Goal: Answer question/provide support: Share knowledge or assist other users

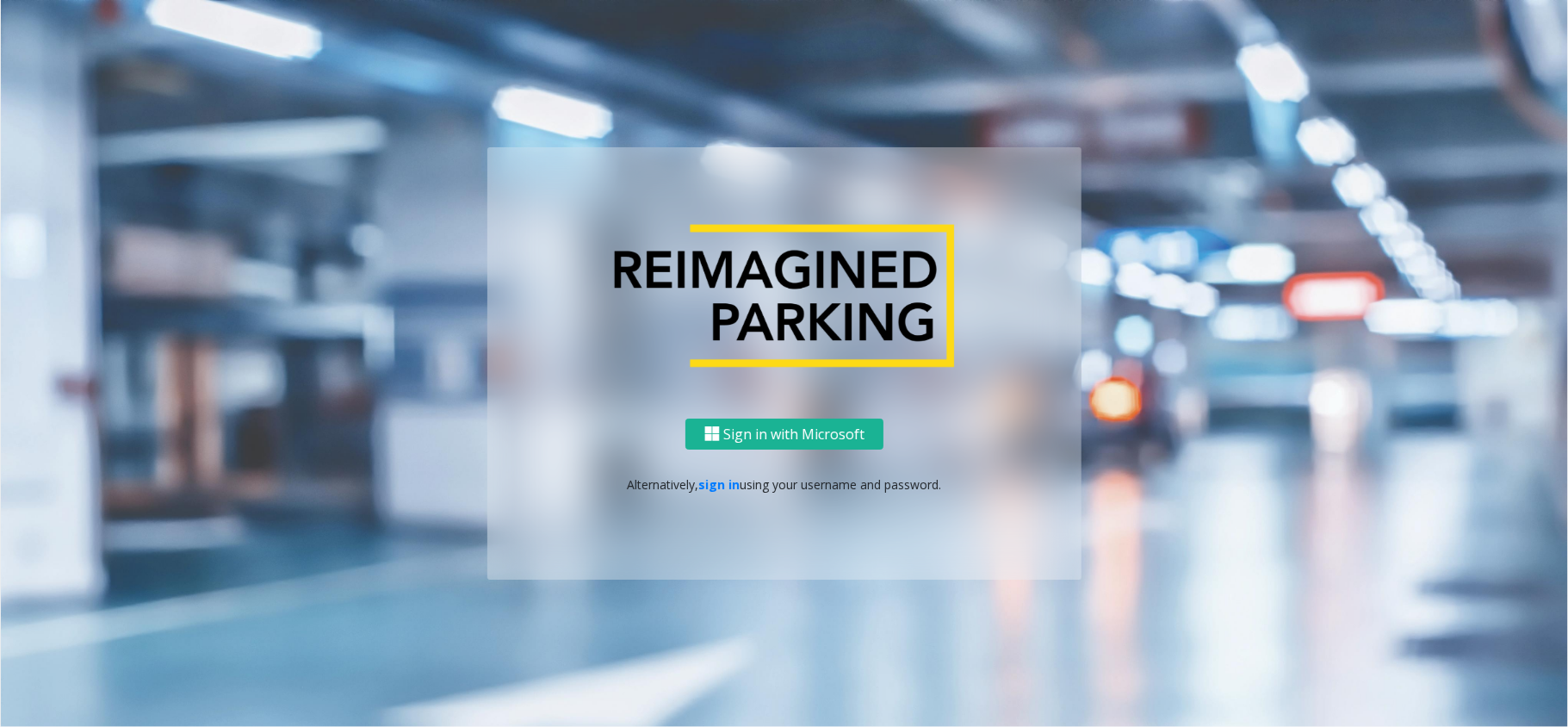
click at [720, 493] on p "Alternatively, sign in using your username and password." at bounding box center [784, 484] width 560 height 18
click at [720, 484] on link "sign in" at bounding box center [720, 485] width 41 height 17
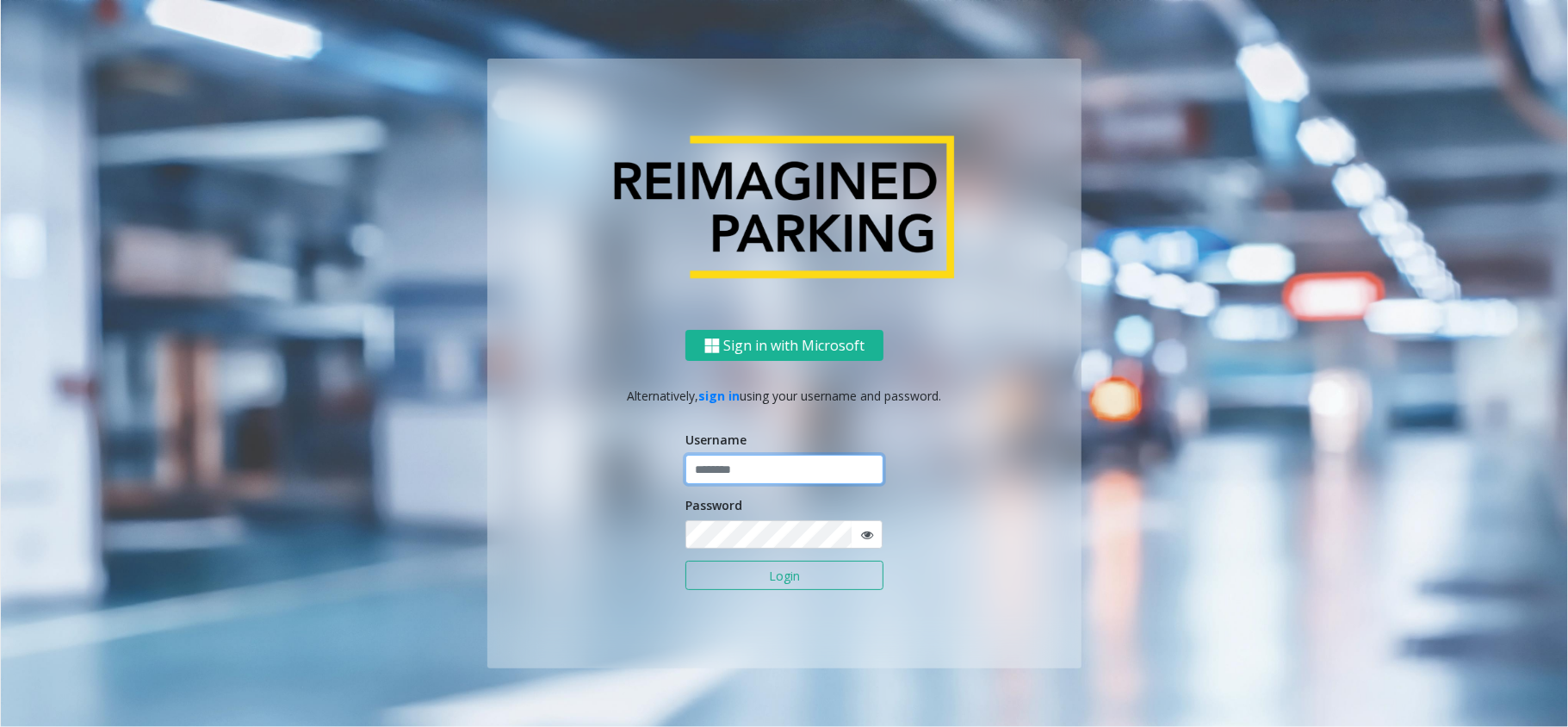
paste input "**********"
click at [725, 469] on input "**********" at bounding box center [784, 468] width 198 height 29
drag, startPoint x: 794, startPoint y: 472, endPoint x: 622, endPoint y: 472, distance: 172.0
click at [622, 472] on div "**********" at bounding box center [784, 499] width 594 height 339
drag, startPoint x: 793, startPoint y: 466, endPoint x: 588, endPoint y: 454, distance: 205.4
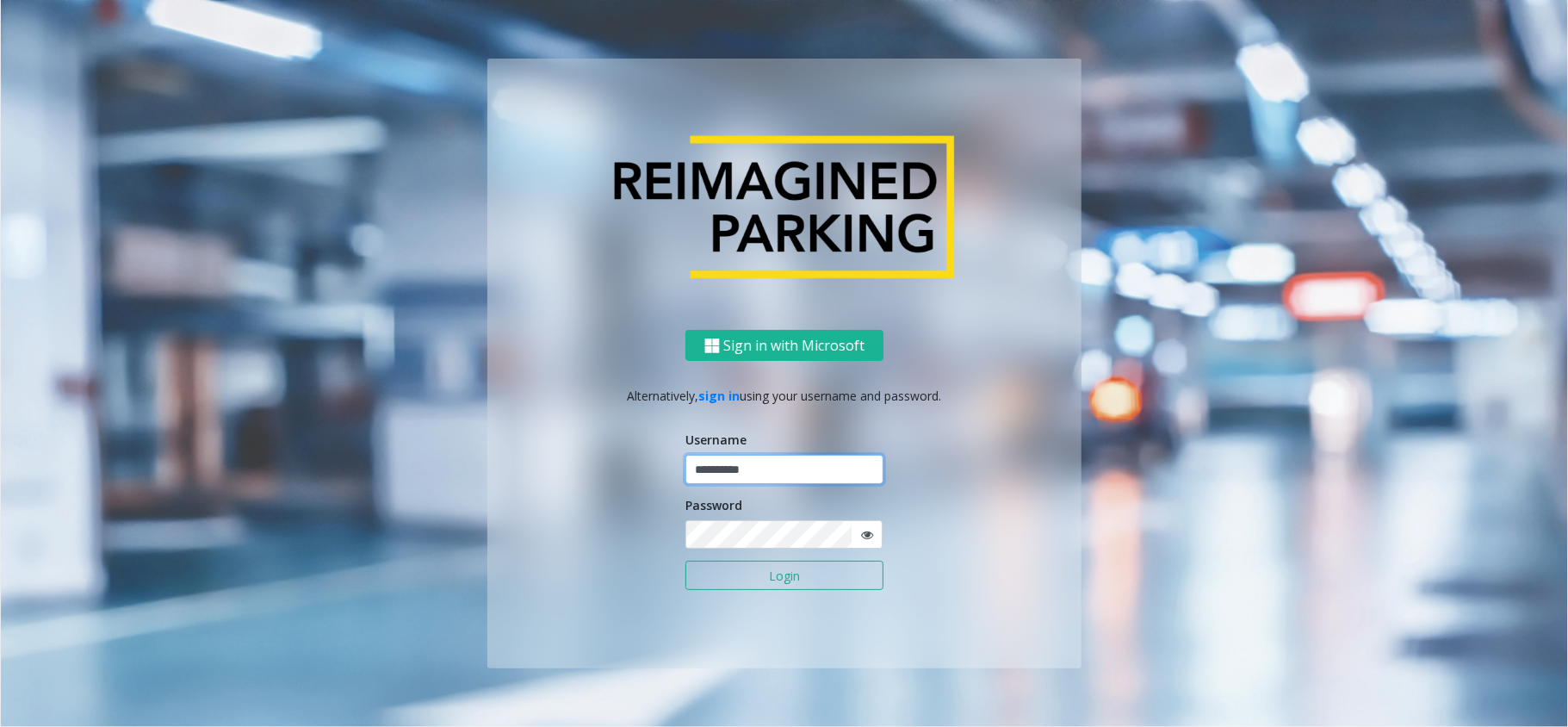
click at [590, 454] on div "**********" at bounding box center [784, 499] width 594 height 339
paste input "text"
type input "*******"
click at [763, 579] on button "Login" at bounding box center [784, 575] width 198 height 29
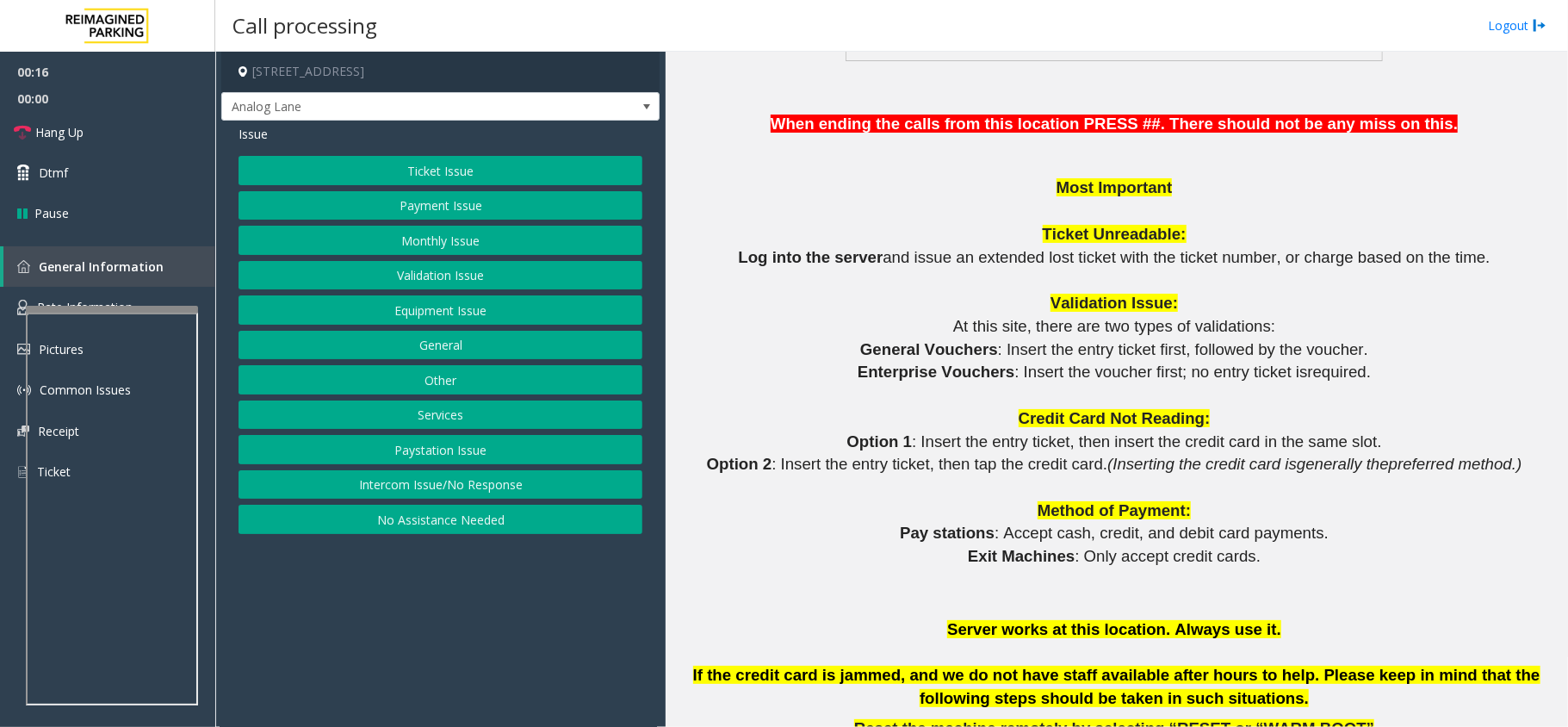
scroll to position [1493, 0]
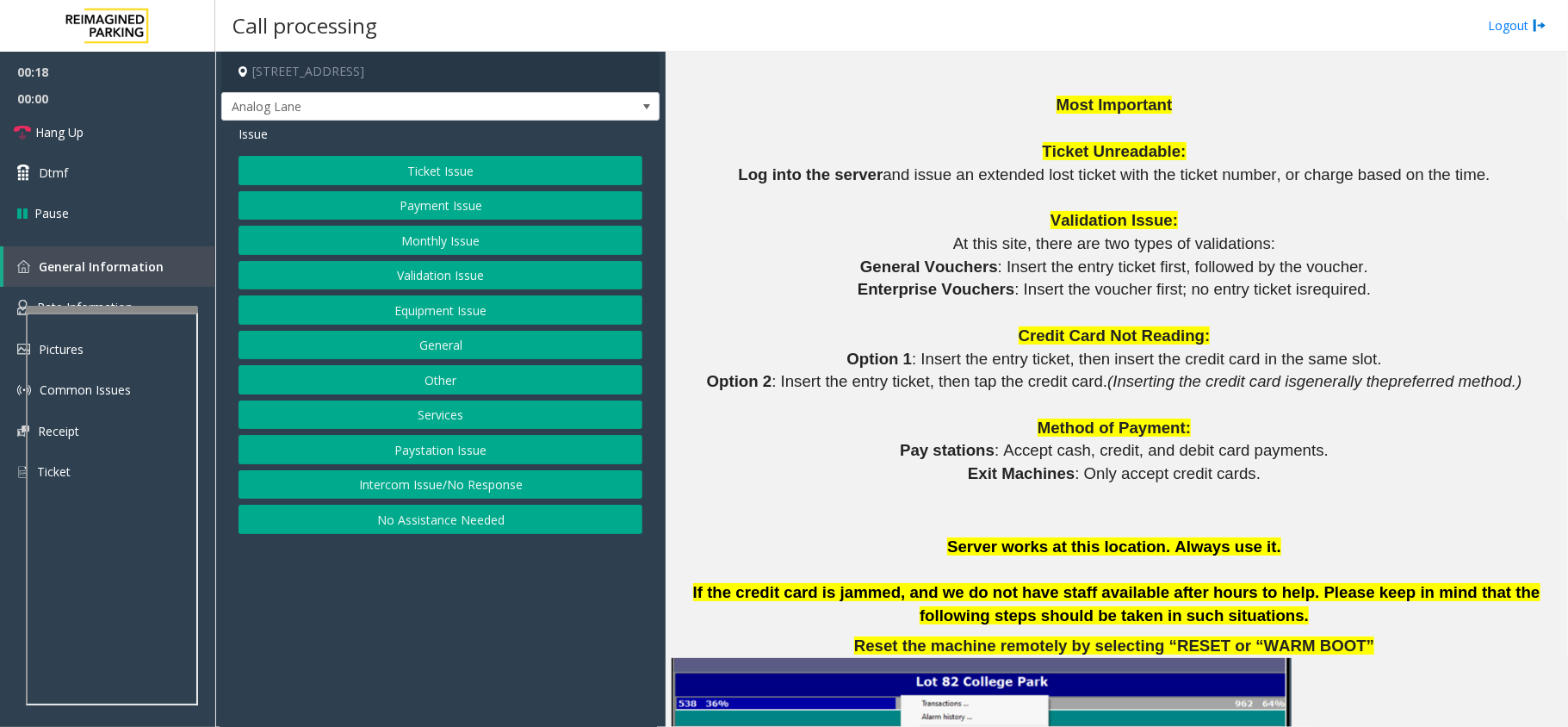
click at [524, 173] on button "Ticket Issue" at bounding box center [440, 170] width 404 height 29
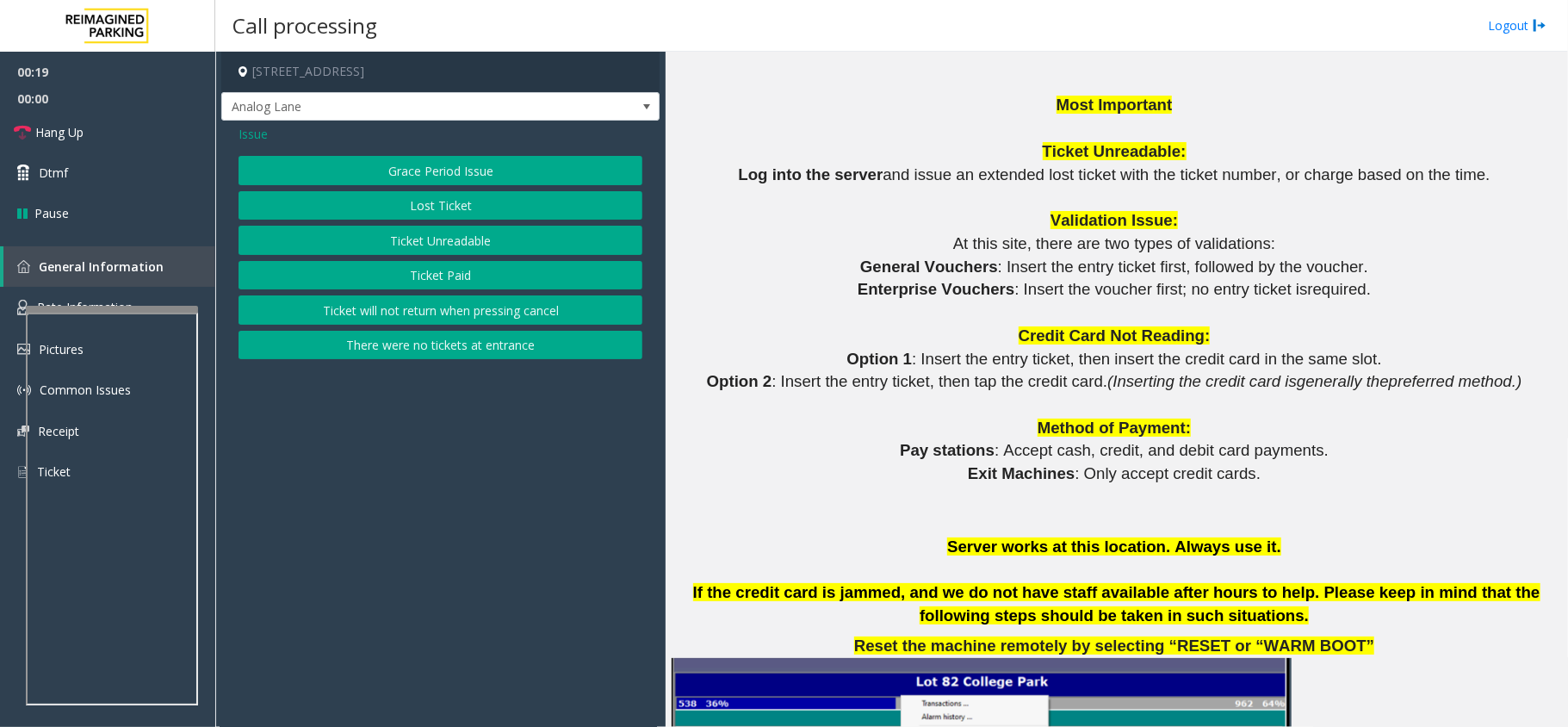
click at [451, 277] on button "Ticket Paid" at bounding box center [440, 275] width 404 height 29
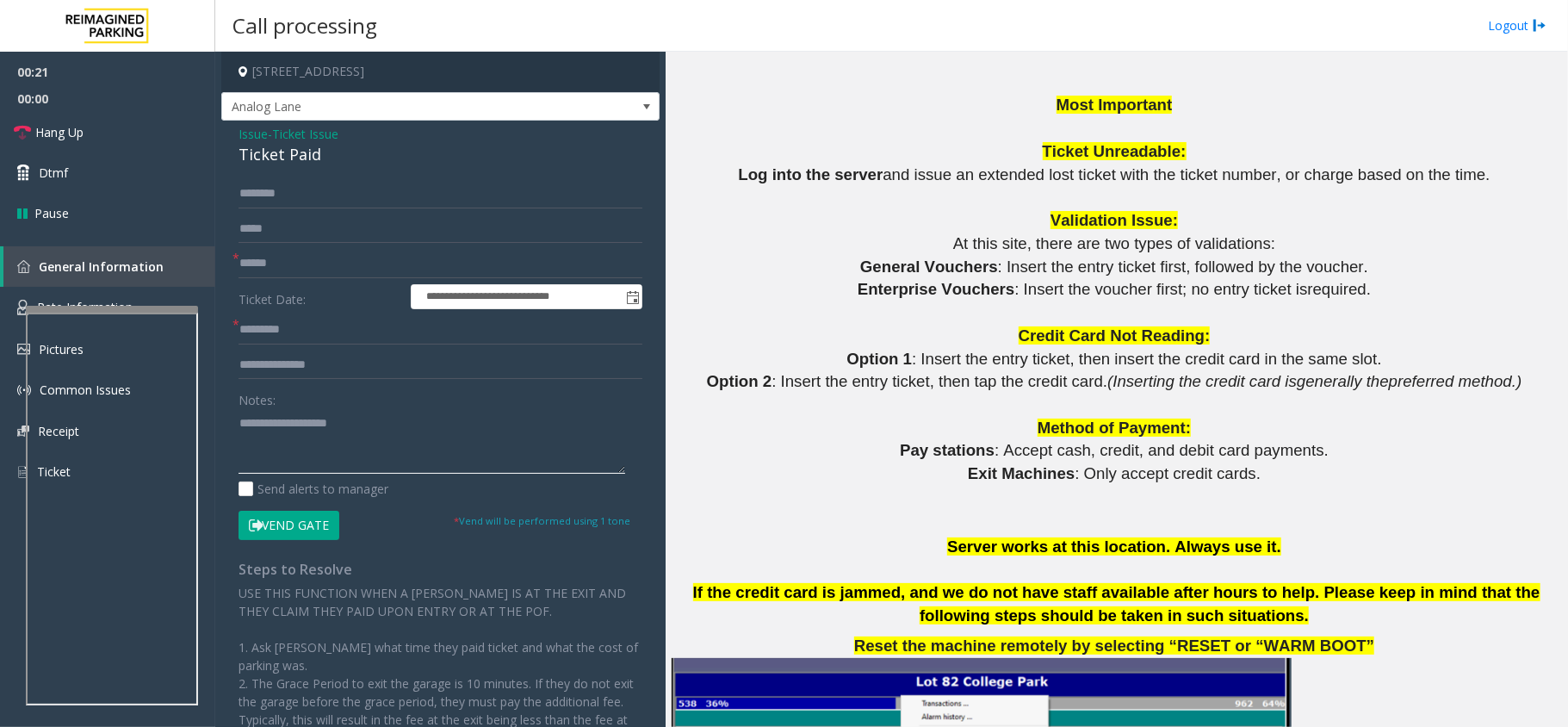
drag, startPoint x: 374, startPoint y: 456, endPoint x: 398, endPoint y: 445, distance: 26.4
click at [394, 450] on textarea at bounding box center [432, 441] width 387 height 64
click at [41, 142] on link "Hang Up" at bounding box center [107, 132] width 215 height 40
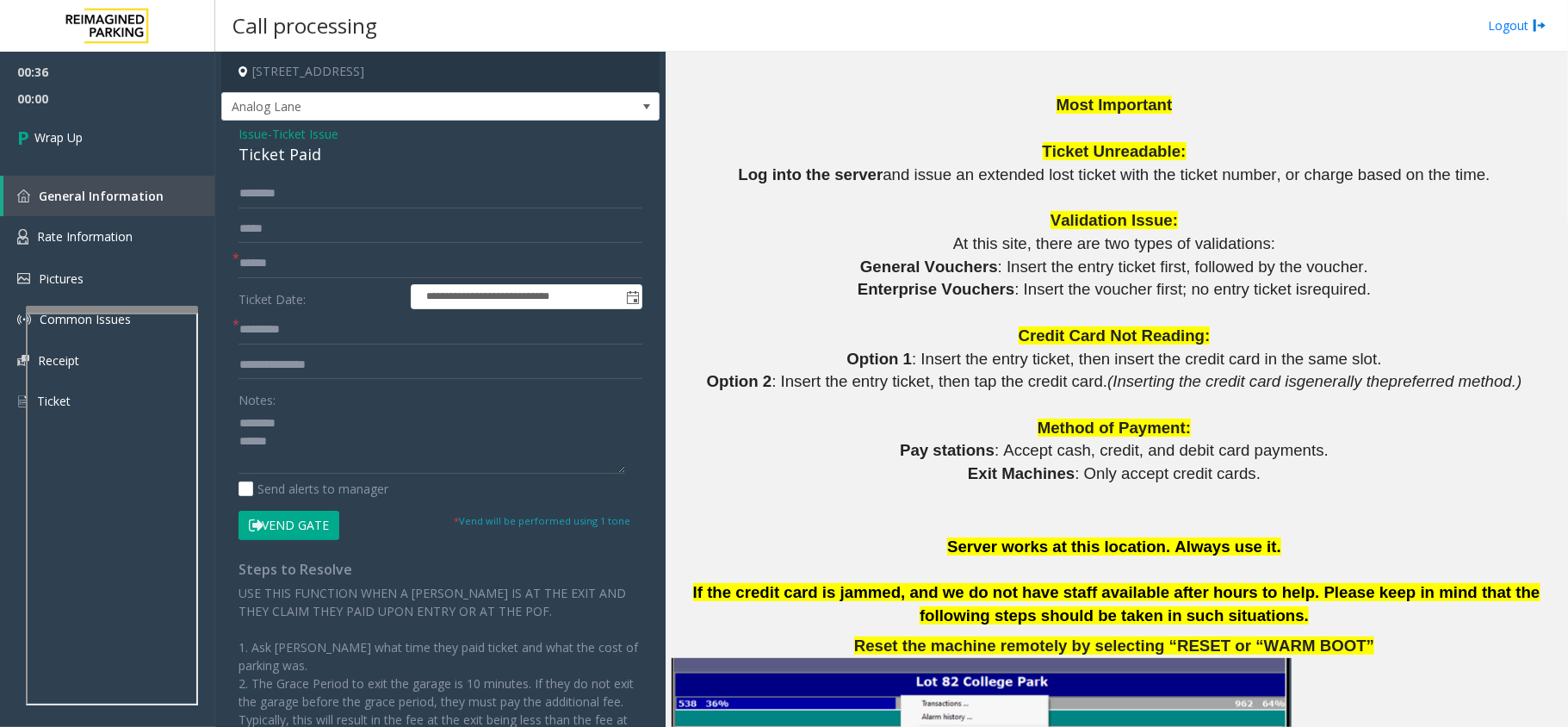
click at [303, 152] on div "Ticket Paid" at bounding box center [440, 154] width 404 height 23
click at [293, 152] on div "Ticket Paid" at bounding box center [440, 154] width 404 height 23
copy div "Ticket Paid"
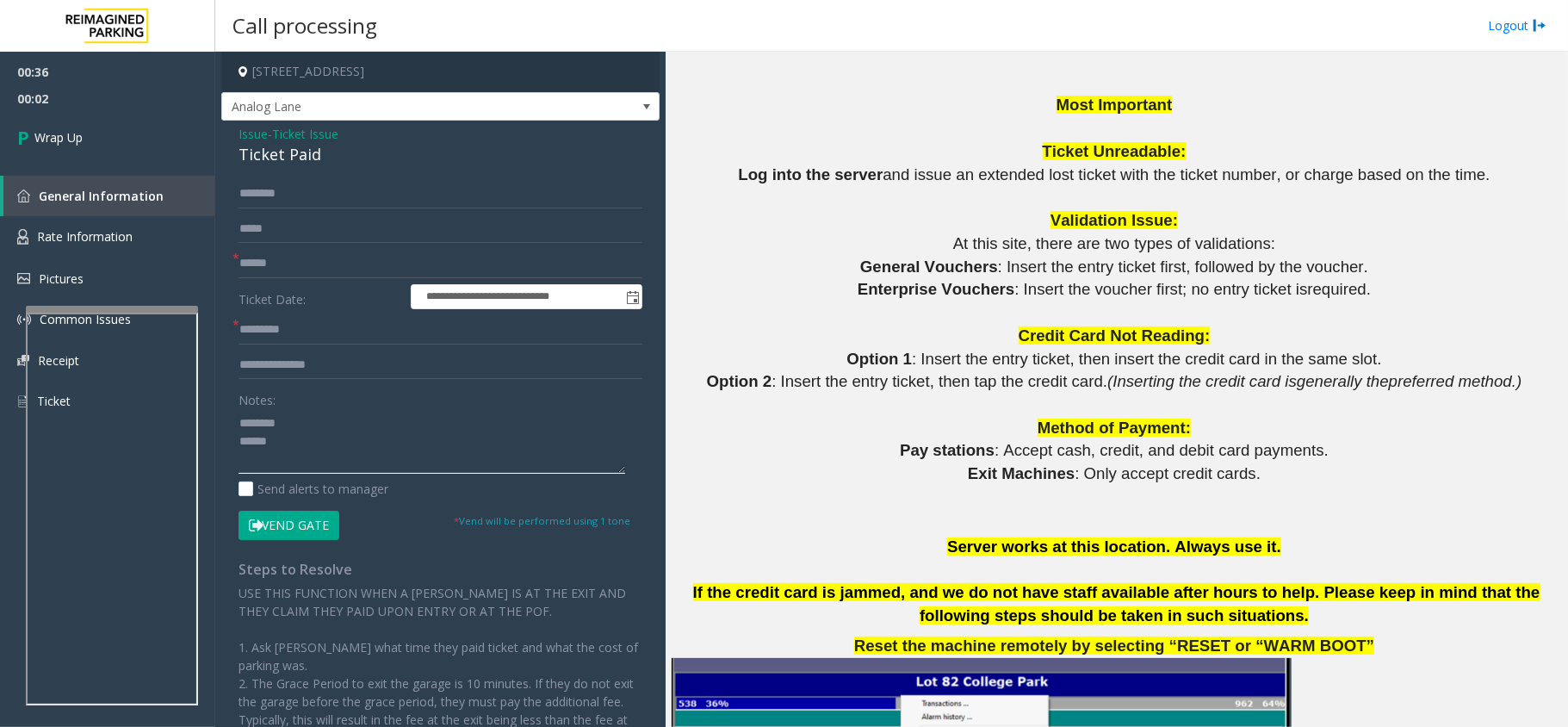
click at [289, 427] on textarea at bounding box center [432, 441] width 387 height 64
paste textarea "**********"
click at [280, 448] on textarea at bounding box center [432, 441] width 387 height 64
click at [284, 464] on textarea at bounding box center [432, 441] width 387 height 64
type textarea "**********"
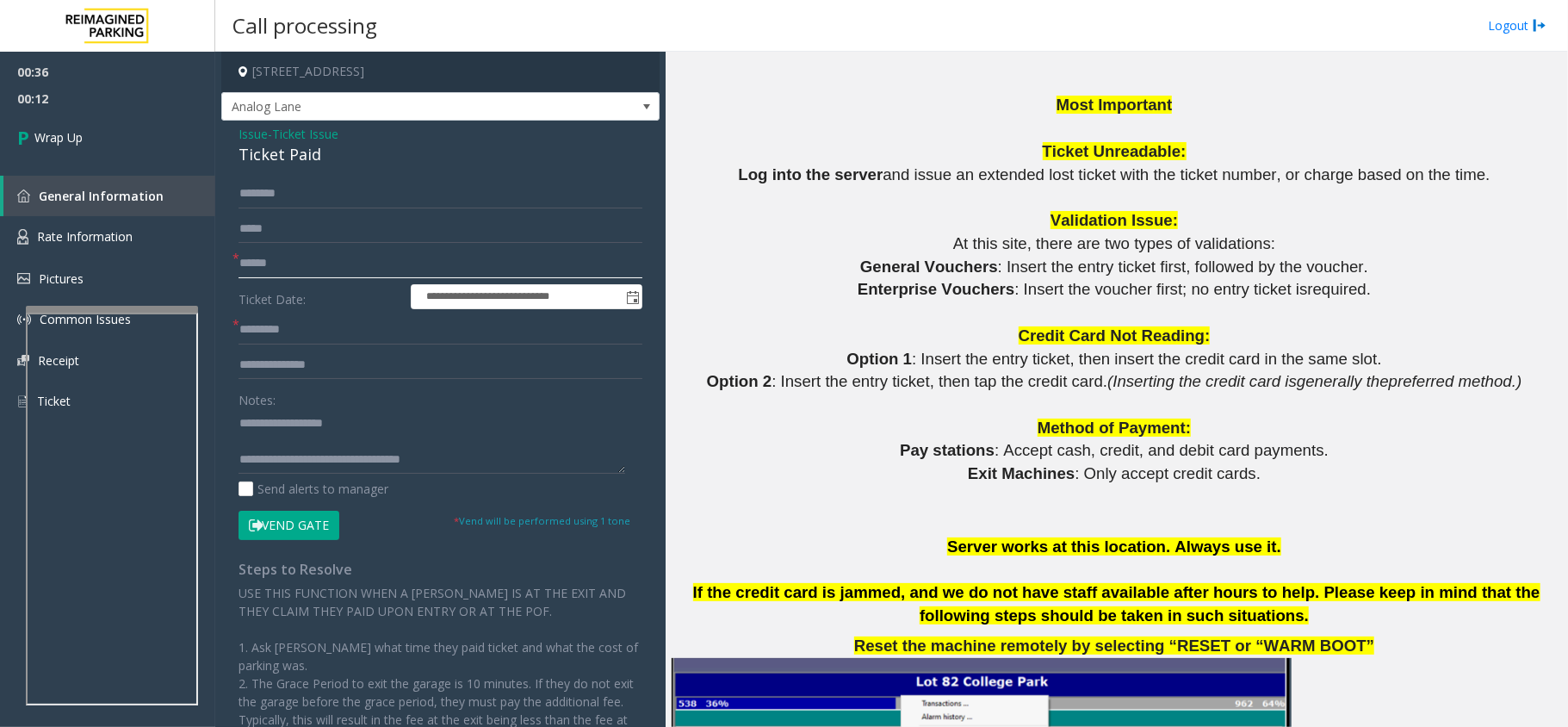
click at [332, 264] on input "text" at bounding box center [440, 263] width 404 height 29
type input "**"
click at [326, 308] on label "Ticket Date:" at bounding box center [320, 298] width 173 height 26
click at [326, 331] on input "text" at bounding box center [440, 329] width 404 height 29
drag, startPoint x: 259, startPoint y: 334, endPoint x: 215, endPoint y: 329, distance: 44.3
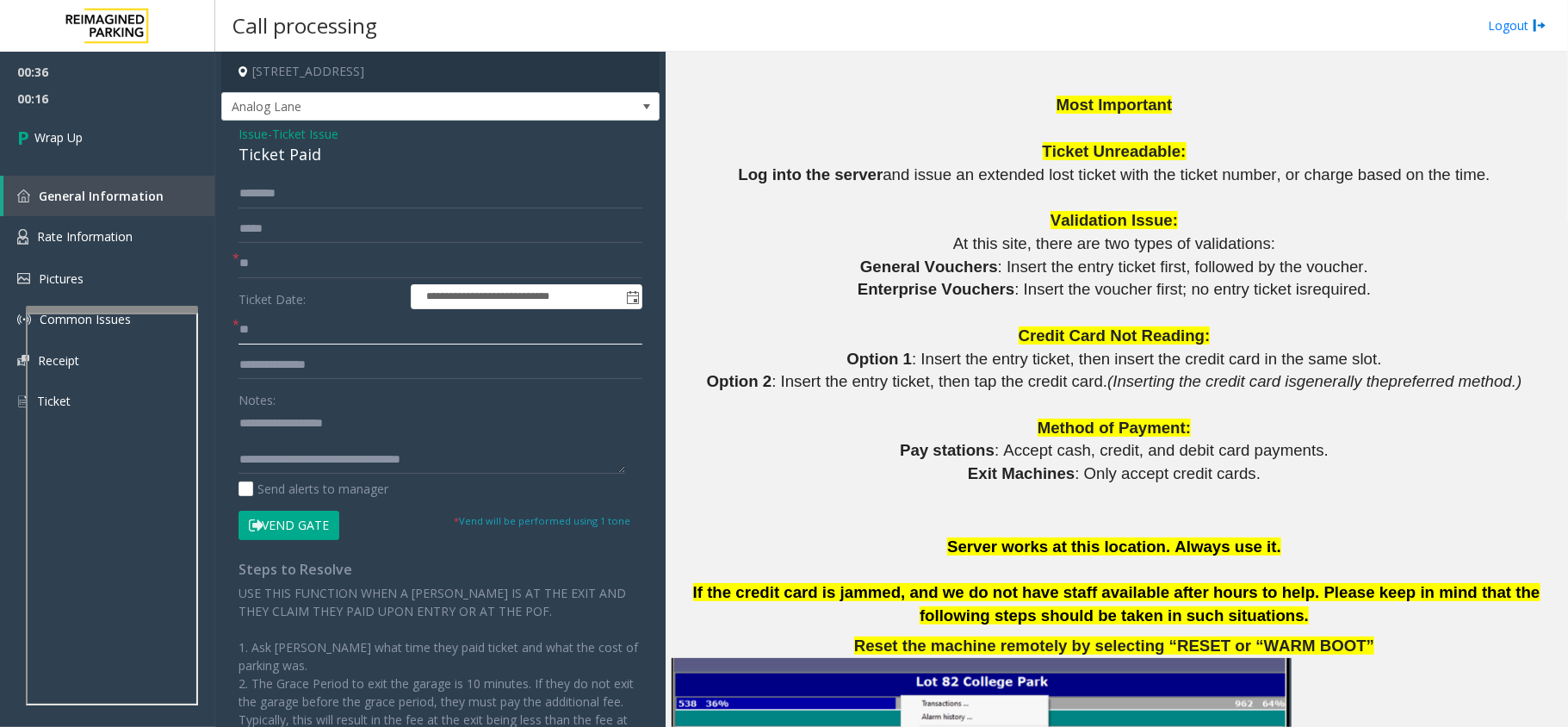
click at [215, 329] on app-call-processing-form "**********" at bounding box center [440, 389] width 451 height 676
type input "**"
click at [124, 149] on link "Wrap Up" at bounding box center [107, 137] width 215 height 50
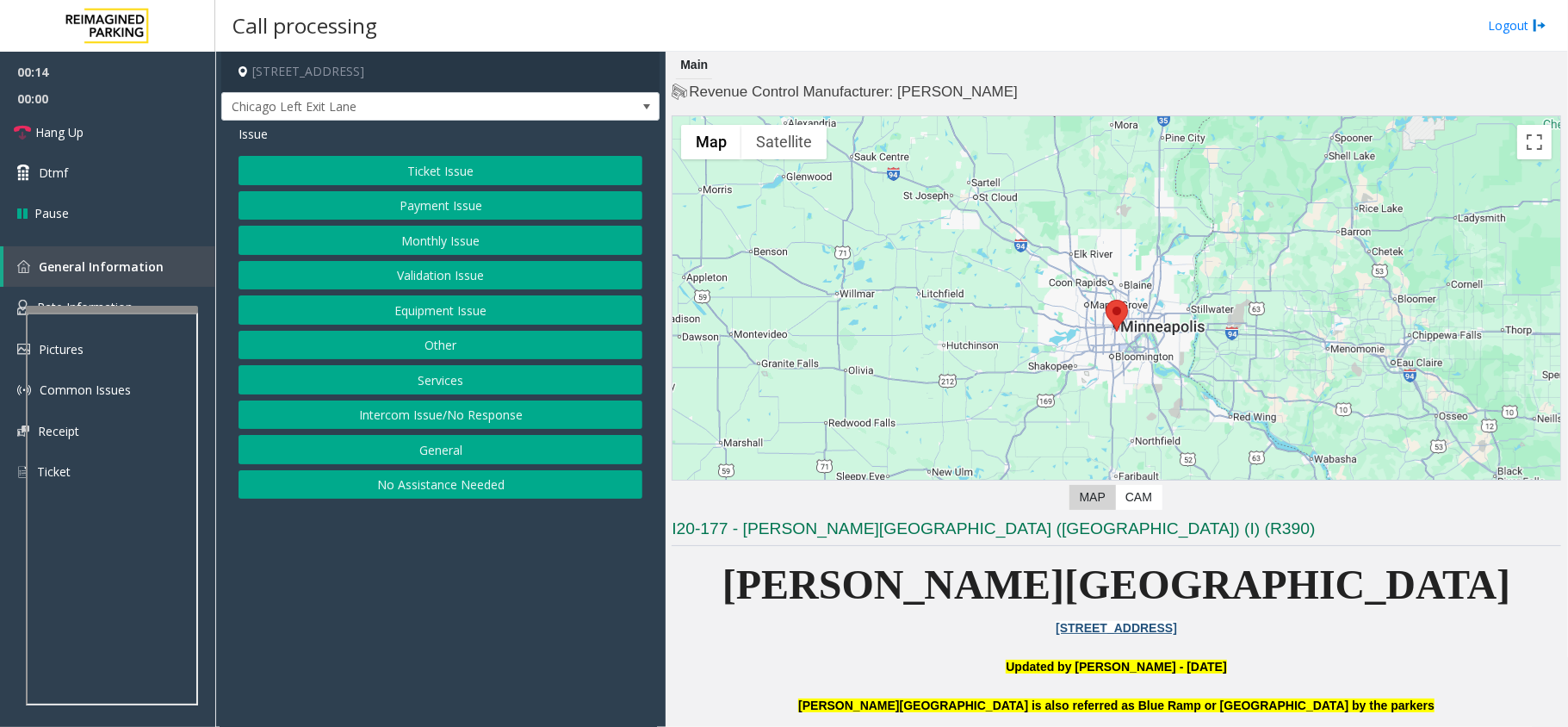
drag, startPoint x: 417, startPoint y: 187, endPoint x: 432, endPoint y: 255, distance: 69.6
click at [432, 255] on div "Ticket Issue Payment Issue Monthly Issue Validation Issue Equipment Issue Other…" at bounding box center [440, 327] width 404 height 343
click at [434, 324] on button "Equipment Issue" at bounding box center [440, 310] width 404 height 29
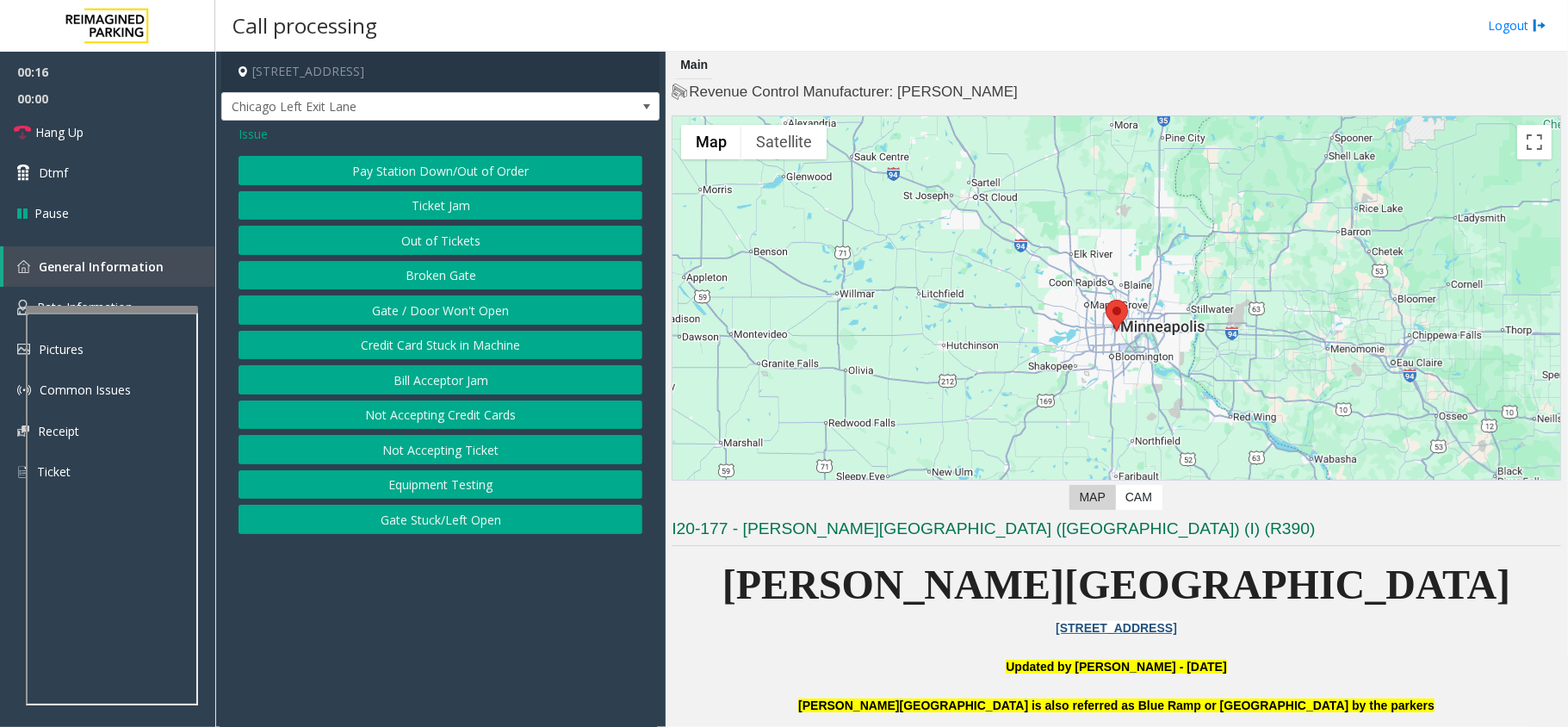
click at [423, 325] on button "Gate / Door Won't Open" at bounding box center [440, 310] width 404 height 29
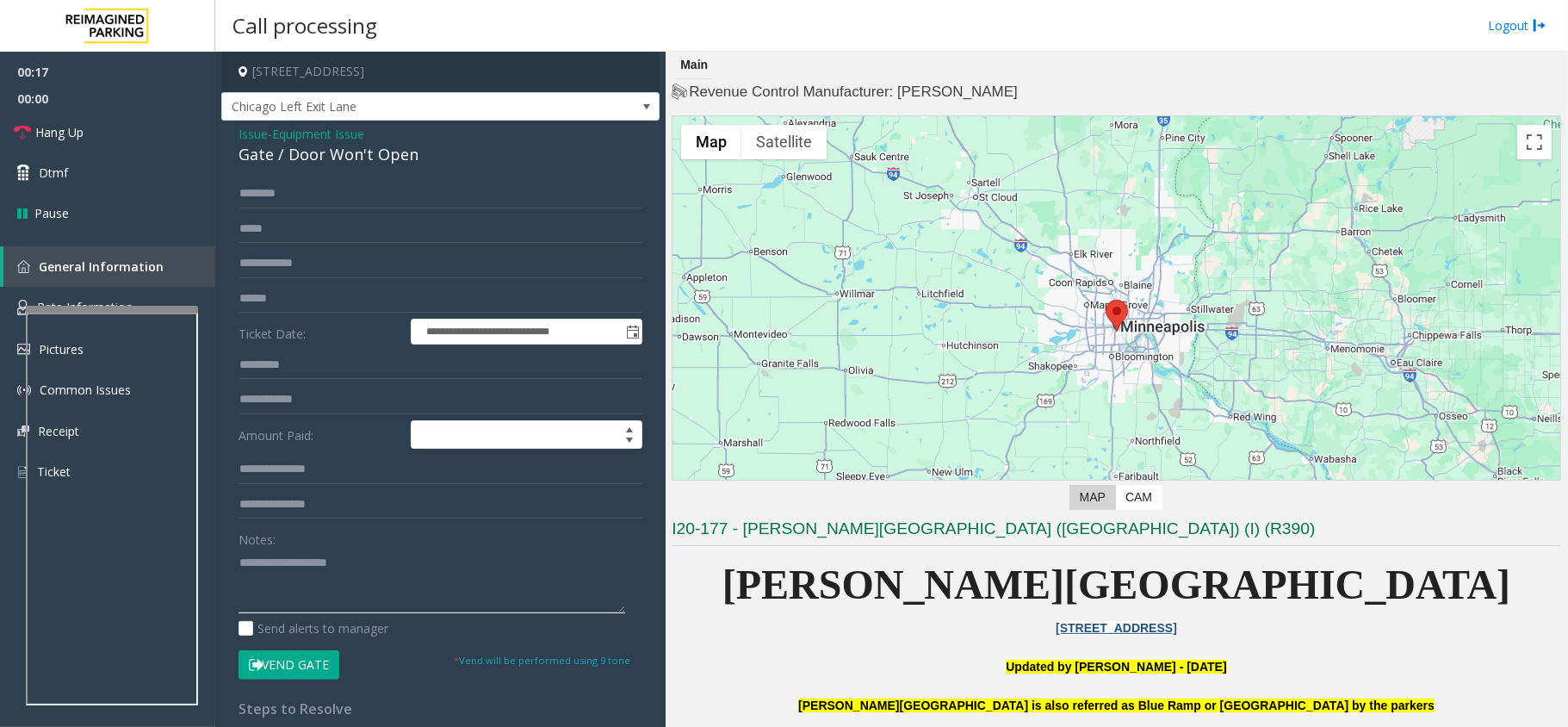
click at [299, 580] on textarea at bounding box center [432, 580] width 387 height 64
click at [319, 157] on div "Gate / Door Won't Open" at bounding box center [440, 154] width 404 height 23
click at [309, 663] on button "Vend Gate" at bounding box center [289, 664] width 101 height 29
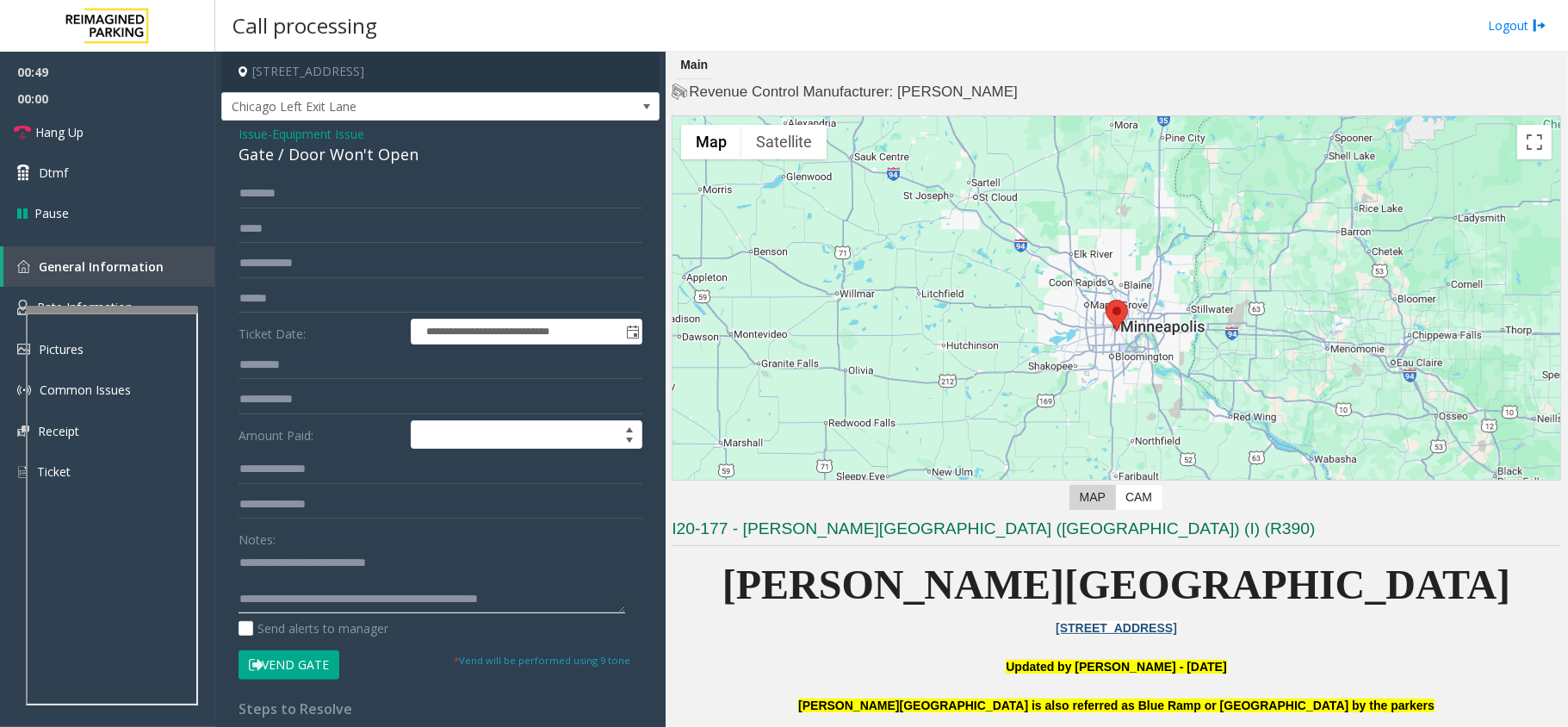
click at [566, 596] on textarea at bounding box center [432, 580] width 387 height 64
click at [108, 129] on link "Hang Up" at bounding box center [107, 132] width 215 height 40
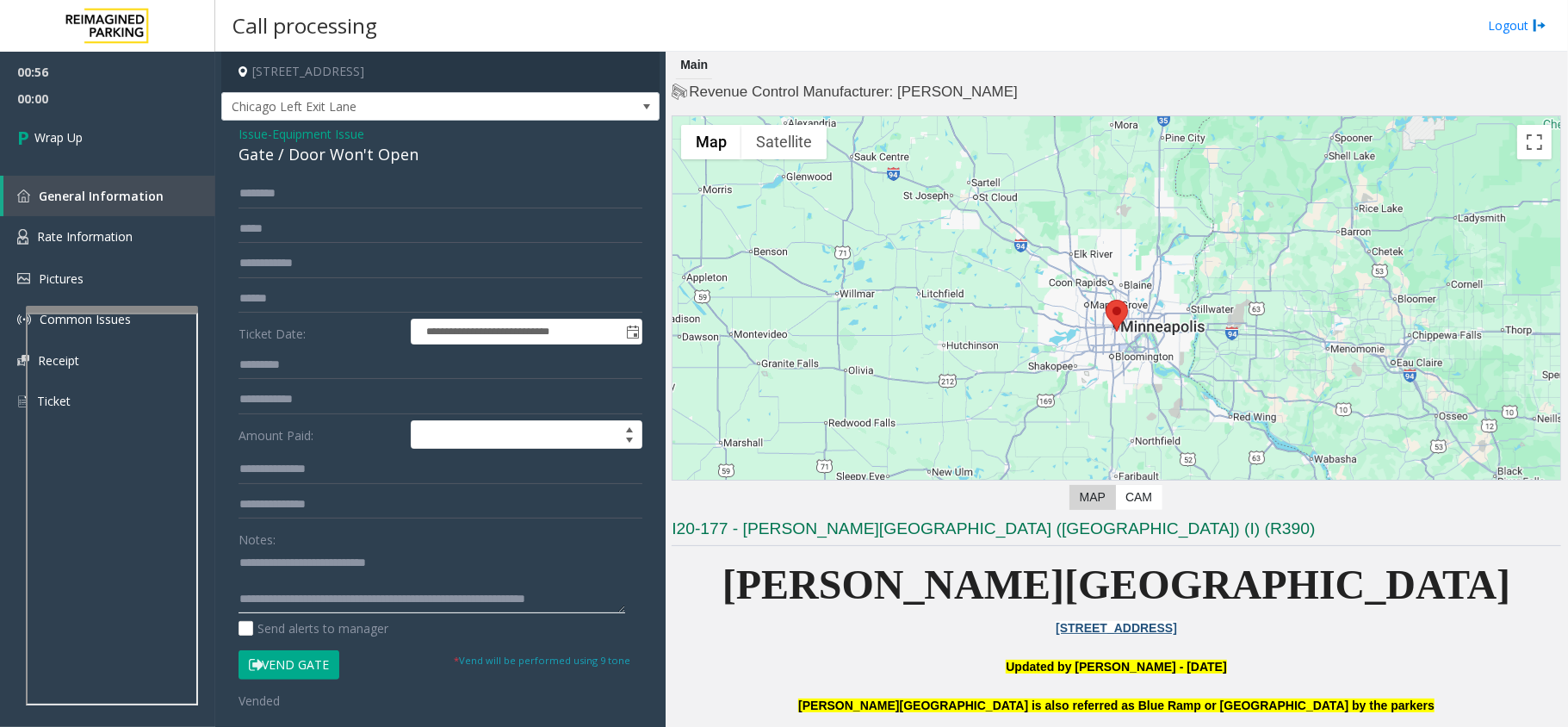
click at [606, 598] on textarea at bounding box center [432, 580] width 387 height 64
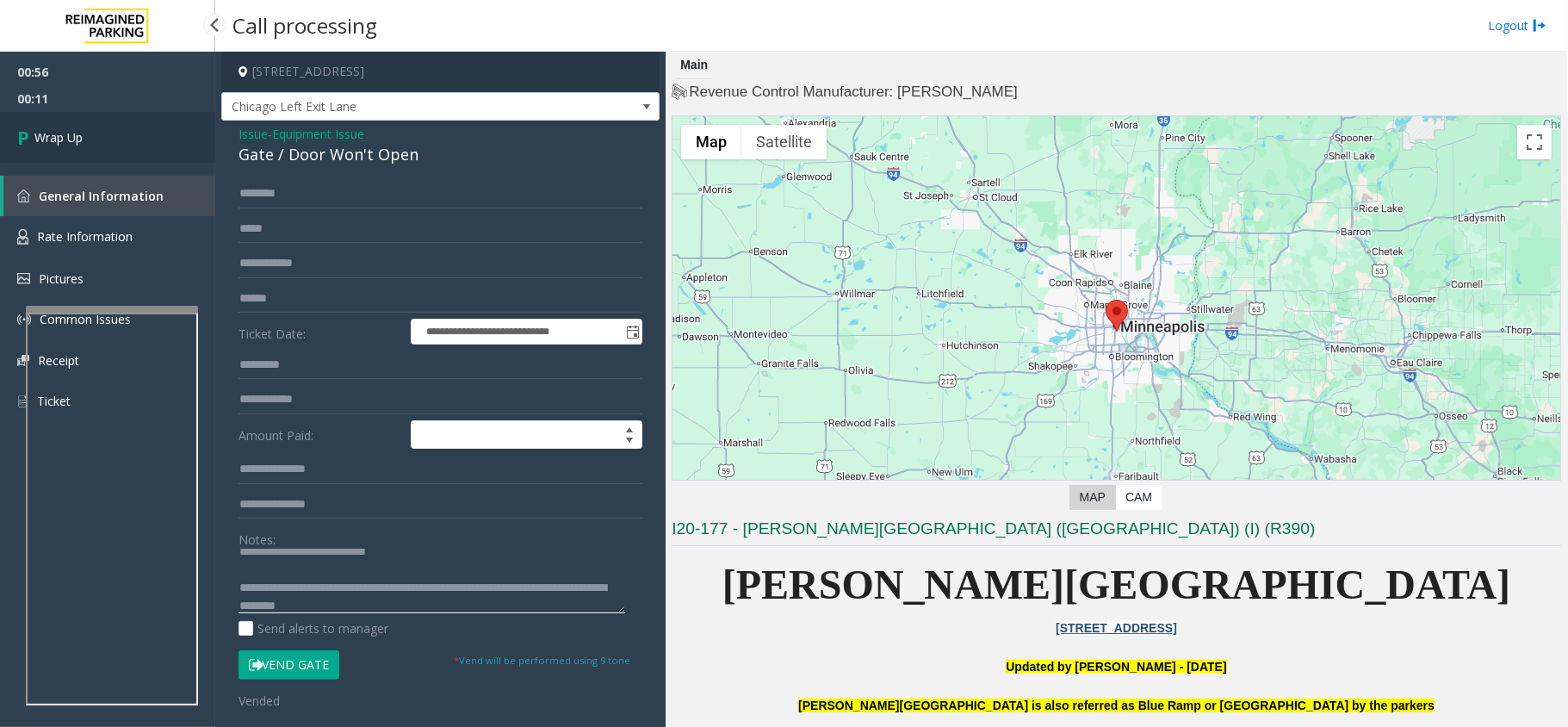
type textarea "**********"
click at [141, 147] on link "Wrap Up" at bounding box center [107, 137] width 215 height 50
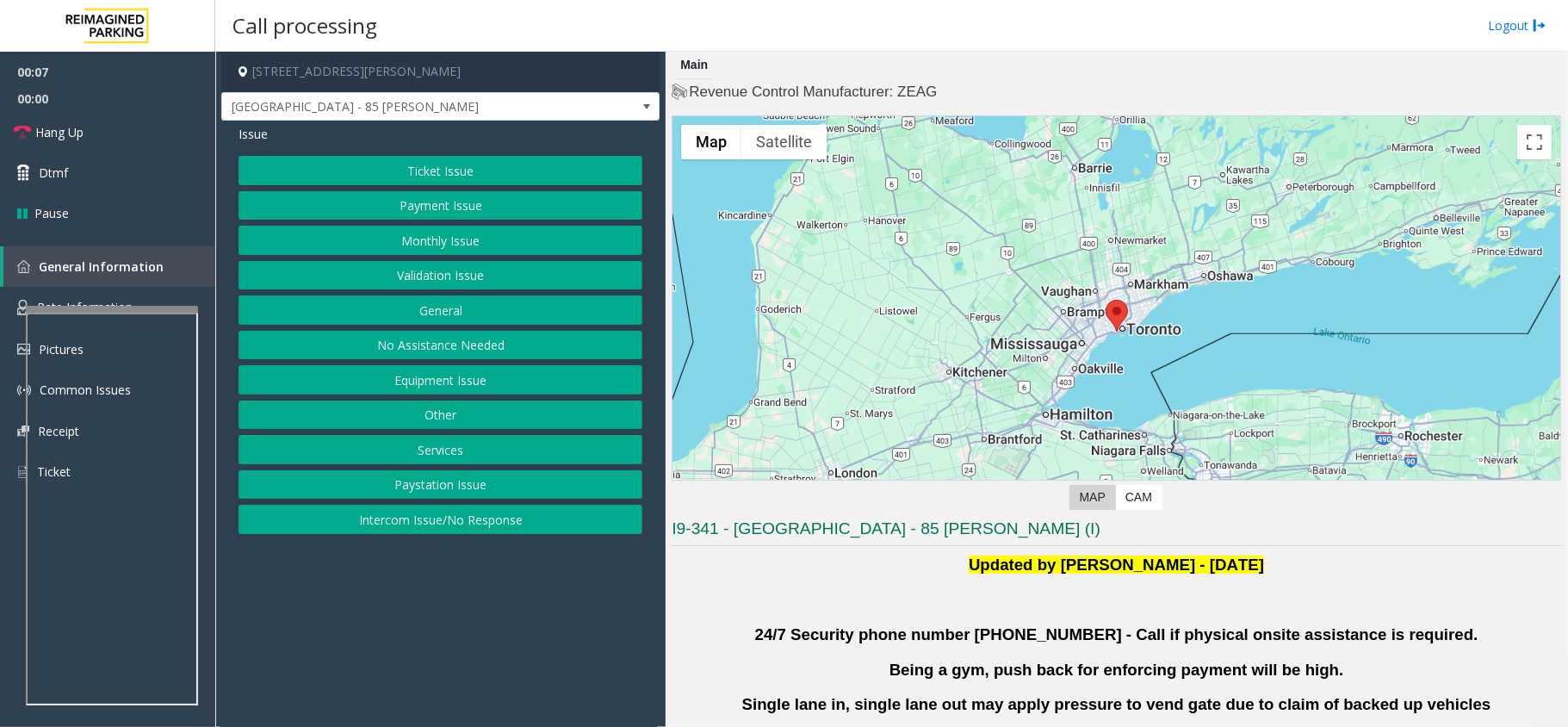
click at [441, 281] on button "Validation Issue" at bounding box center [440, 275] width 404 height 29
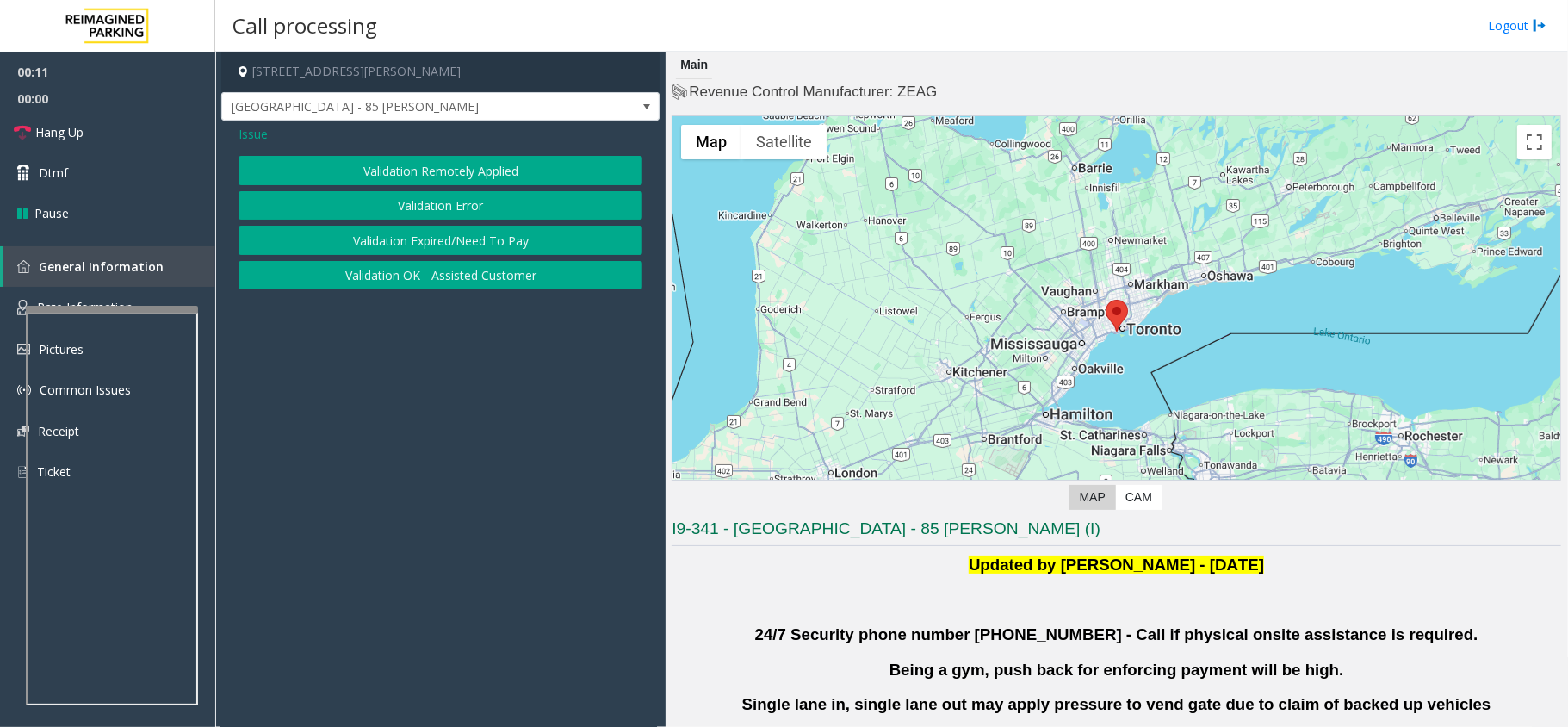
click at [436, 207] on button "Validation Error" at bounding box center [440, 205] width 404 height 29
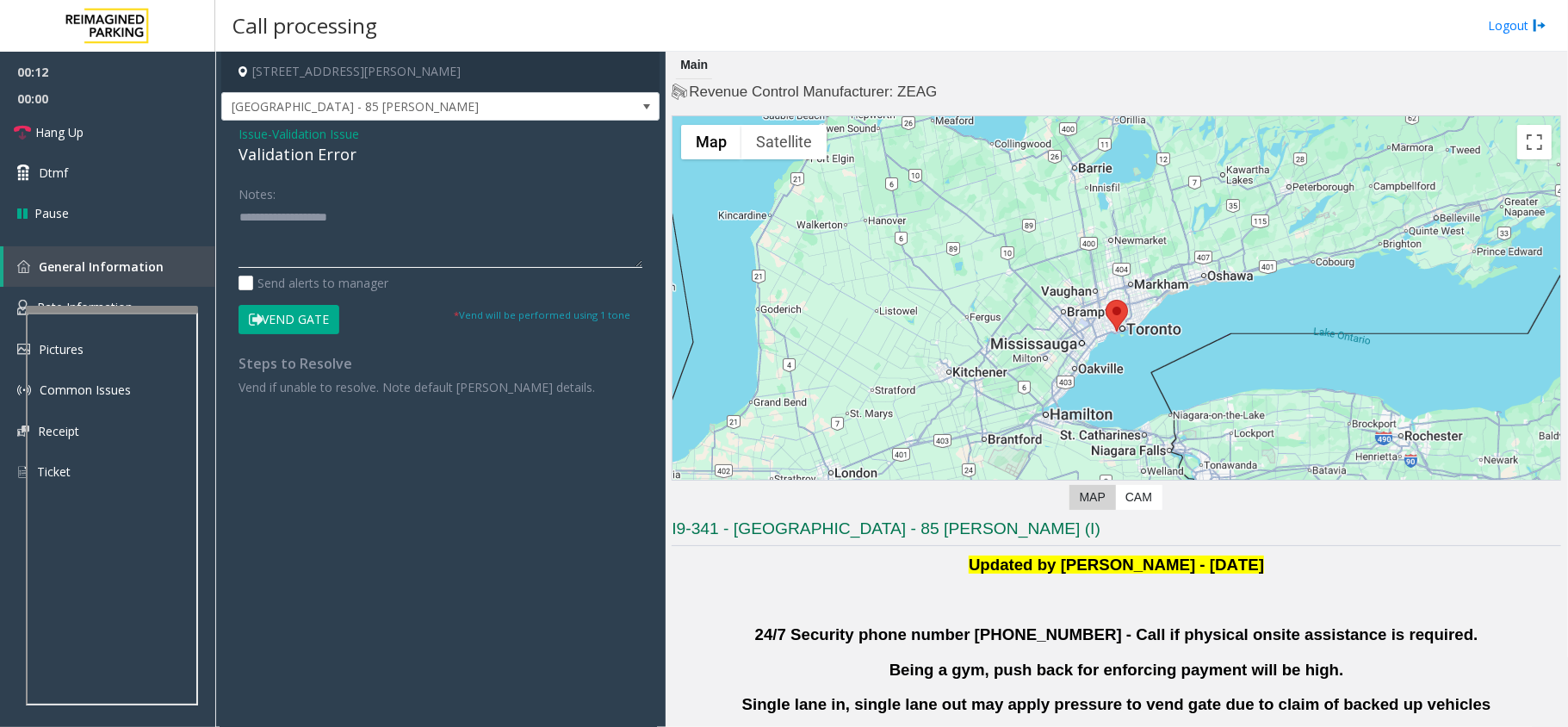
click at [335, 229] on textarea at bounding box center [440, 235] width 404 height 64
paste textarea "**********"
click at [273, 151] on div "Validation Error" at bounding box center [440, 154] width 404 height 23
click at [273, 153] on div "Validation Error" at bounding box center [440, 154] width 404 height 23
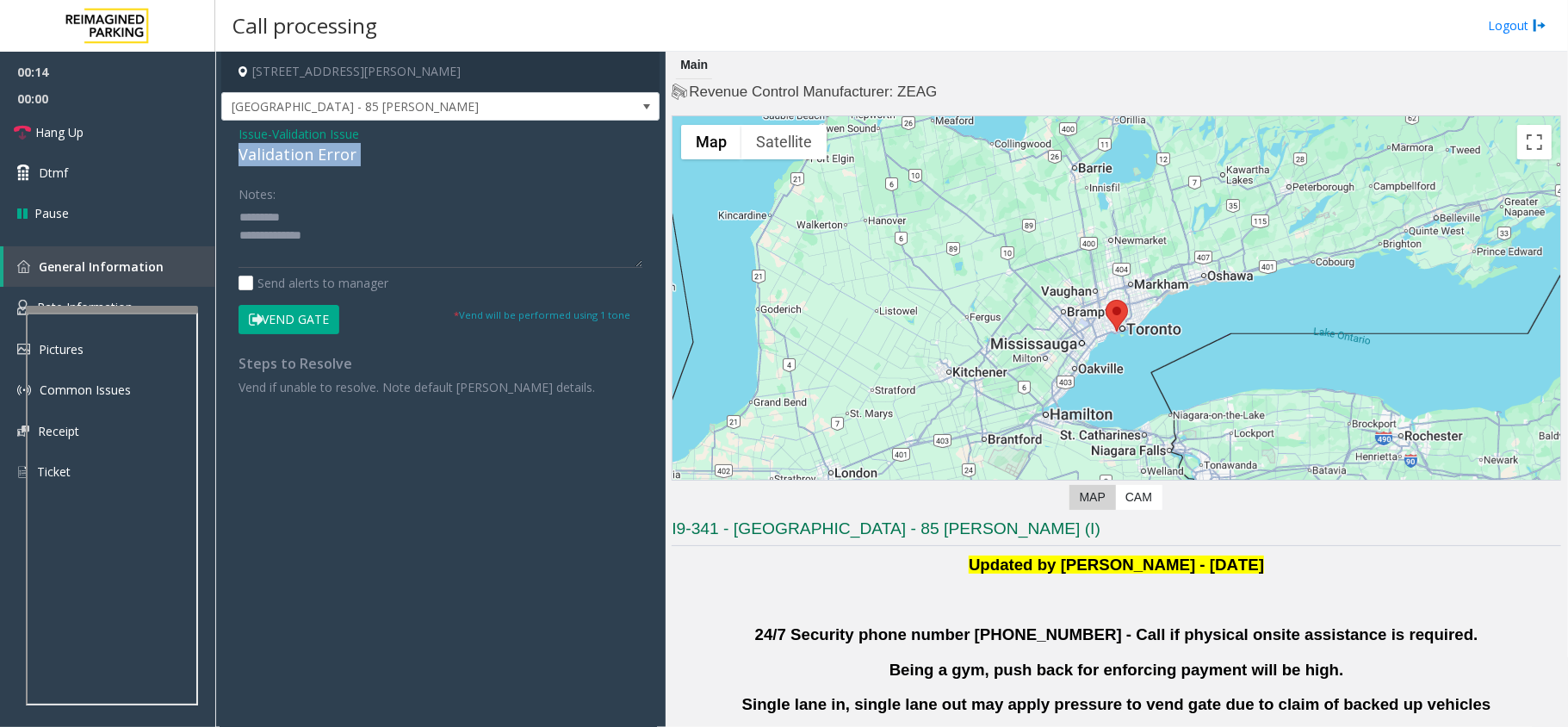
click at [273, 153] on div "Validation Error" at bounding box center [440, 154] width 404 height 23
click at [322, 252] on textarea at bounding box center [440, 235] width 404 height 64
paste textarea "**********"
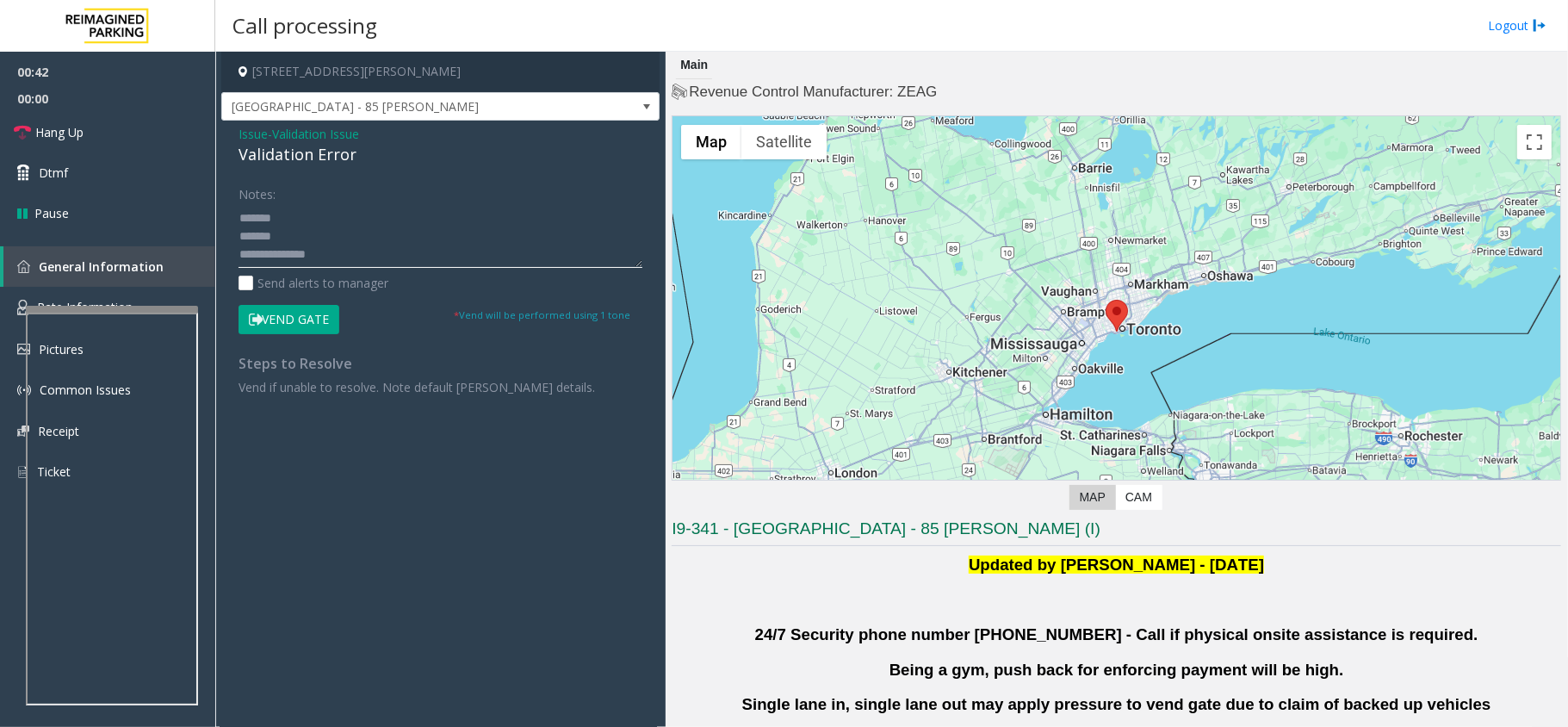
drag, startPoint x: 273, startPoint y: 264, endPoint x: 322, endPoint y: 256, distance: 49.6
click at [322, 256] on textarea at bounding box center [440, 235] width 404 height 64
click at [295, 216] on textarea at bounding box center [440, 235] width 404 height 64
paste textarea "********"
click at [304, 245] on textarea at bounding box center [440, 235] width 404 height 64
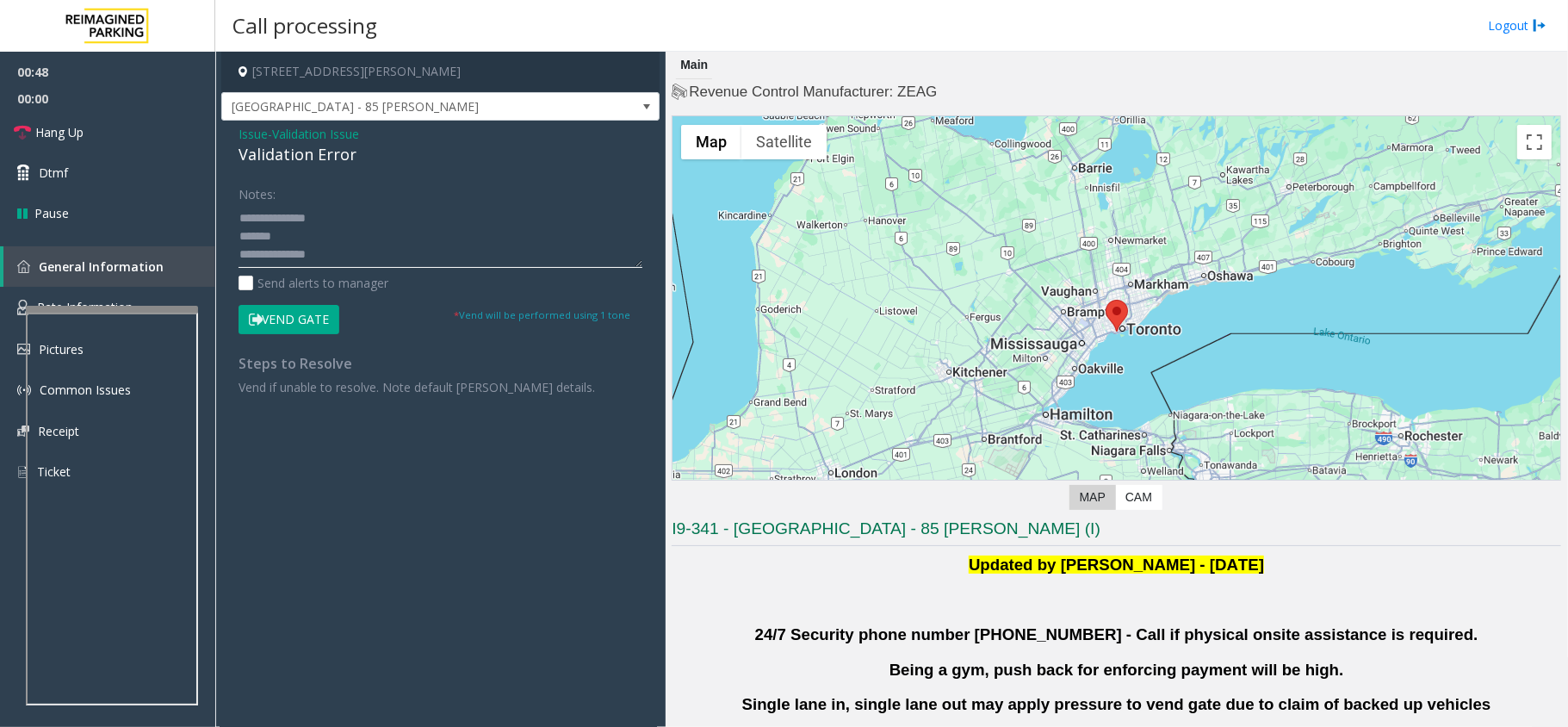
click at [315, 221] on textarea at bounding box center [440, 235] width 404 height 64
click at [319, 222] on textarea at bounding box center [440, 235] width 404 height 64
click at [319, 219] on textarea at bounding box center [440, 235] width 404 height 64
click at [313, 215] on textarea at bounding box center [440, 235] width 404 height 64
click at [318, 216] on textarea at bounding box center [440, 235] width 404 height 64
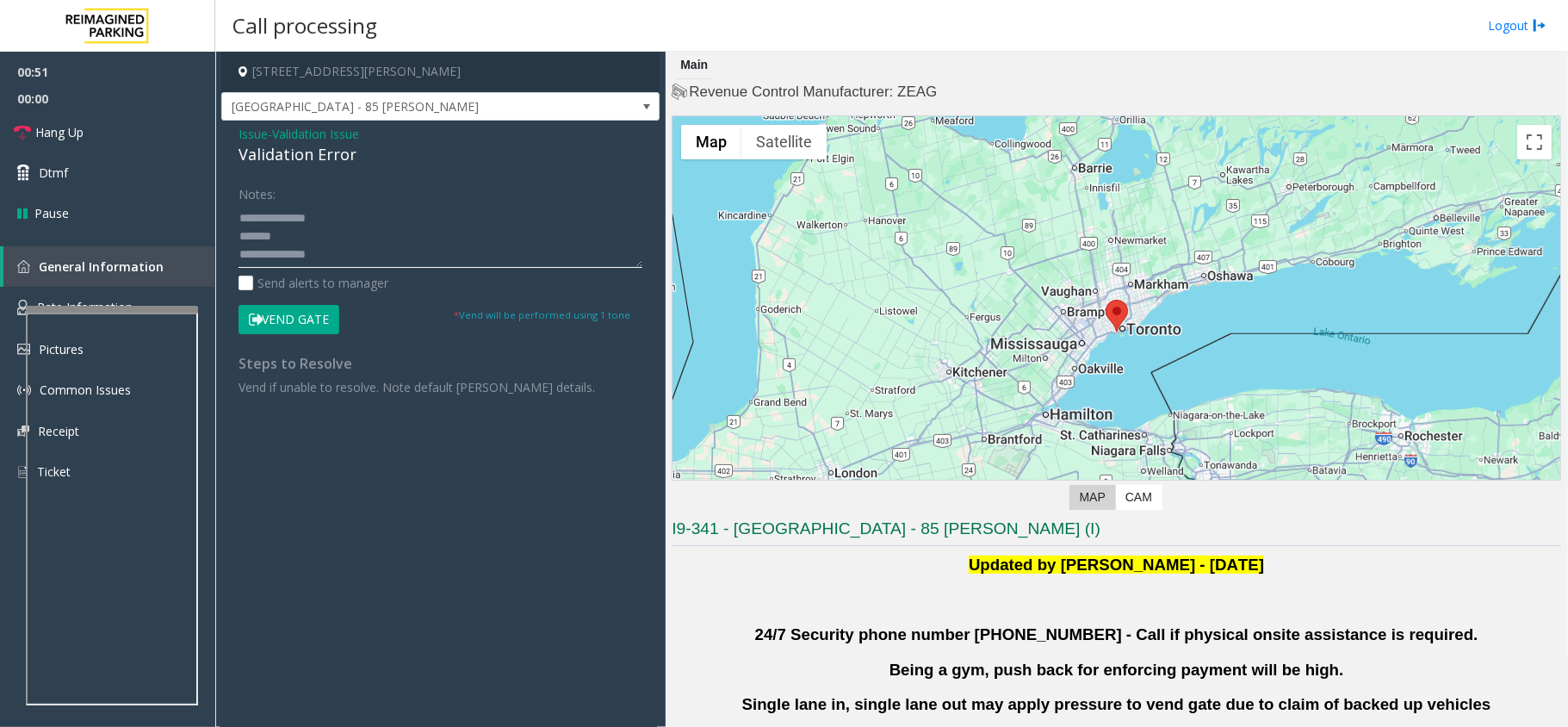
click at [320, 216] on textarea at bounding box center [440, 235] width 404 height 64
click at [318, 216] on textarea at bounding box center [440, 235] width 404 height 64
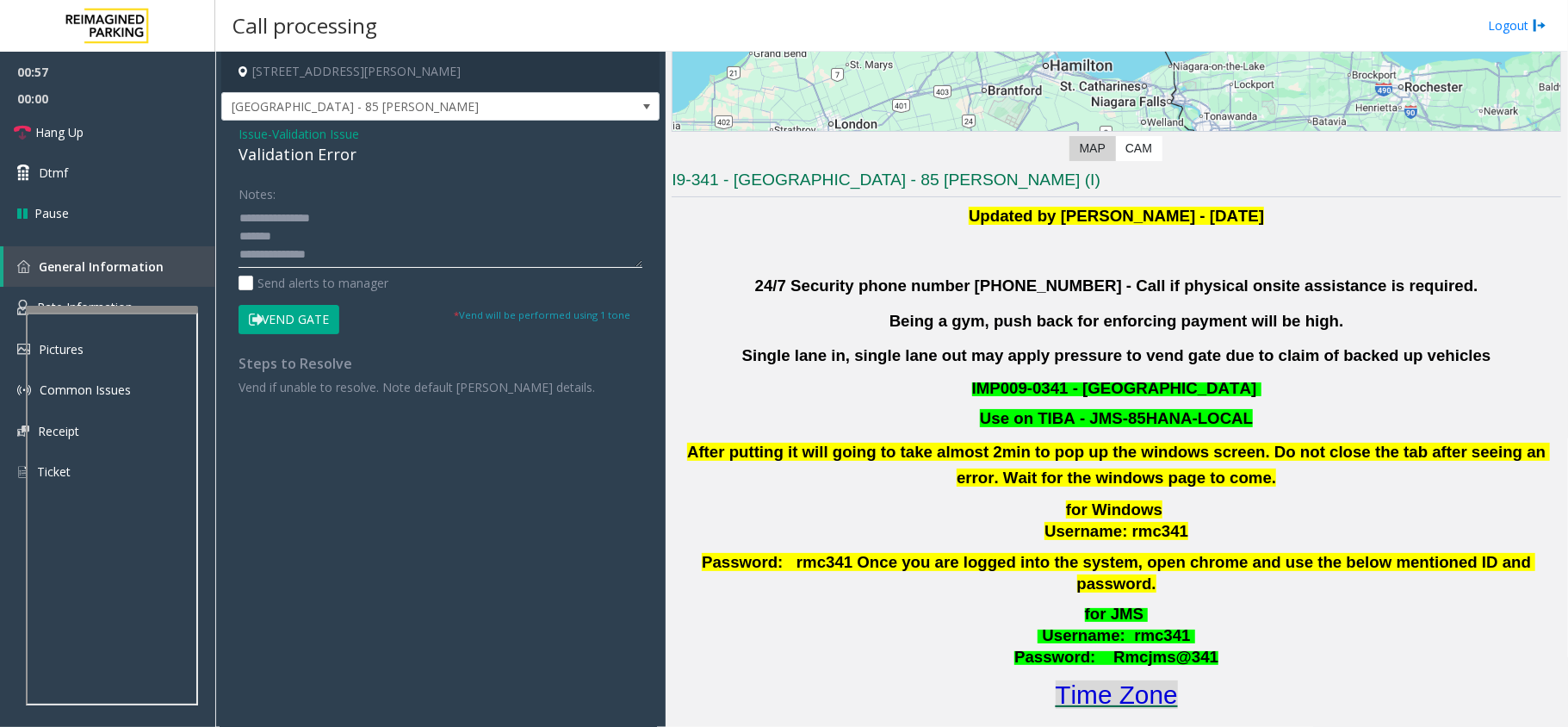
scroll to position [459, 0]
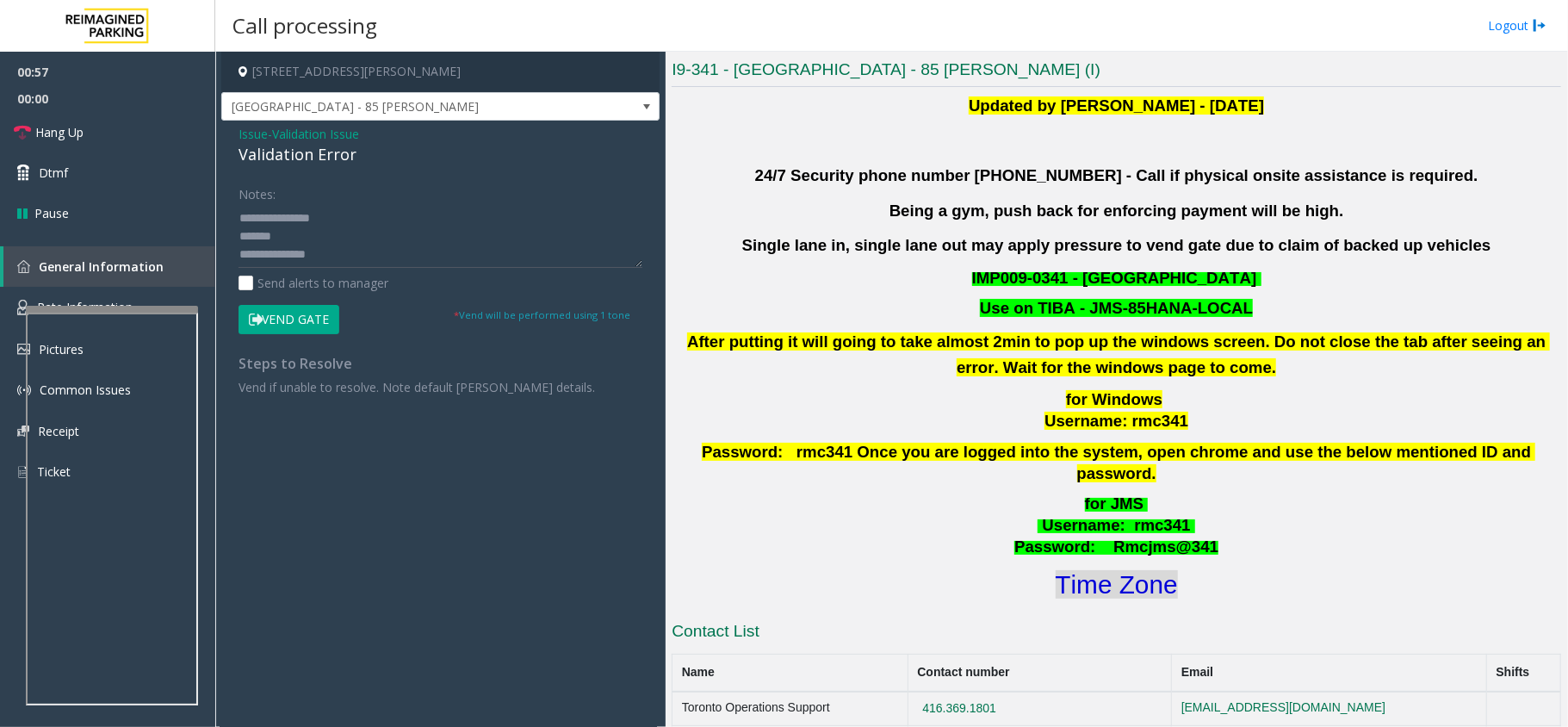
click at [1117, 570] on font "Time Zone" at bounding box center [1117, 584] width 122 height 28
click at [318, 257] on textarea at bounding box center [440, 235] width 404 height 64
click at [309, 315] on button "Vend Gate" at bounding box center [289, 319] width 101 height 29
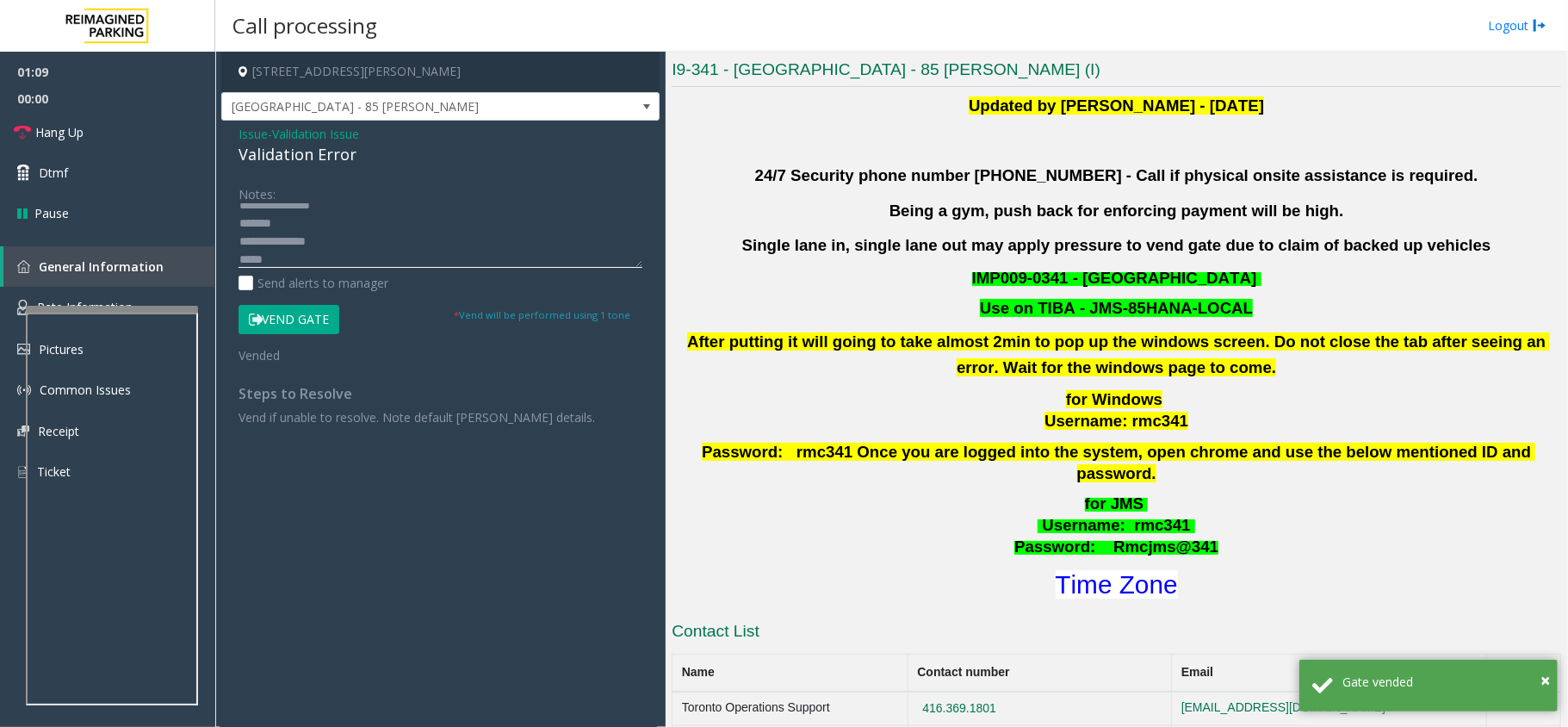
drag, startPoint x: 272, startPoint y: 240, endPoint x: 235, endPoint y: 242, distance: 37.1
click at [235, 242] on div "Notes: Send alerts to manager Vend Gate * Vend will be performed using 1 tone V…" at bounding box center [440, 302] width 430 height 247
click at [239, 231] on textarea at bounding box center [440, 235] width 404 height 64
paste textarea "*******"
click at [129, 133] on link "Hang Up" at bounding box center [107, 132] width 215 height 40
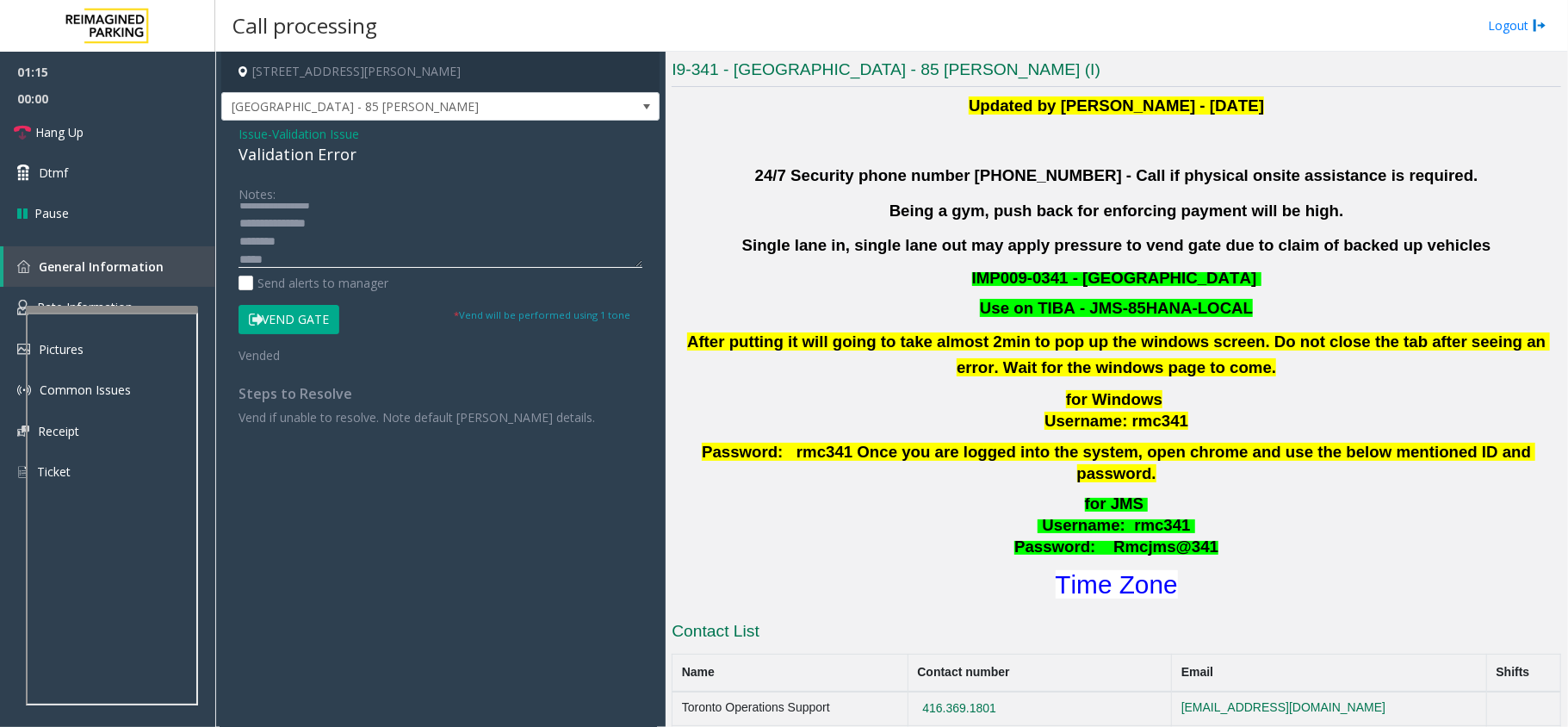
drag, startPoint x: 287, startPoint y: 248, endPoint x: 240, endPoint y: 235, distance: 48.8
click at [240, 235] on textarea at bounding box center [440, 235] width 404 height 64
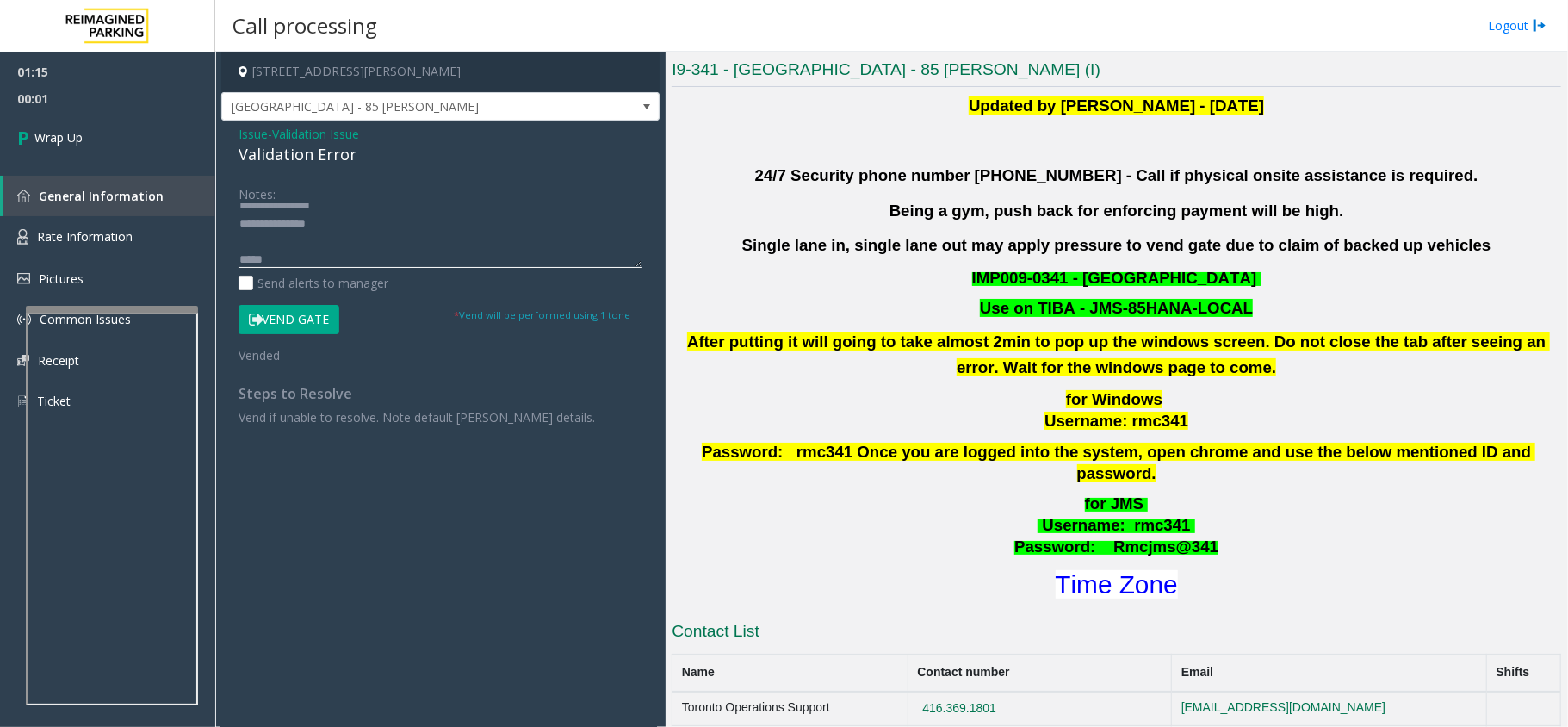
click at [239, 255] on textarea at bounding box center [440, 235] width 404 height 64
click at [240, 246] on textarea at bounding box center [440, 235] width 404 height 64
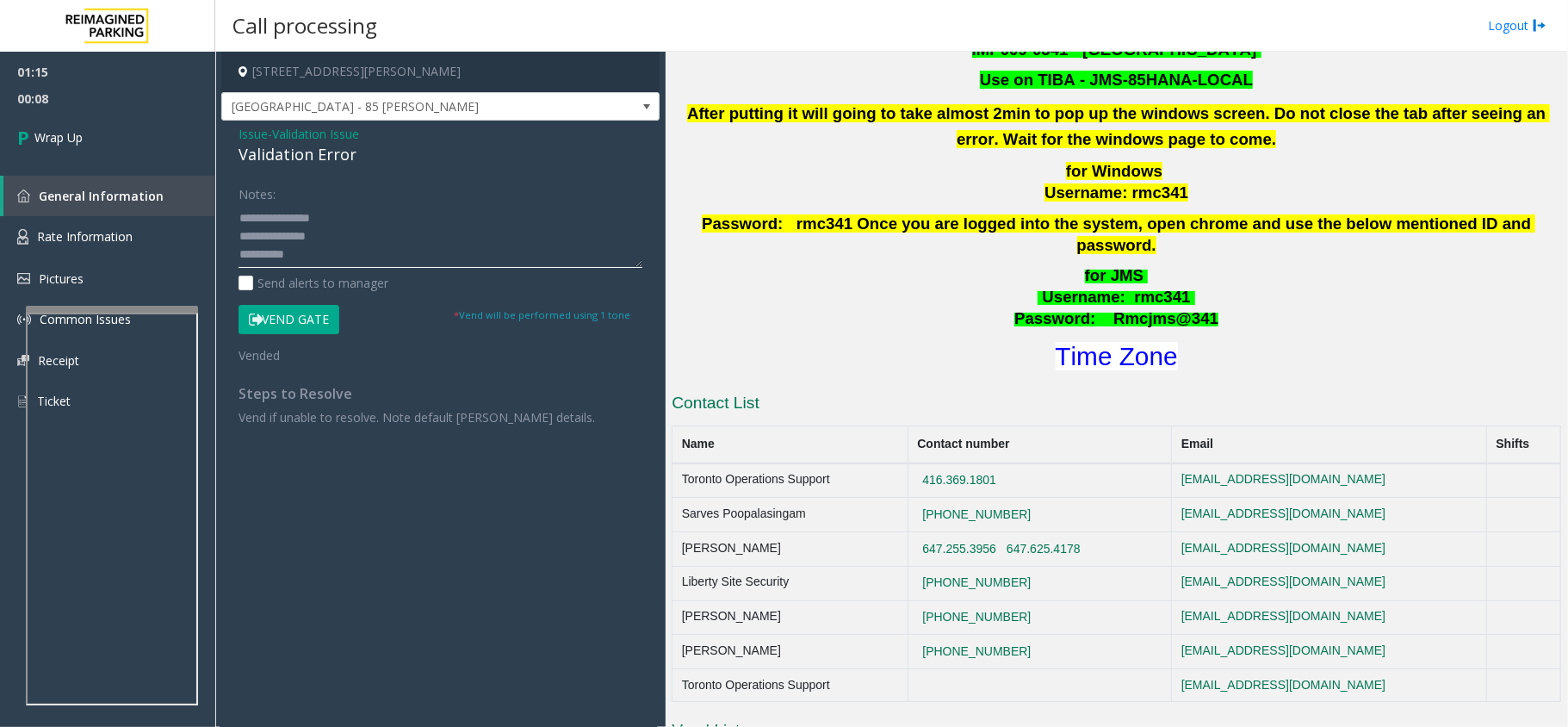
scroll to position [690, 0]
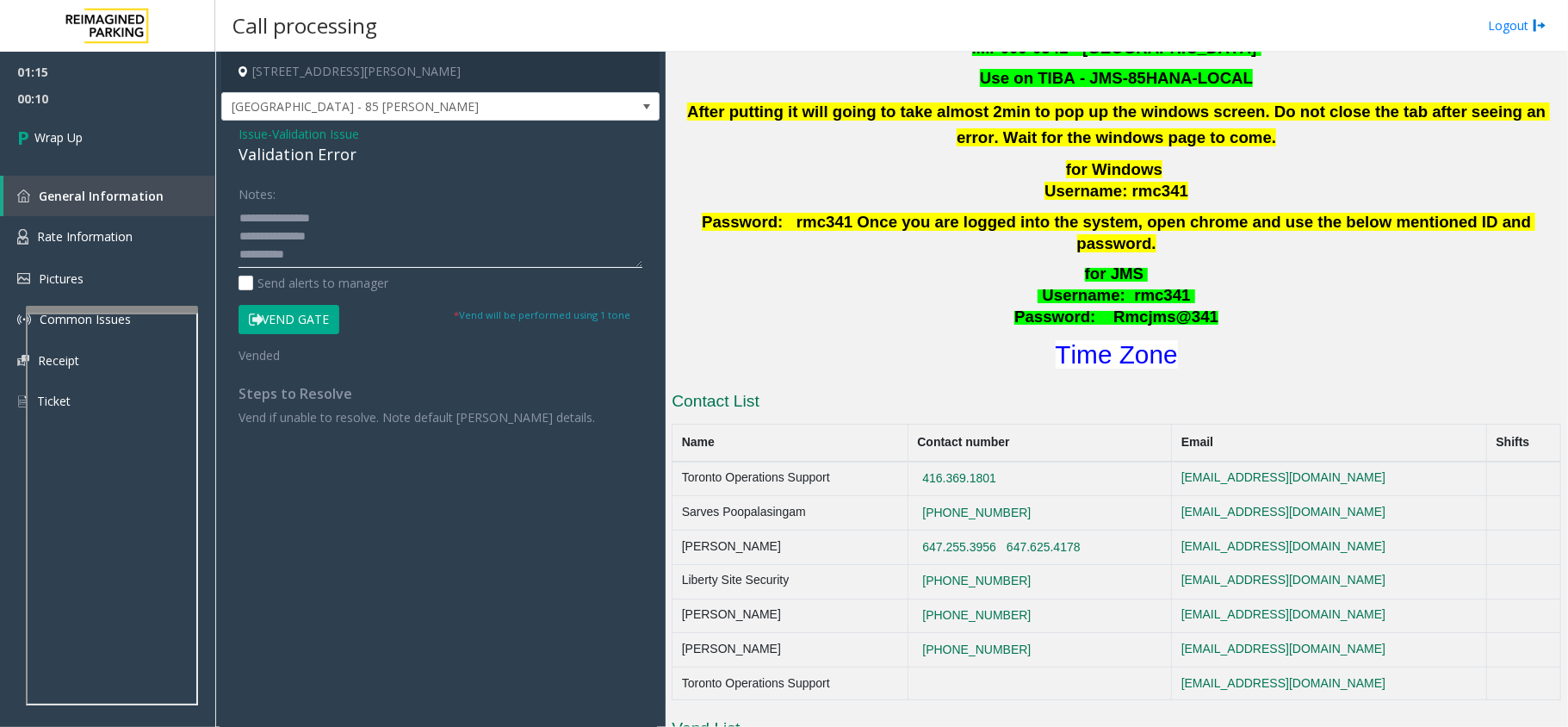
click at [373, 250] on textarea at bounding box center [440, 235] width 404 height 64
type textarea "**********"
click at [201, 141] on link "Wrap Up" at bounding box center [107, 137] width 215 height 50
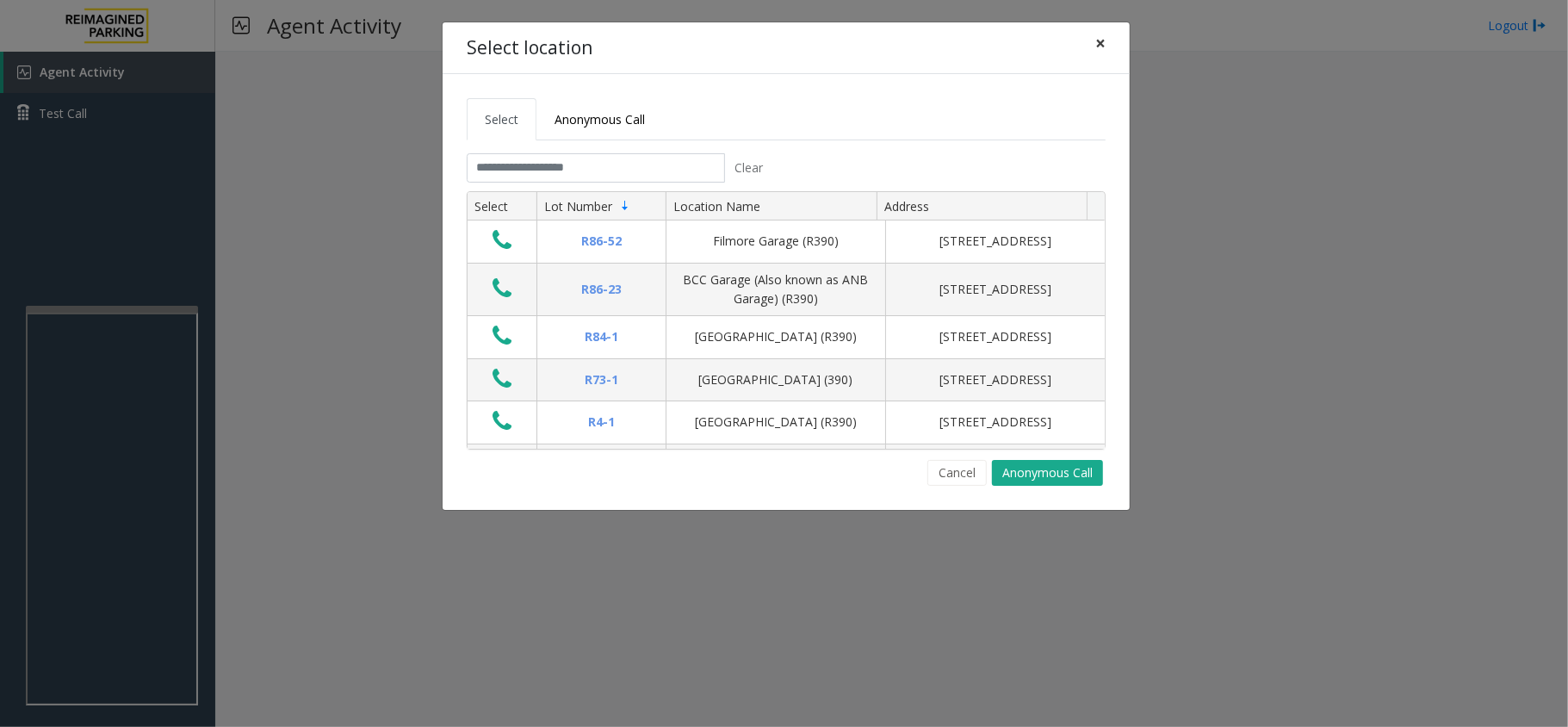
click at [1099, 46] on span "×" at bounding box center [1100, 43] width 10 height 24
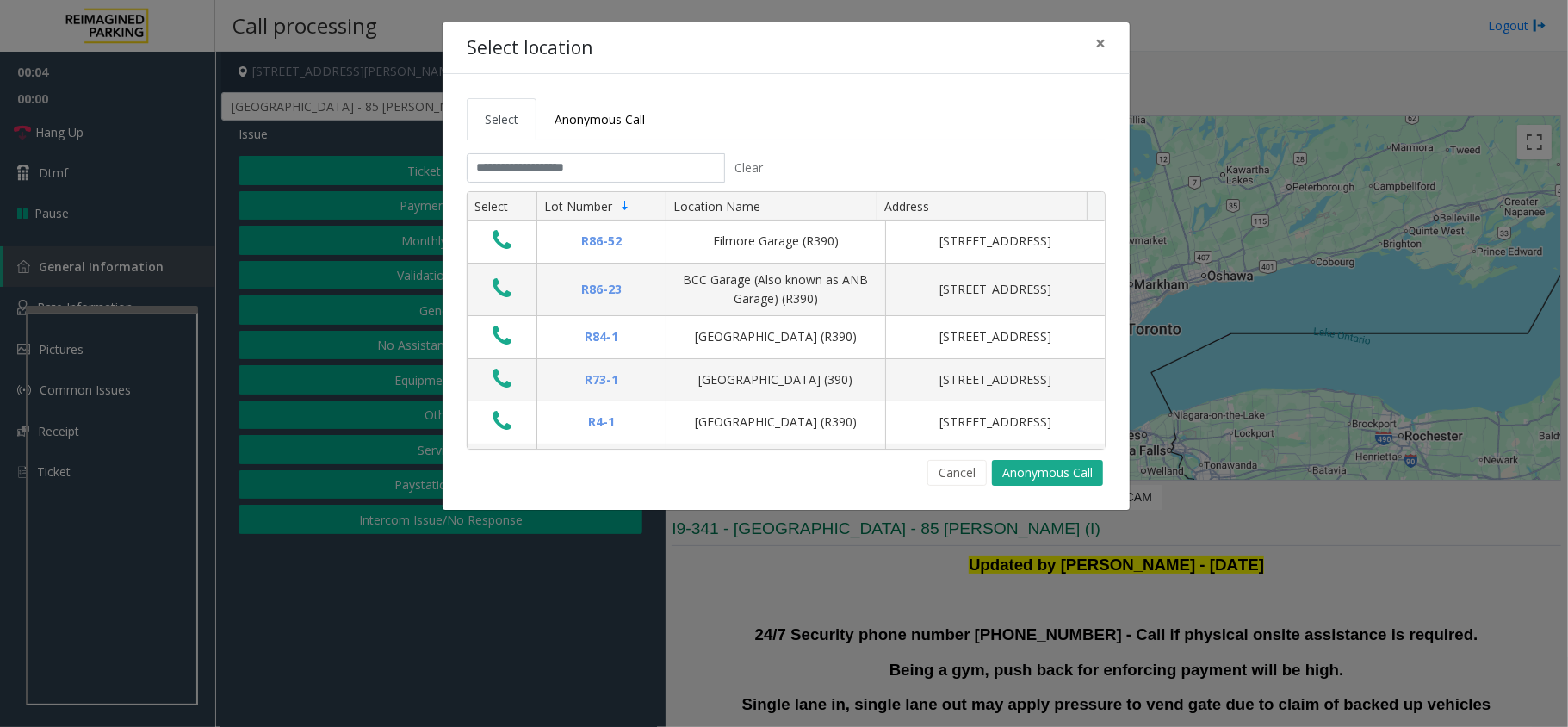
click at [1094, 19] on div "Select location × Select Anonymous Call Clear Select Lot Number Location Name A…" at bounding box center [784, 363] width 1568 height 727
click at [1114, 39] on button "×" at bounding box center [1100, 43] width 35 height 42
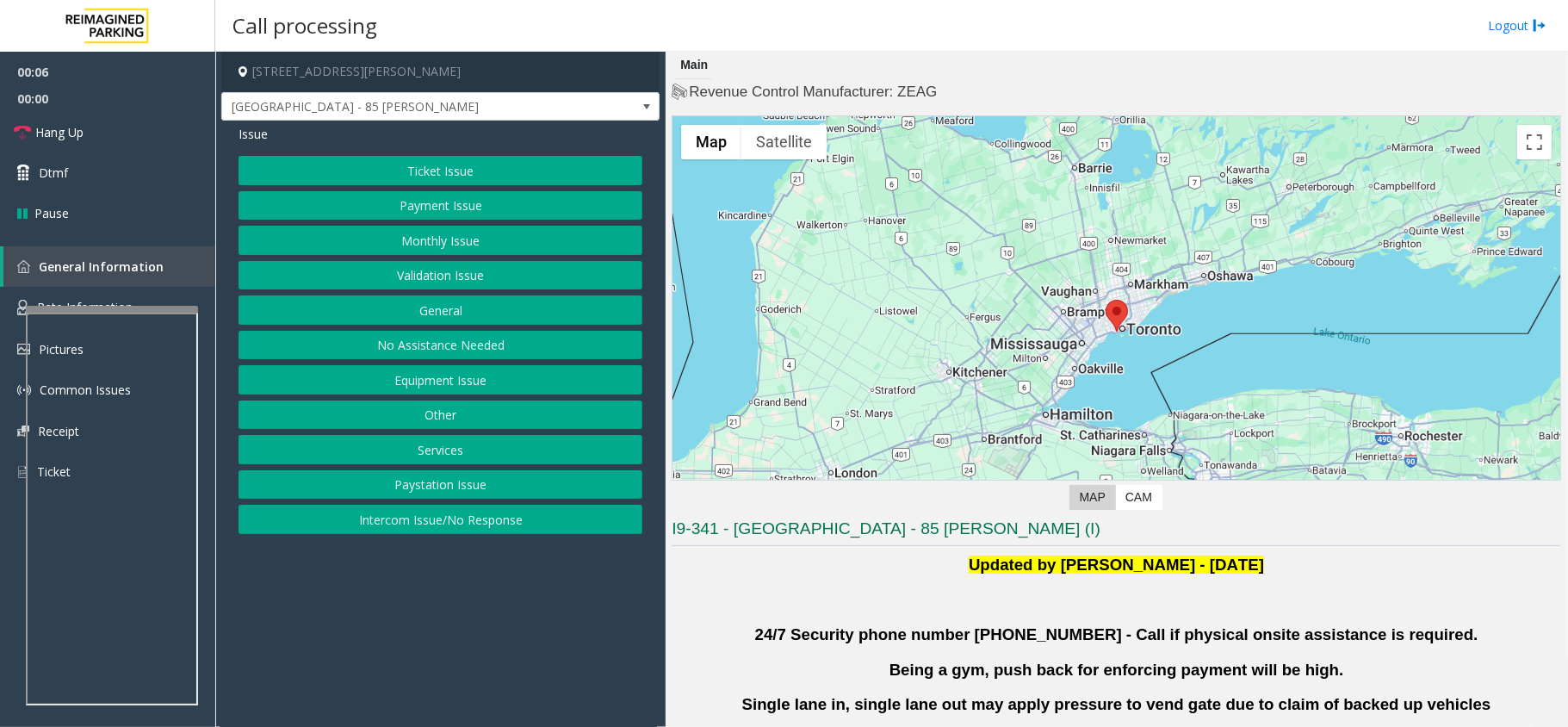
click at [462, 290] on button "Validation Issue" at bounding box center [440, 275] width 404 height 29
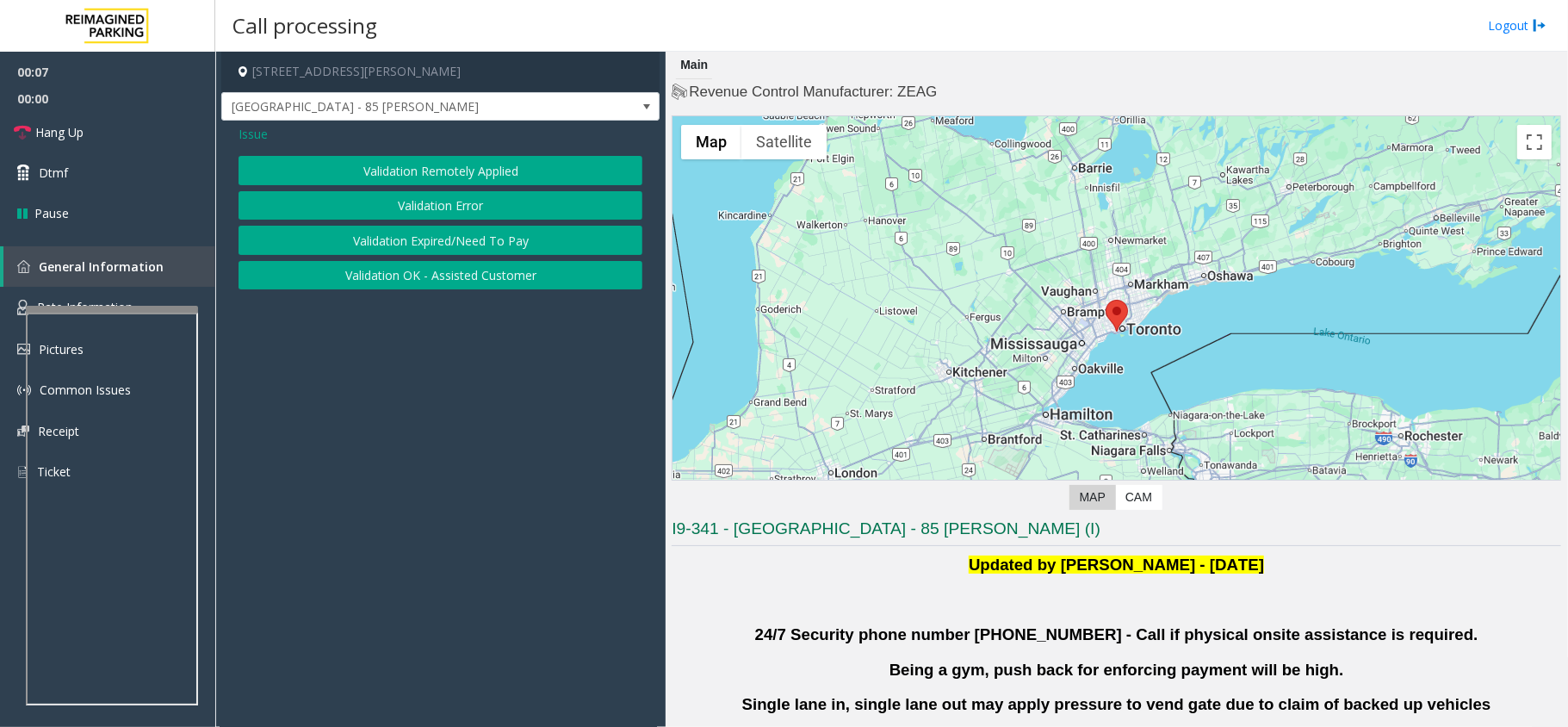
click at [417, 217] on button "Validation Error" at bounding box center [440, 205] width 404 height 29
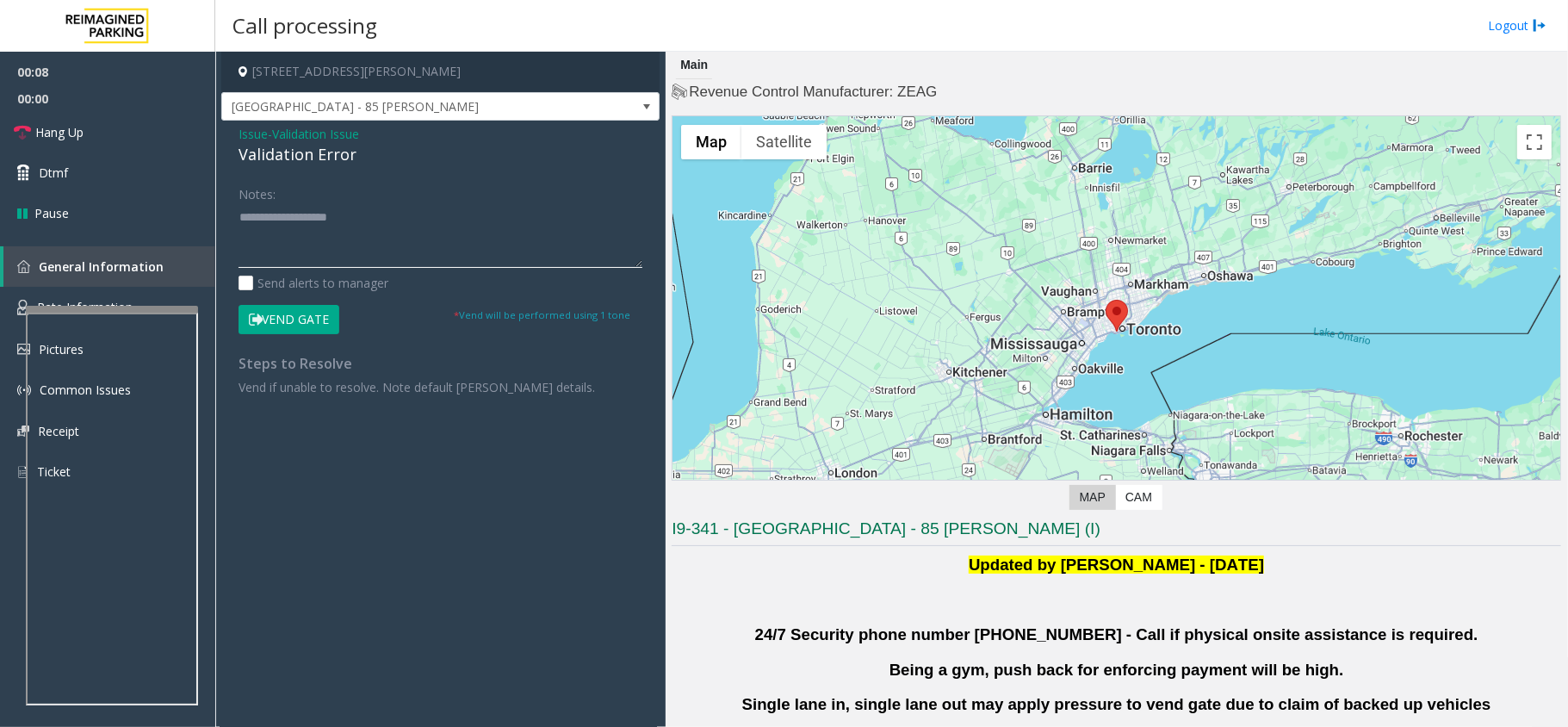
click at [284, 234] on textarea at bounding box center [440, 235] width 404 height 64
drag, startPoint x: 273, startPoint y: 259, endPoint x: 298, endPoint y: 257, distance: 25.1
click at [298, 257] on textarea at bounding box center [440, 235] width 404 height 64
click at [307, 238] on textarea at bounding box center [440, 235] width 404 height 64
paste textarea "***"
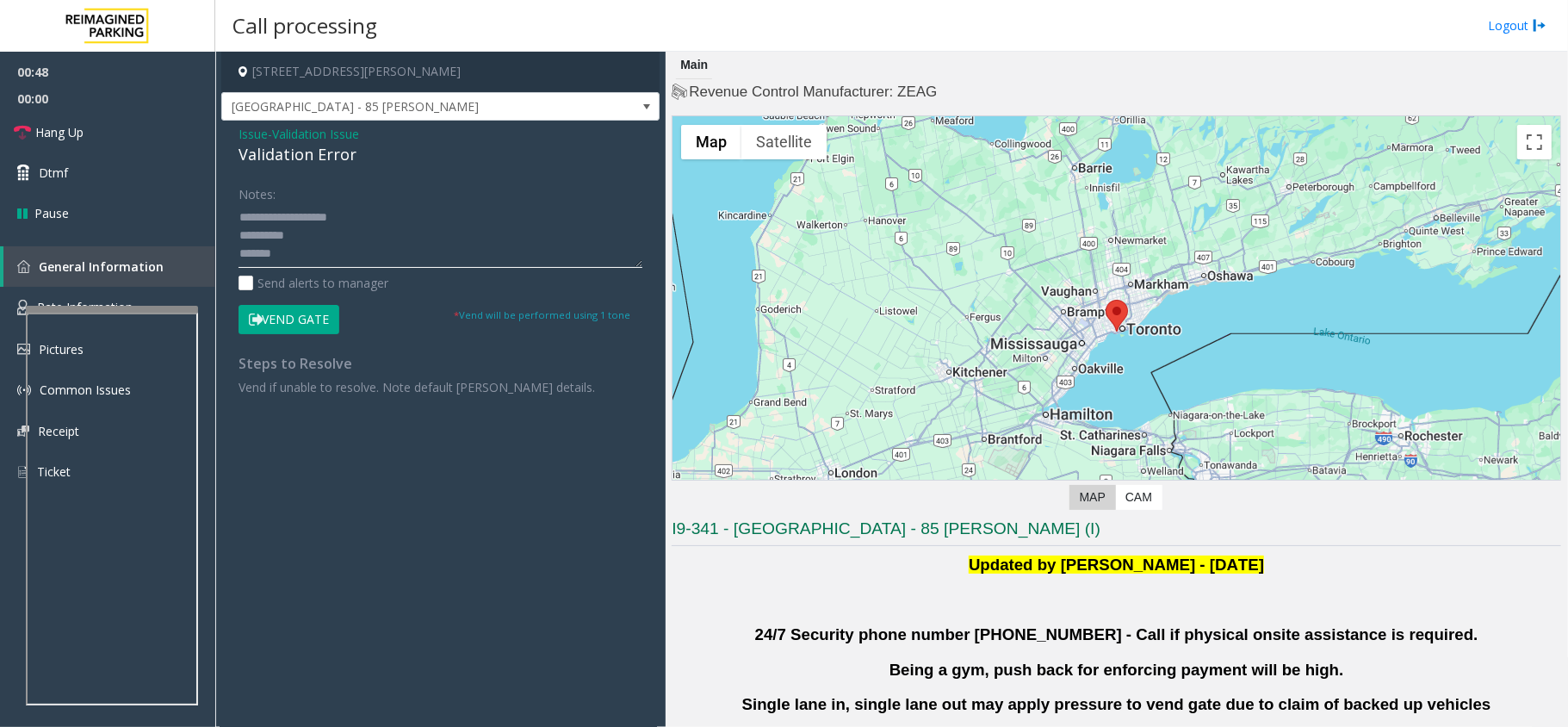
click at [297, 257] on textarea at bounding box center [440, 235] width 404 height 64
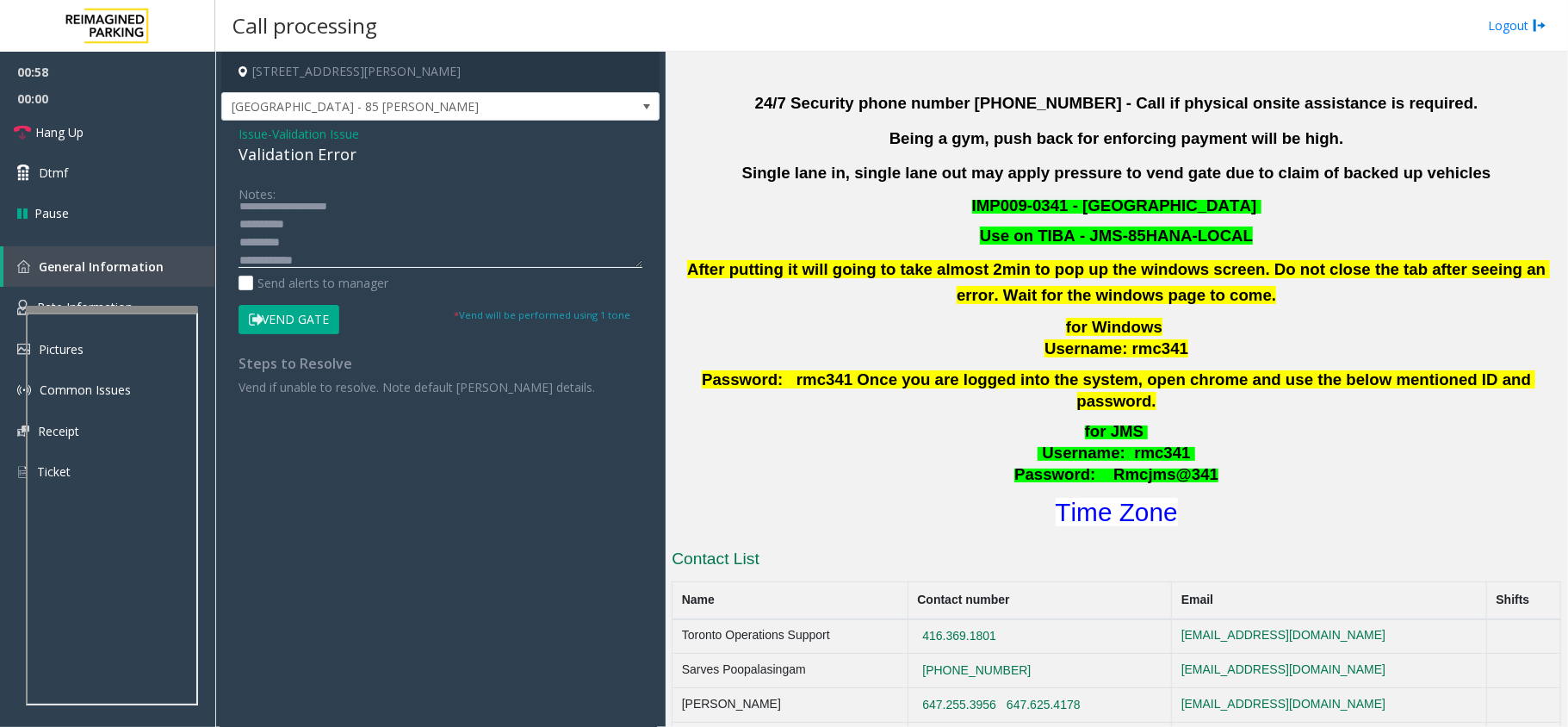
scroll to position [574, 0]
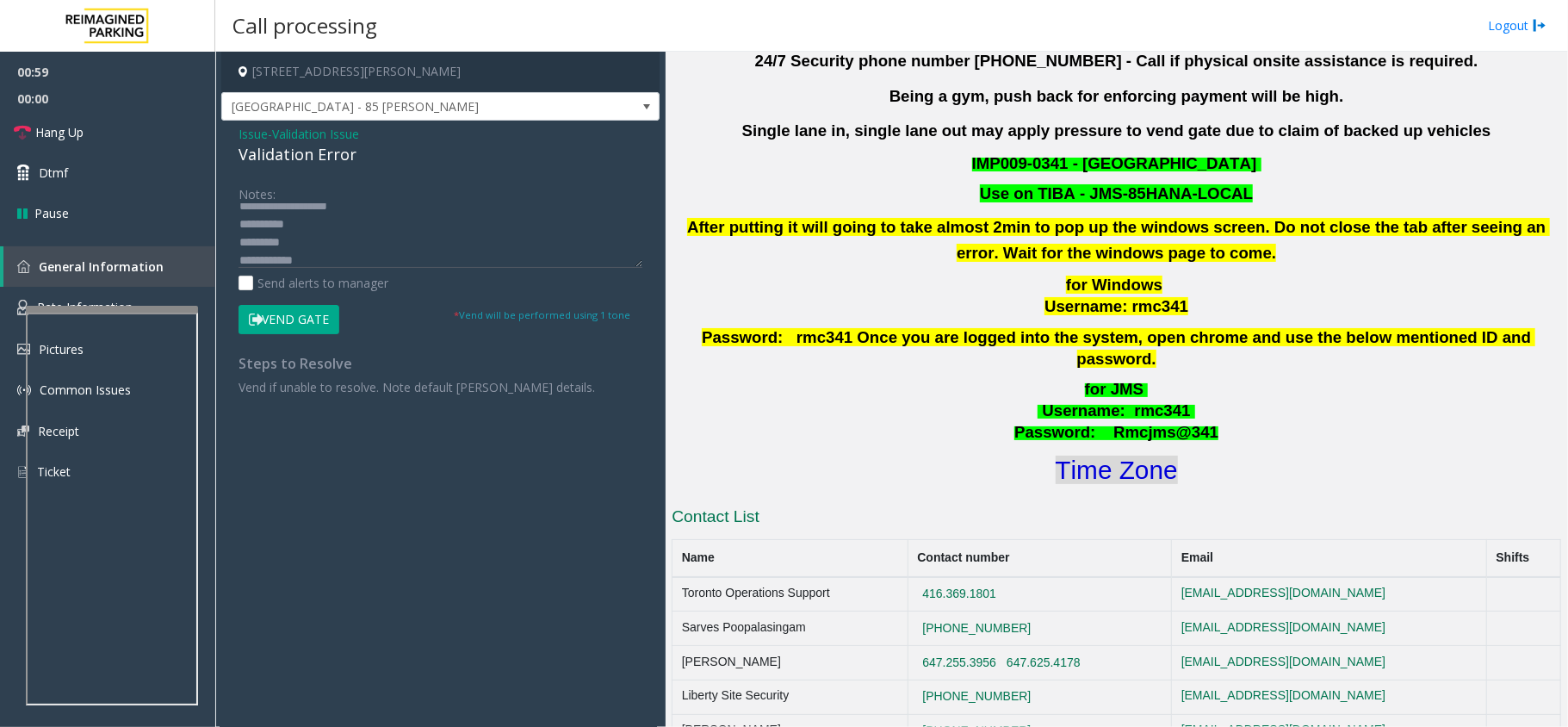
click at [1099, 459] on font "Time Zone" at bounding box center [1117, 469] width 122 height 28
drag, startPoint x: 266, startPoint y: 259, endPoint x: 304, endPoint y: 256, distance: 38.1
click at [305, 256] on textarea at bounding box center [440, 235] width 404 height 64
click at [300, 255] on textarea at bounding box center [440, 235] width 404 height 64
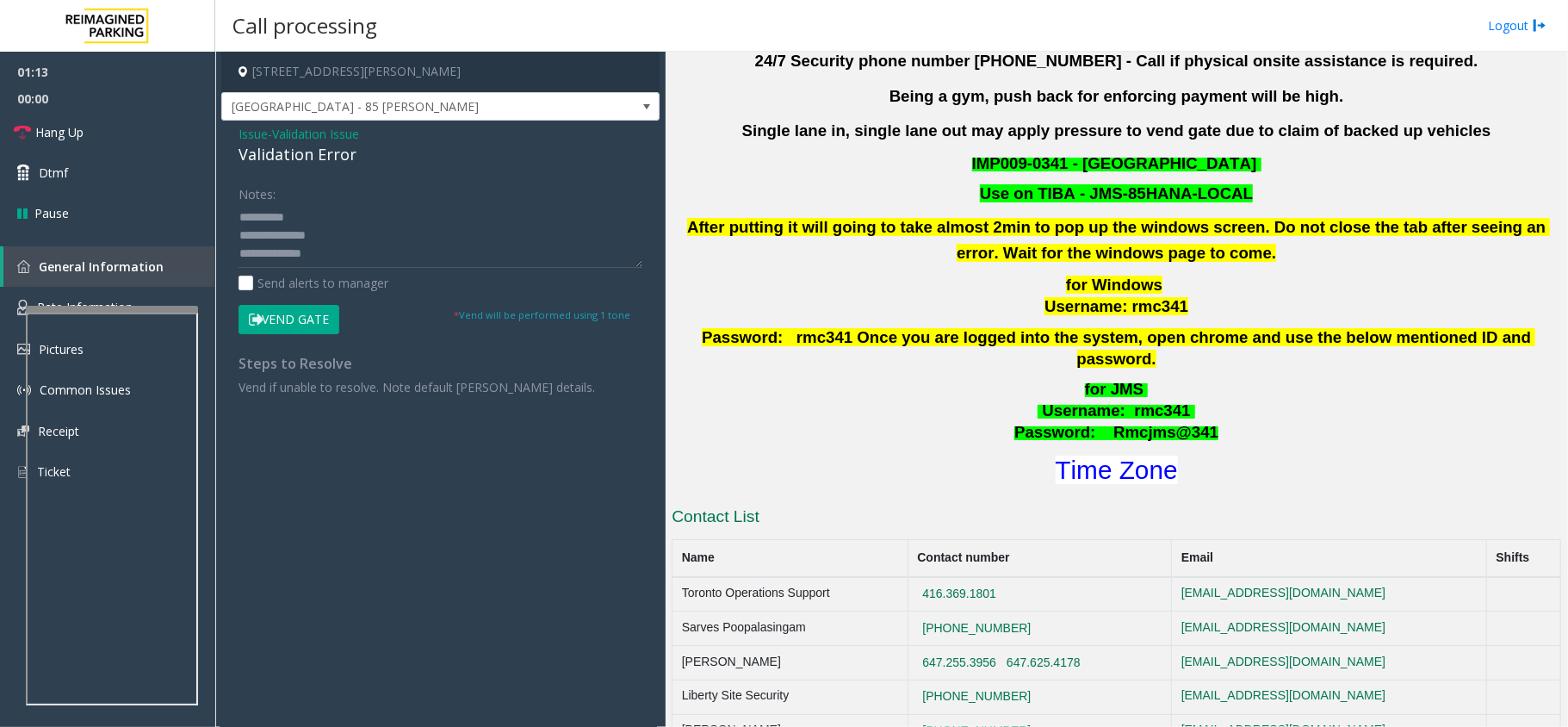
click at [326, 329] on button "Vend Gate" at bounding box center [289, 319] width 101 height 29
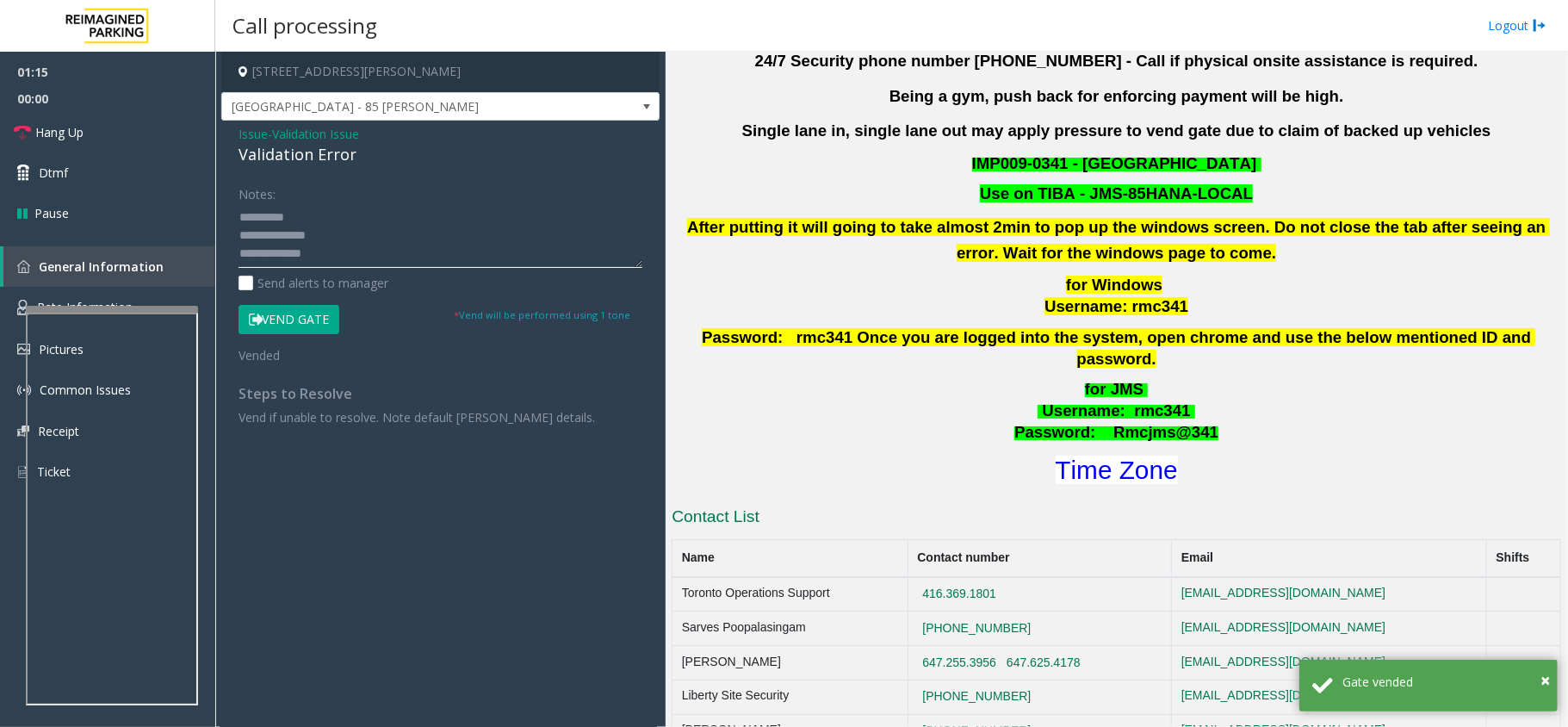
click at [321, 253] on textarea at bounding box center [440, 235] width 404 height 64
paste textarea "**********"
click at [289, 151] on div "Validation Error" at bounding box center [440, 154] width 404 height 23
click at [286, 151] on div "Validation Error" at bounding box center [440, 154] width 404 height 23
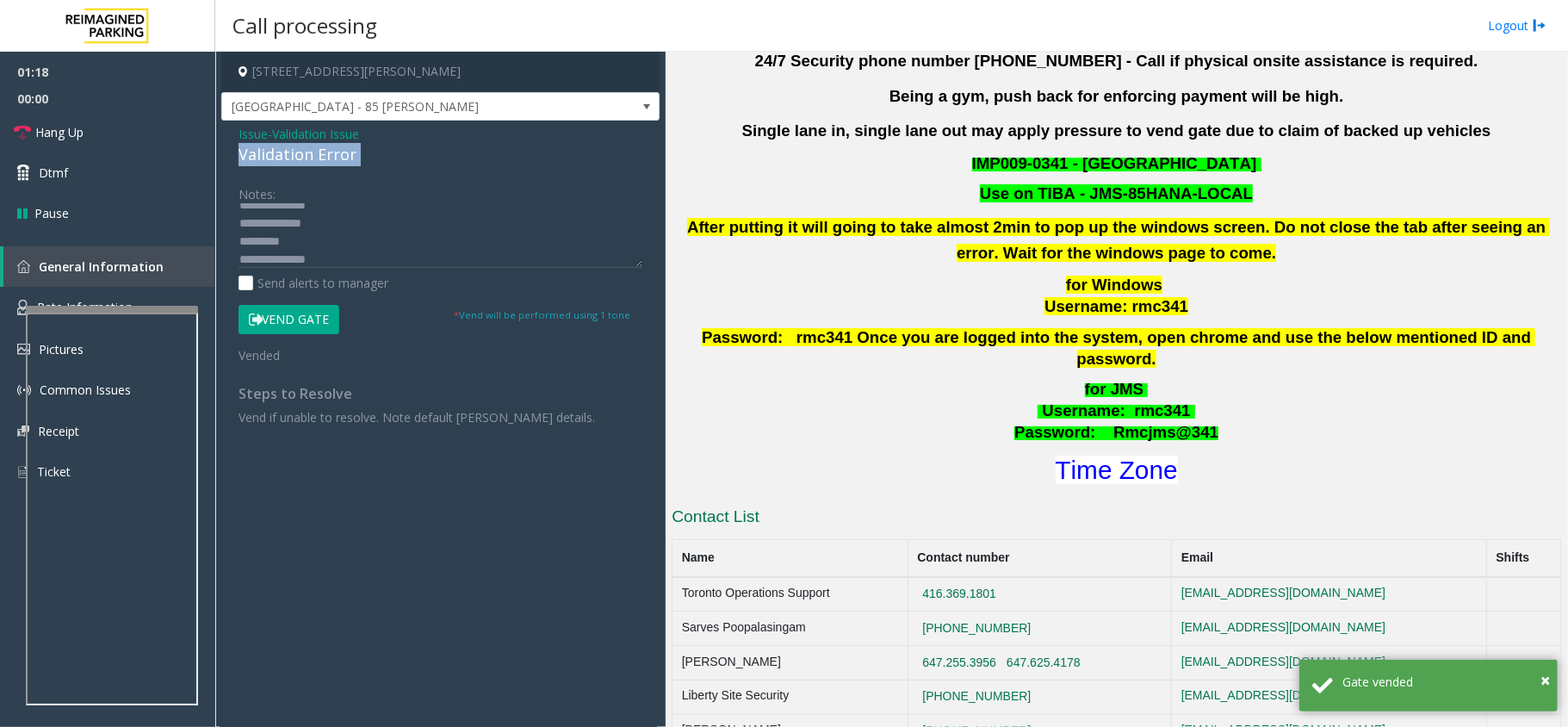
click at [286, 151] on div "Validation Error" at bounding box center [440, 154] width 404 height 23
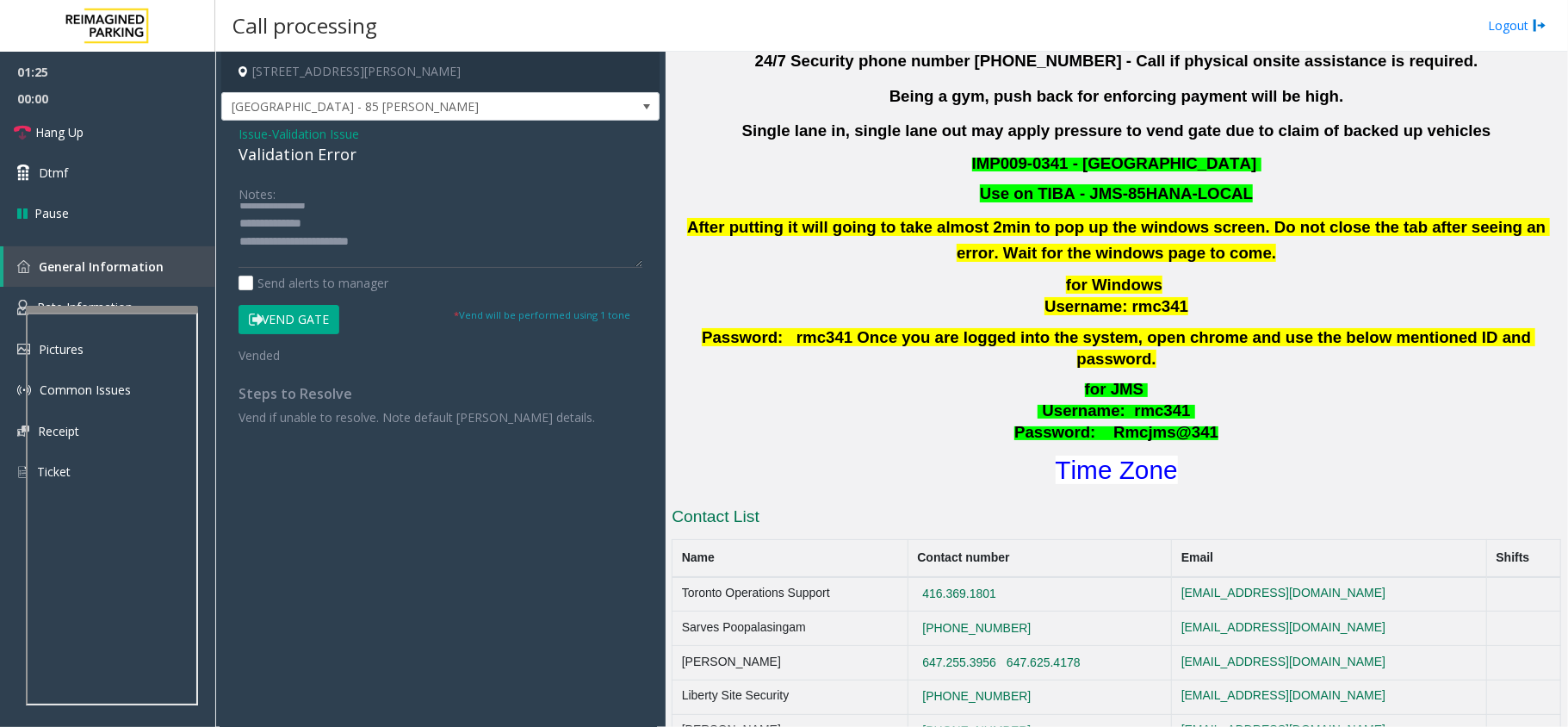
scroll to position [73, 0]
click at [338, 256] on textarea at bounding box center [440, 235] width 404 height 64
paste textarea "**********"
type textarea "**********"
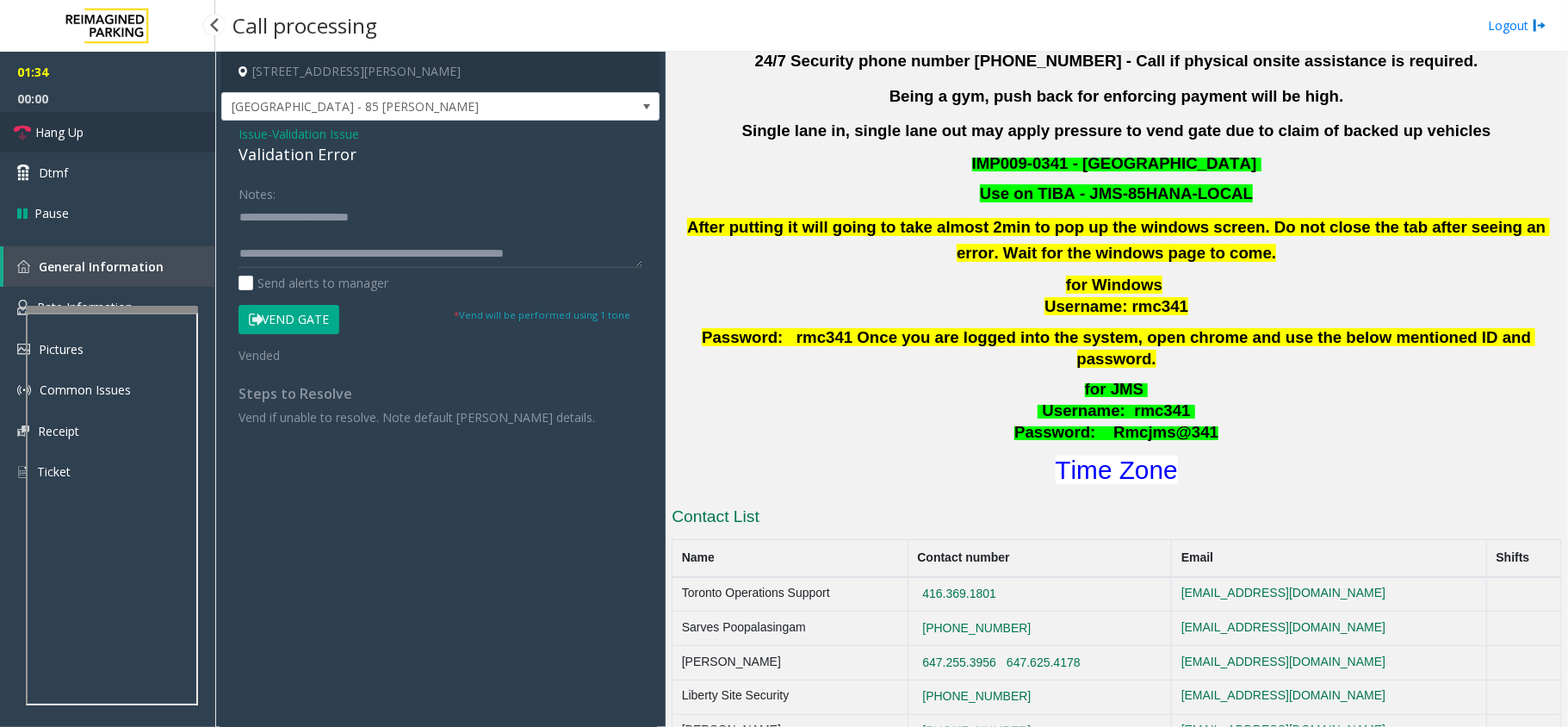
click at [138, 122] on link "Hang Up" at bounding box center [107, 132] width 215 height 40
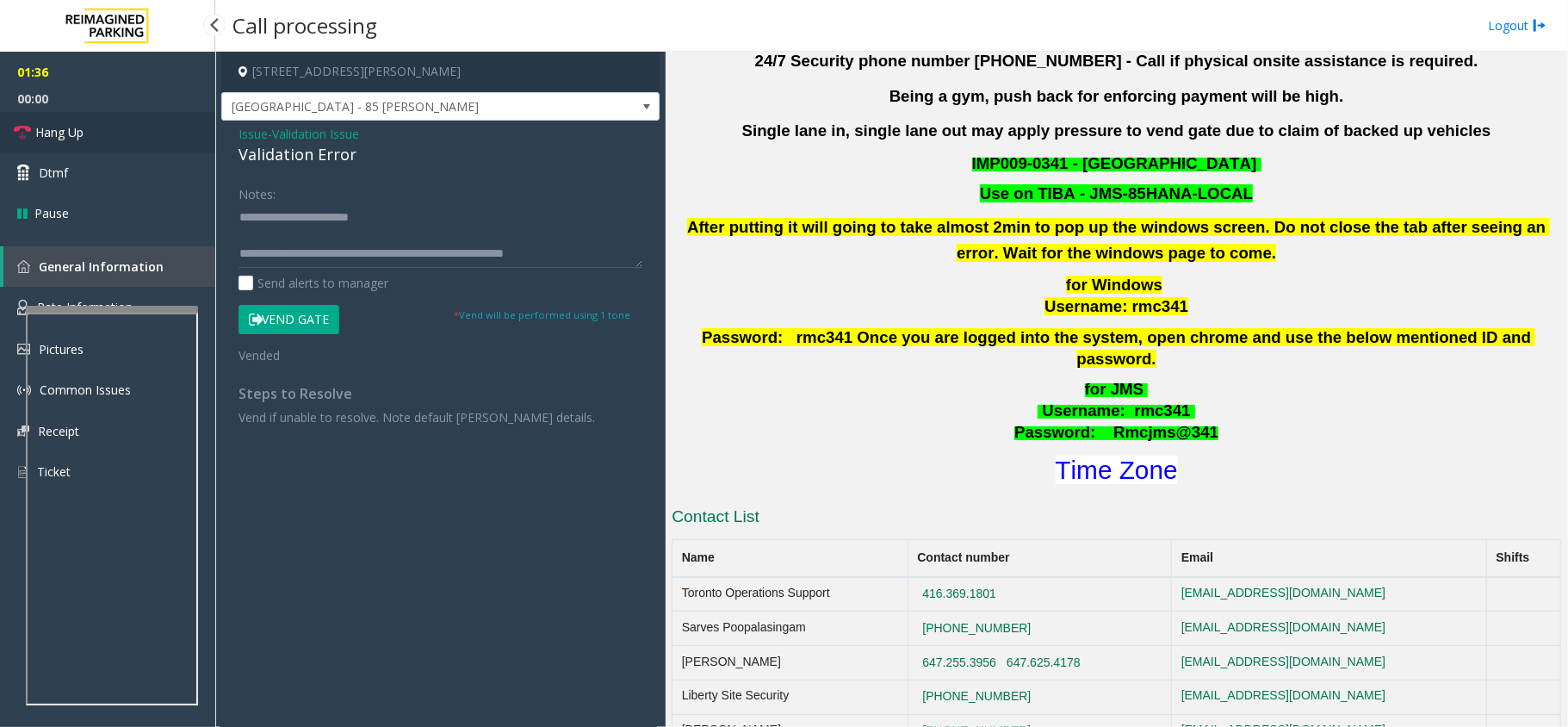
click at [138, 122] on link "Hang Up" at bounding box center [107, 132] width 215 height 40
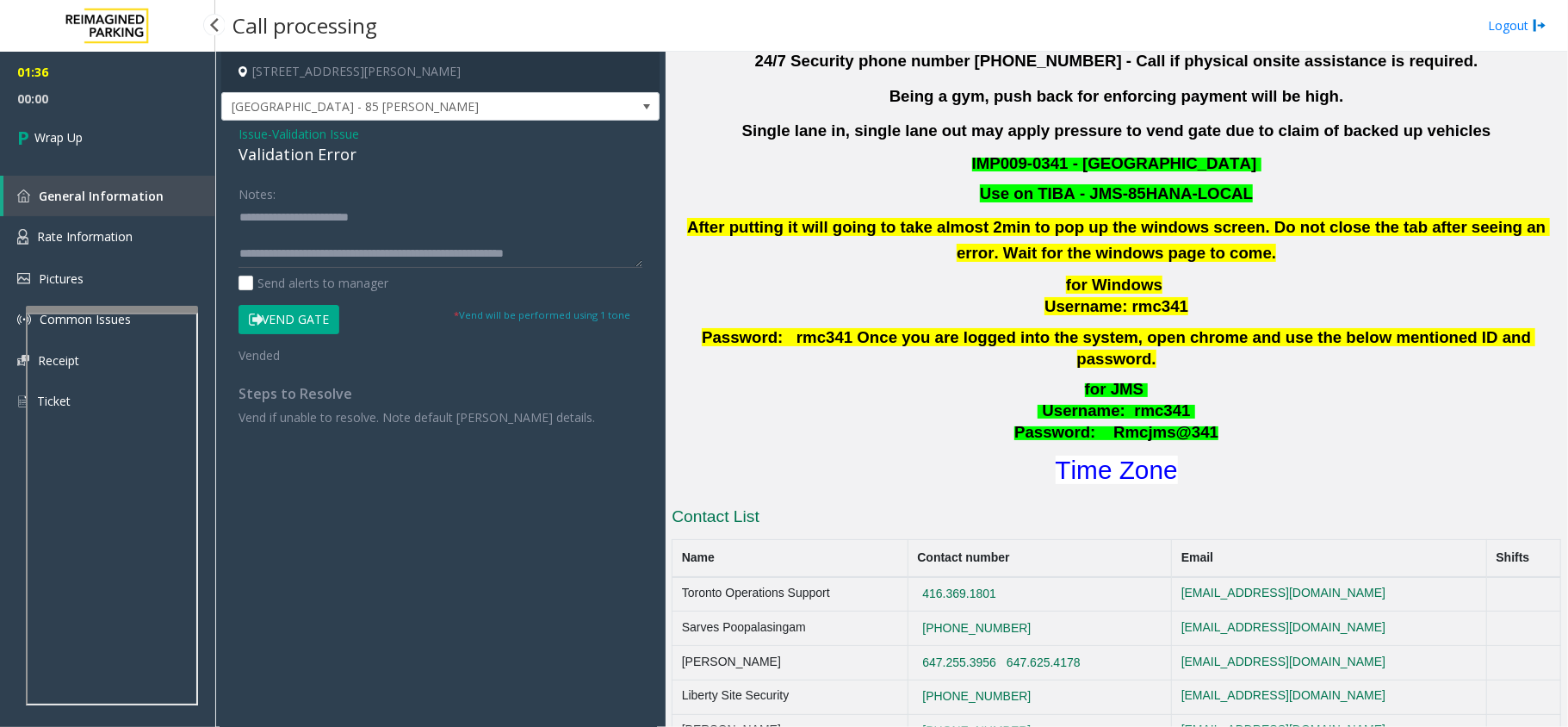
click at [138, 122] on link "Wrap Up" at bounding box center [107, 137] width 215 height 50
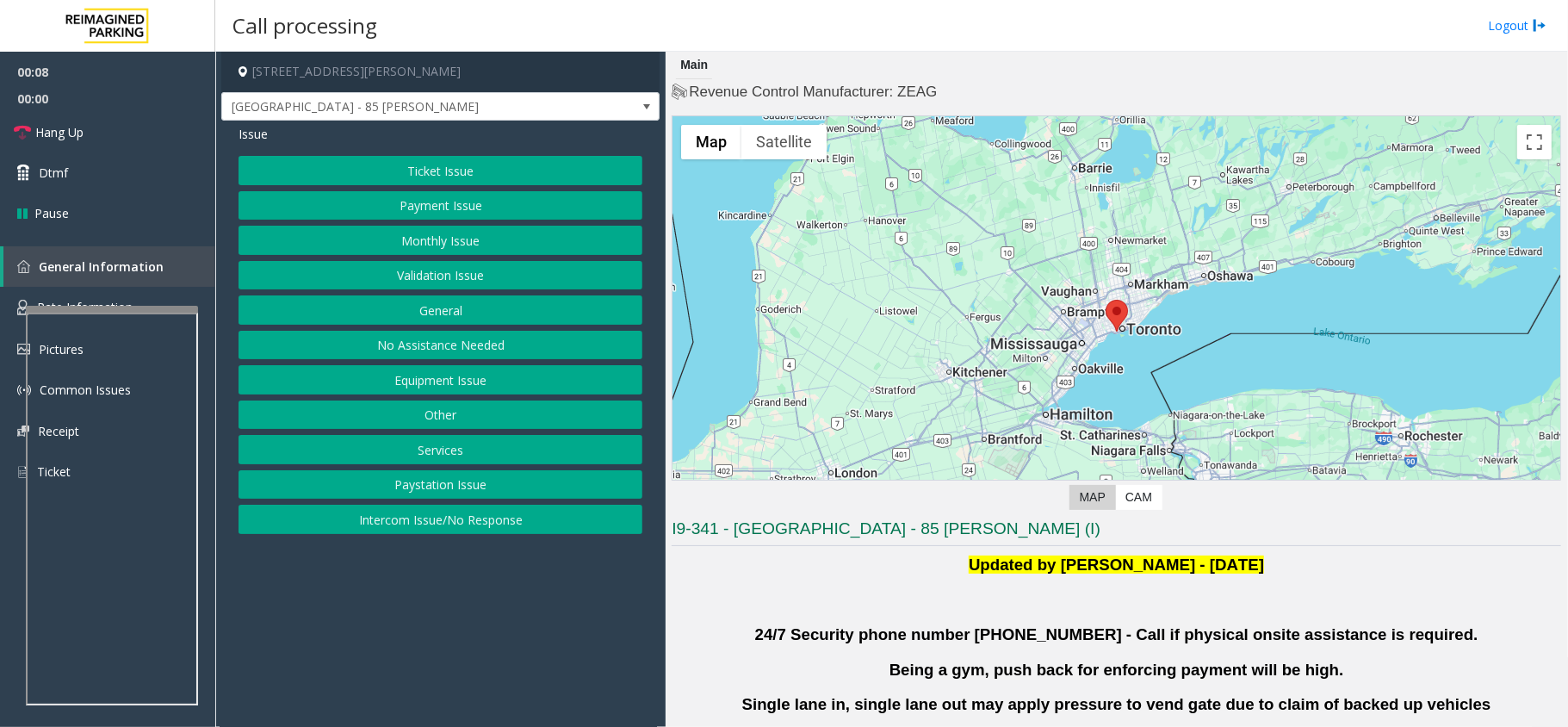
drag, startPoint x: 521, startPoint y: 279, endPoint x: 134, endPoint y: 336, distance: 391.2
click at [521, 279] on button "Validation Issue" at bounding box center [440, 275] width 404 height 29
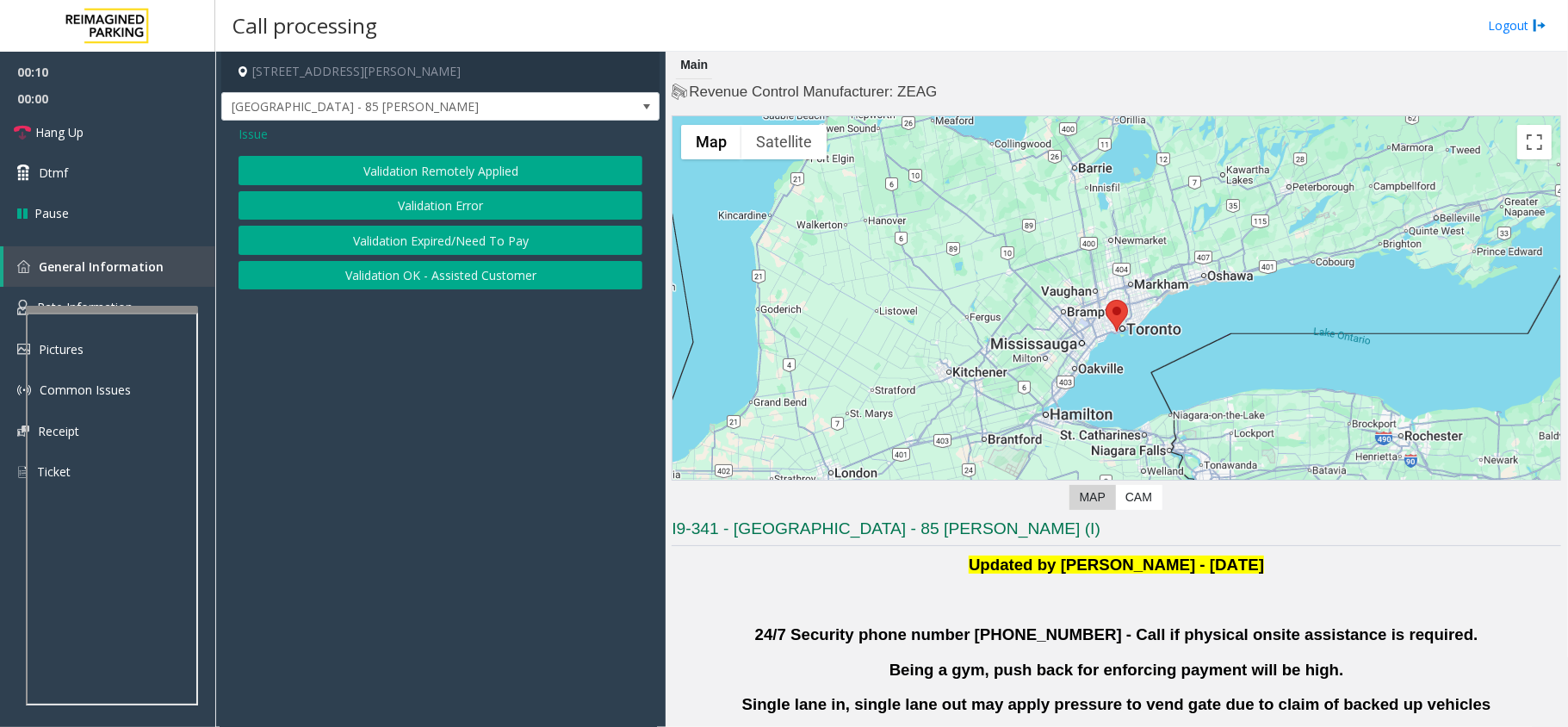
click at [578, 212] on button "Validation Error" at bounding box center [440, 205] width 404 height 29
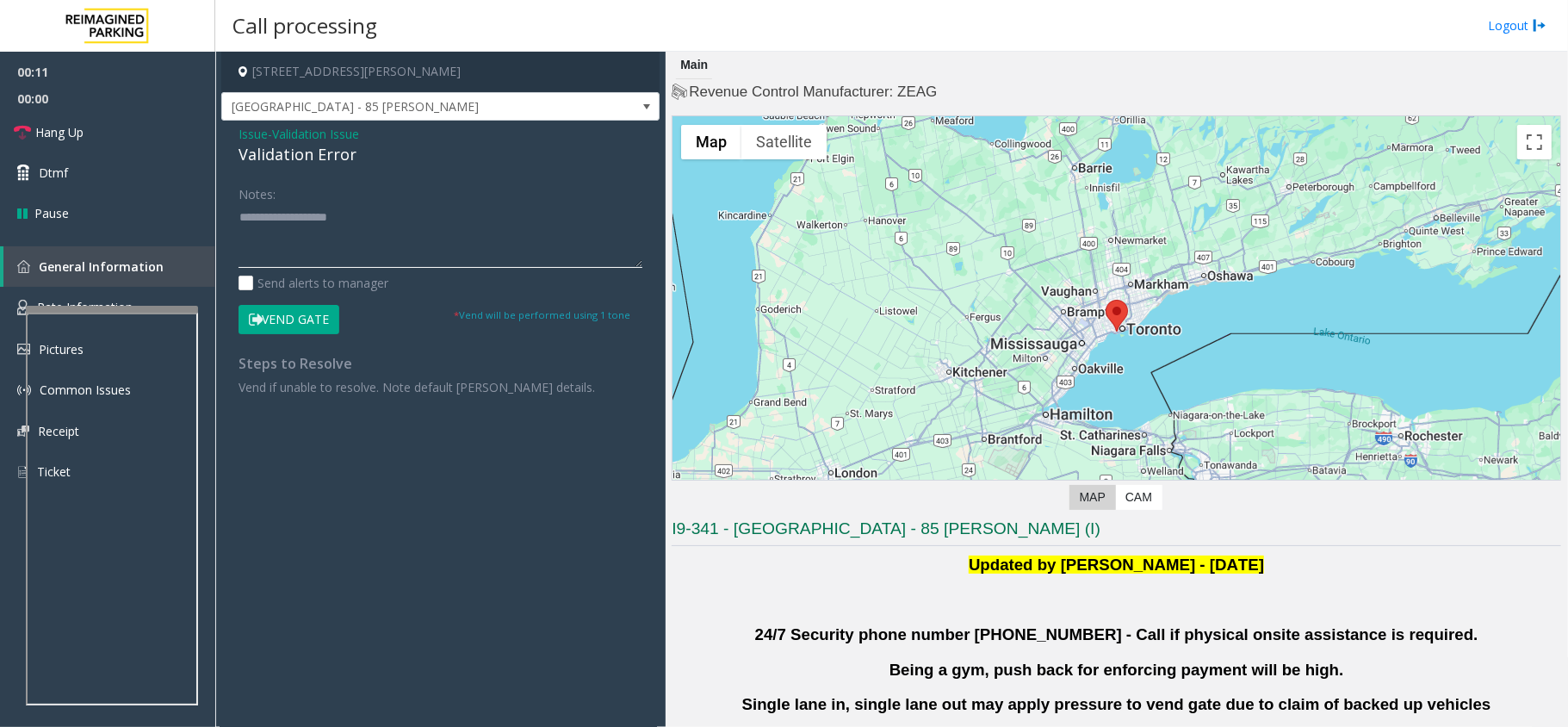
click at [340, 236] on textarea at bounding box center [440, 235] width 404 height 64
paste textarea "**********"
click at [386, 234] on textarea at bounding box center [440, 235] width 404 height 64
click at [325, 218] on textarea at bounding box center [440, 235] width 404 height 64
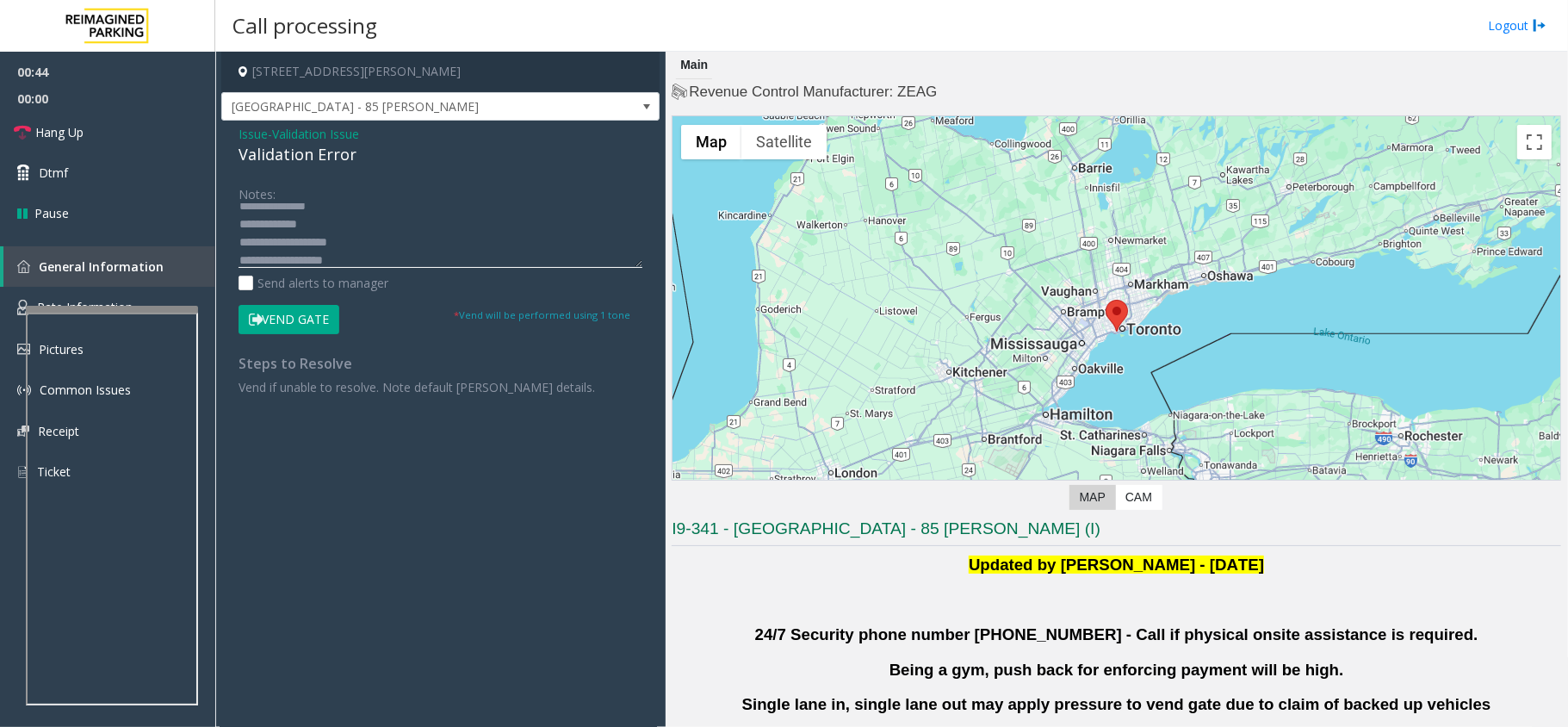
scroll to position [0, 0]
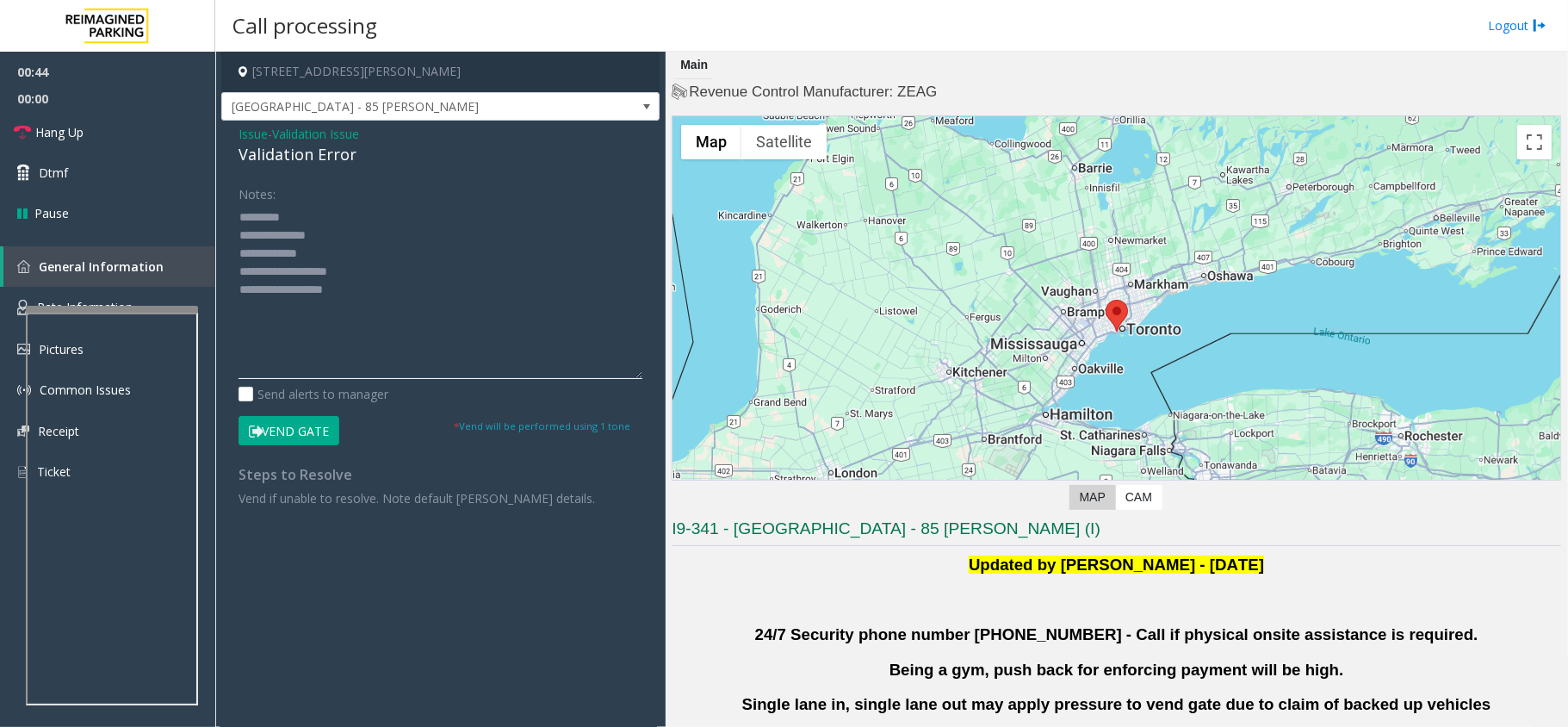
drag, startPoint x: 631, startPoint y: 262, endPoint x: 645, endPoint y: 379, distance: 117.8
click at [645, 379] on div "Notes: Send alerts to manager Vend Gate * Vend will be performed using 1 tone S…" at bounding box center [440, 343] width 430 height 329
click at [267, 147] on div "Validation Error" at bounding box center [440, 154] width 404 height 23
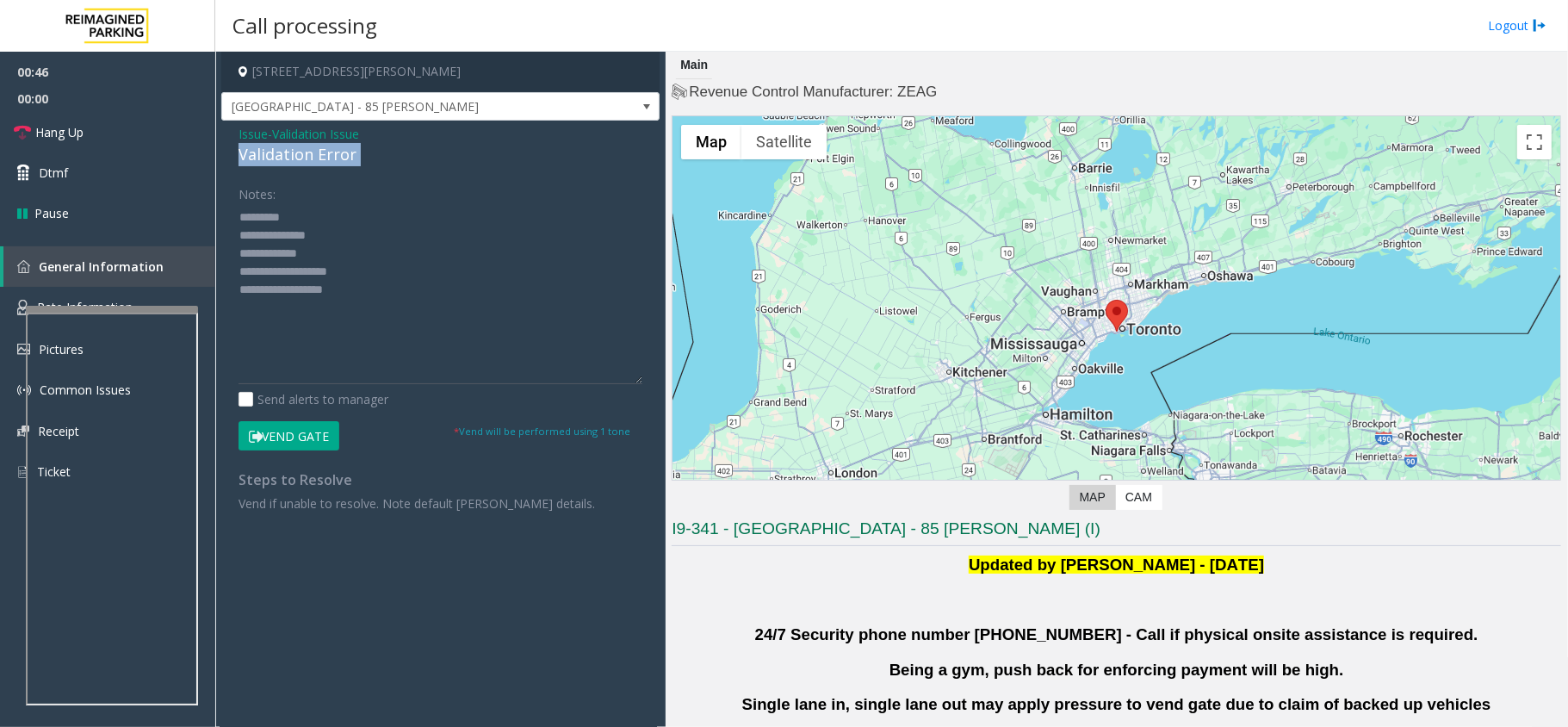
copy div "Validation Error"
click at [307, 217] on textarea at bounding box center [440, 294] width 404 height 181
paste textarea "**********"
drag, startPoint x: 324, startPoint y: 435, endPoint x: 317, endPoint y: 417, distance: 19.3
click at [322, 436] on button "Vend Gate" at bounding box center [289, 435] width 101 height 29
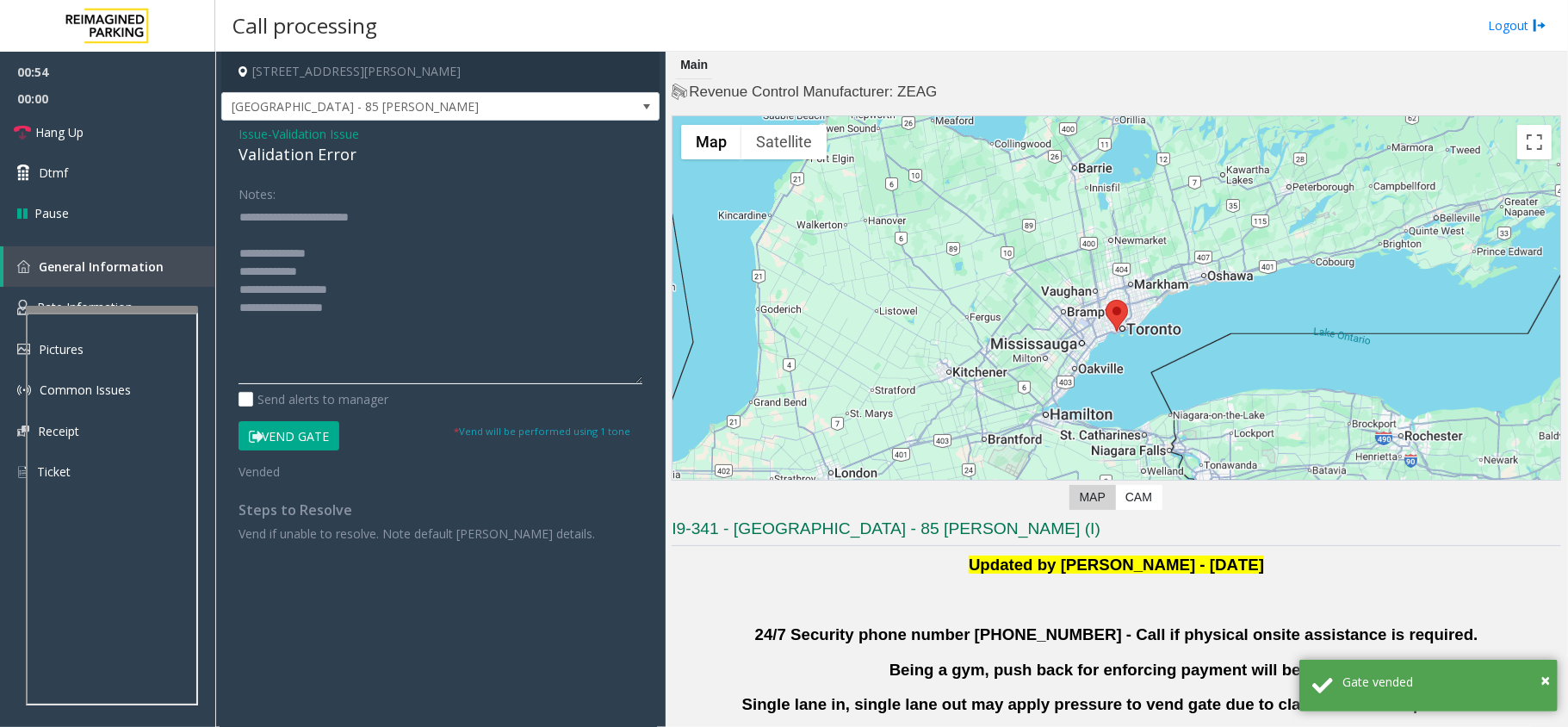
click at [329, 253] on textarea at bounding box center [440, 294] width 404 height 181
paste textarea "**********"
click at [359, 309] on textarea at bounding box center [440, 294] width 404 height 181
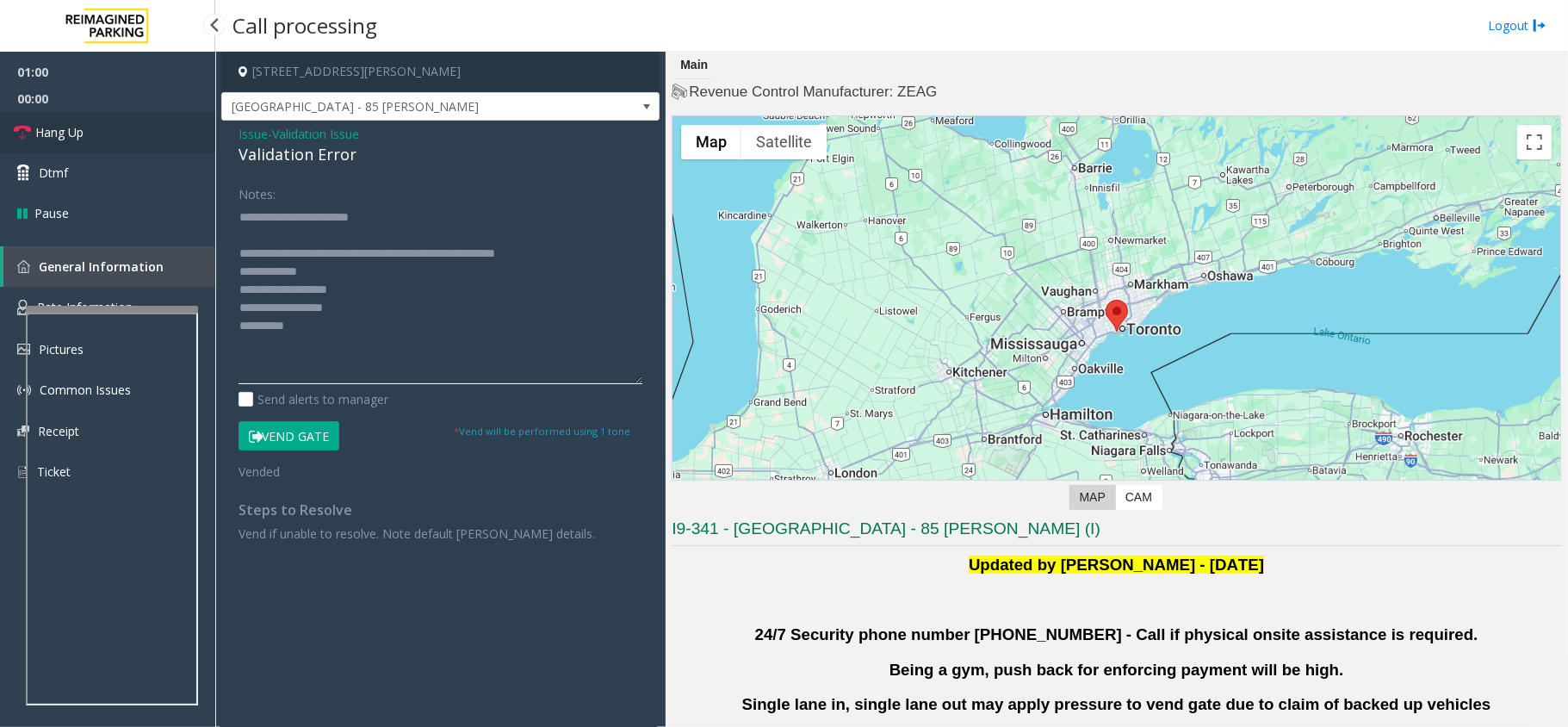
type textarea "**********"
click at [143, 128] on link "Hang Up" at bounding box center [107, 132] width 215 height 40
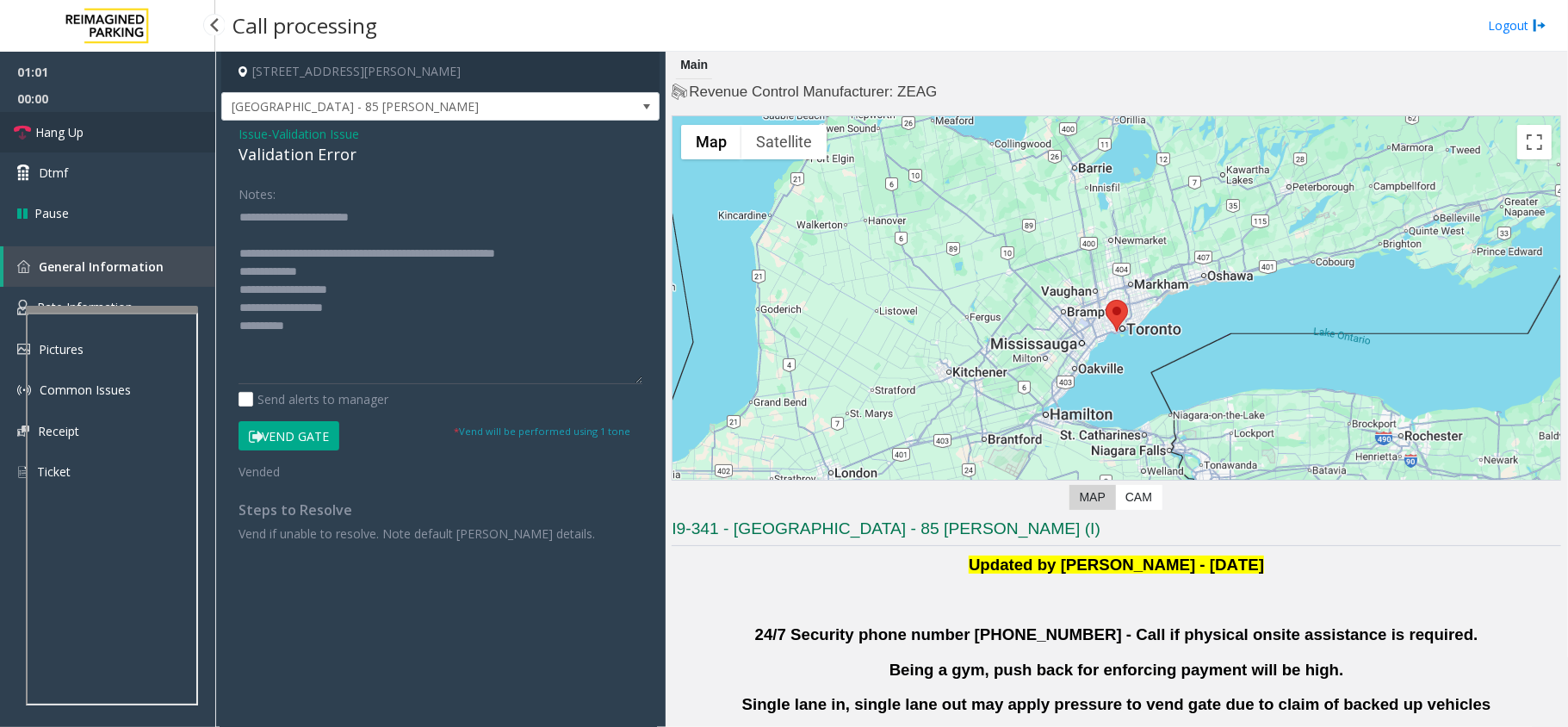
click at [143, 128] on link "Hang Up" at bounding box center [107, 132] width 215 height 40
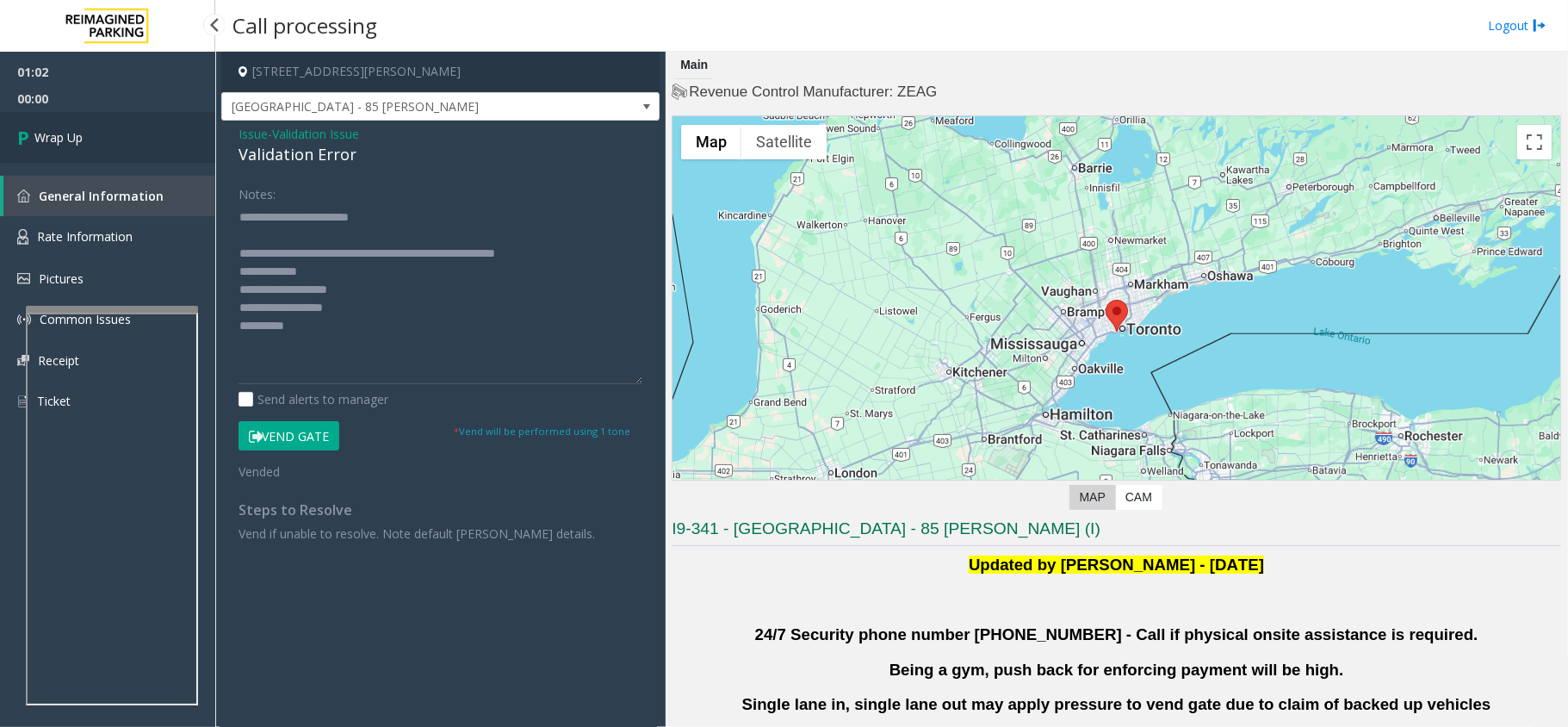
click at [143, 128] on link "Wrap Up" at bounding box center [107, 137] width 215 height 50
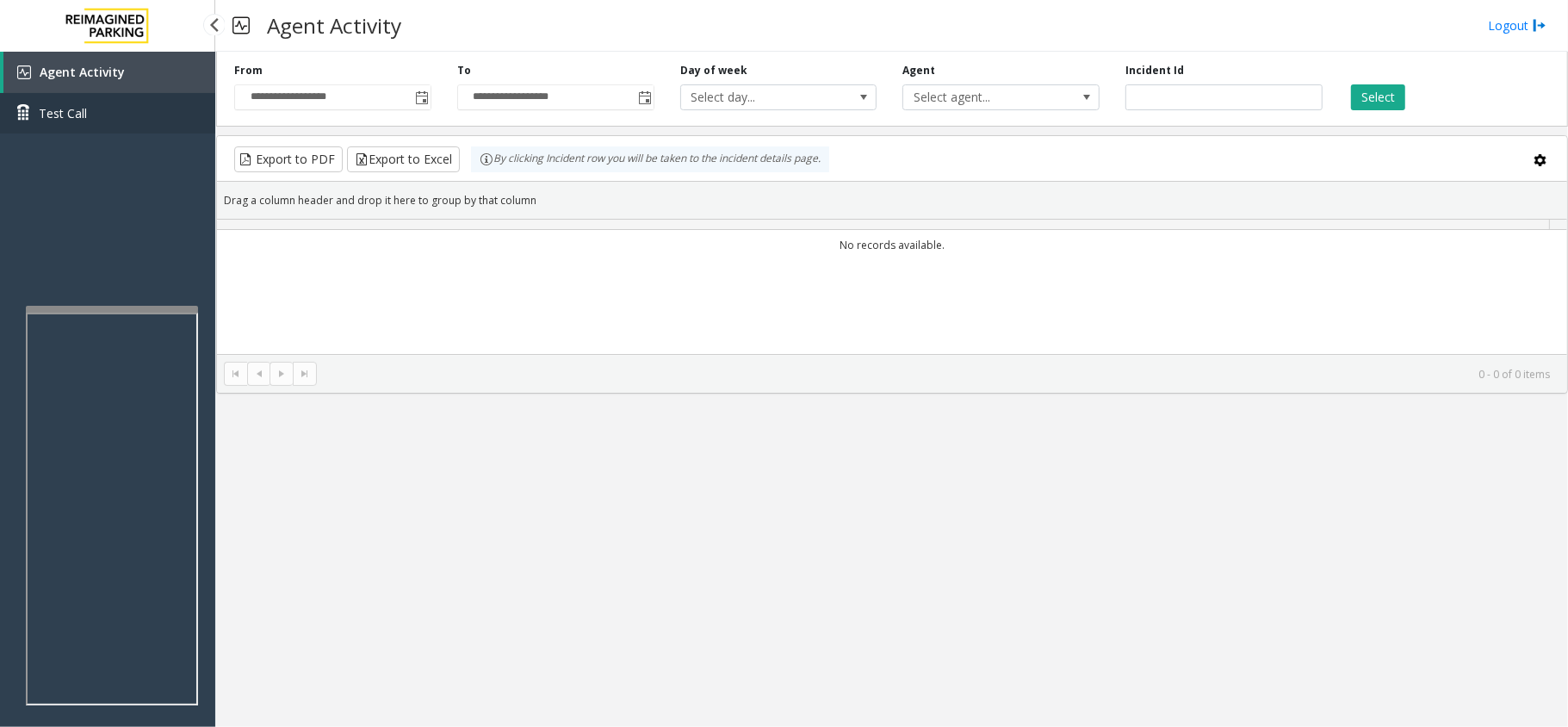
click at [143, 128] on link "Test Call" at bounding box center [107, 113] width 215 height 40
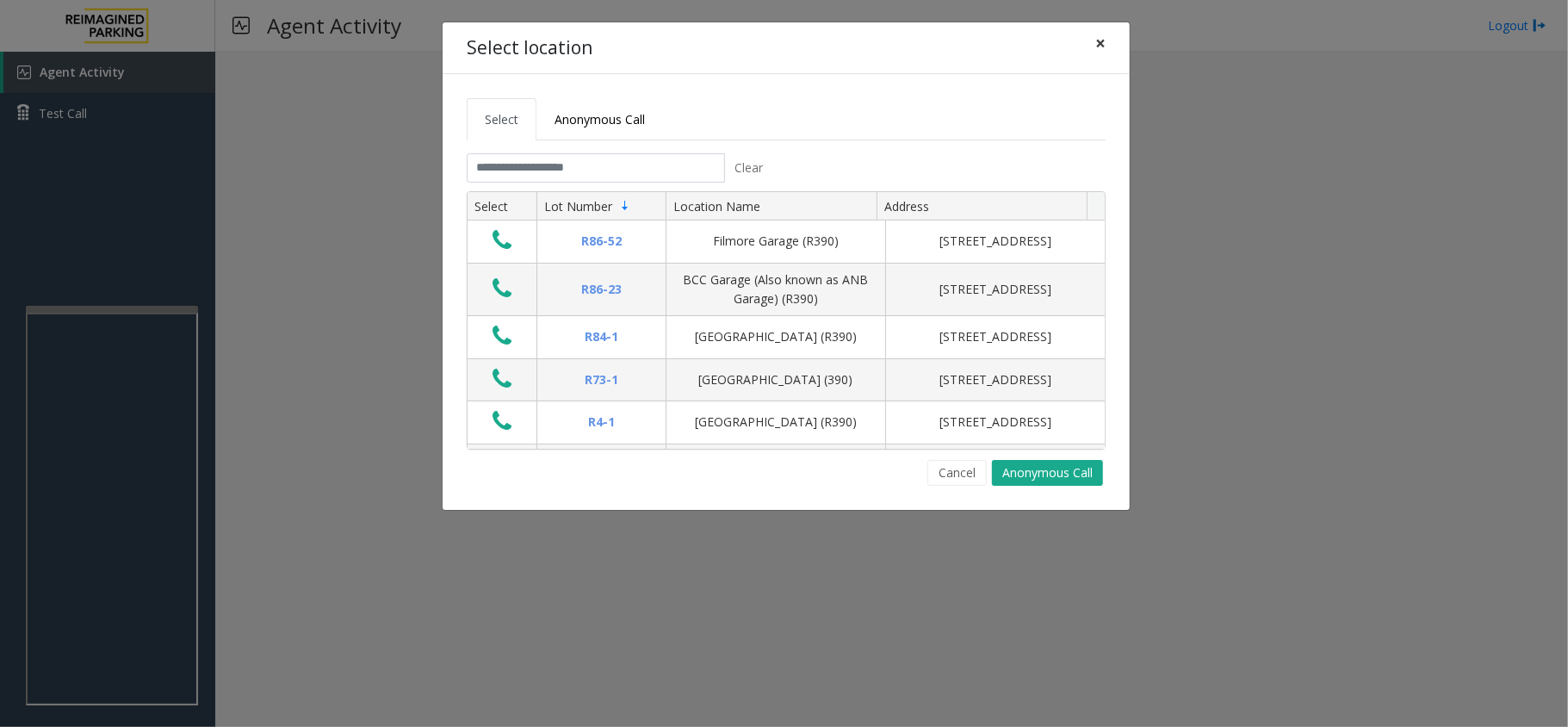
click at [1100, 39] on button "×" at bounding box center [1100, 43] width 35 height 42
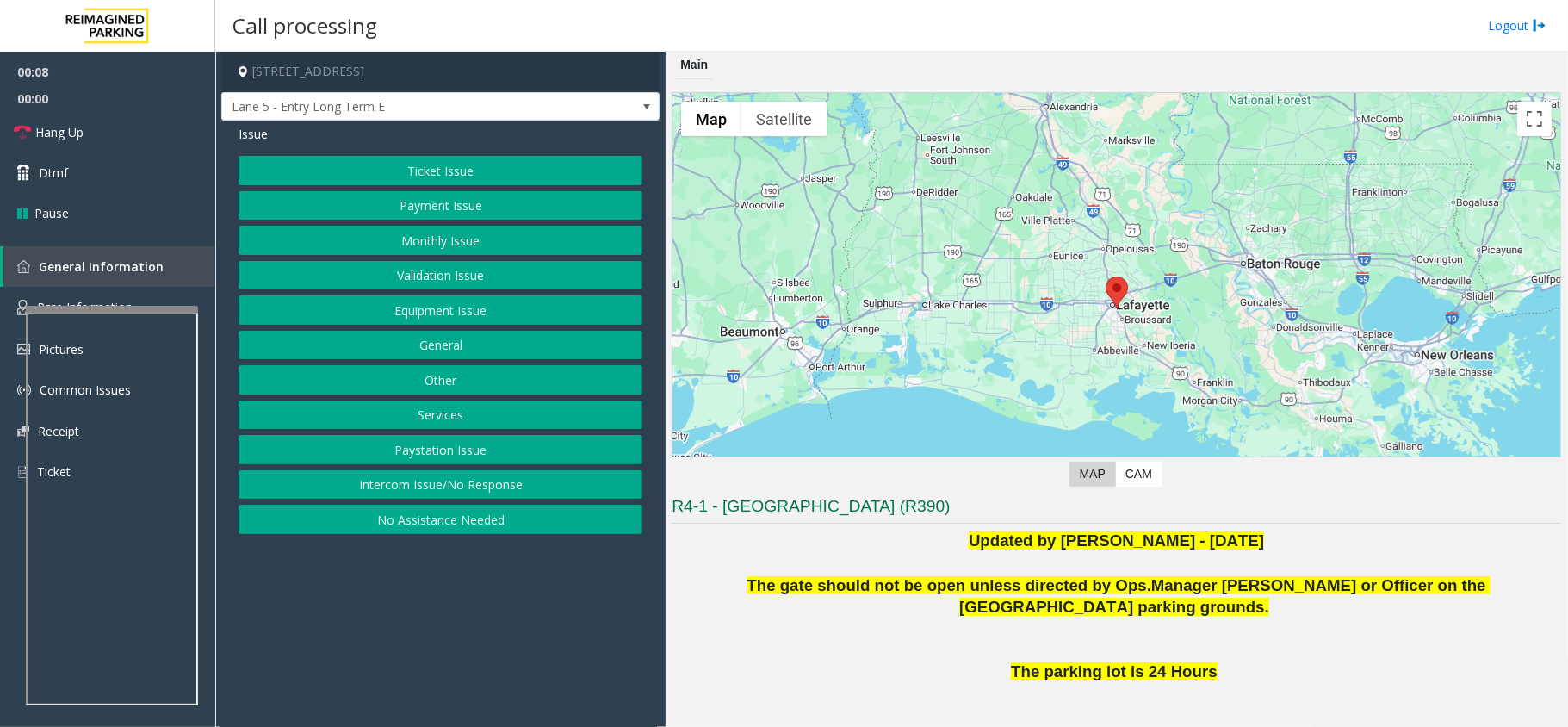
click at [490, 494] on button "Intercom Issue/No Response" at bounding box center [440, 484] width 404 height 29
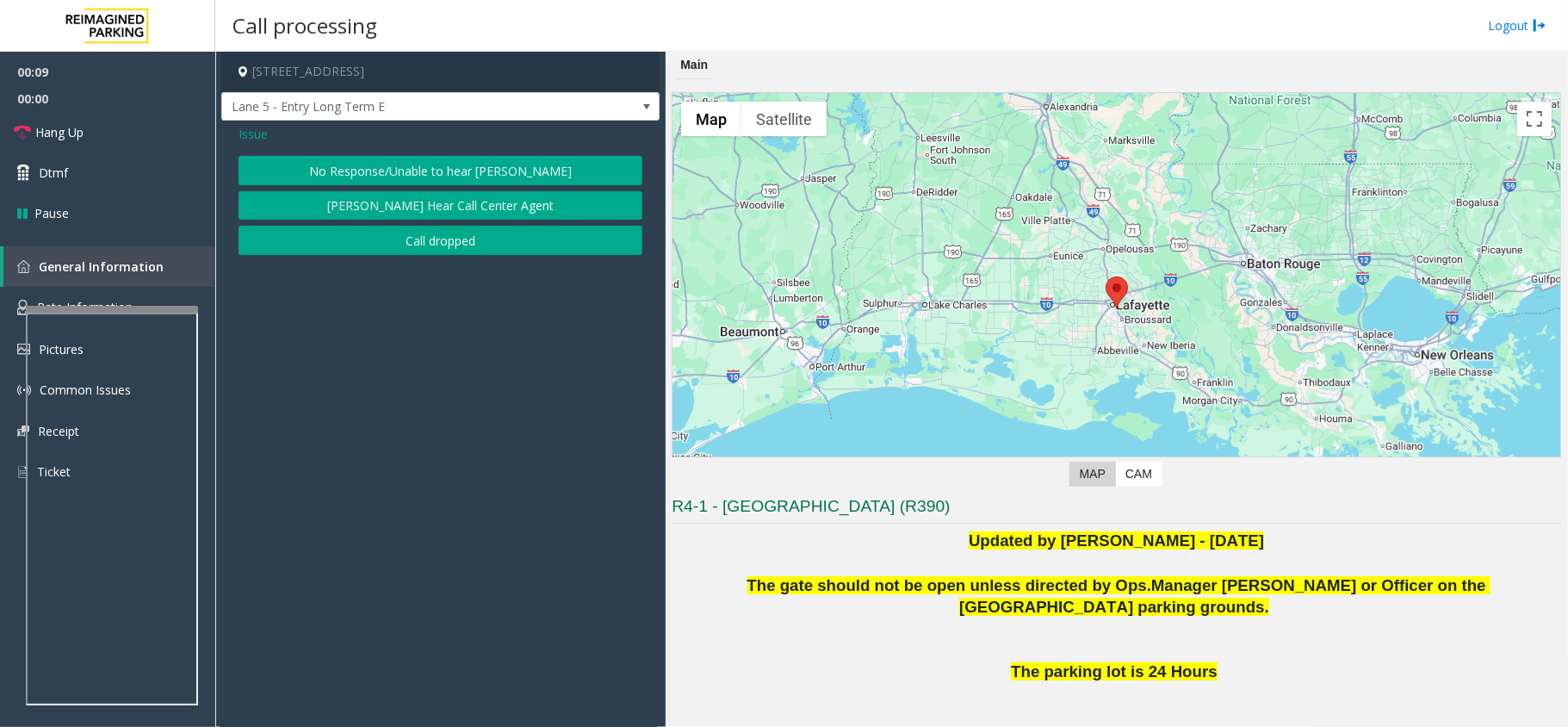
click at [445, 173] on button "No Response/Unable to hear [PERSON_NAME]" at bounding box center [440, 170] width 404 height 29
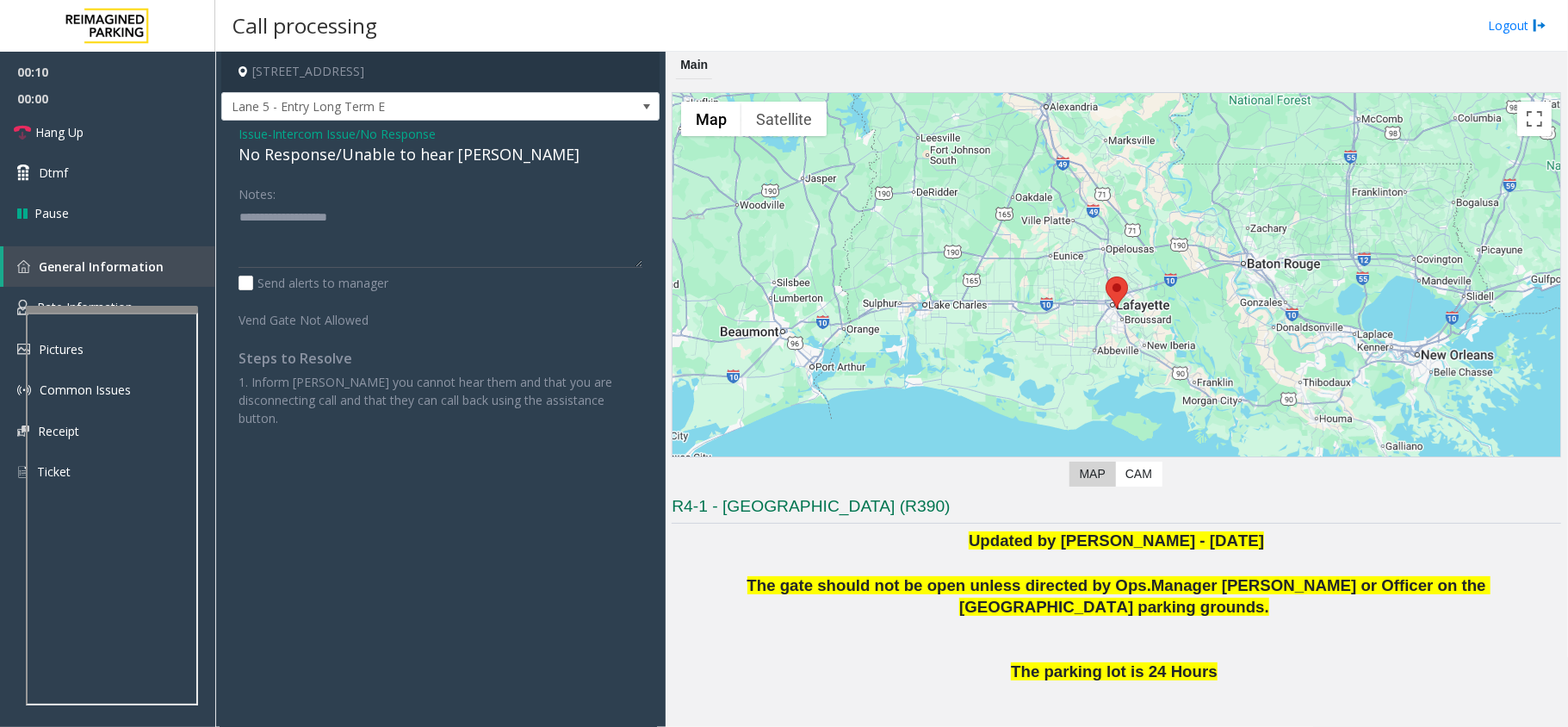
click at [431, 156] on div "No Response/Unable to hear [PERSON_NAME]" at bounding box center [440, 154] width 404 height 23
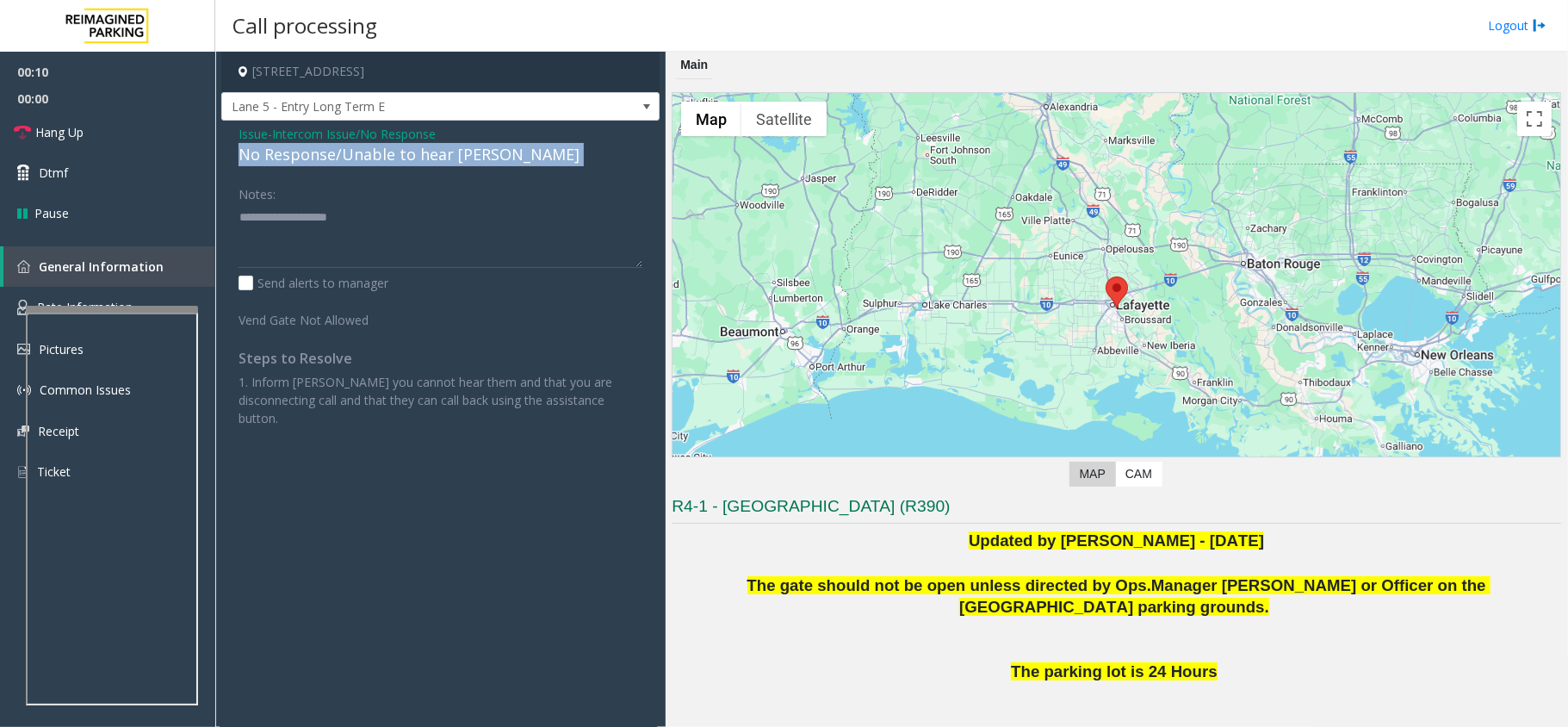
click at [431, 156] on div "No Response/Unable to hear [PERSON_NAME]" at bounding box center [440, 154] width 404 height 23
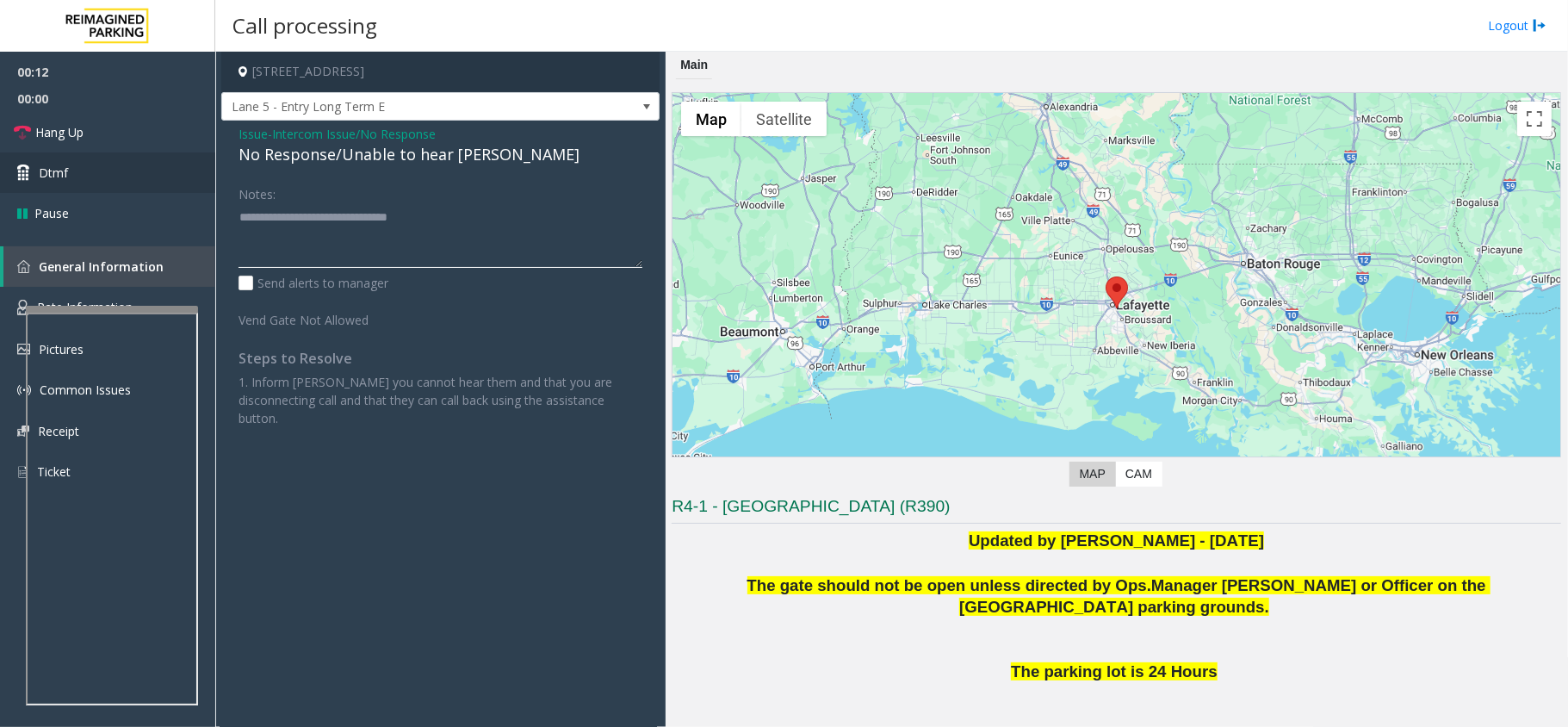
type textarea "**********"
click at [141, 139] on link "Hang Up" at bounding box center [107, 132] width 215 height 40
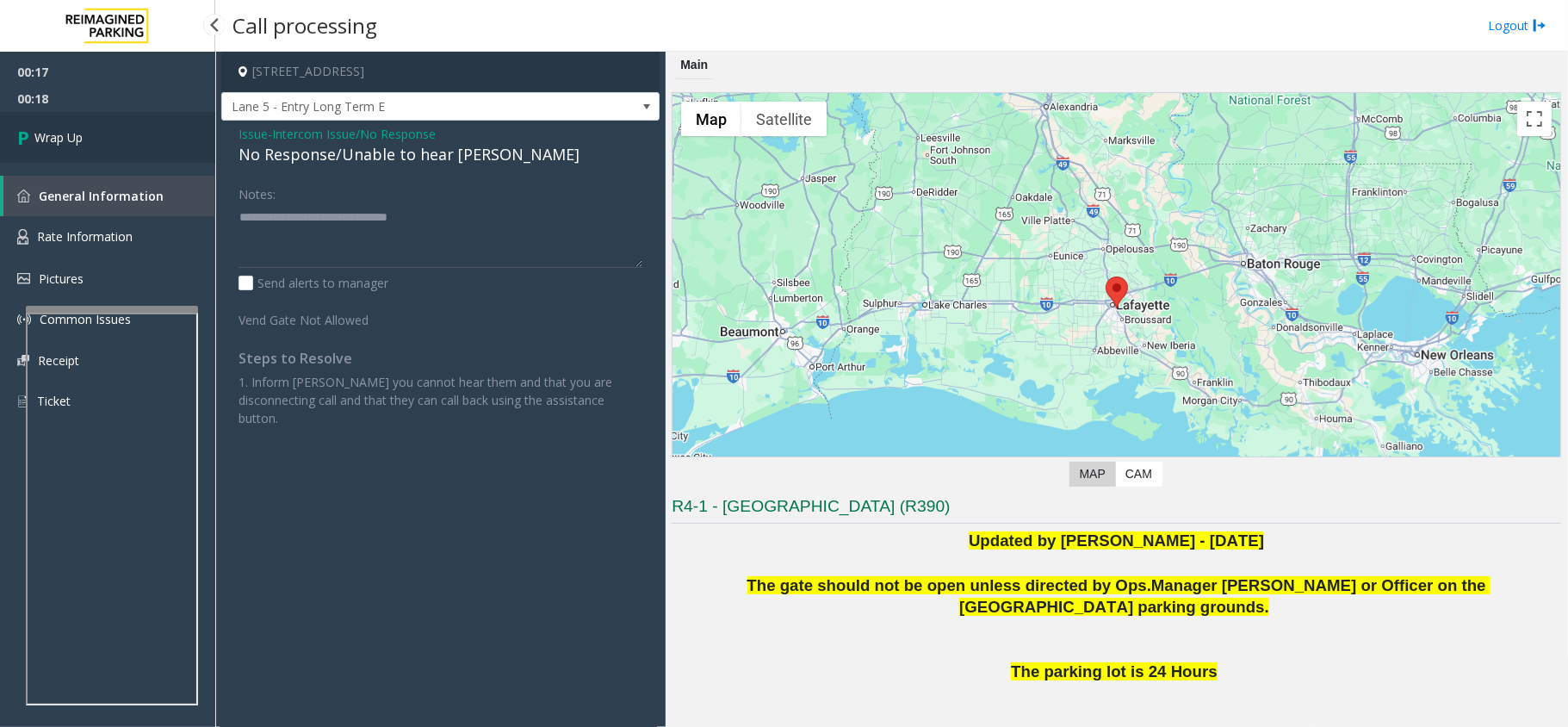
click at [90, 150] on link "Wrap Up" at bounding box center [107, 137] width 215 height 50
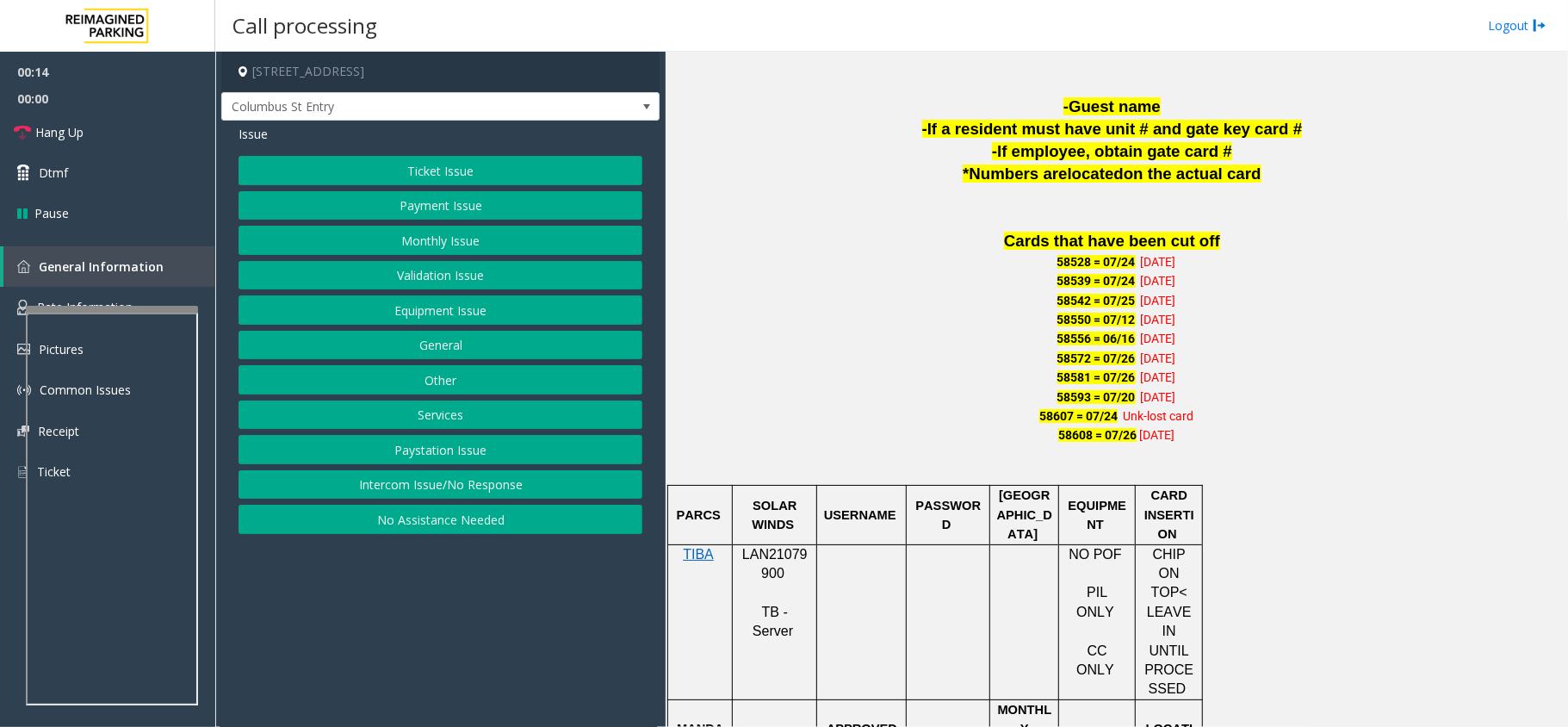
scroll to position [1034, 0]
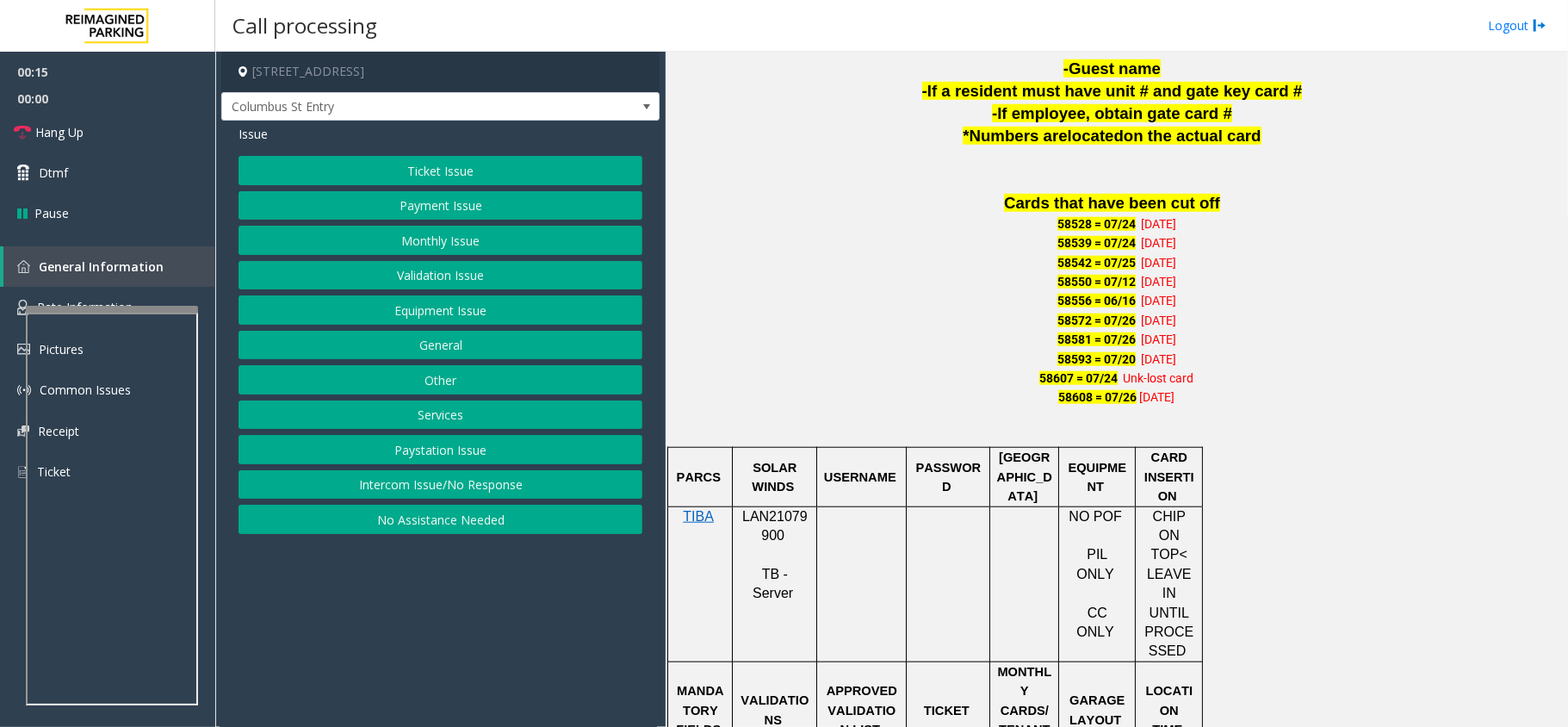
click at [762, 510] on span "LAN21079900" at bounding box center [775, 526] width 65 height 34
copy p "LAN21079900"
click at [454, 246] on button "Monthly Issue" at bounding box center [440, 240] width 404 height 29
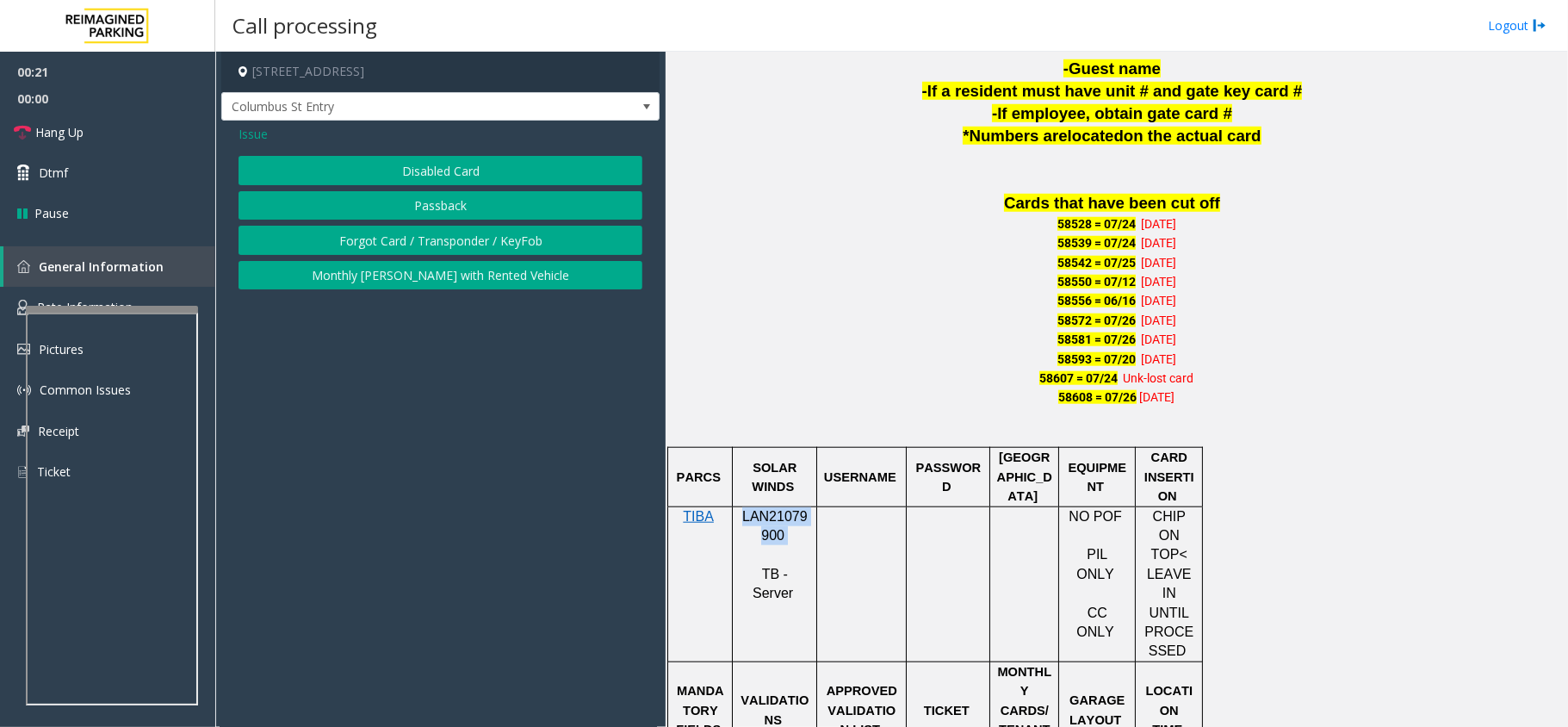
click at [453, 212] on button "Passback" at bounding box center [440, 205] width 404 height 29
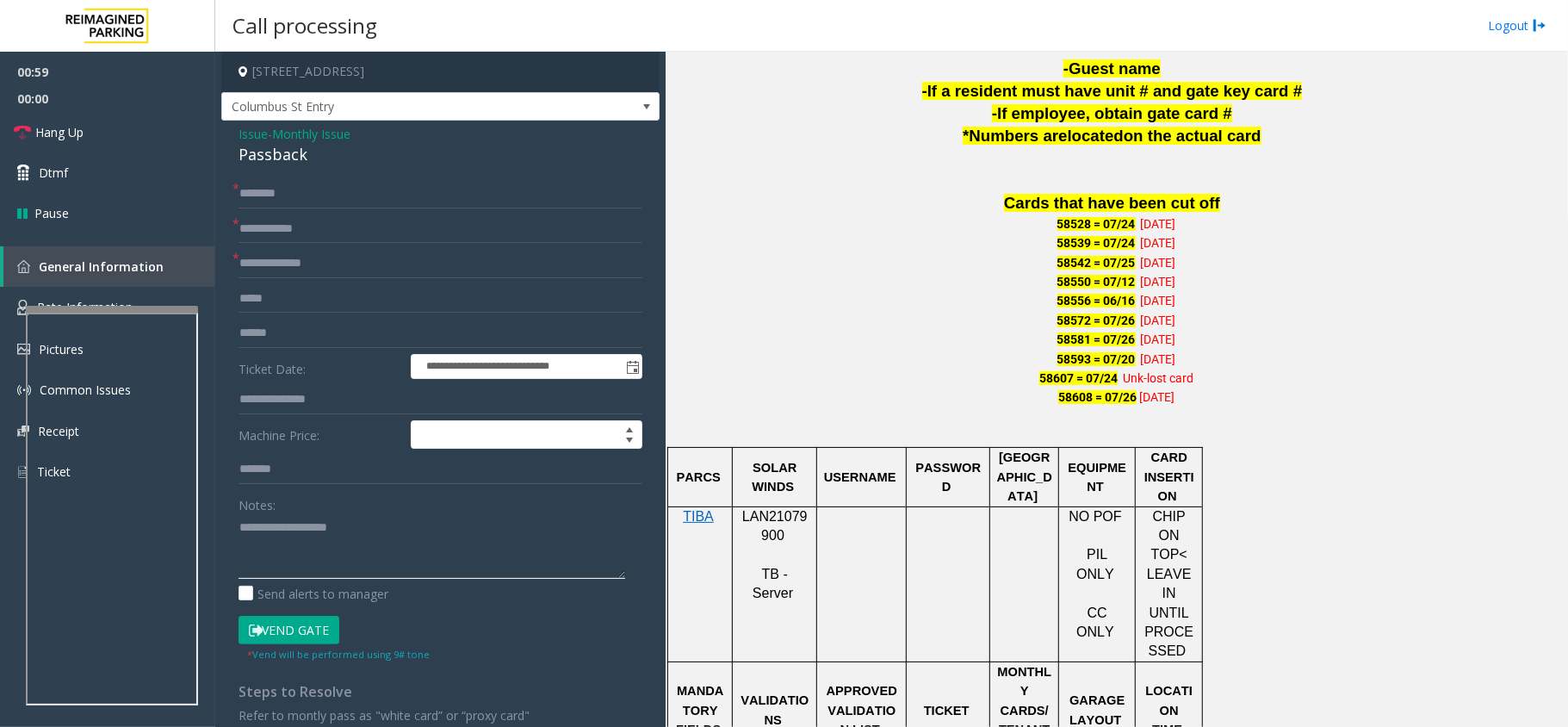
click at [246, 572] on textarea at bounding box center [432, 546] width 387 height 64
click at [95, 142] on link "Hang Up" at bounding box center [107, 132] width 215 height 40
click at [249, 159] on div "Passback" at bounding box center [440, 154] width 404 height 23
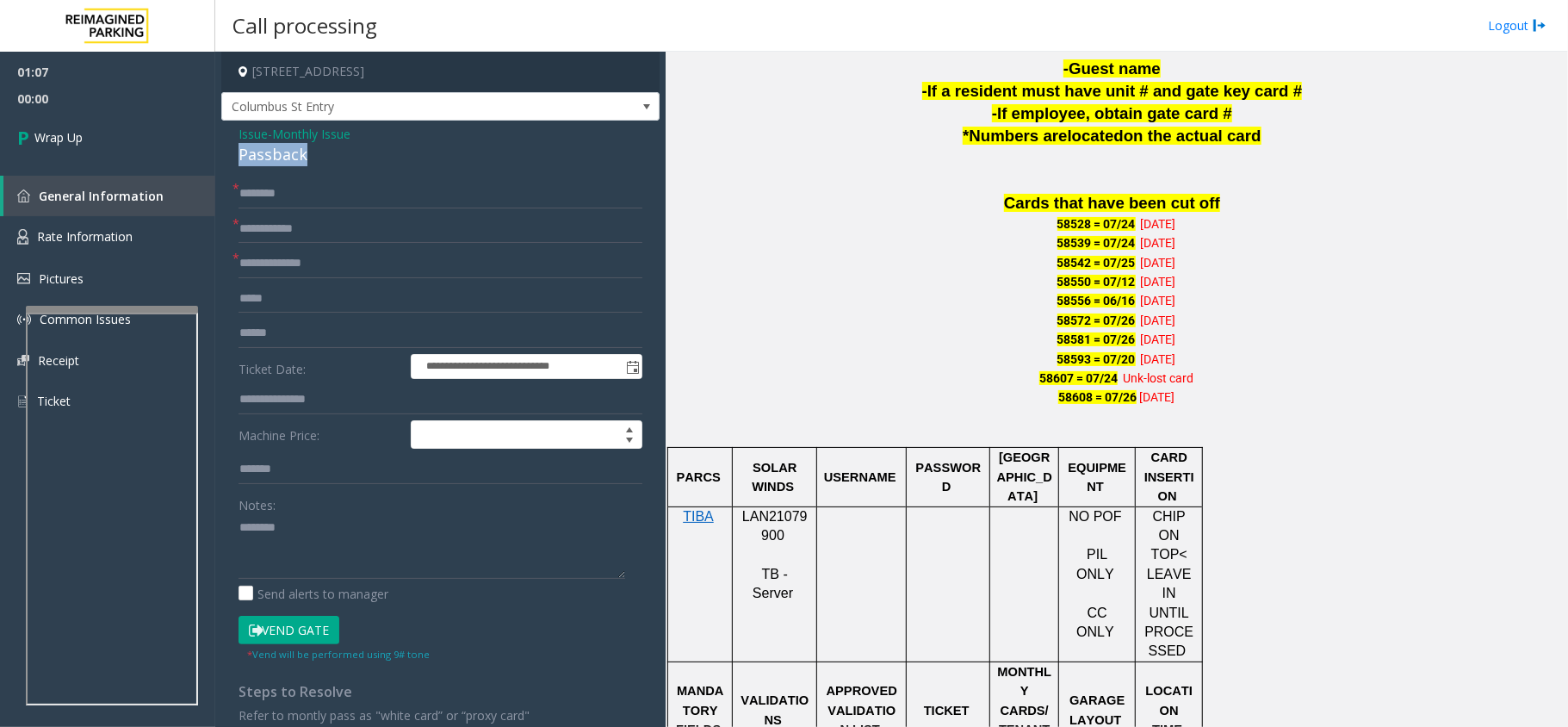
click at [249, 159] on div "Passback" at bounding box center [440, 154] width 404 height 23
copy div "Passback"
click at [308, 529] on textarea at bounding box center [432, 546] width 387 height 64
paste textarea "*********"
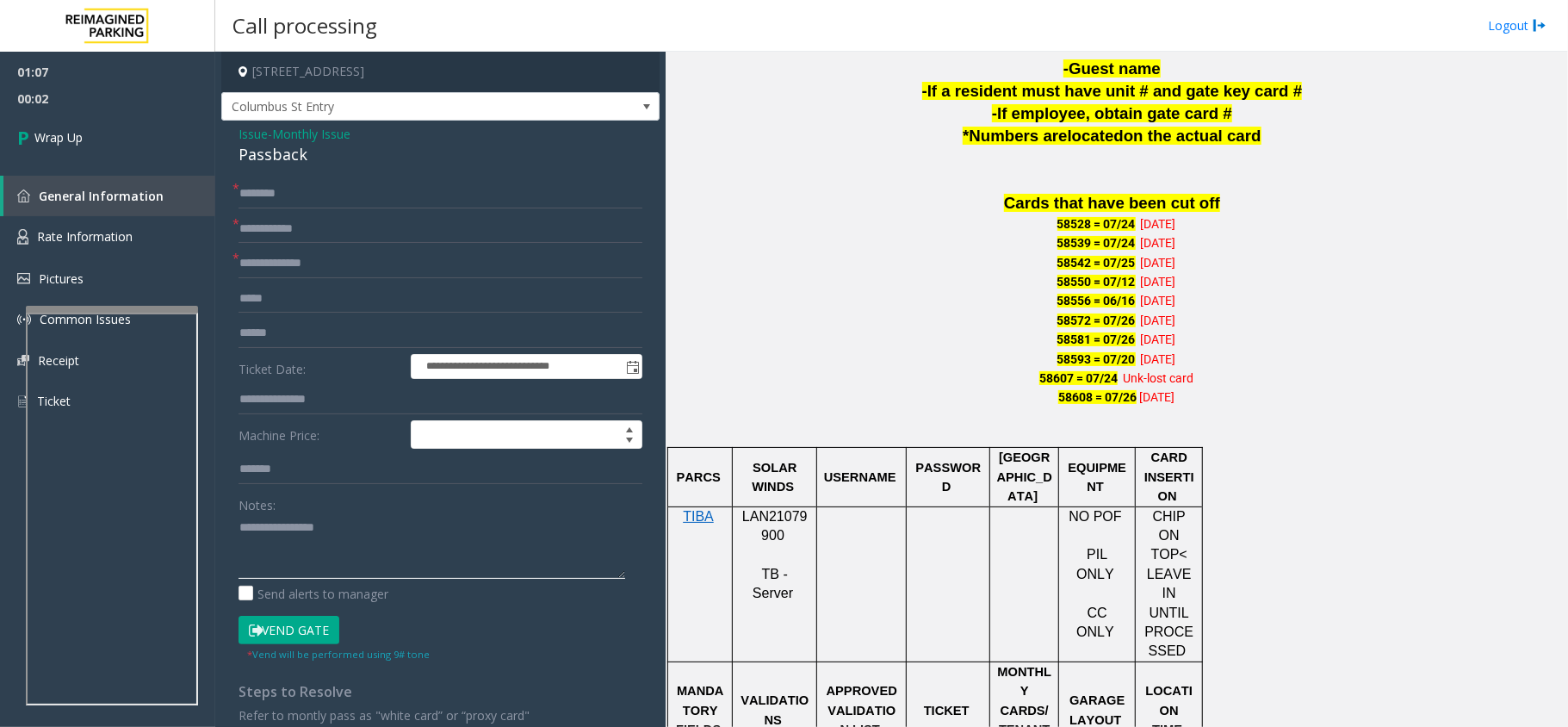
click at [395, 538] on textarea at bounding box center [432, 546] width 387 height 64
type textarea "**********"
click at [260, 200] on input "text" at bounding box center [440, 193] width 404 height 29
type input "**"
click at [334, 231] on input "text" at bounding box center [440, 229] width 404 height 29
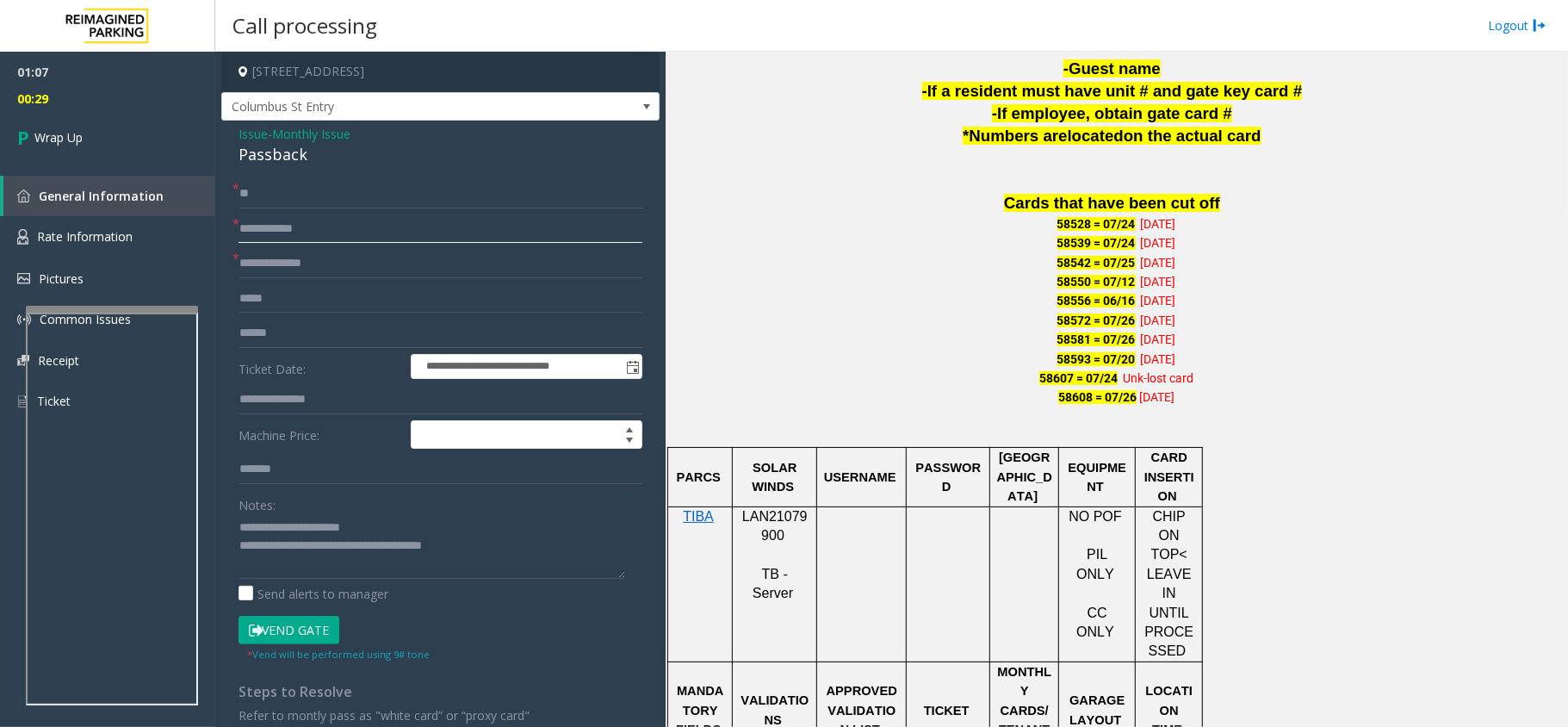
paste input "*****"
type input "*****"
click at [369, 267] on input "text" at bounding box center [440, 263] width 404 height 29
paste input "*********"
drag, startPoint x: 346, startPoint y: 274, endPoint x: 197, endPoint y: 270, distance: 149.1
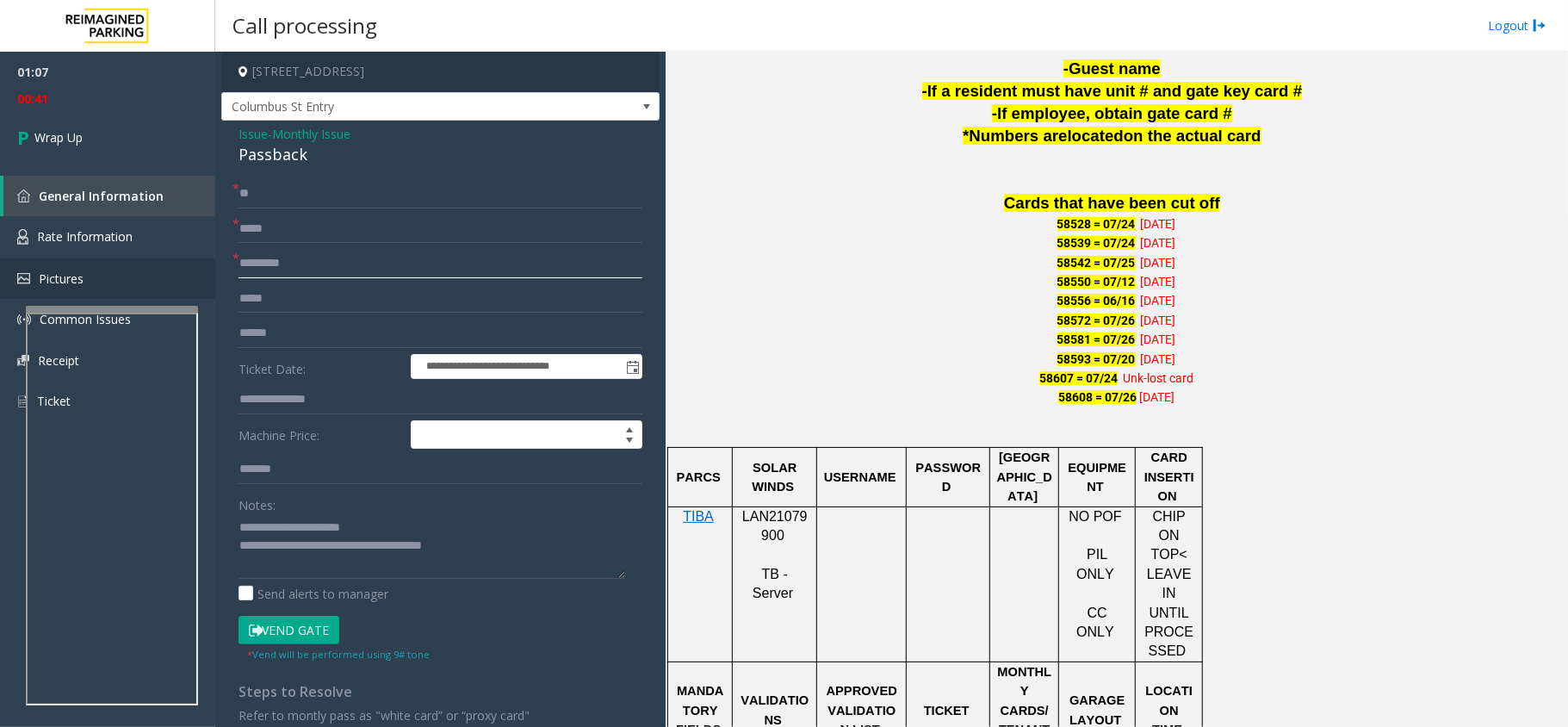
click at [198, 270] on app-root "**********" at bounding box center [784, 363] width 1568 height 727
type input "**"
click at [60, 125] on link "Wrap Up" at bounding box center [107, 137] width 215 height 50
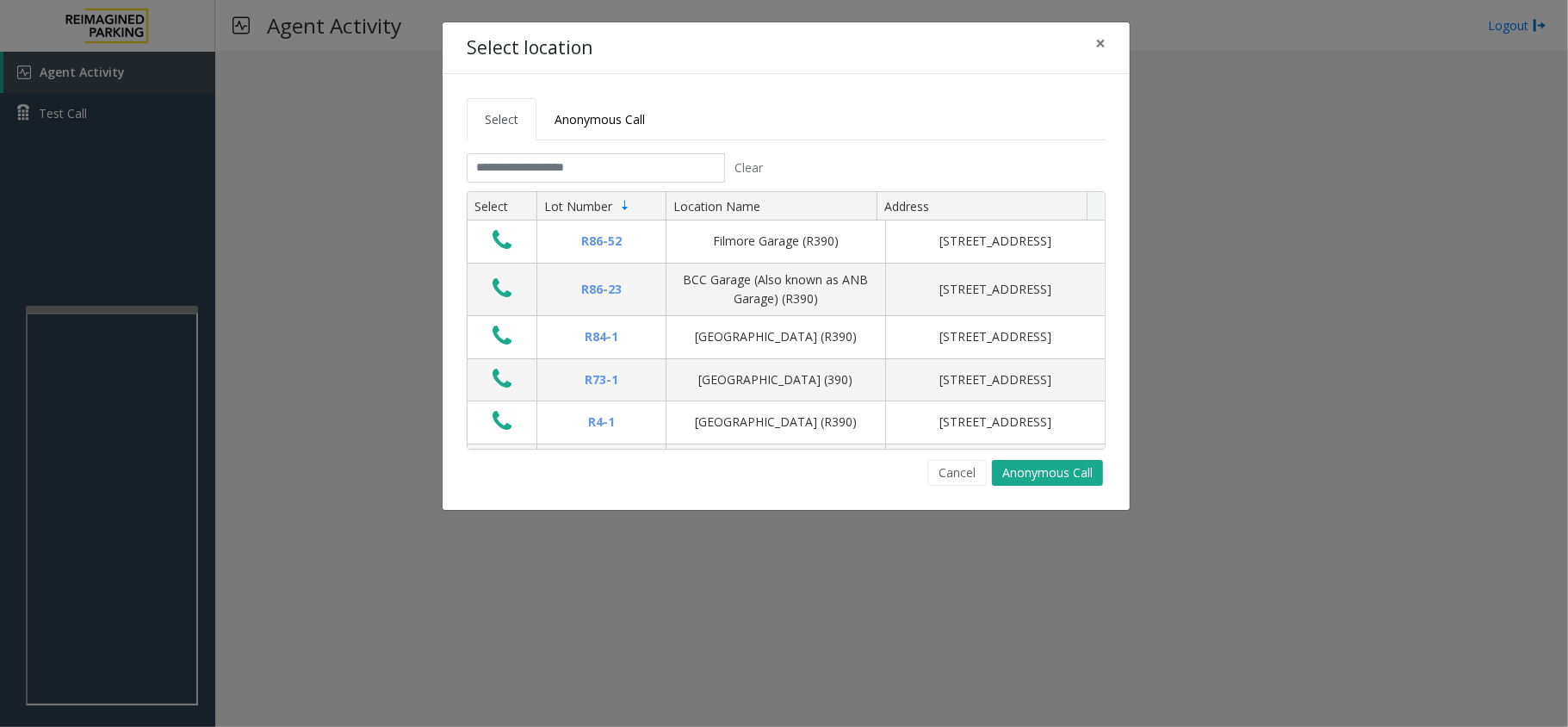
click at [520, 140] on link "Select" at bounding box center [501, 119] width 70 height 42
click at [520, 157] on input "text" at bounding box center [595, 167] width 258 height 29
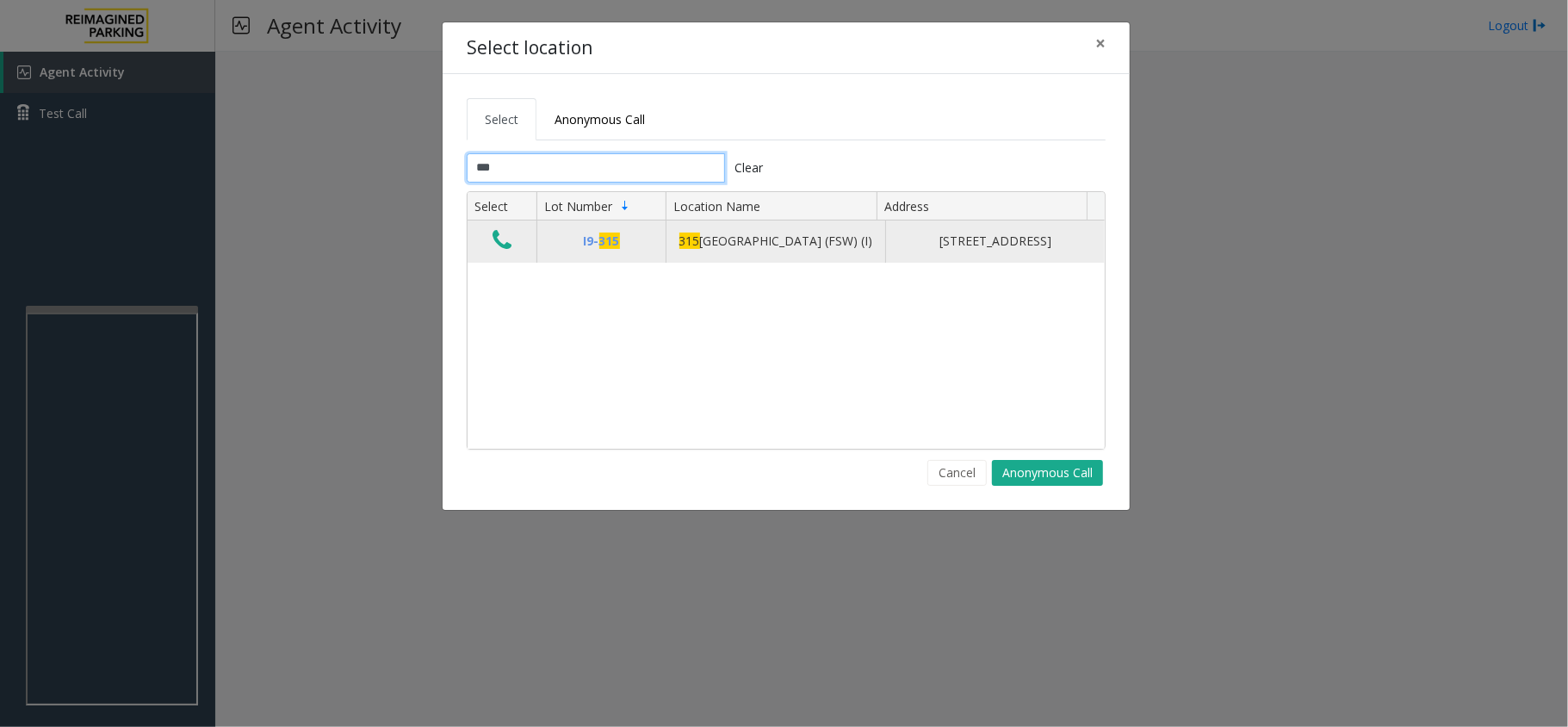
type input "***"
click at [497, 250] on icon "Data table" at bounding box center [502, 241] width 19 height 24
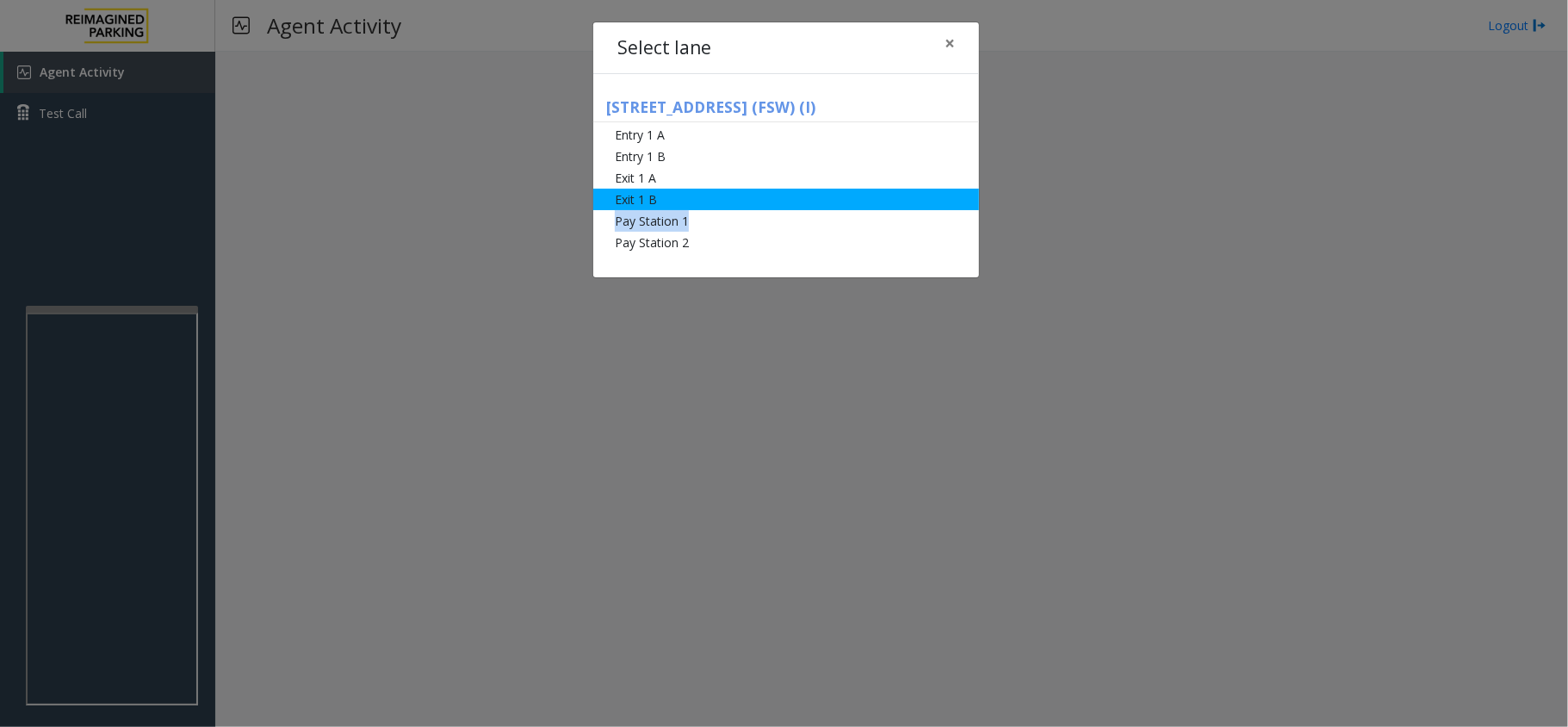
drag, startPoint x: 701, startPoint y: 218, endPoint x: 693, endPoint y: 202, distance: 17.9
click at [693, 202] on ul "Entry 1 A Entry 1 B Exit 1 A Exit 1 B Pay Station 1 Pay Station 2" at bounding box center [786, 189] width 386 height 129
click at [693, 202] on li "Exit 1 B" at bounding box center [786, 199] width 386 height 21
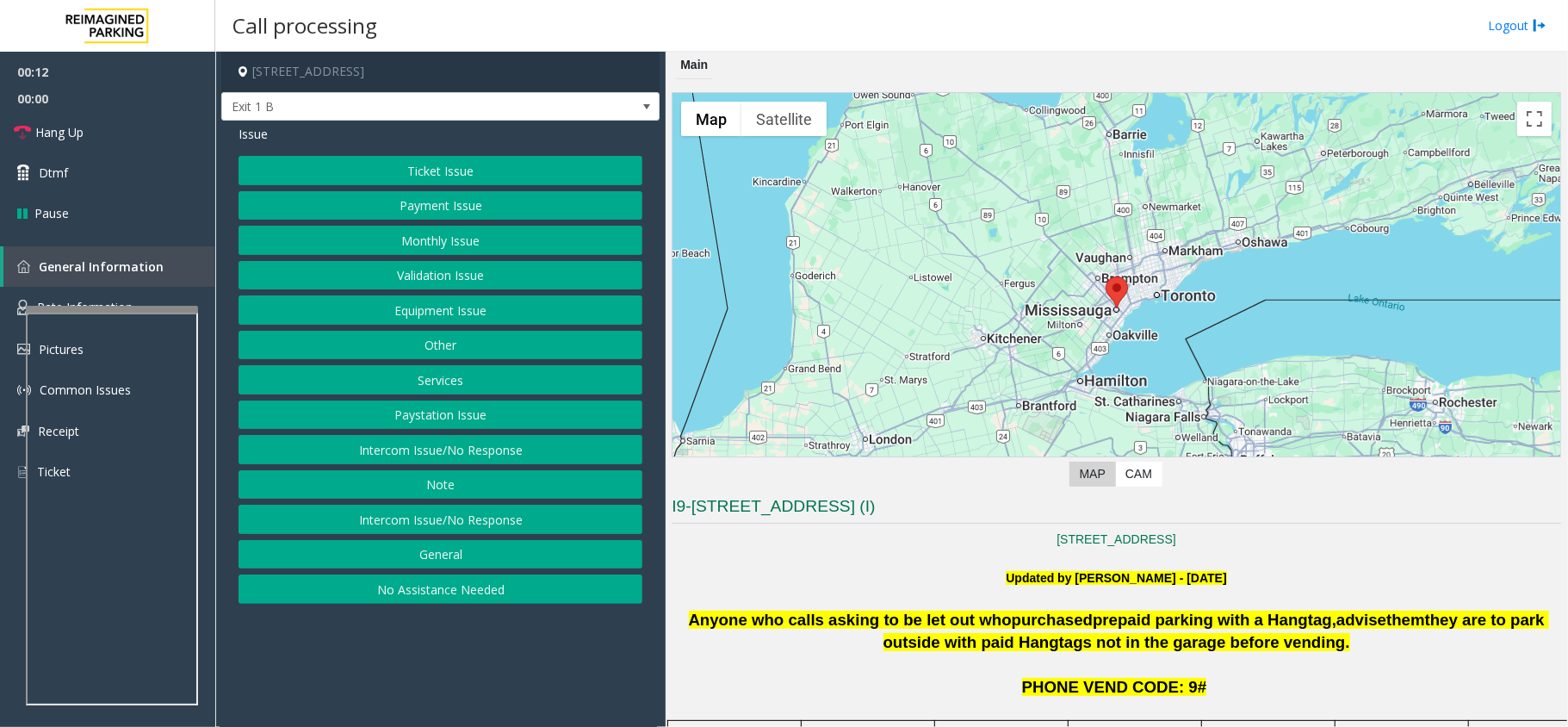
drag, startPoint x: 1258, startPoint y: 622, endPoint x: 1323, endPoint y: 621, distance: 65.0
click at [1337, 621] on span "advise" at bounding box center [1362, 620] width 50 height 18
drag, startPoint x: 1416, startPoint y: 621, endPoint x: 1430, endPoint y: 622, distance: 14.0
click at [1430, 622] on span "they are to park outside with paid Hangtags not in the garage before vending." at bounding box center [1216, 631] width 666 height 40
click at [479, 315] on button "Equipment Issue" at bounding box center [440, 310] width 404 height 29
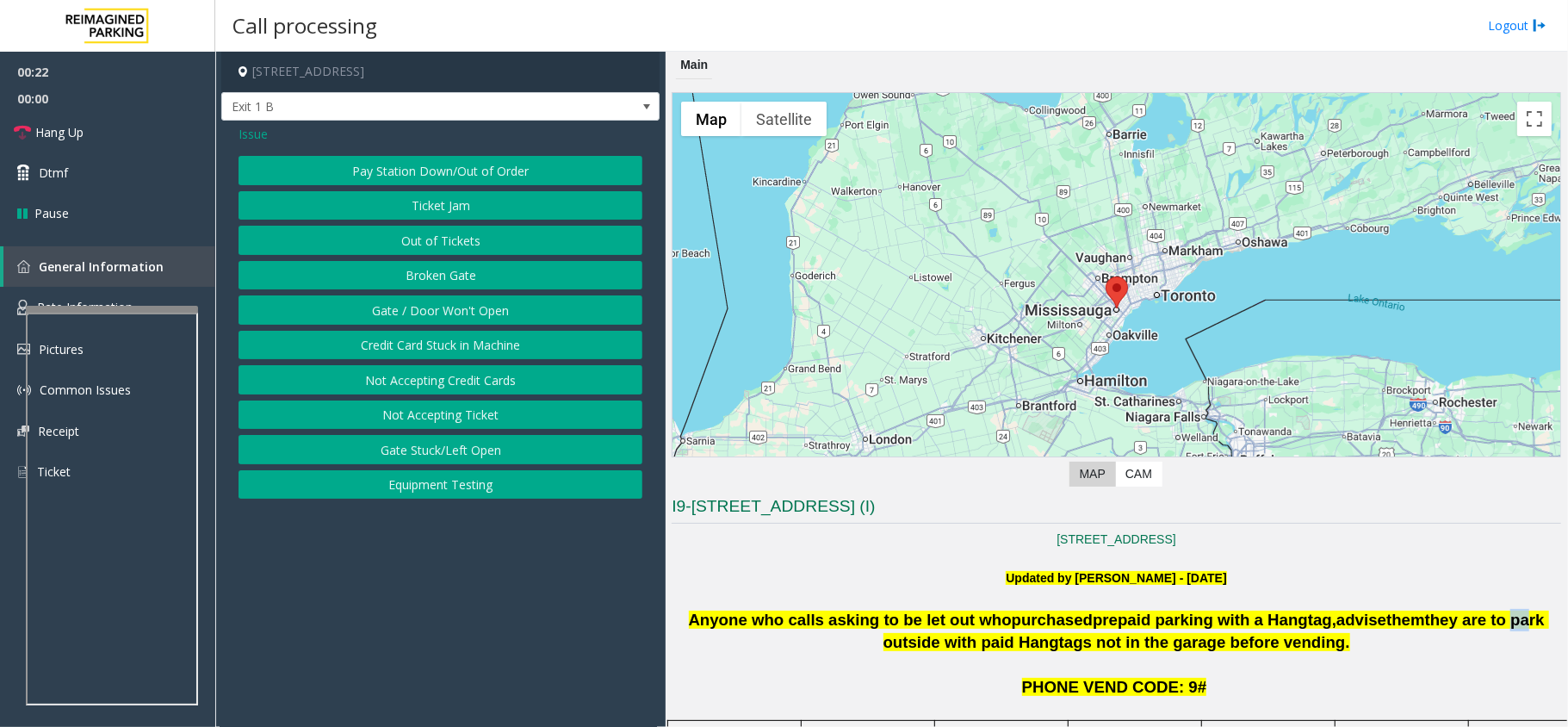
click at [479, 315] on button "Gate / Door Won't Open" at bounding box center [440, 310] width 404 height 29
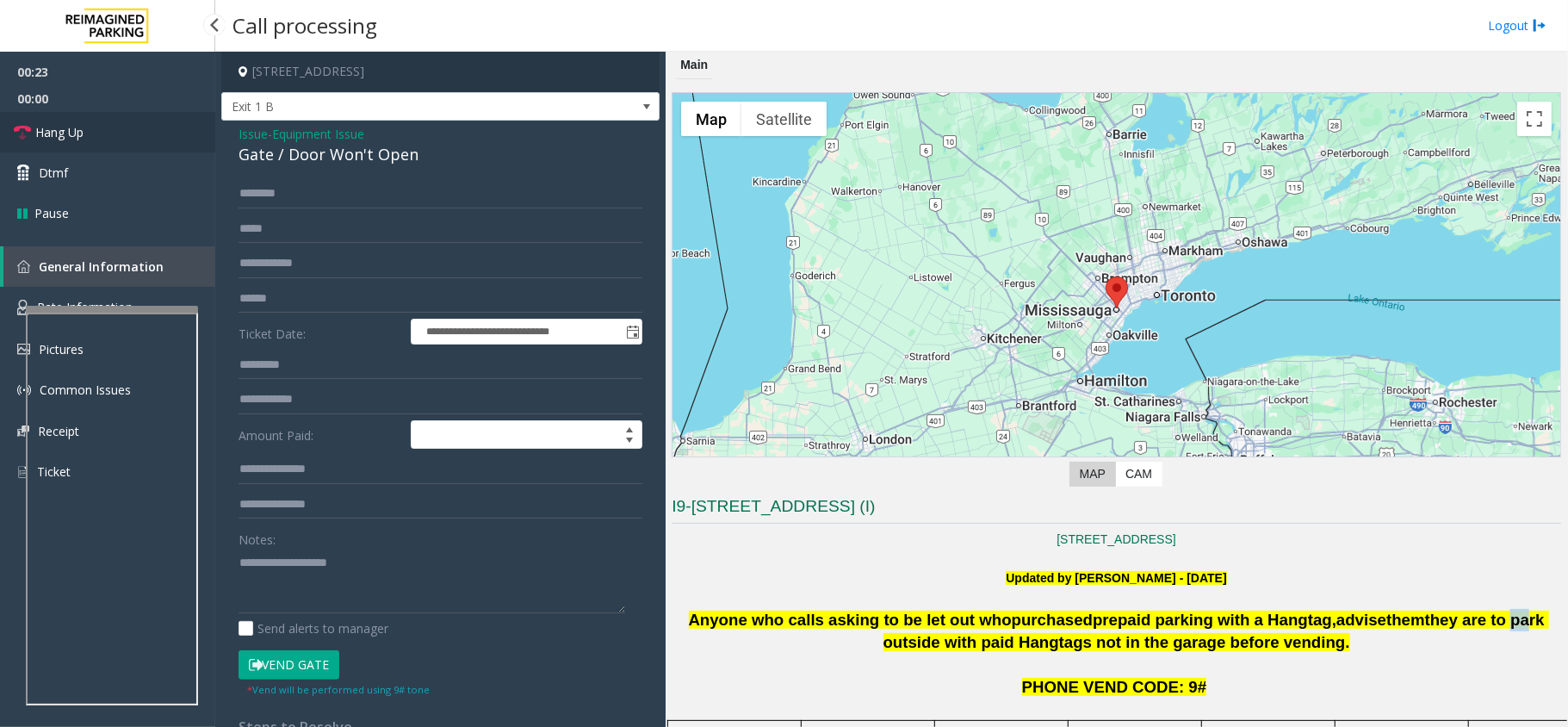
click at [191, 136] on link "Hang Up" at bounding box center [107, 132] width 215 height 40
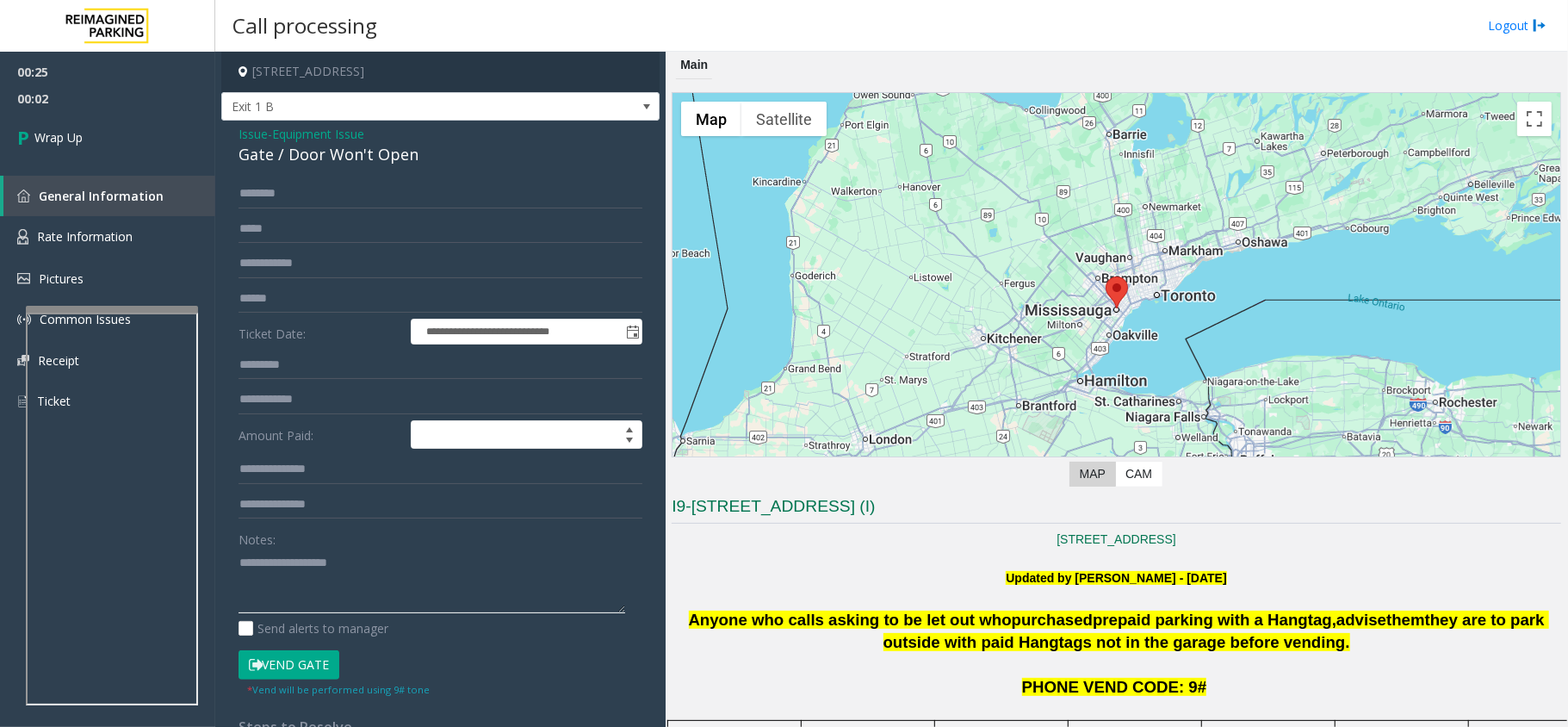
click at [391, 604] on textarea at bounding box center [432, 580] width 387 height 64
paste textarea "**********"
click at [289, 173] on div "**********" at bounding box center [440, 538] width 438 height 837
click at [283, 166] on div "Gate / Door Won't Open" at bounding box center [440, 154] width 404 height 23
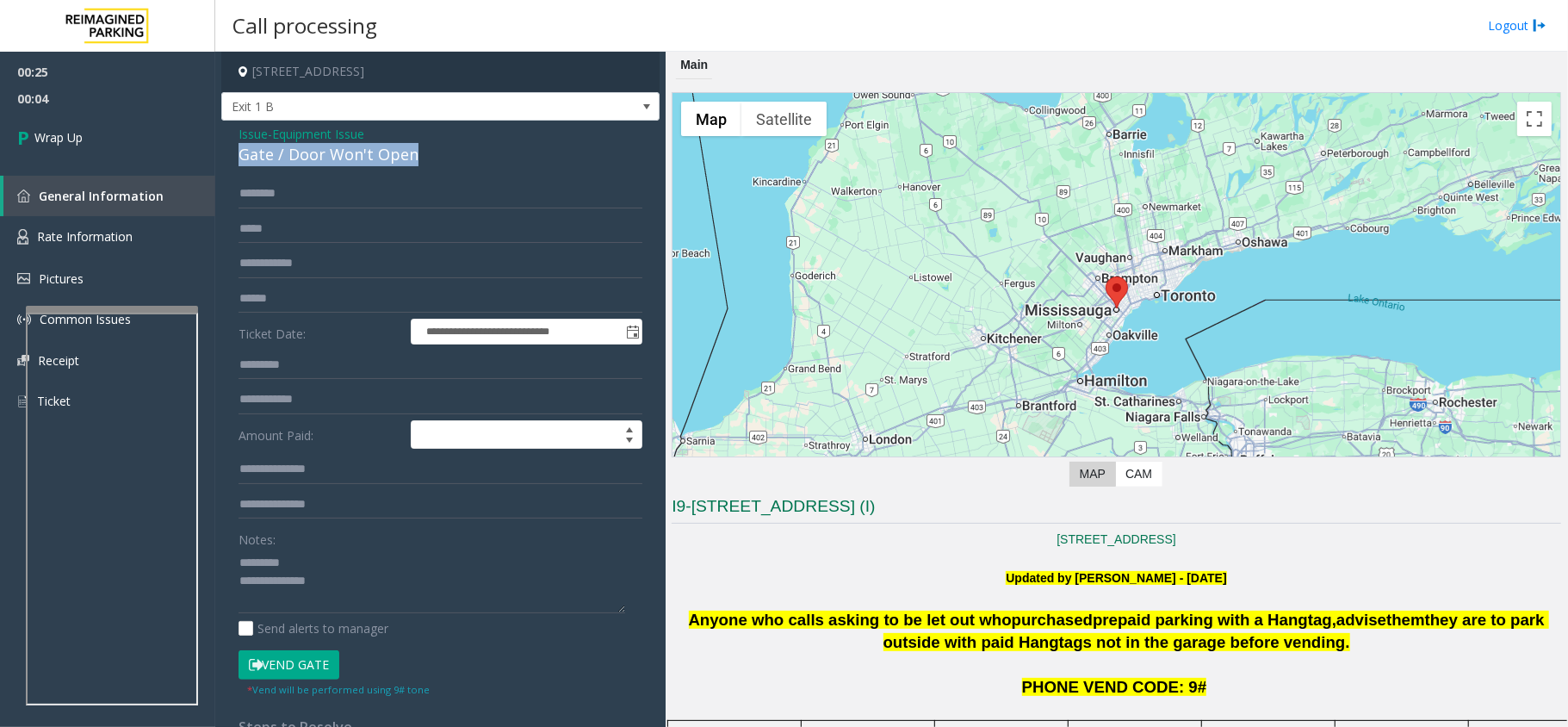
click at [283, 166] on div "Gate / Door Won't Open" at bounding box center [440, 154] width 404 height 23
copy div "Gate / Door Won't Open"
drag, startPoint x: 1255, startPoint y: 619, endPoint x: 1380, endPoint y: 650, distance: 128.8
click at [1380, 650] on p "Anyone who calls asking to be let out who purchased prepaid parking with a Hang…" at bounding box center [1117, 643] width 890 height 67
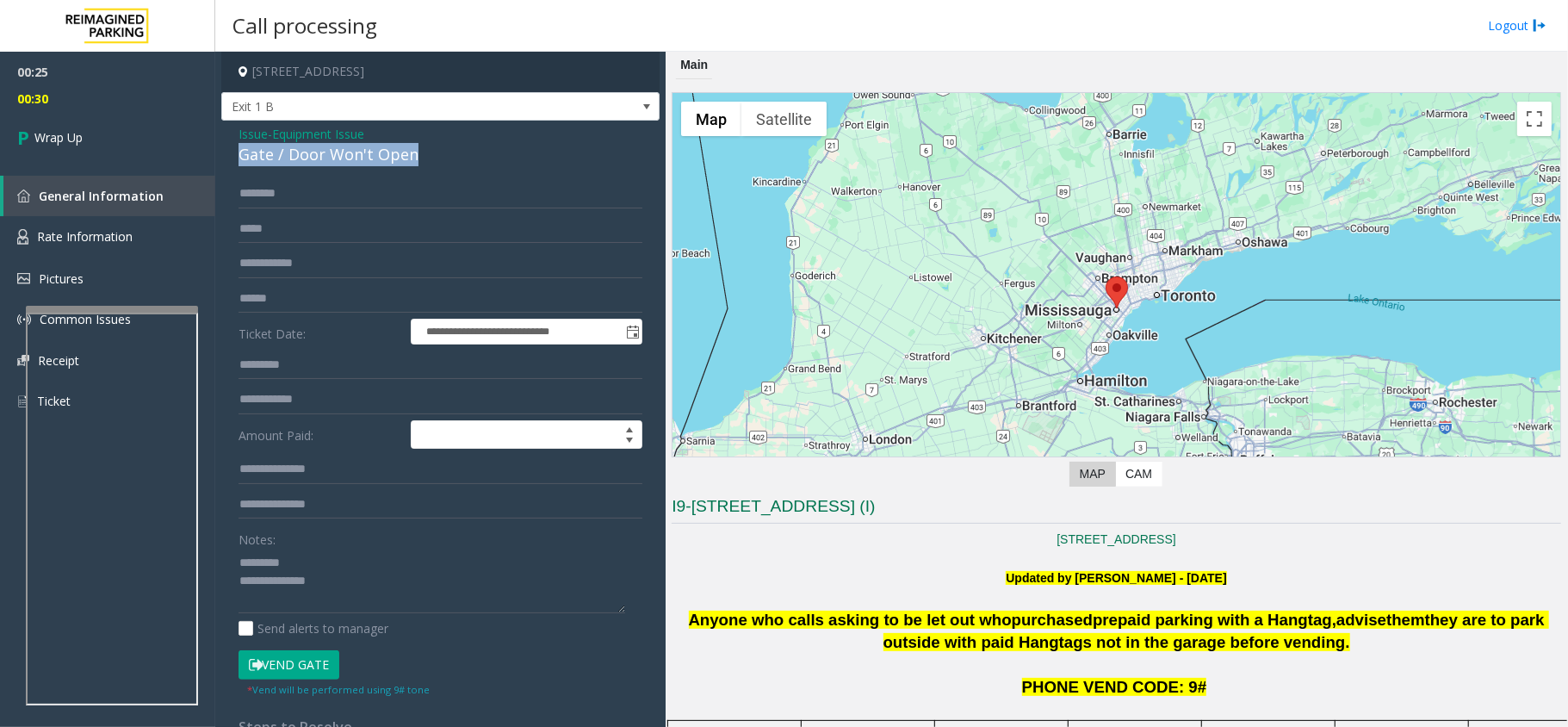
copy span "advise them they are to park outside with paid Hangtags not in the garage befor…"
click at [344, 582] on textarea at bounding box center [432, 580] width 387 height 64
paste textarea "**********"
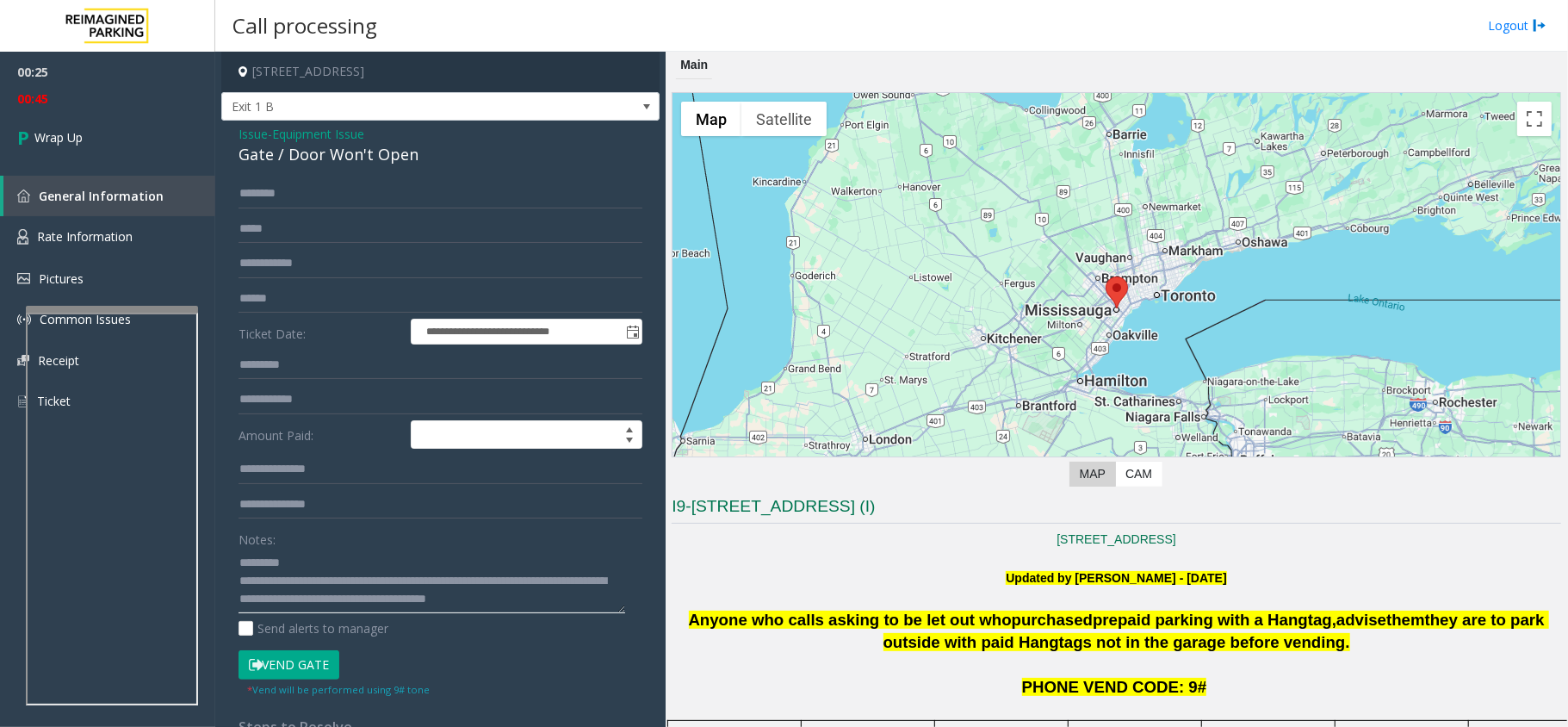
scroll to position [11, 0]
click at [314, 544] on div "Notes:" at bounding box center [440, 568] width 404 height 89
click at [321, 552] on textarea at bounding box center [432, 580] width 387 height 64
drag, startPoint x: 1193, startPoint y: 617, endPoint x: 1251, endPoint y: 622, distance: 58.2
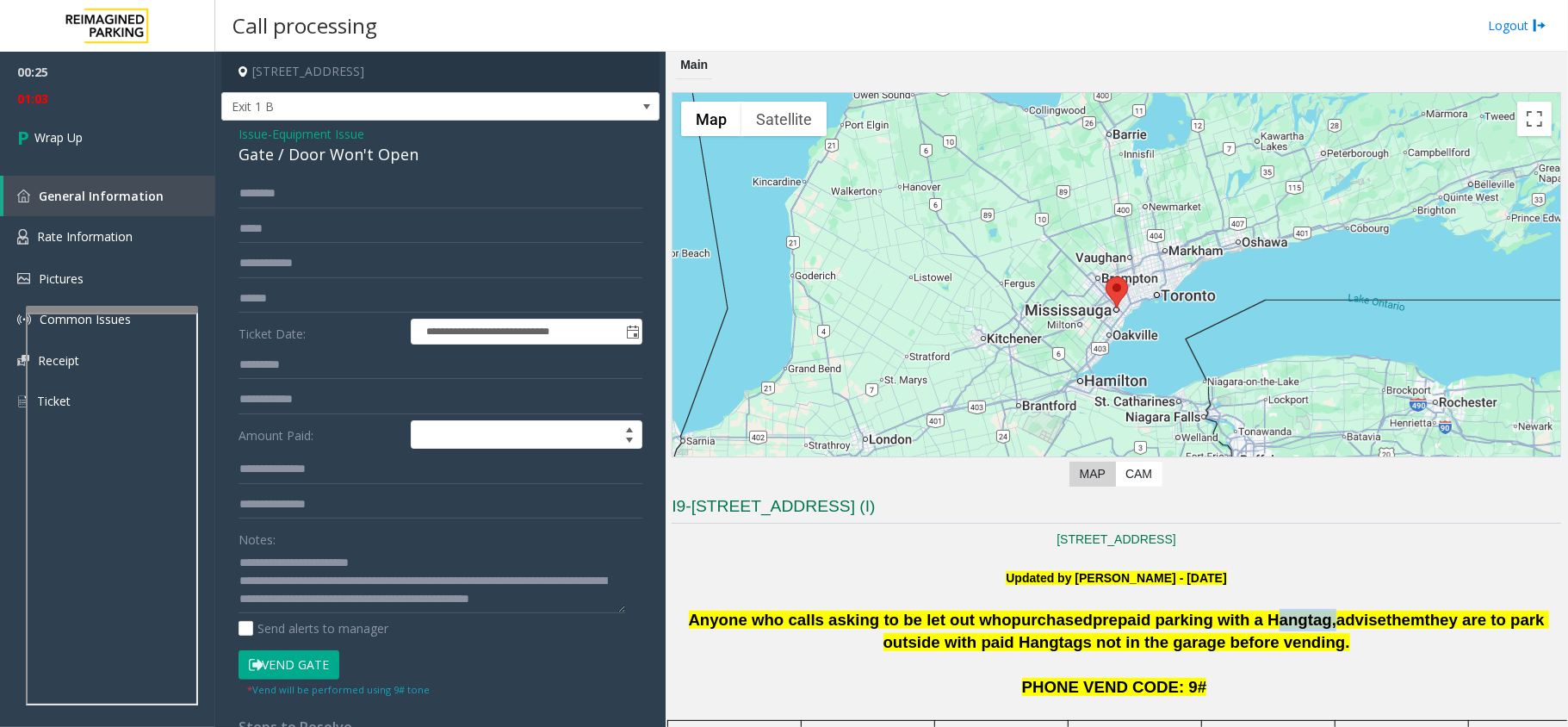
click at [1251, 622] on span "Anyone who calls asking to be let out who purchased prepaid parking with a Hang…" at bounding box center [1119, 631] width 860 height 40
copy span "Hangtag ,"
click at [395, 566] on textarea at bounding box center [432, 580] width 387 height 64
paste textarea "********"
type textarea "**********"
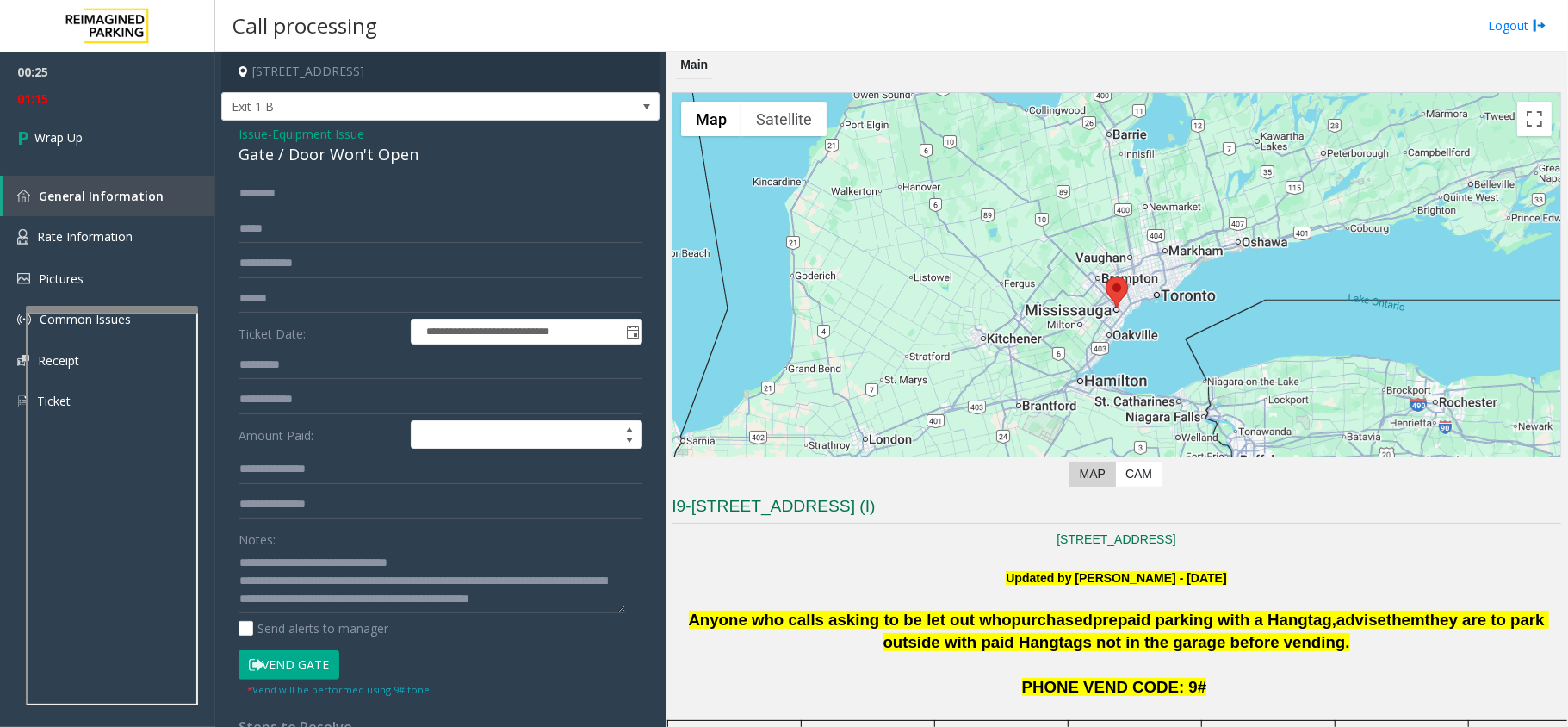
click at [295, 143] on div "Gate / Door Won't Open" at bounding box center [440, 154] width 404 height 23
click at [290, 129] on span "Equipment Issue" at bounding box center [318, 133] width 92 height 18
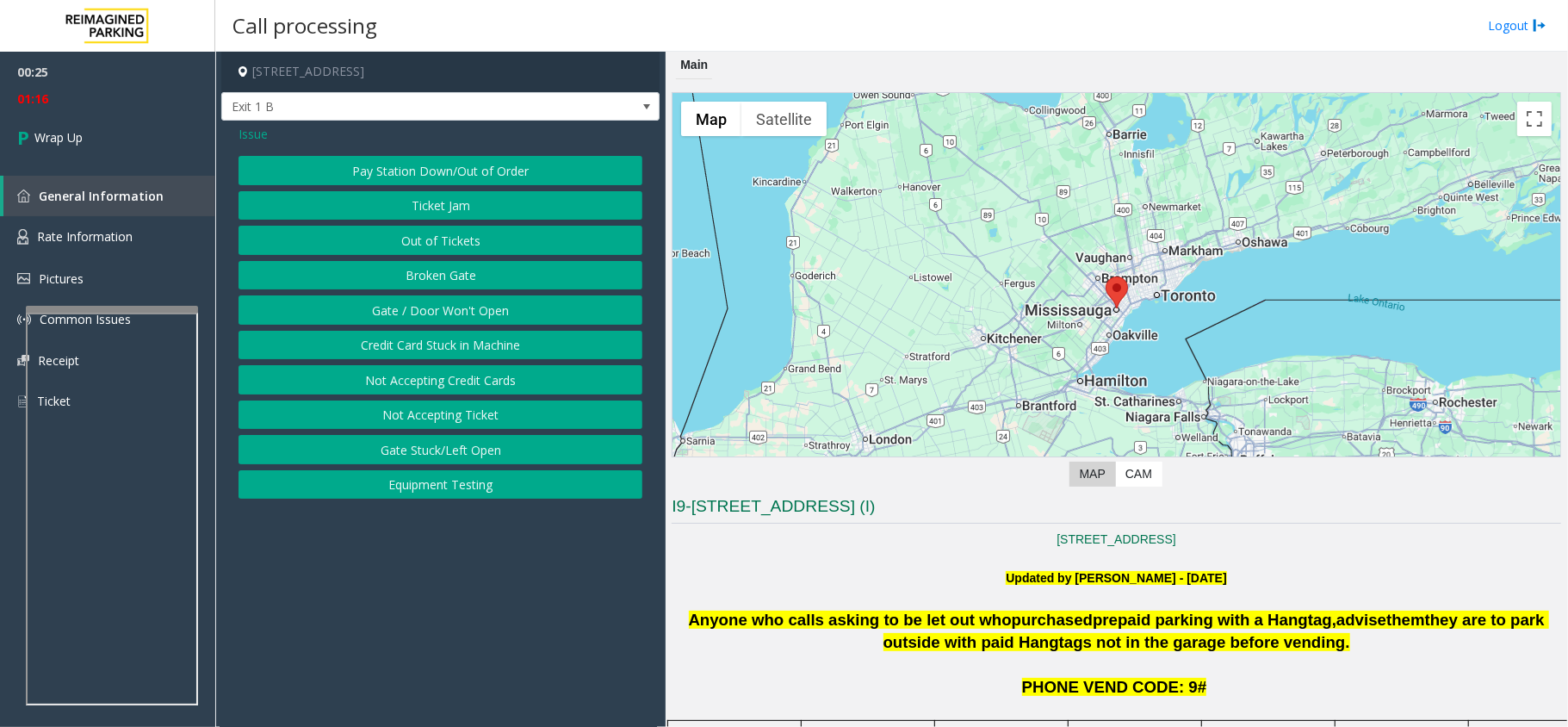
click at [250, 129] on span "Issue" at bounding box center [253, 133] width 29 height 18
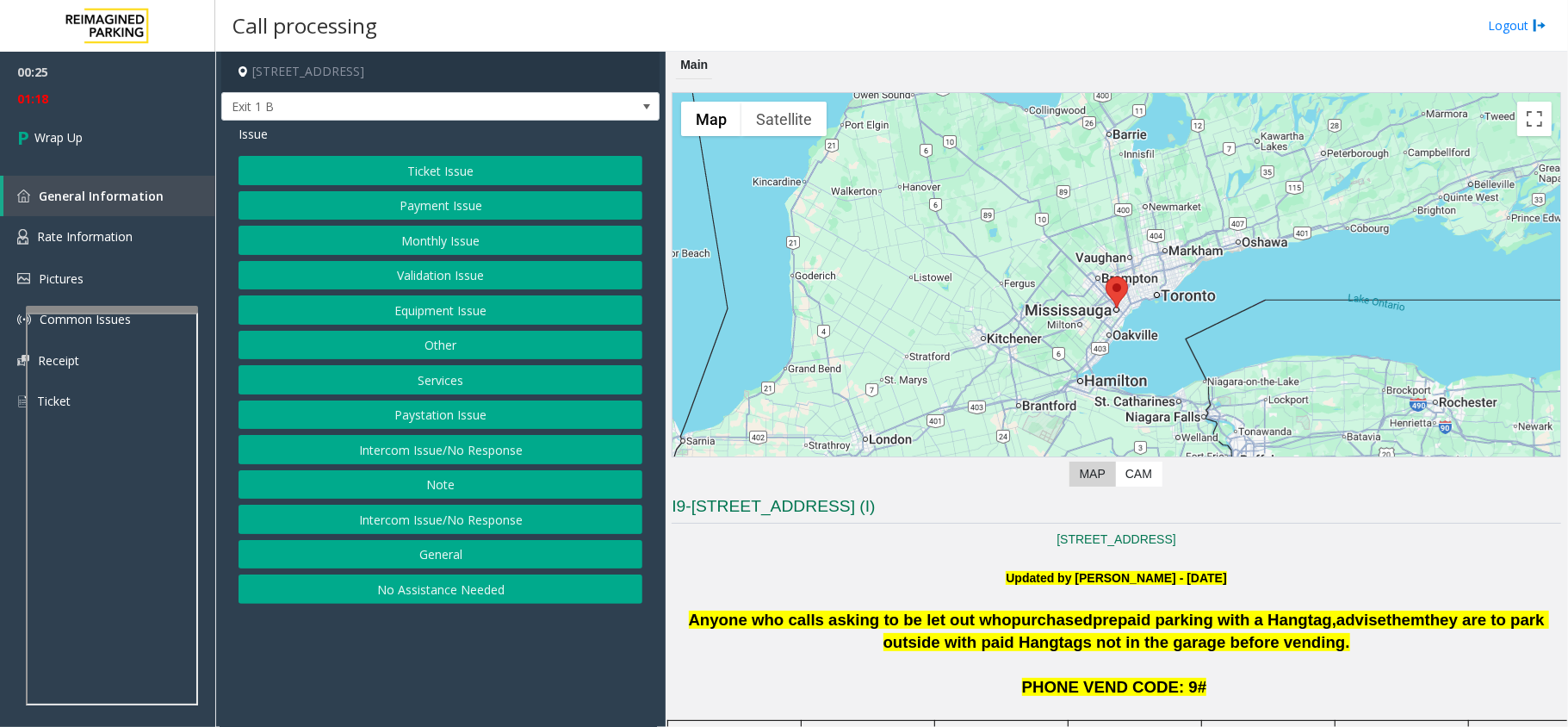
click at [255, 126] on span "Issue" at bounding box center [253, 133] width 29 height 18
click at [427, 386] on button "Services" at bounding box center [440, 379] width 404 height 29
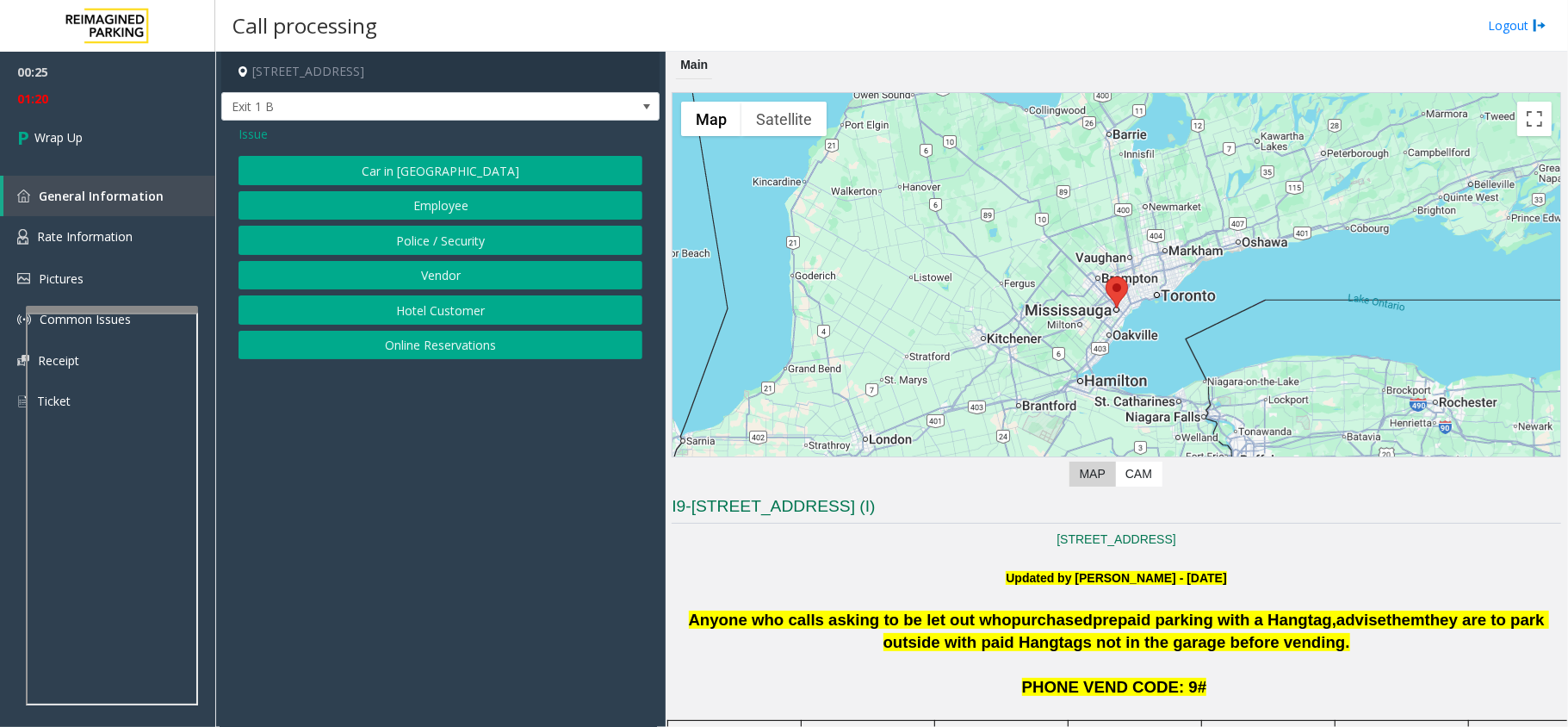
click at [497, 345] on button "Online Reservations" at bounding box center [440, 345] width 404 height 29
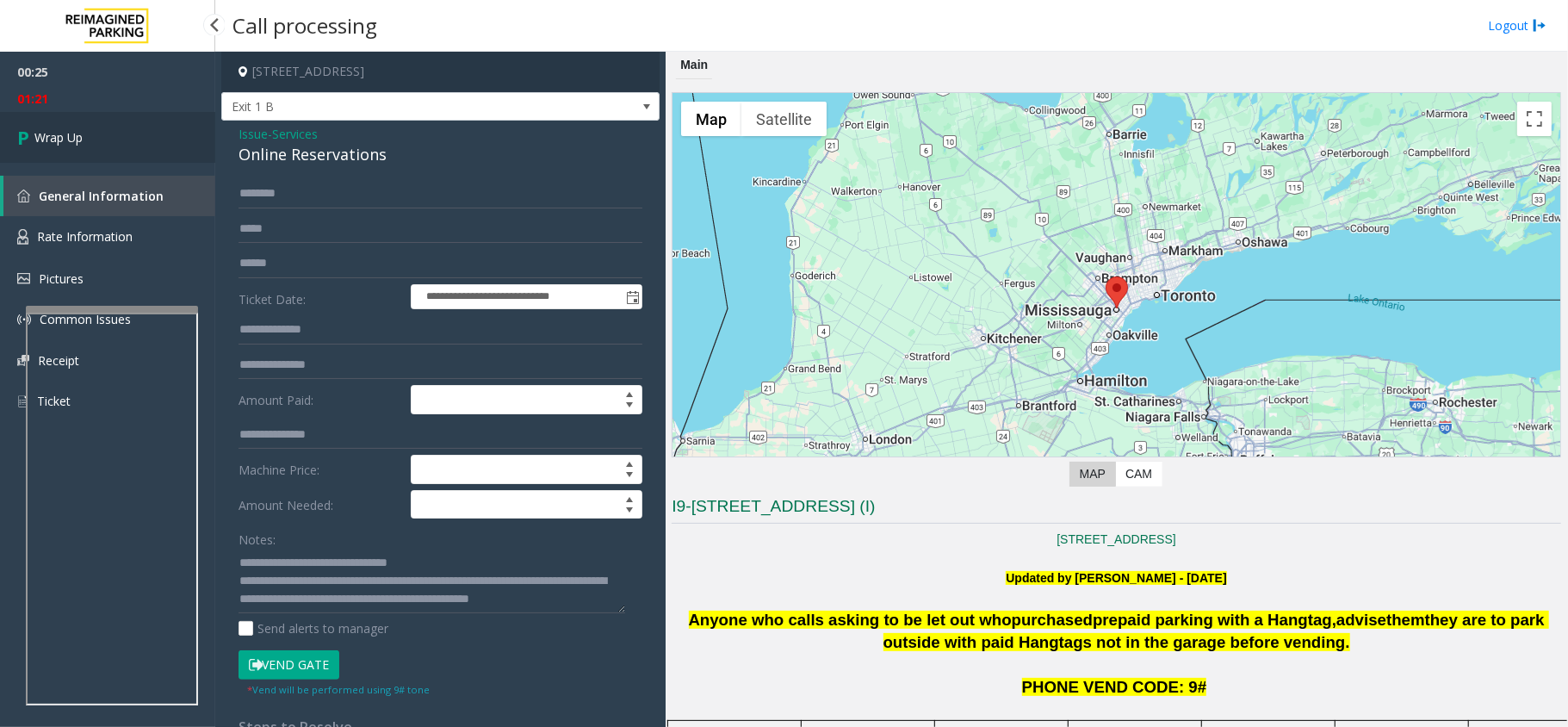
click at [120, 128] on link "Wrap Up" at bounding box center [107, 137] width 215 height 50
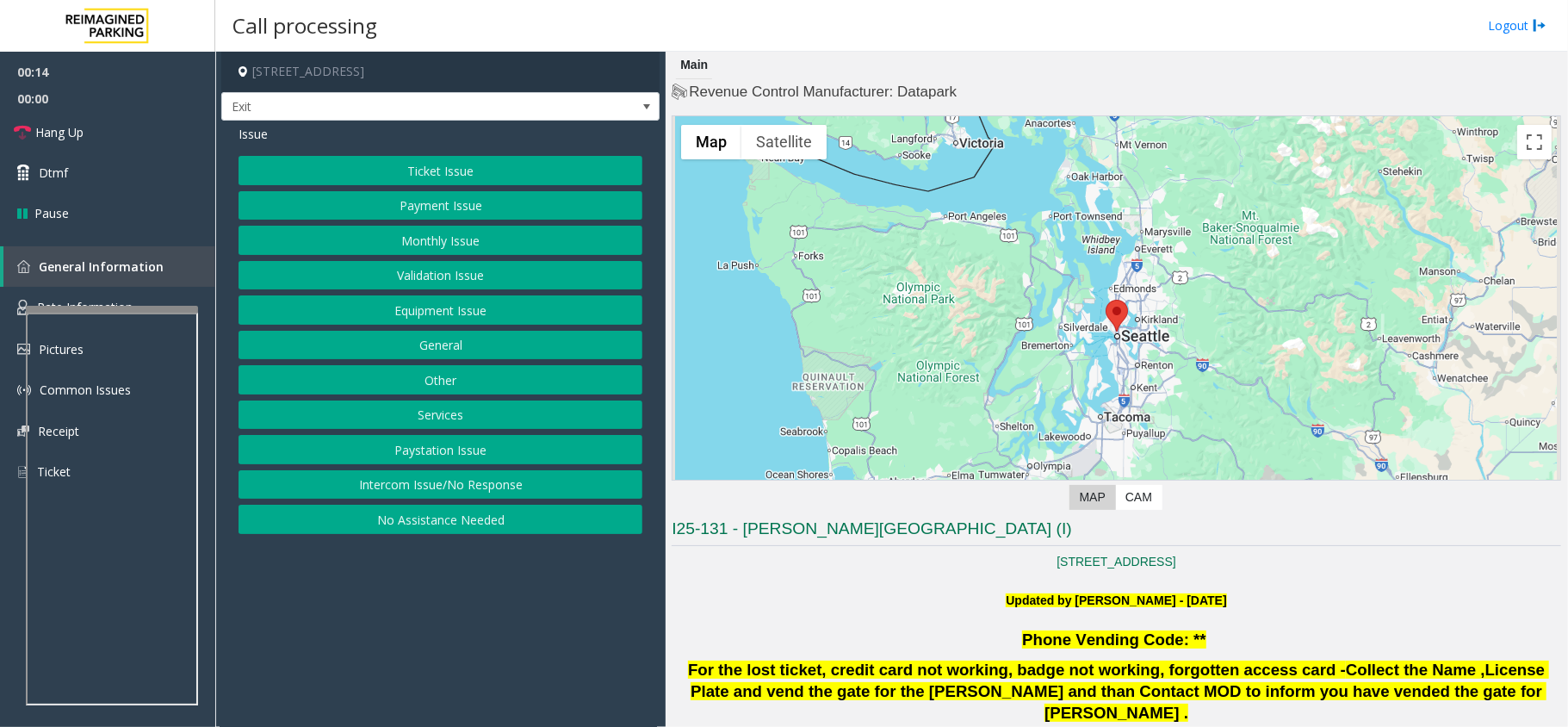
drag, startPoint x: 460, startPoint y: 489, endPoint x: 541, endPoint y: 517, distance: 85.7
click at [541, 517] on div "Ticket Issue Payment Issue Monthly Issue Validation Issue Equipment Issue Gener…" at bounding box center [440, 344] width 404 height 378
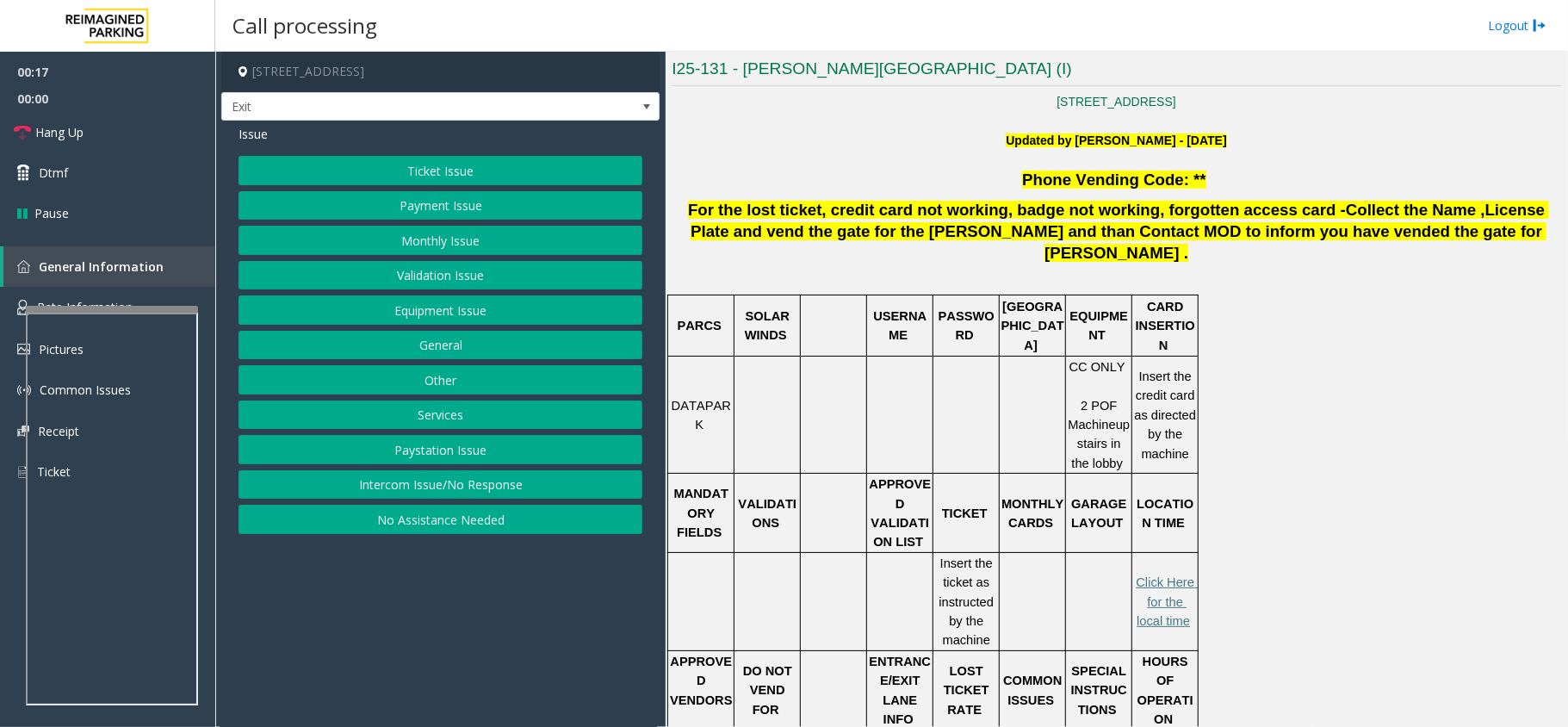
scroll to position [574, 0]
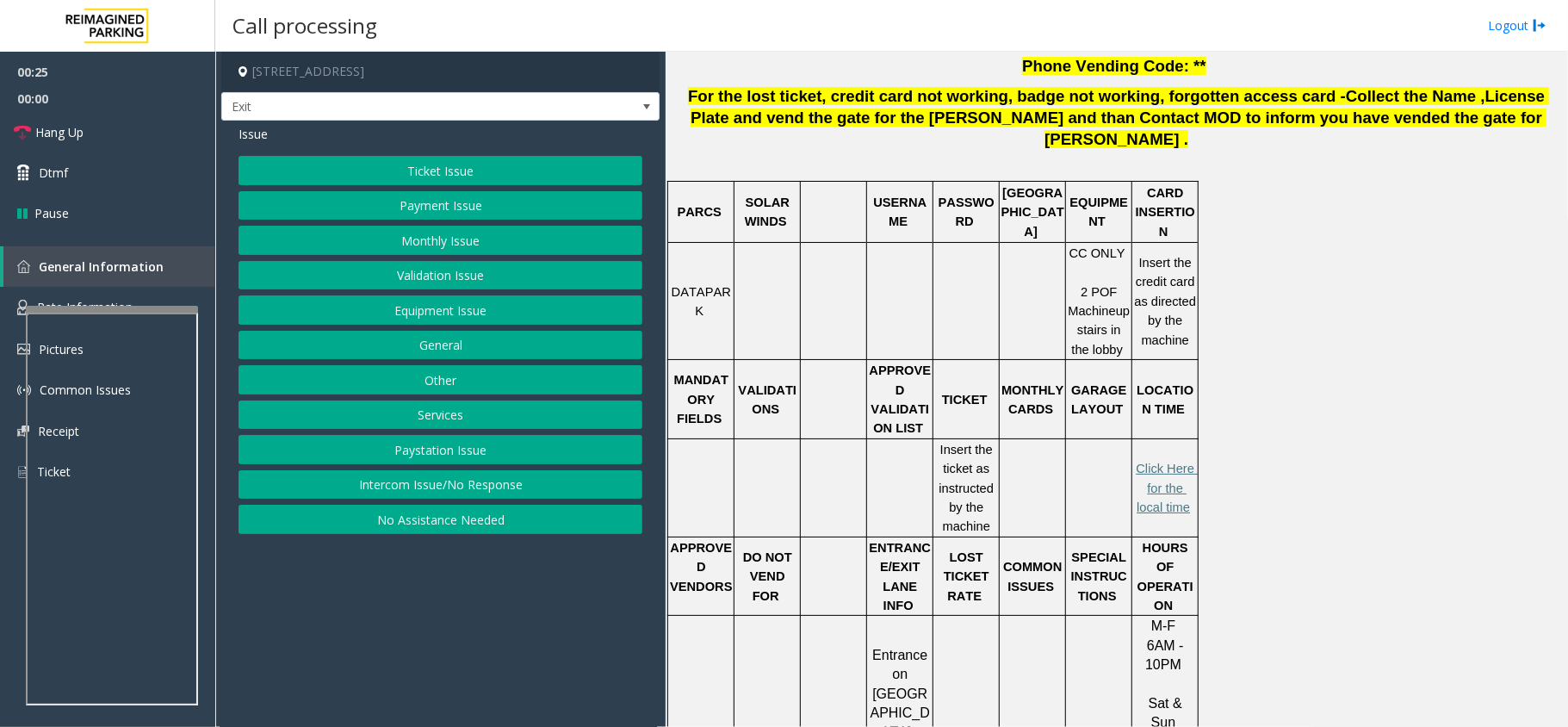
click at [419, 174] on button "Ticket Issue" at bounding box center [440, 170] width 404 height 29
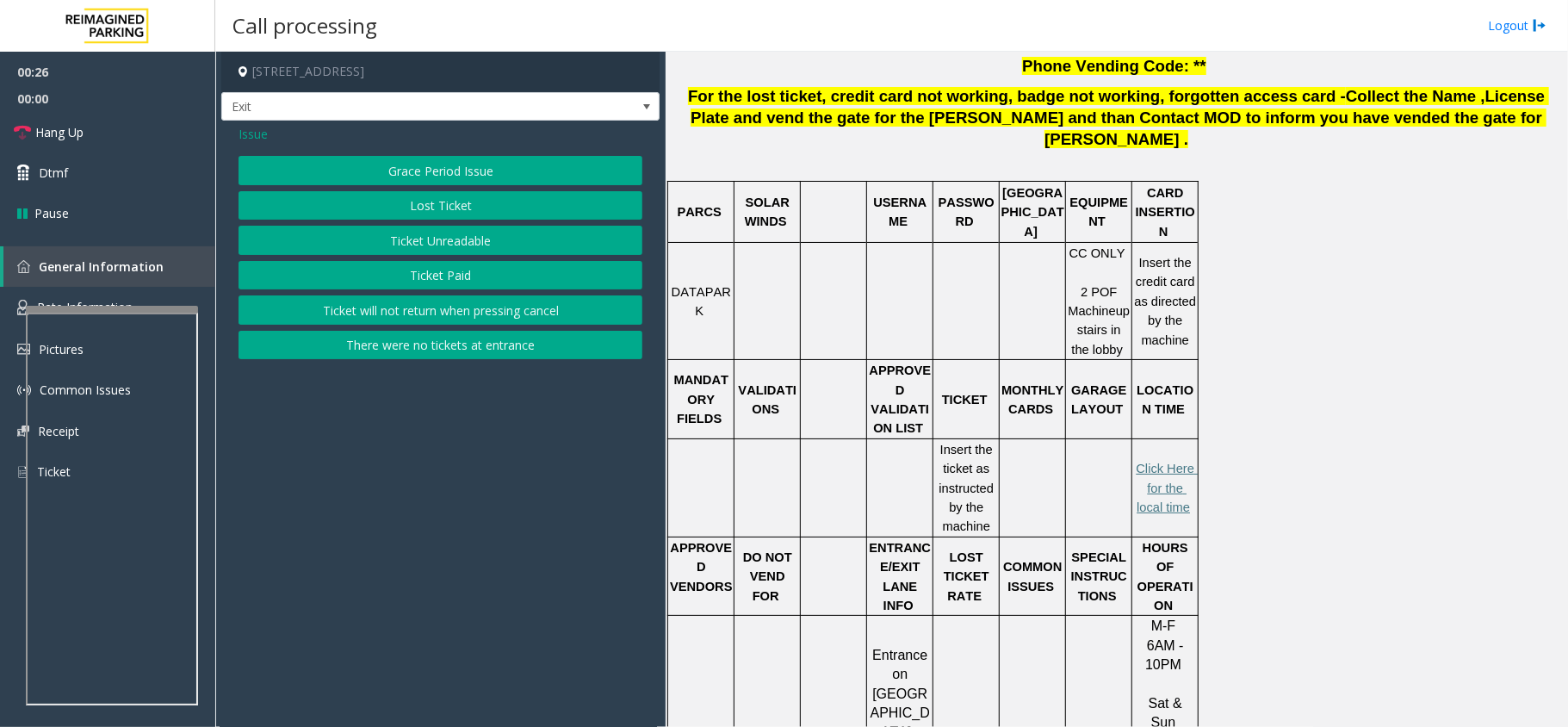
click at [437, 239] on button "Ticket Unreadable" at bounding box center [440, 240] width 404 height 29
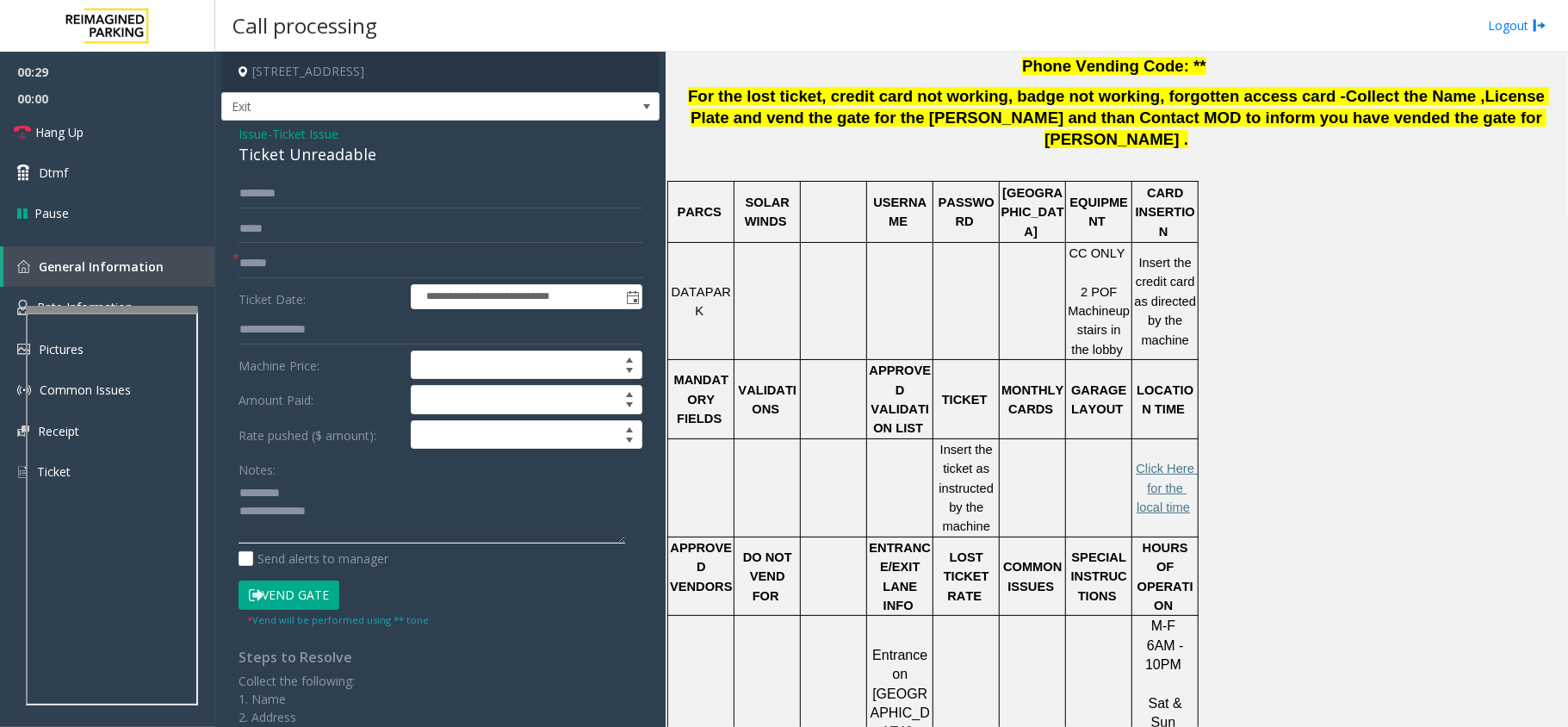
type textarea "**********"
click at [304, 248] on form "**********" at bounding box center [440, 403] width 404 height 448
click at [277, 324] on input "text" at bounding box center [440, 329] width 404 height 29
click at [326, 262] on input "text" at bounding box center [440, 263] width 404 height 29
type input "******"
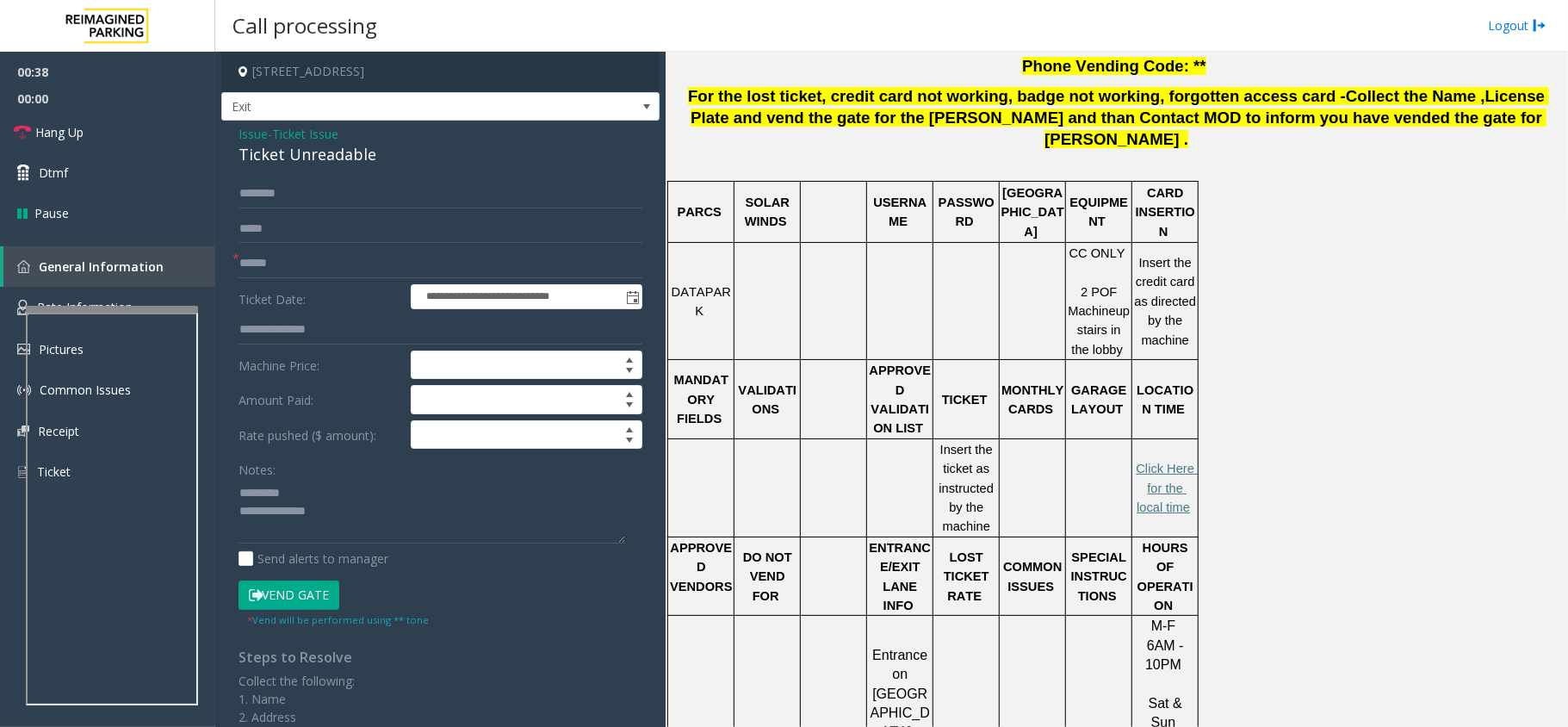
click at [321, 157] on div "Ticket Unreadable" at bounding box center [440, 154] width 404 height 23
click at [308, 603] on button "Vend Gate" at bounding box center [289, 594] width 101 height 29
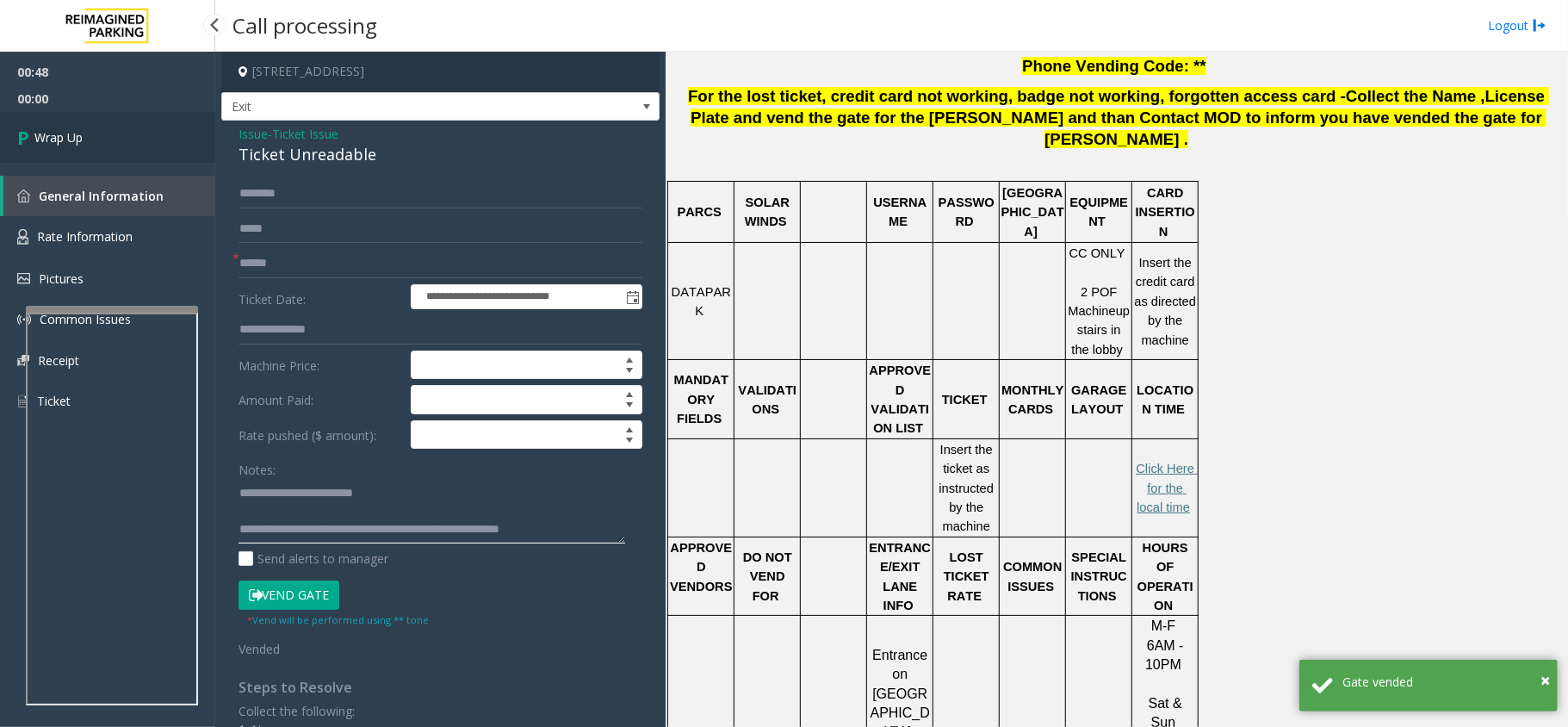
type textarea "**********"
click at [150, 136] on link "Wrap Up" at bounding box center [107, 137] width 215 height 50
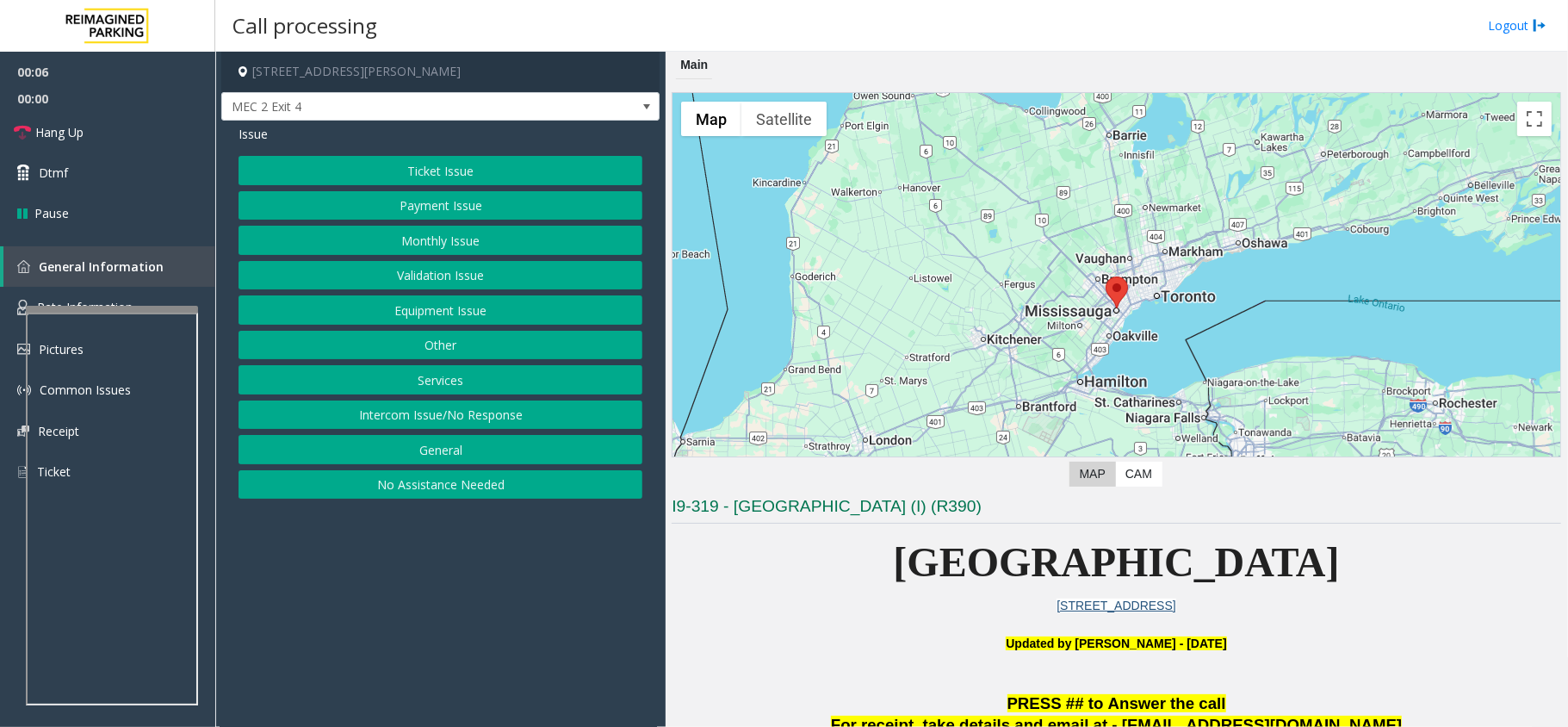
click at [391, 301] on button "Equipment Issue" at bounding box center [440, 310] width 404 height 29
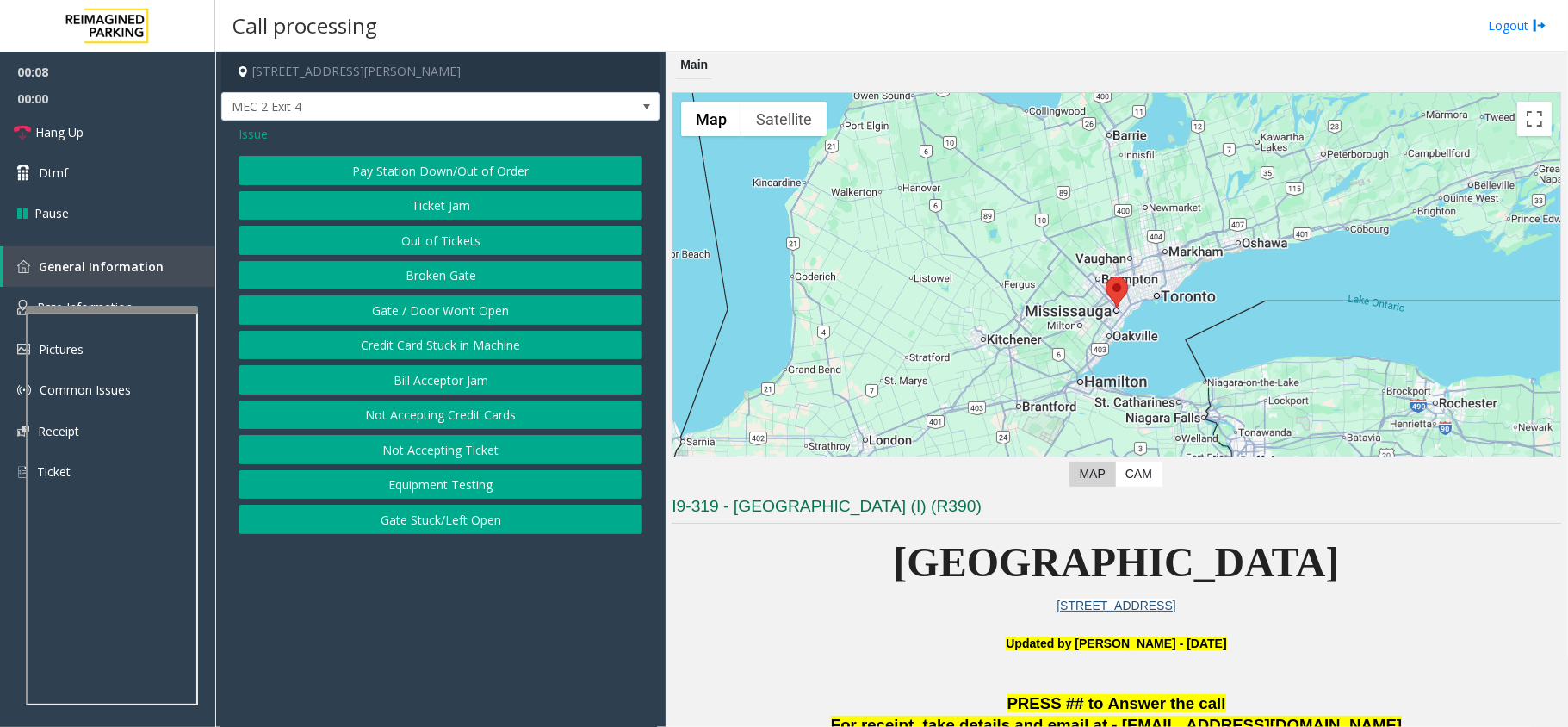
click at [399, 309] on button "Gate / Door Won't Open" at bounding box center [440, 310] width 404 height 29
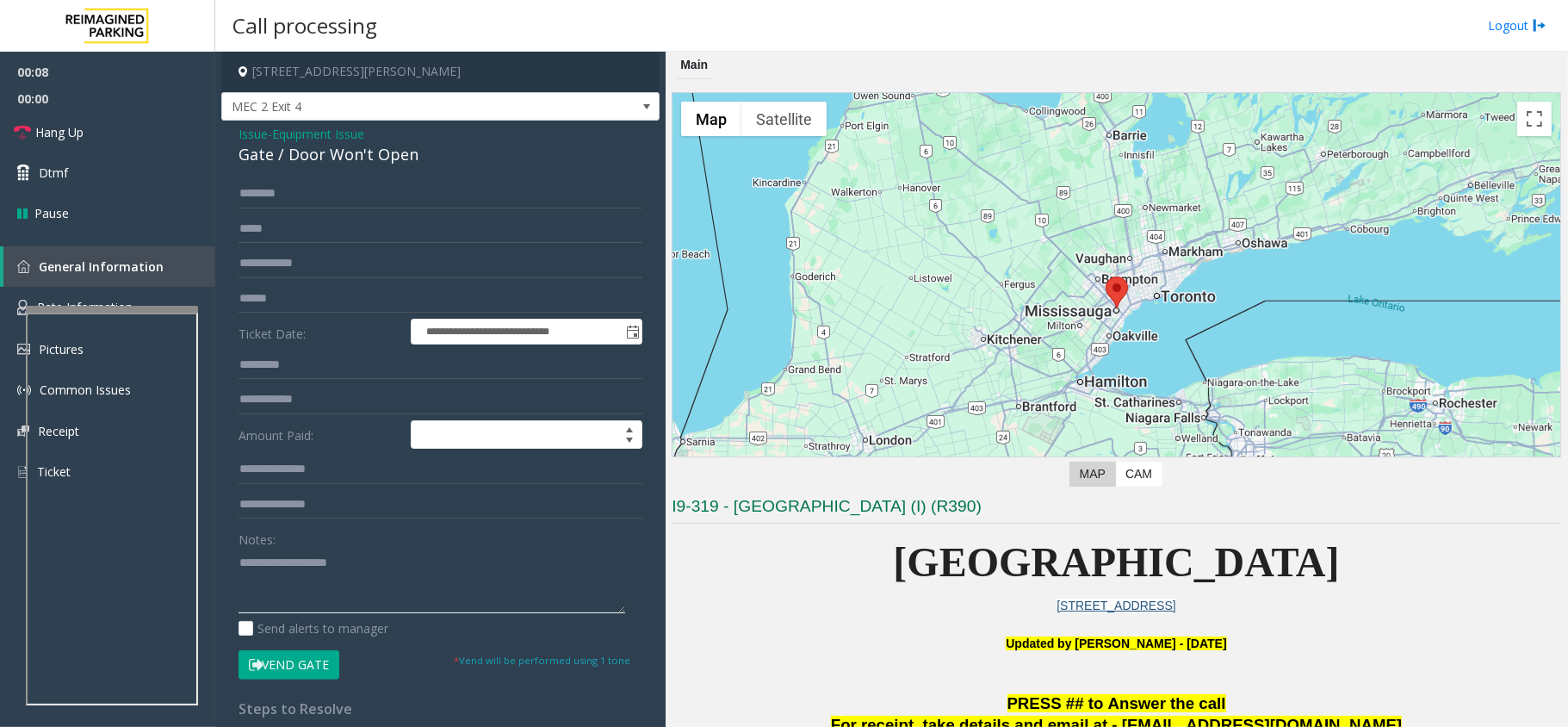
click at [346, 568] on textarea at bounding box center [432, 580] width 387 height 64
paste textarea "**********"
type textarea "**********"
click at [287, 133] on span "Equipment Issue" at bounding box center [318, 133] width 92 height 18
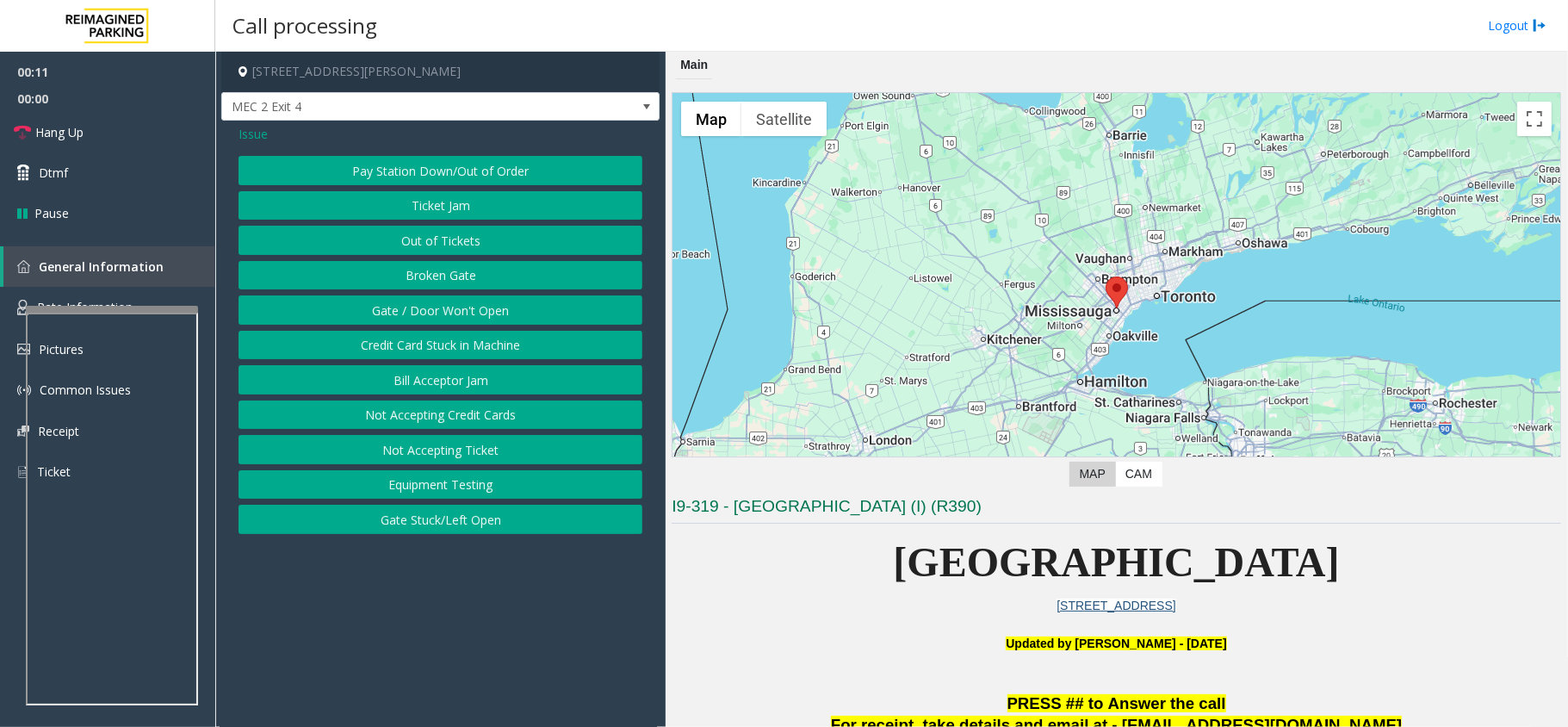
click at [246, 129] on span "Issue" at bounding box center [253, 133] width 29 height 18
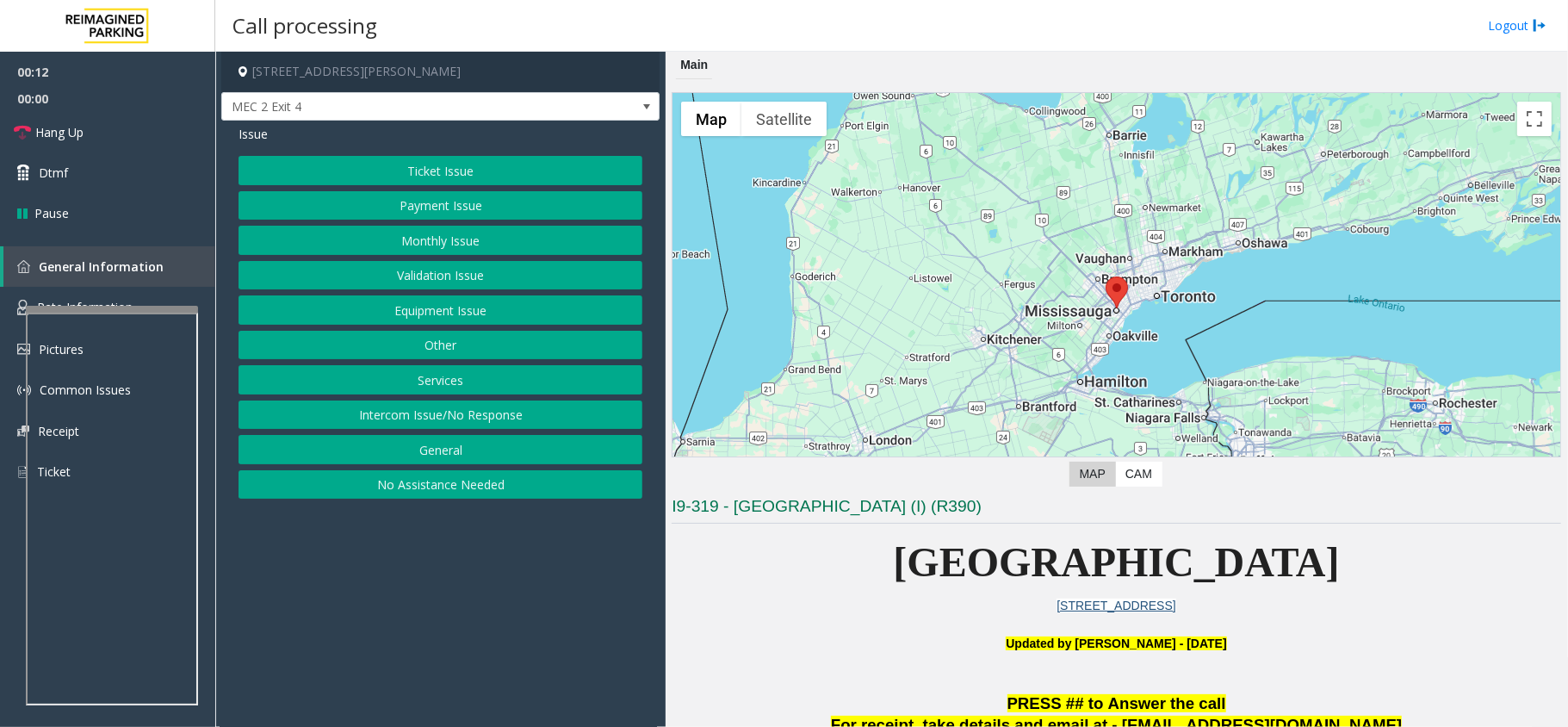
click at [410, 393] on button "Services" at bounding box center [440, 379] width 404 height 29
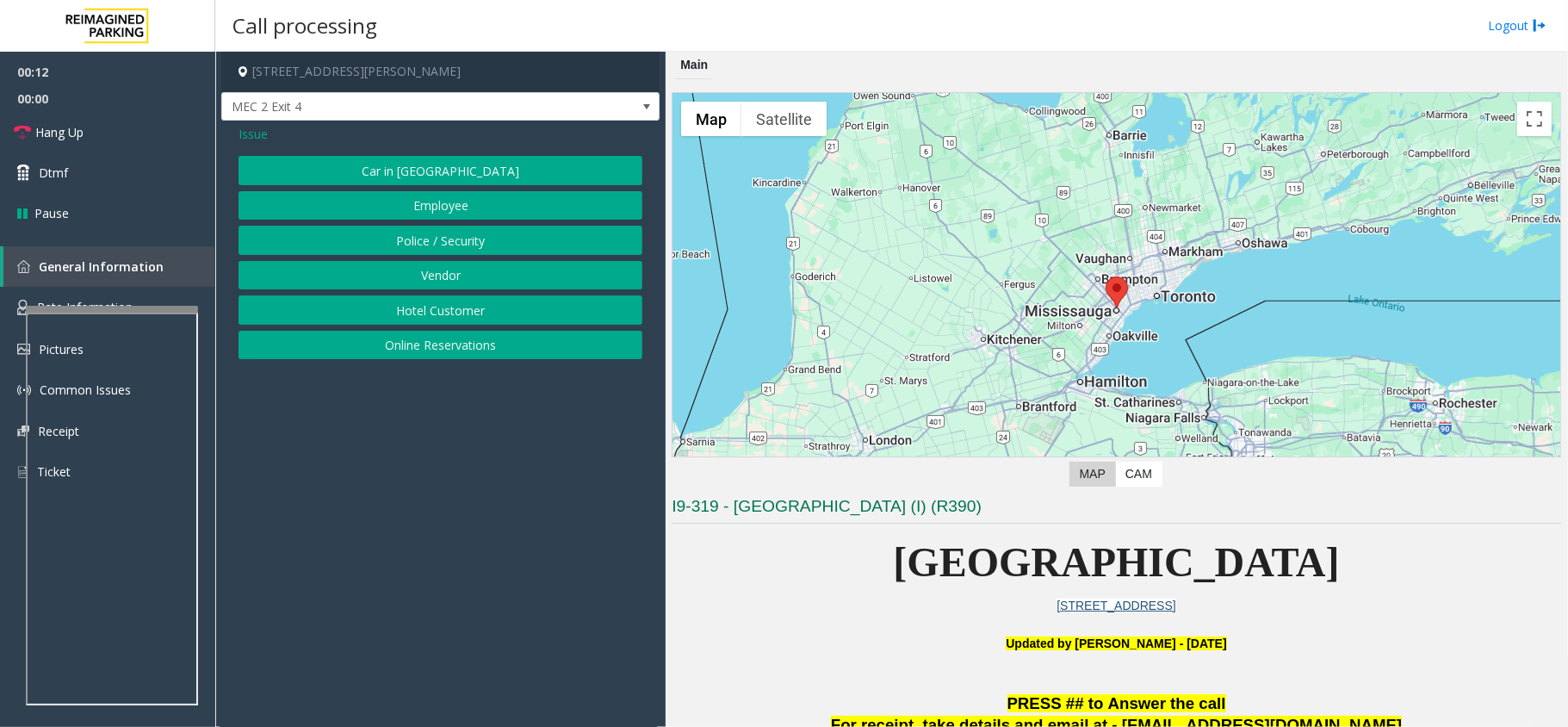
click at [456, 285] on button "Vendor" at bounding box center [440, 275] width 404 height 29
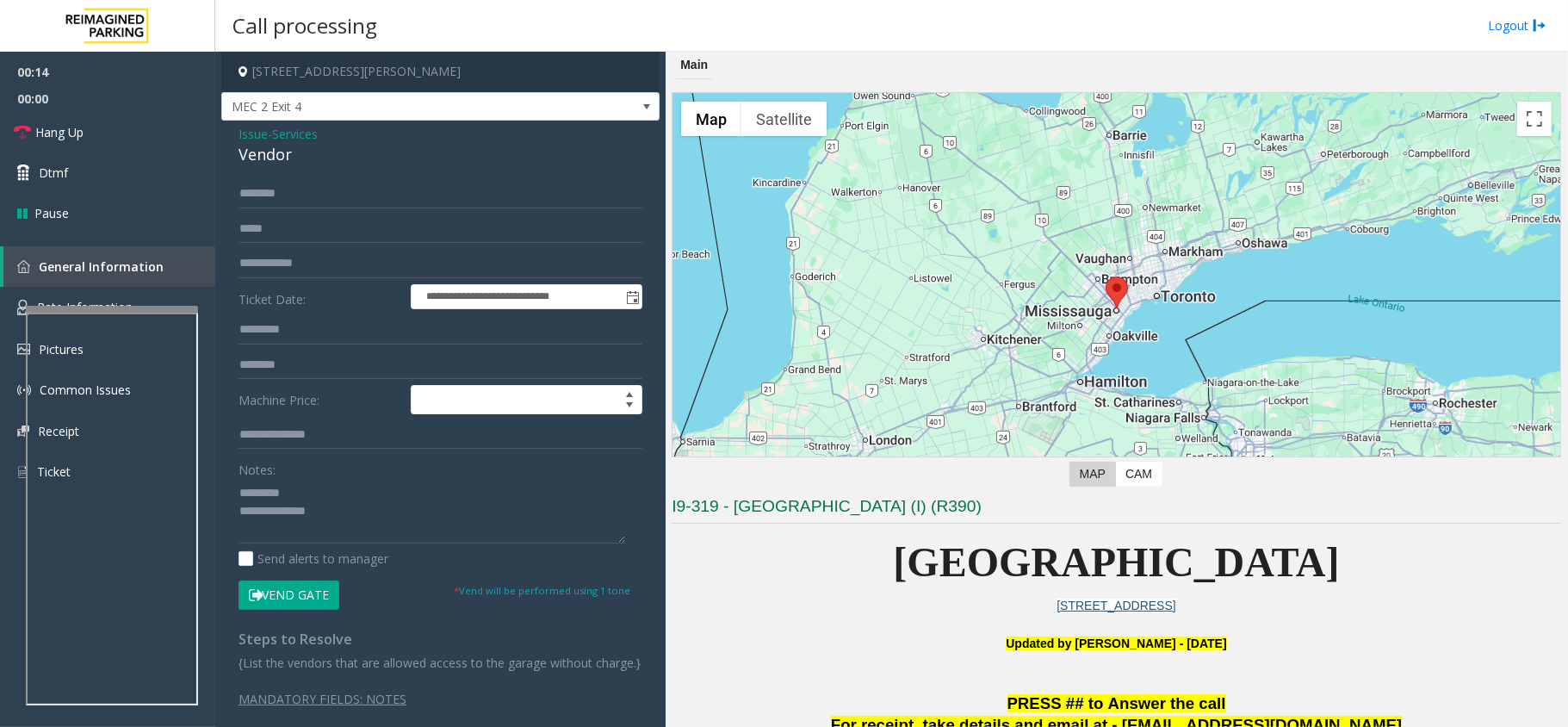
drag, startPoint x: 289, startPoint y: 604, endPoint x: 277, endPoint y: 584, distance: 23.3
click at [277, 584] on button "Vend Gate" at bounding box center [289, 594] width 101 height 29
click at [315, 500] on textarea at bounding box center [432, 510] width 387 height 64
paste textarea "**********"
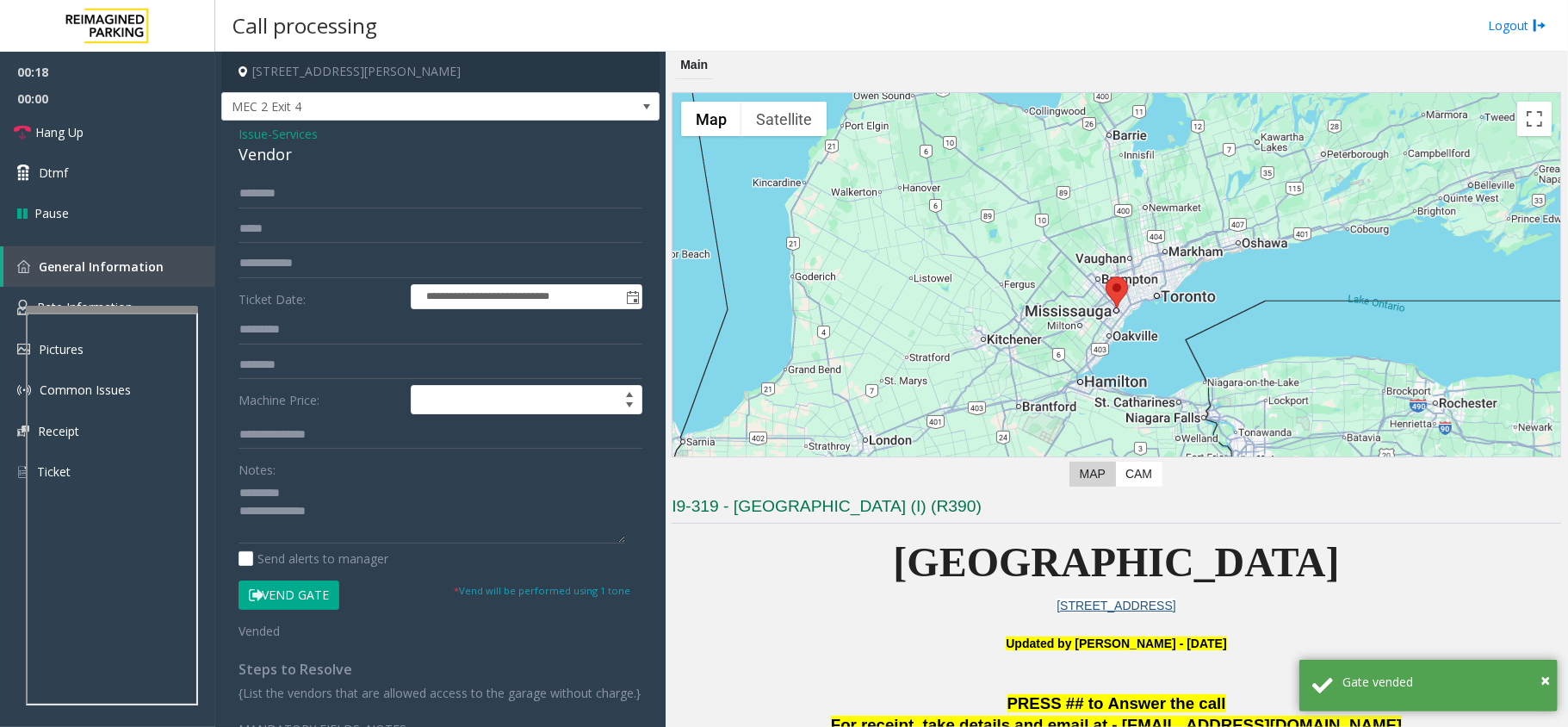
click at [274, 157] on div "Vendor" at bounding box center [440, 154] width 404 height 23
click at [271, 157] on div "Vendor" at bounding box center [440, 154] width 404 height 23
click at [263, 157] on div "Vendor" at bounding box center [440, 154] width 404 height 23
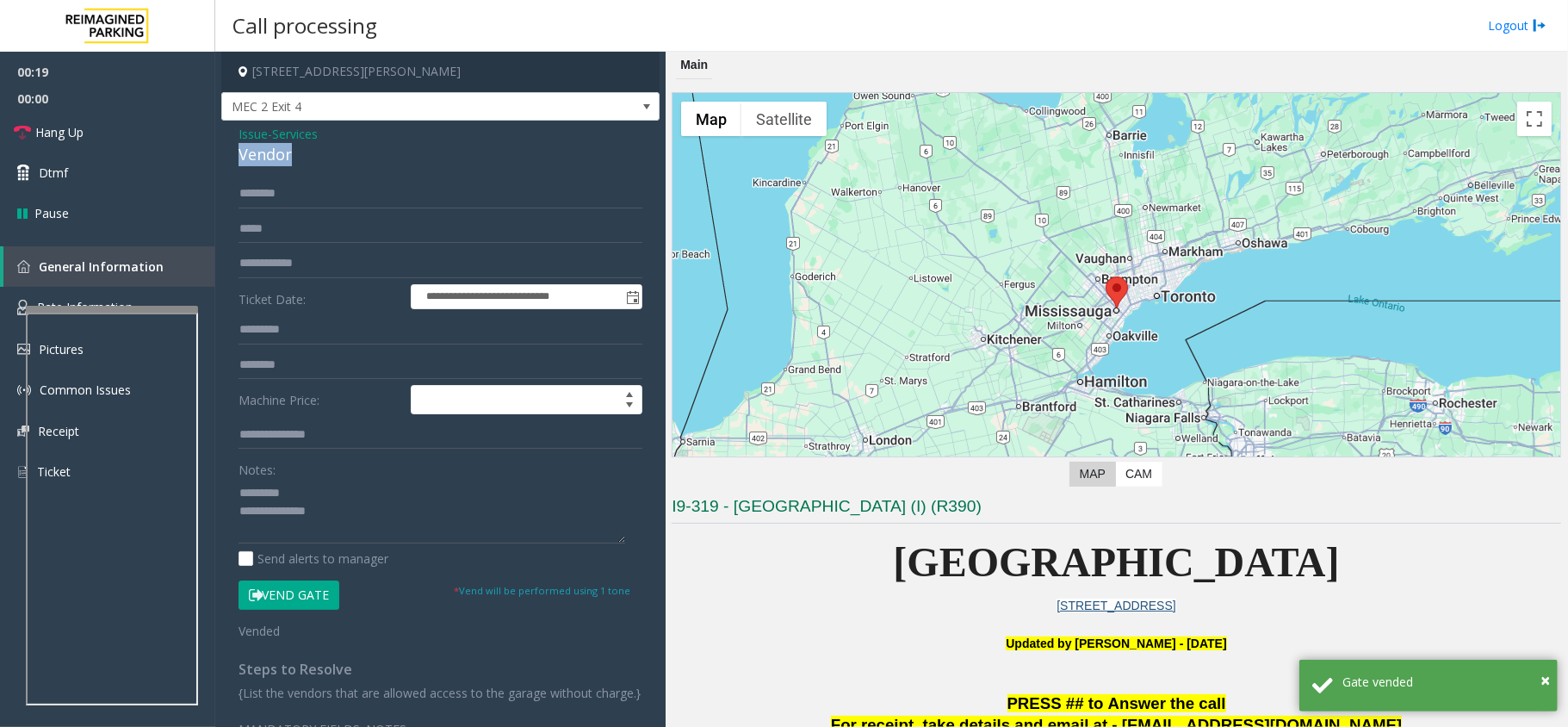
click at [263, 157] on div "Vendor" at bounding box center [440, 154] width 404 height 23
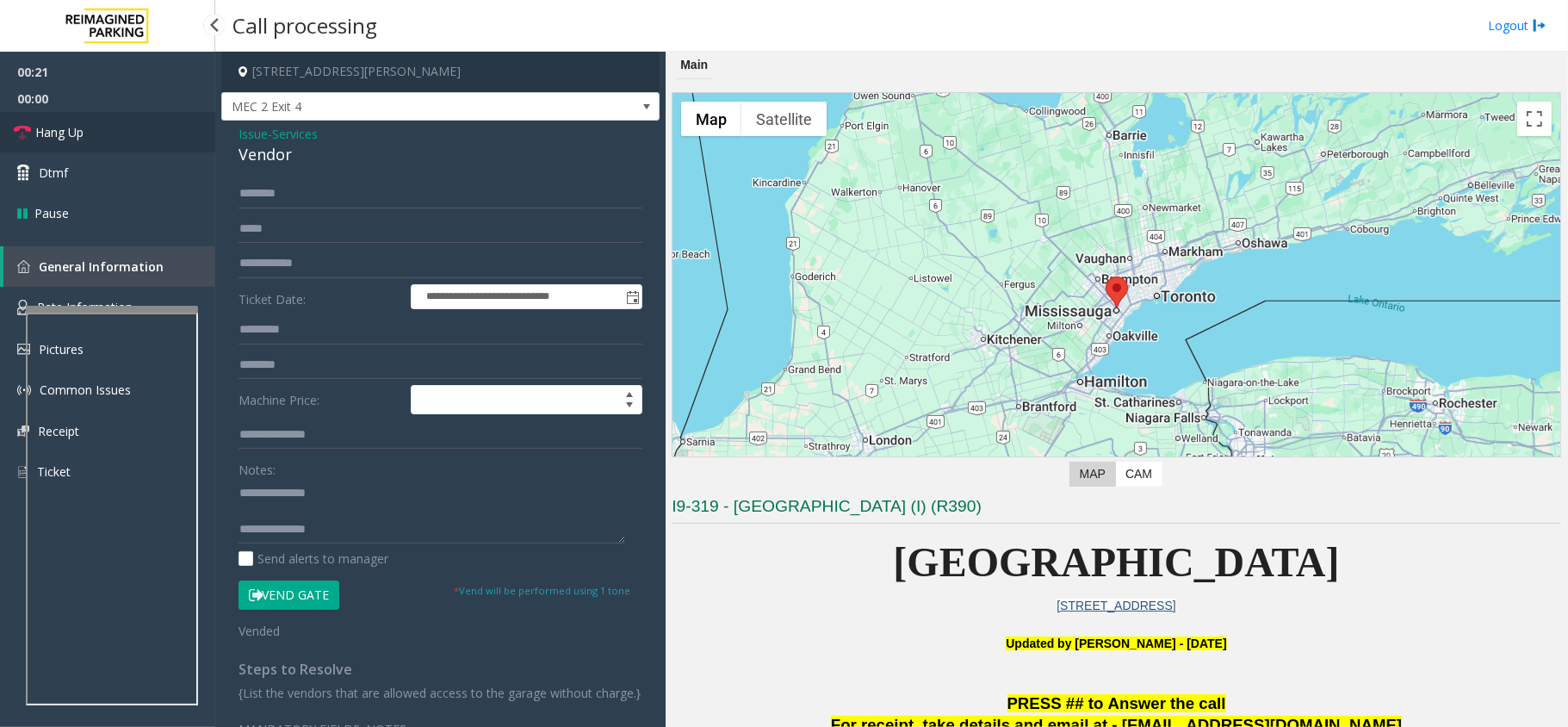
click at [118, 141] on link "Hang Up" at bounding box center [107, 132] width 215 height 40
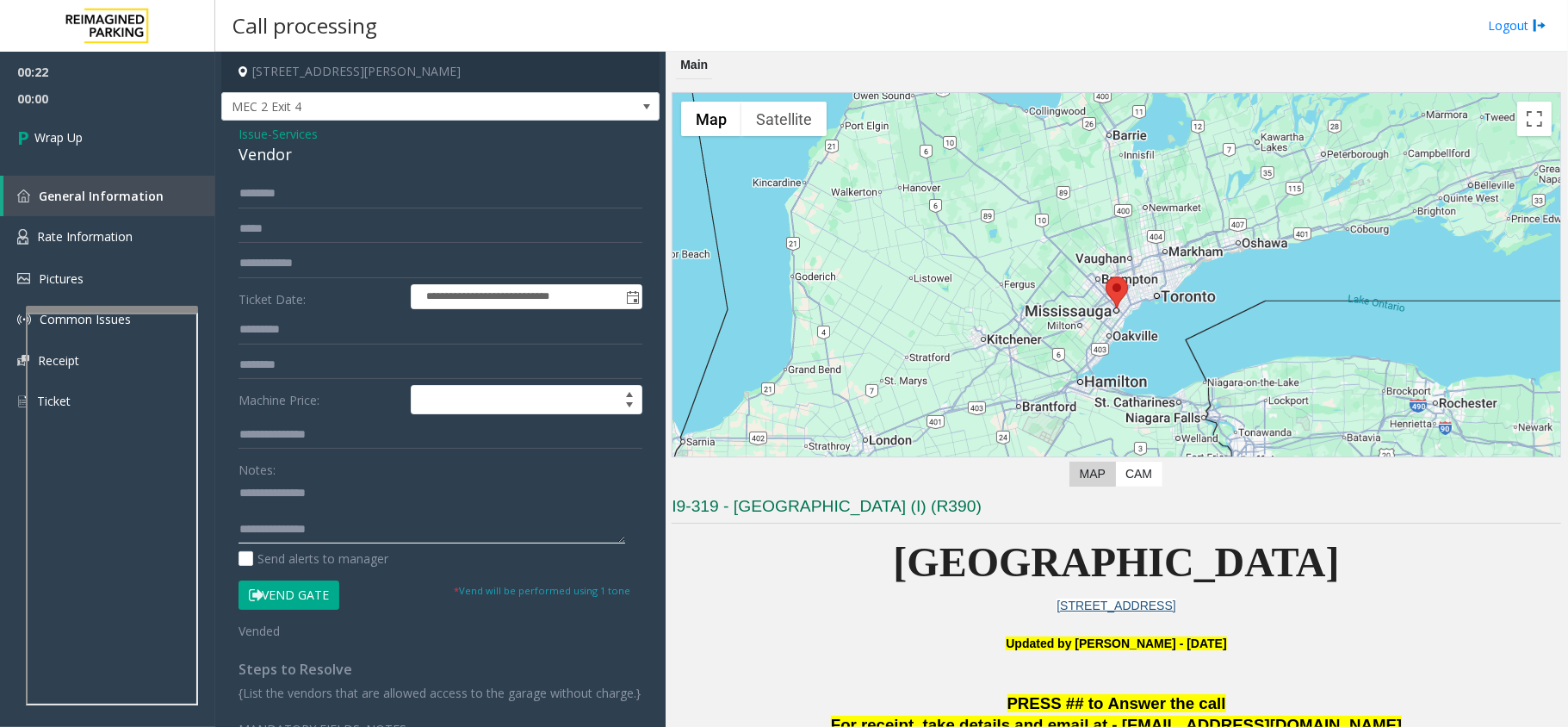
click at [364, 486] on textarea at bounding box center [432, 510] width 387 height 64
click at [396, 539] on textarea at bounding box center [432, 510] width 387 height 64
paste textarea "**********"
type textarea "**********"
click at [129, 125] on link "Wrap Up" at bounding box center [107, 137] width 215 height 50
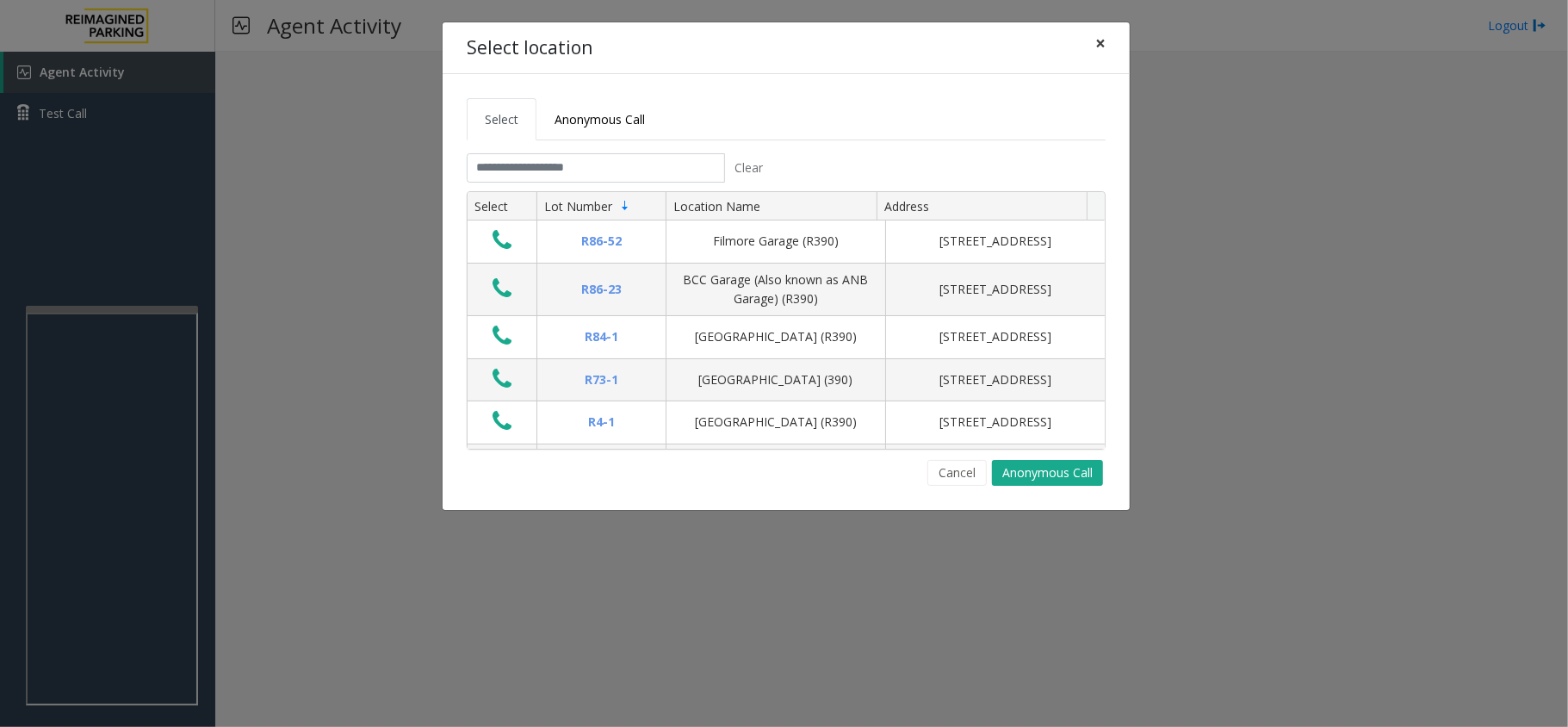
drag, startPoint x: 1106, startPoint y: 43, endPoint x: 1017, endPoint y: 50, distance: 89.3
click at [1103, 46] on button "×" at bounding box center [1100, 43] width 35 height 42
click at [515, 163] on input "text" at bounding box center [595, 167] width 258 height 29
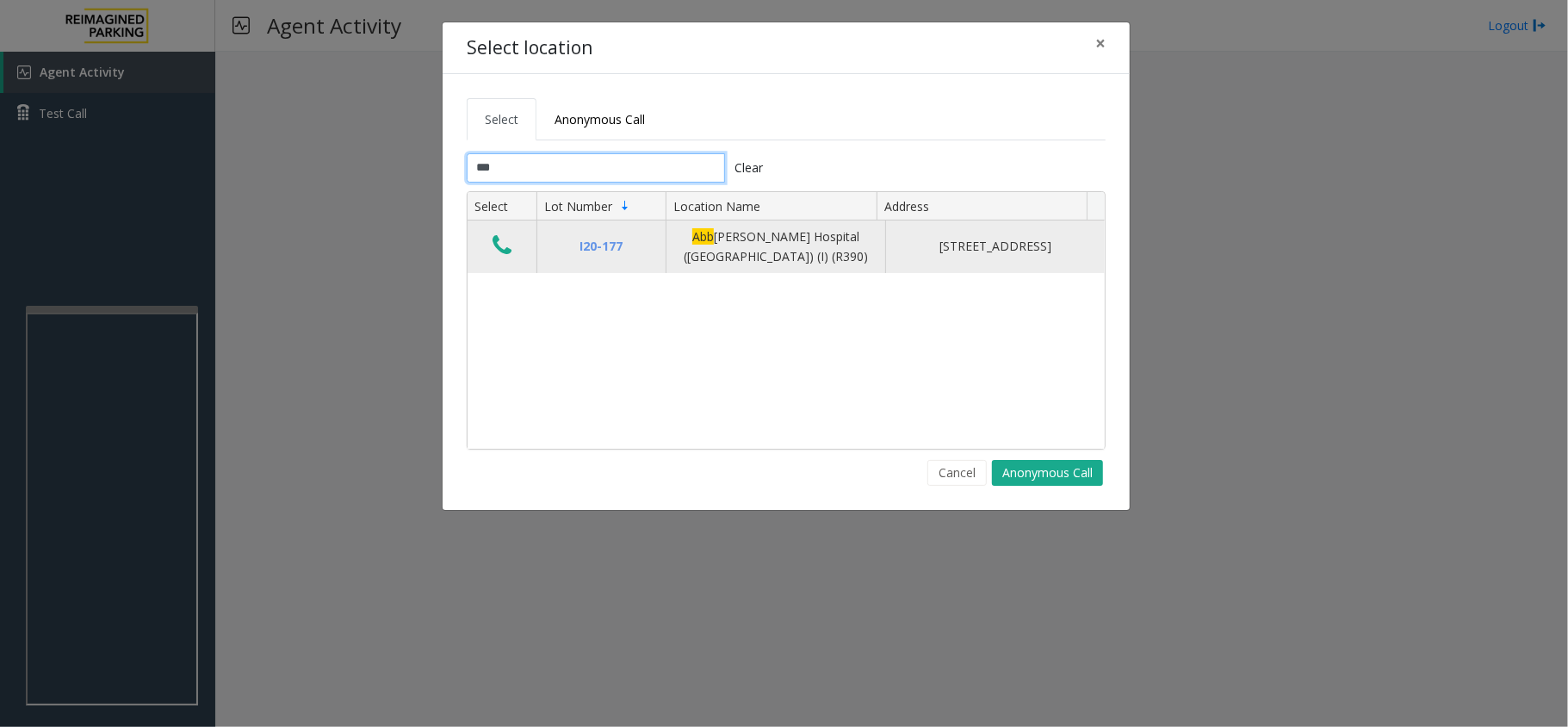
type input "***"
click at [510, 245] on icon "Data table" at bounding box center [502, 245] width 19 height 24
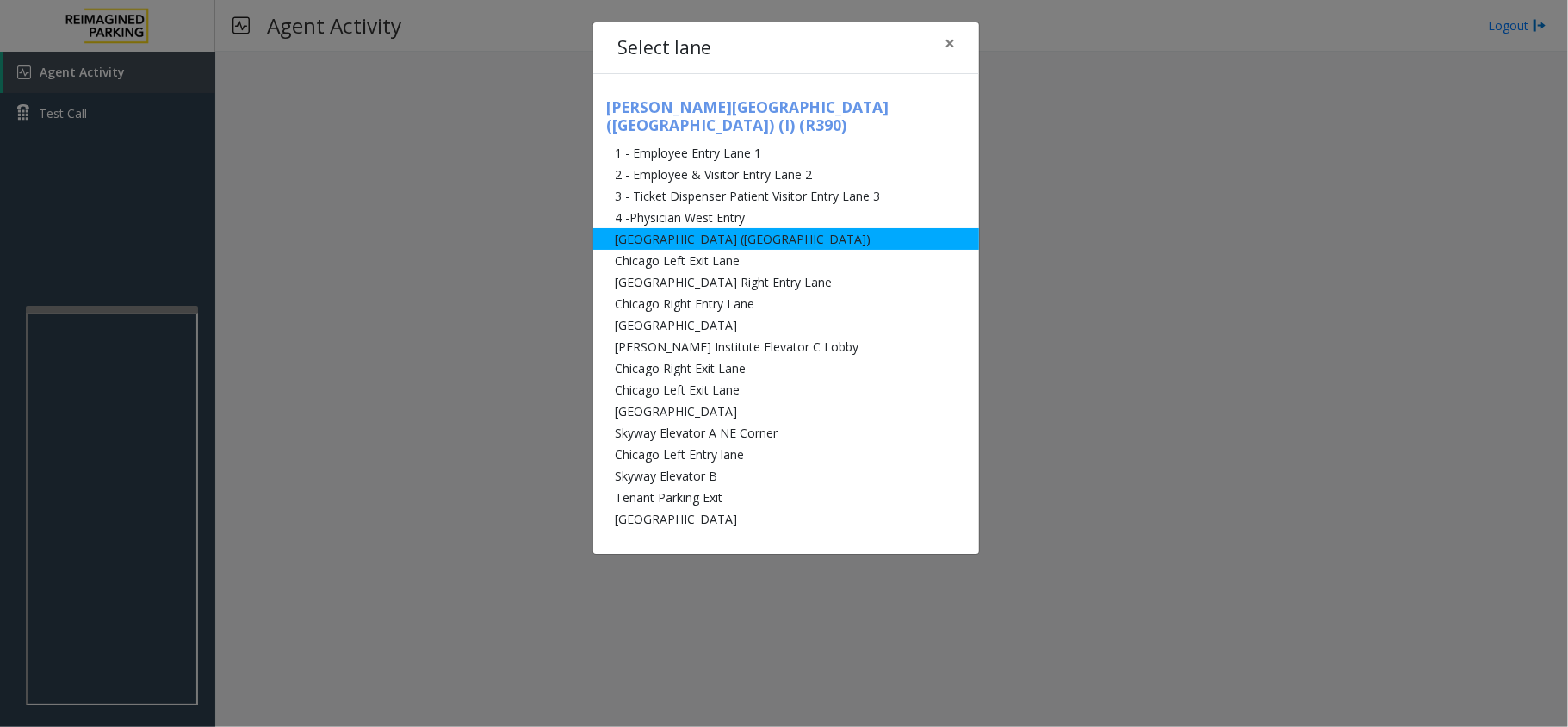
click at [694, 229] on li "[GEOGRAPHIC_DATA] ([GEOGRAPHIC_DATA])" at bounding box center [786, 239] width 386 height 21
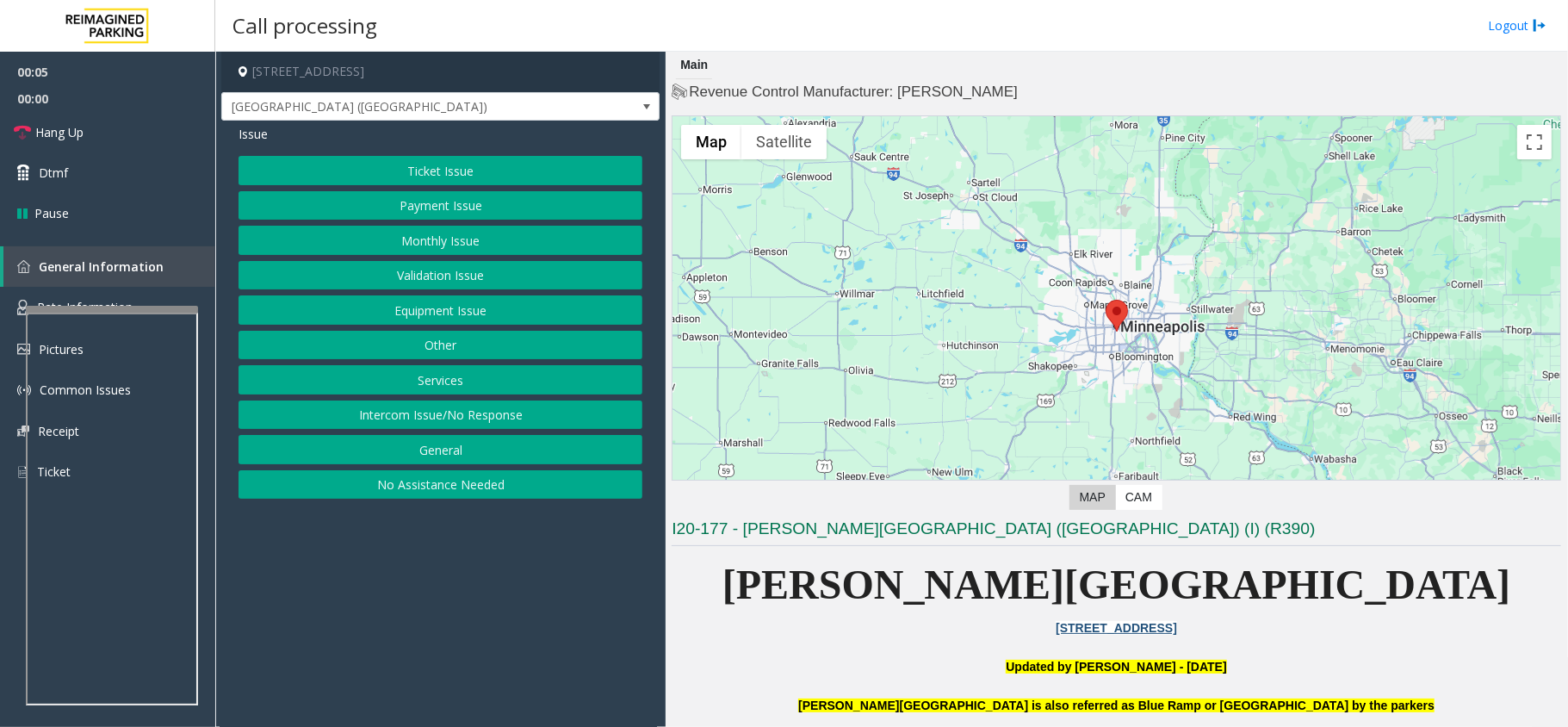
click at [484, 317] on button "Equipment Issue" at bounding box center [440, 310] width 404 height 29
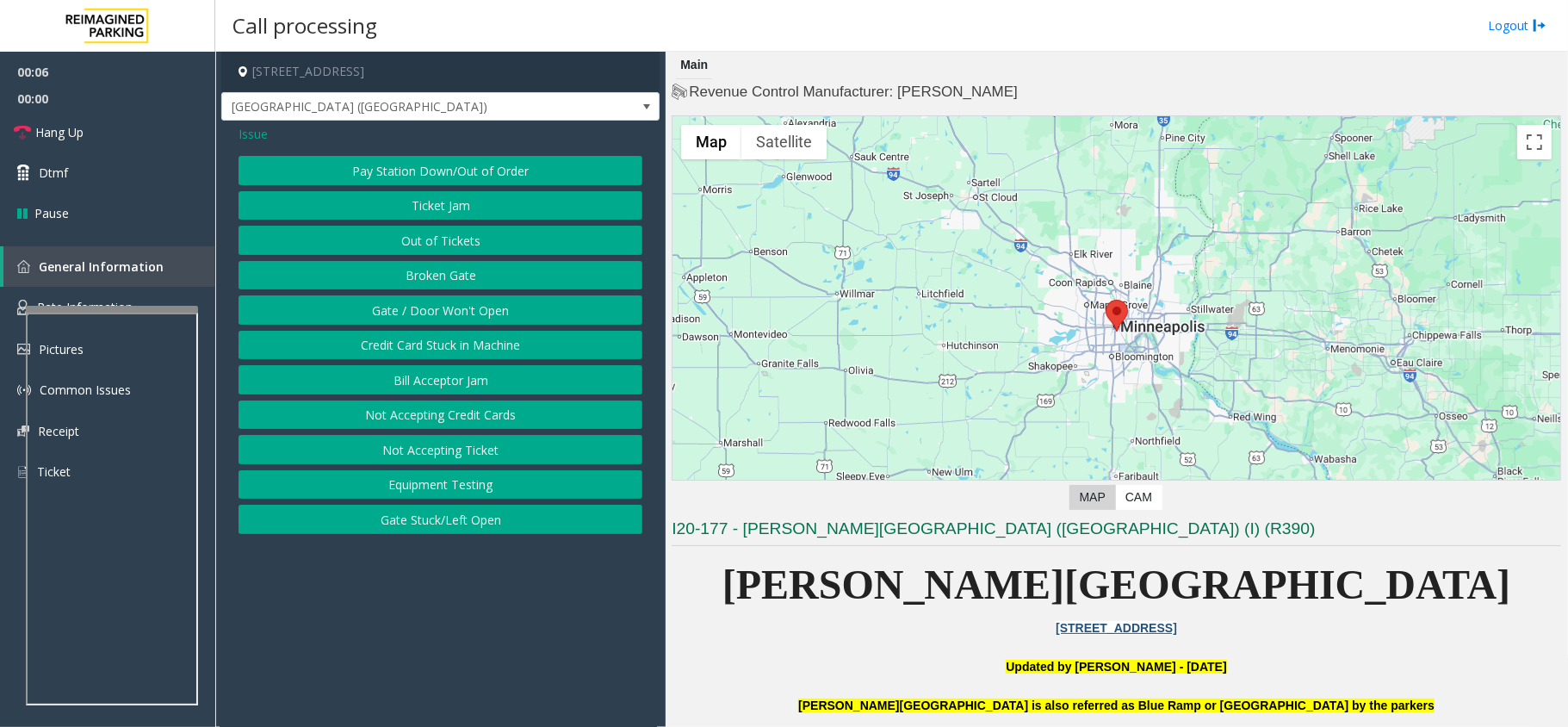
click at [483, 319] on button "Gate / Door Won't Open" at bounding box center [440, 310] width 404 height 29
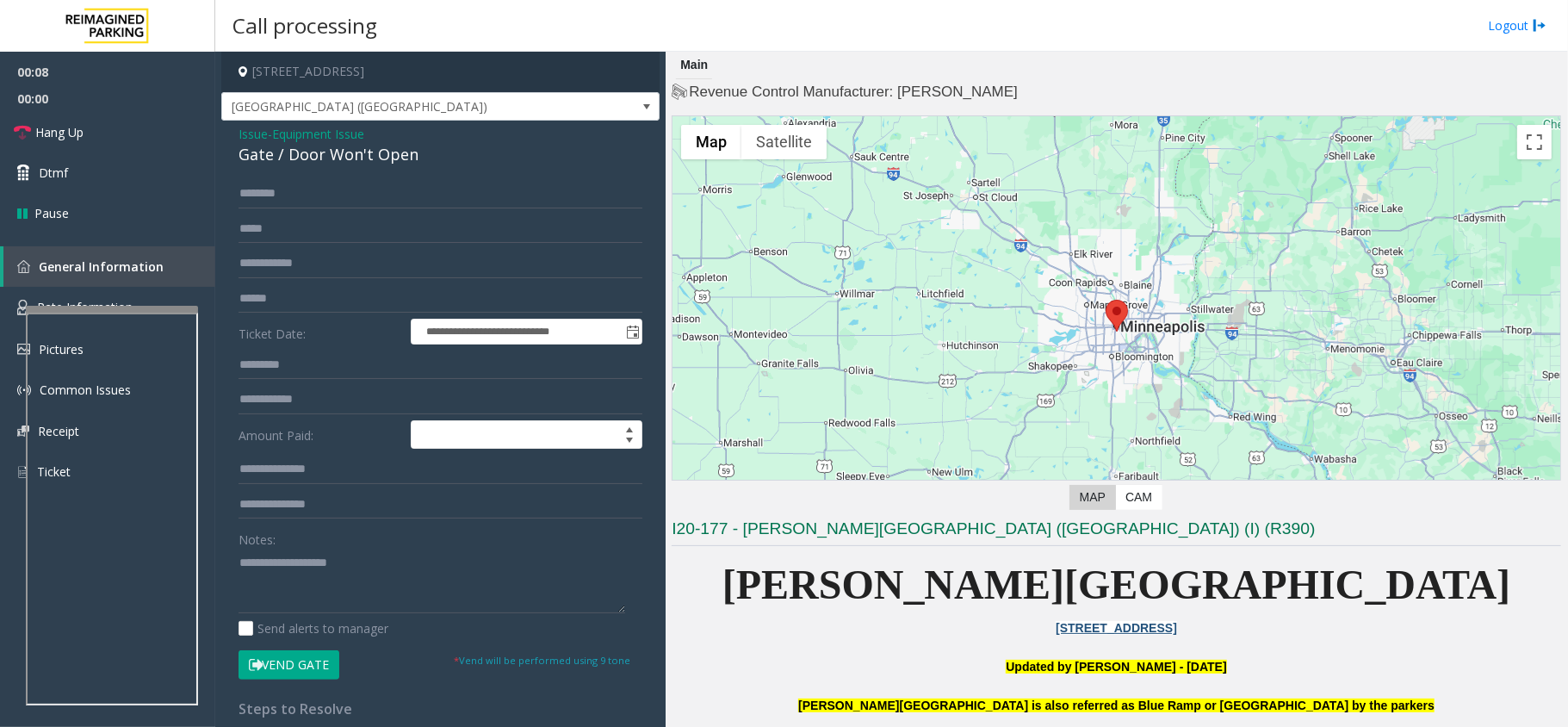
click at [315, 659] on button "Vend Gate" at bounding box center [289, 664] width 101 height 29
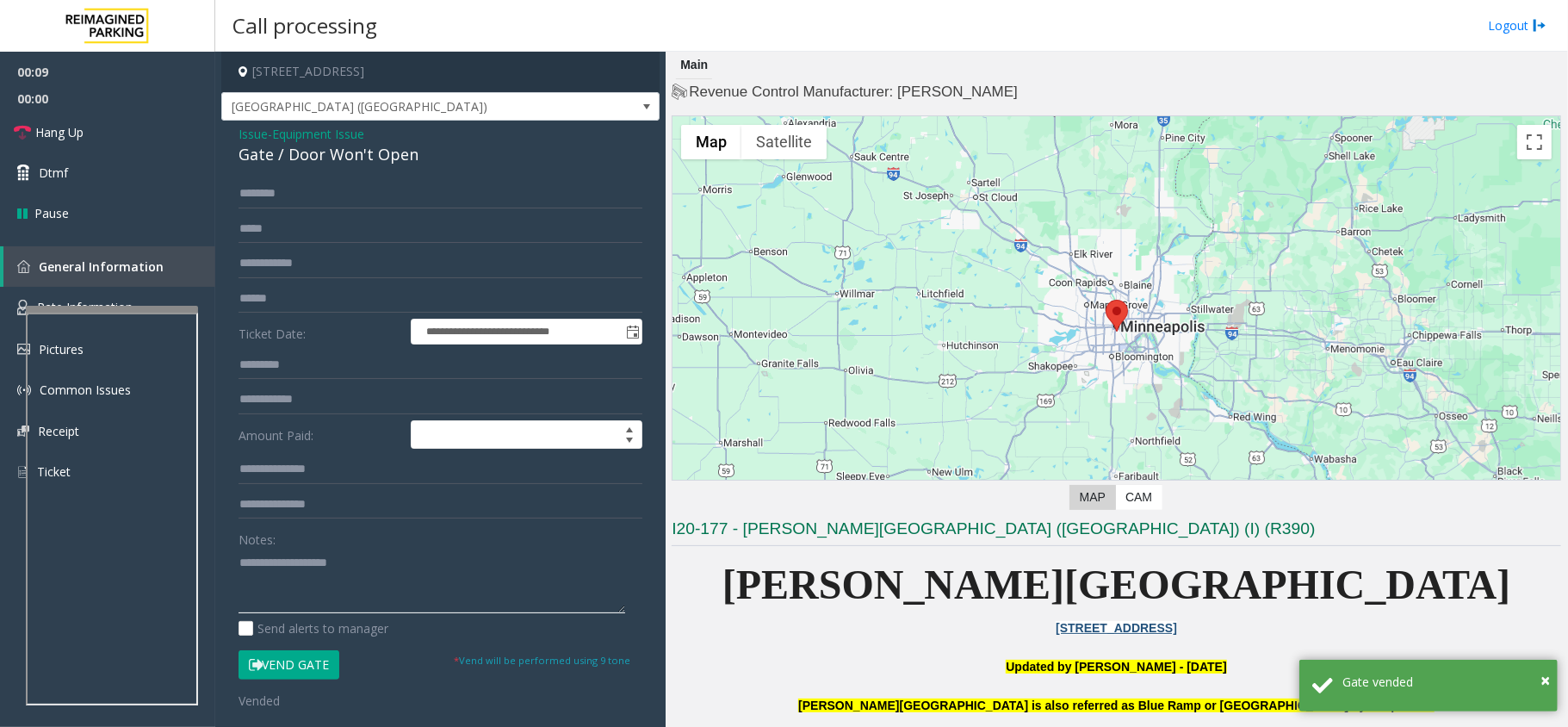
paste textarea "**********"
drag, startPoint x: 229, startPoint y: 157, endPoint x: 424, endPoint y: 153, distance: 195.0
click at [424, 153] on div "**********" at bounding box center [440, 563] width 438 height 886
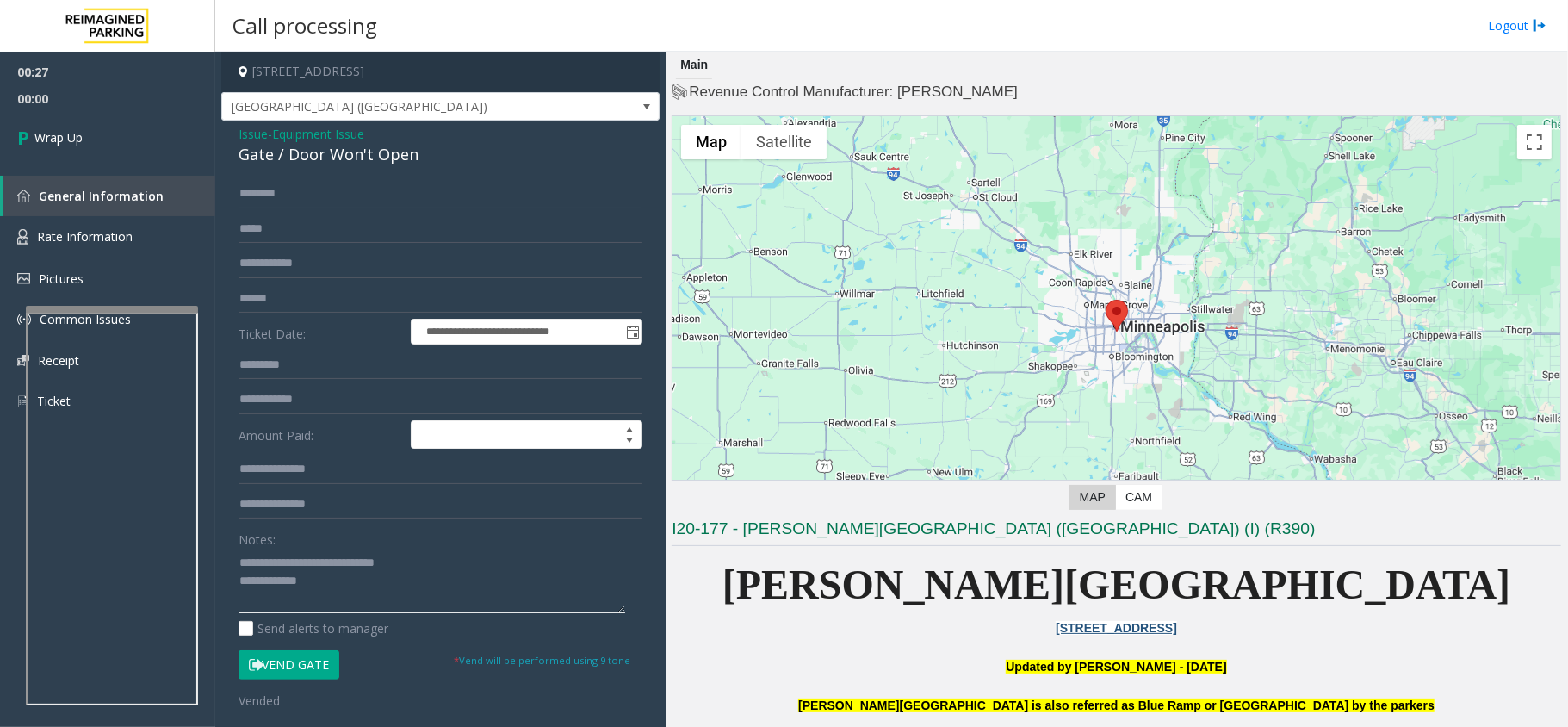
click at [423, 594] on textarea at bounding box center [432, 580] width 387 height 64
click at [414, 594] on textarea at bounding box center [432, 580] width 387 height 64
paste textarea "**********"
click at [264, 607] on textarea at bounding box center [432, 580] width 387 height 64
drag, startPoint x: 313, startPoint y: 584, endPoint x: 309, endPoint y: 605, distance: 21.4
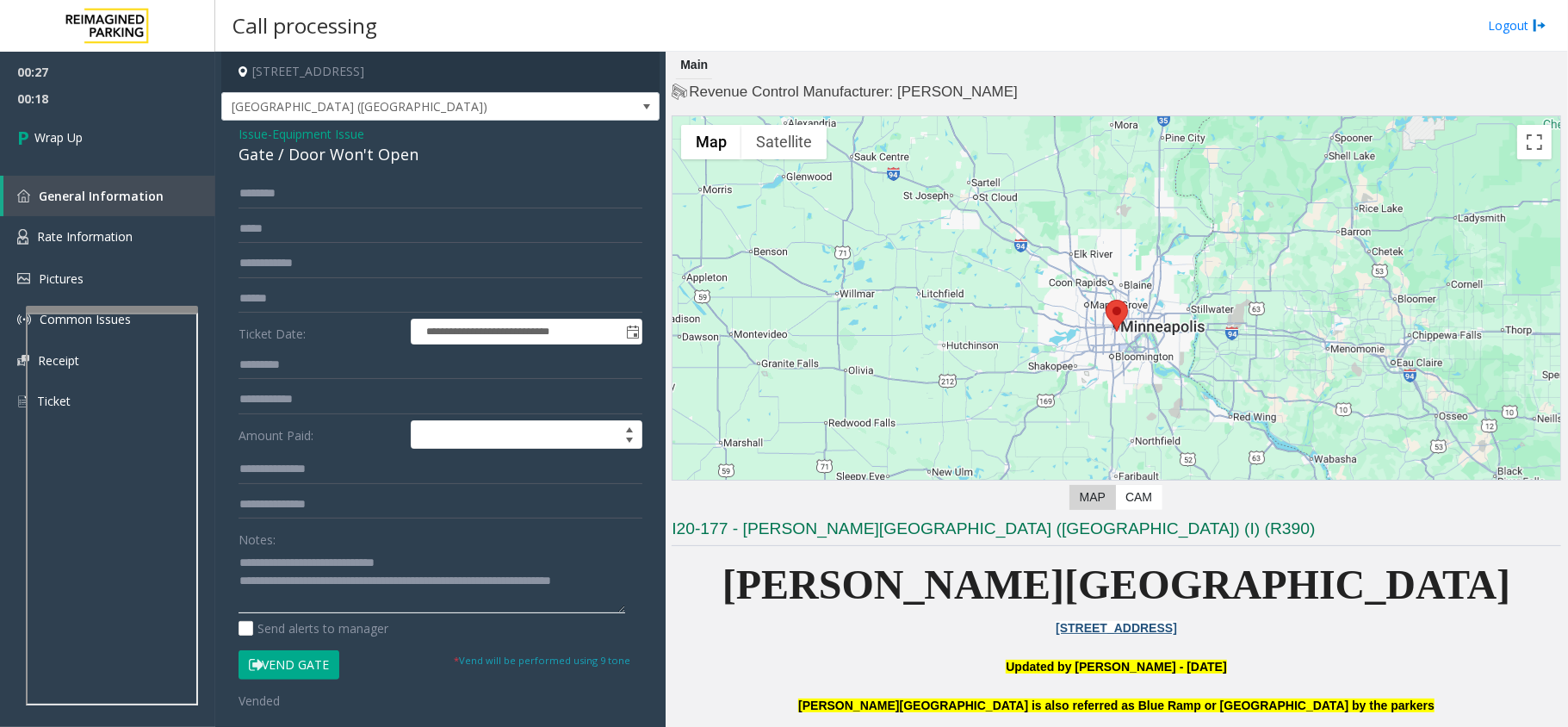
click at [311, 610] on textarea at bounding box center [432, 580] width 387 height 64
click at [309, 588] on textarea at bounding box center [432, 580] width 387 height 64
type textarea "**********"
click at [104, 122] on link "Wrap Up" at bounding box center [107, 137] width 215 height 50
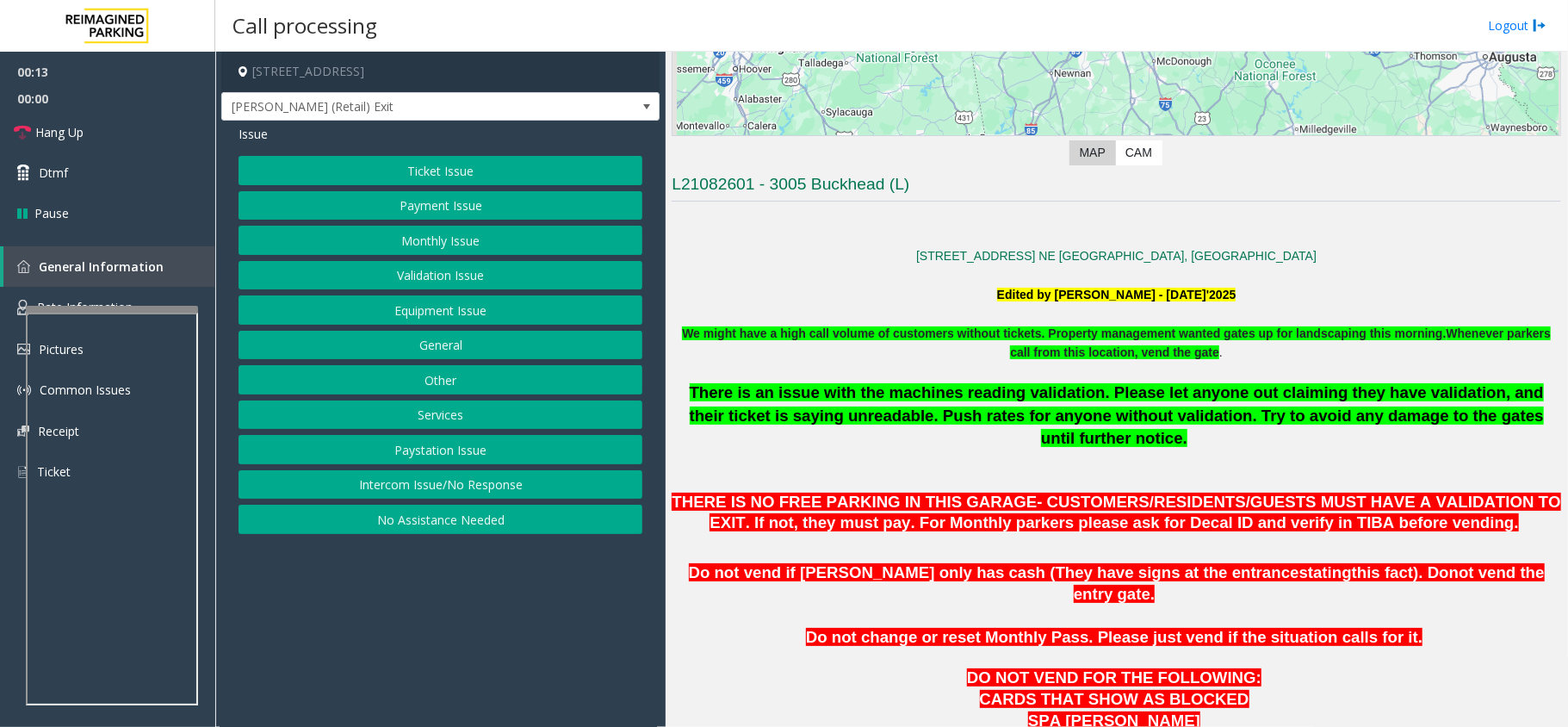
scroll to position [574, 0]
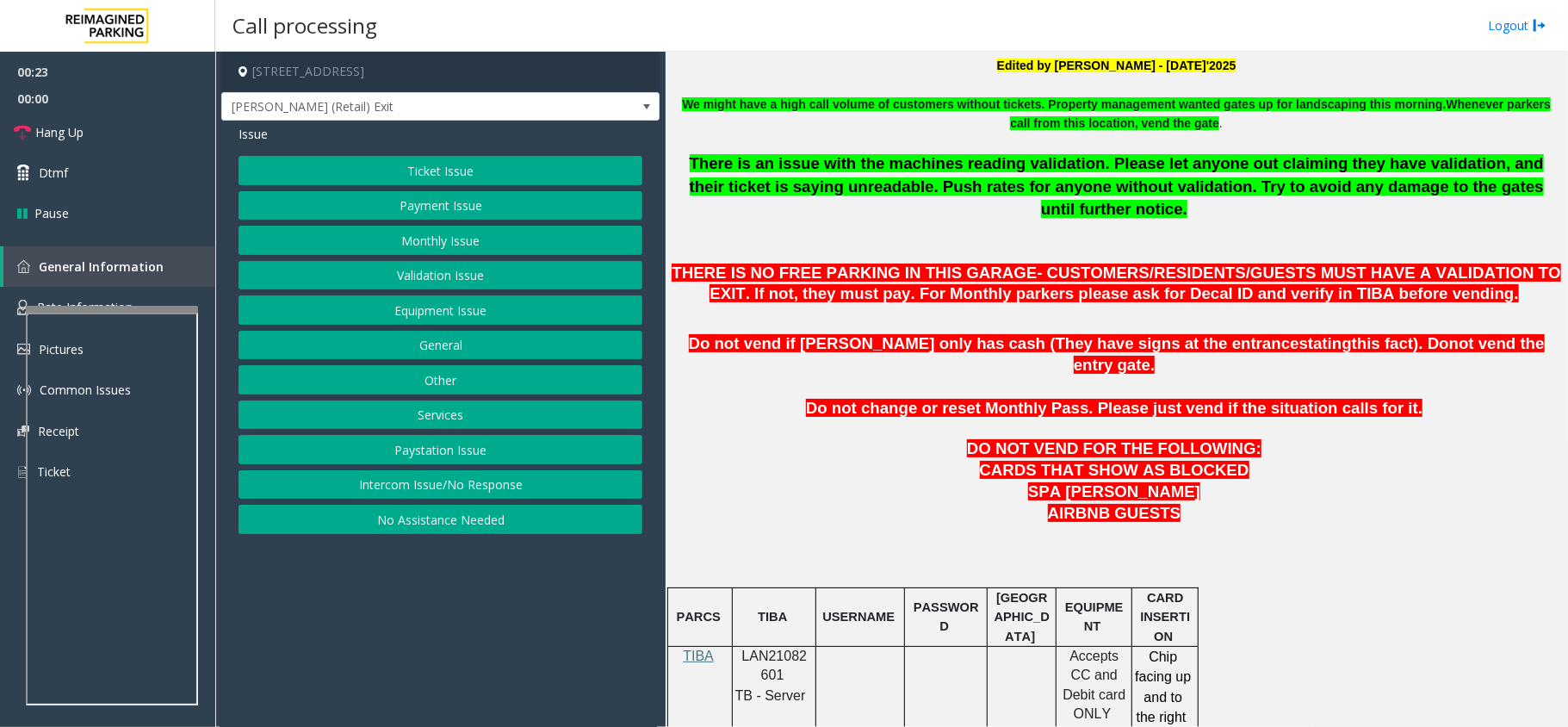
click at [498, 214] on button "Payment Issue" at bounding box center [440, 205] width 404 height 29
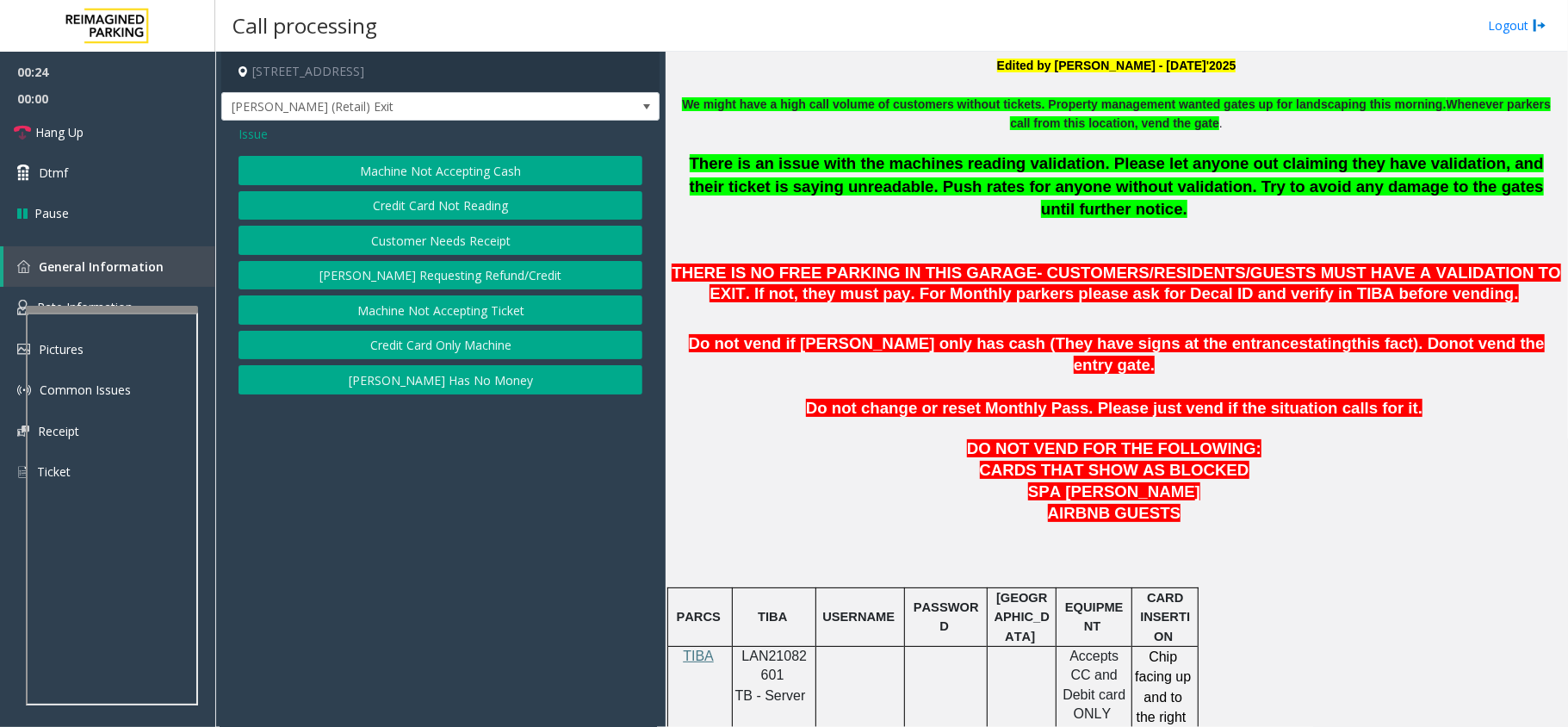
click at [464, 370] on button "[PERSON_NAME] Has No Money" at bounding box center [440, 379] width 404 height 29
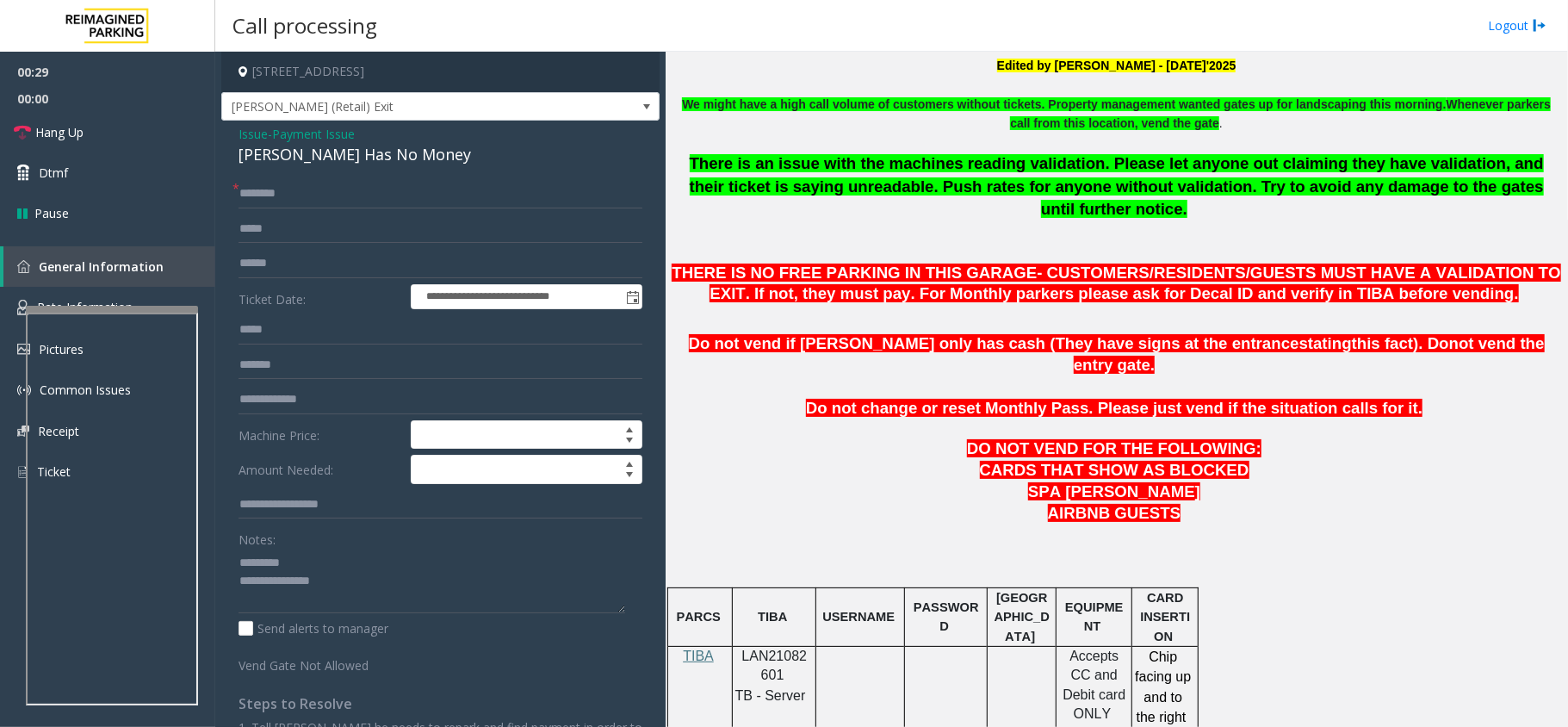
click at [353, 162] on div "[PERSON_NAME] Has No Money" at bounding box center [440, 154] width 404 height 23
click at [344, 593] on textarea at bounding box center [432, 580] width 387 height 64
type textarea "**********"
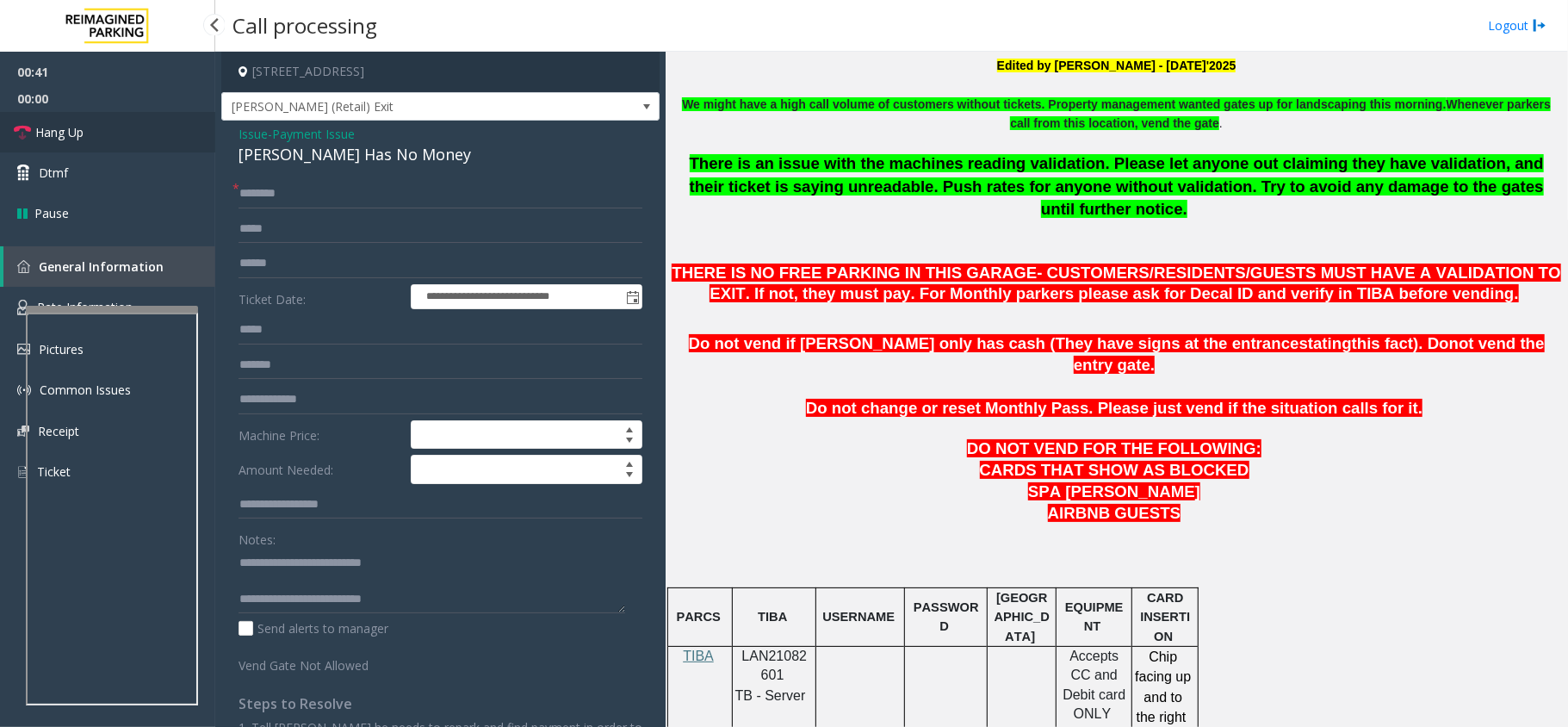
click at [136, 116] on link "Hang Up" at bounding box center [107, 132] width 215 height 40
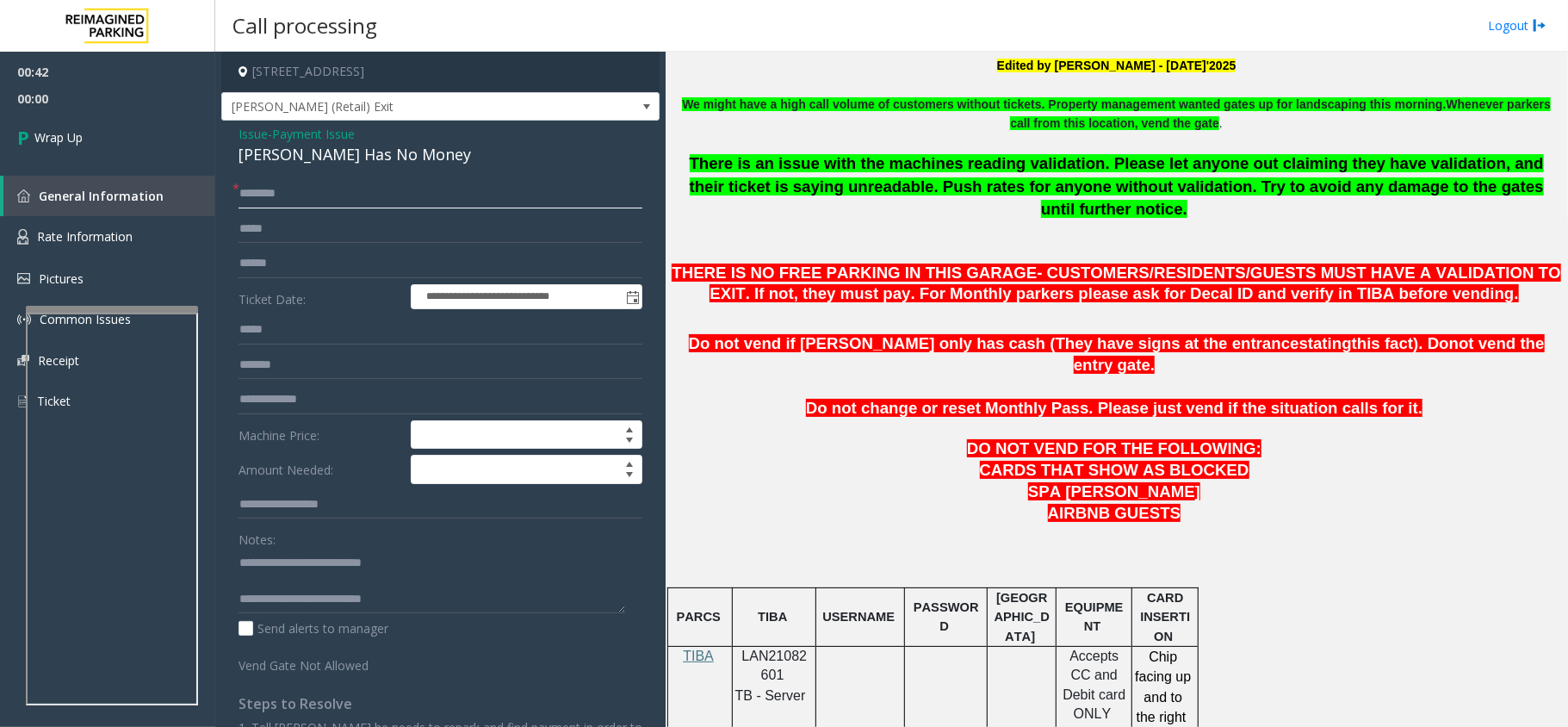
click at [376, 202] on input "text" at bounding box center [440, 193] width 404 height 29
type input "**"
click at [413, 600] on textarea at bounding box center [432, 580] width 387 height 64
type textarea "**********"
click at [62, 146] on span "Wrap Up" at bounding box center [59, 137] width 49 height 18
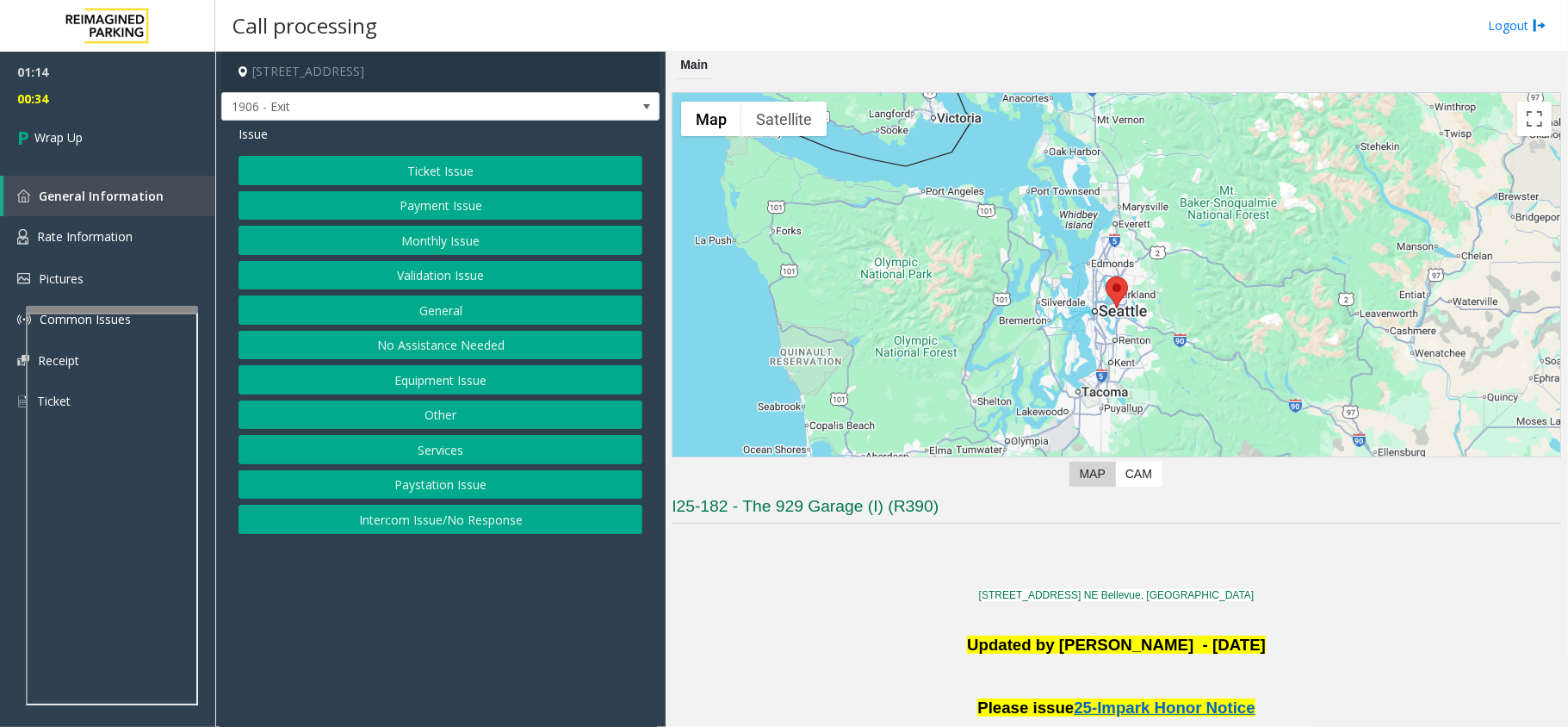
drag, startPoint x: 413, startPoint y: 352, endPoint x: 380, endPoint y: 365, distance: 35.5
click at [380, 365] on div "Ticket Issue Payment Issue Monthly Issue Validation Issue General No Assistance…" at bounding box center [440, 344] width 404 height 378
drag, startPoint x: 428, startPoint y: 496, endPoint x: 443, endPoint y: 522, distance: 30.0
click at [443, 522] on div "Ticket Issue Payment Issue Monthly Issue Validation Issue General No Assistance…" at bounding box center [440, 344] width 404 height 378
click at [443, 522] on button "Intercom Issue/No Response" at bounding box center [440, 519] width 404 height 29
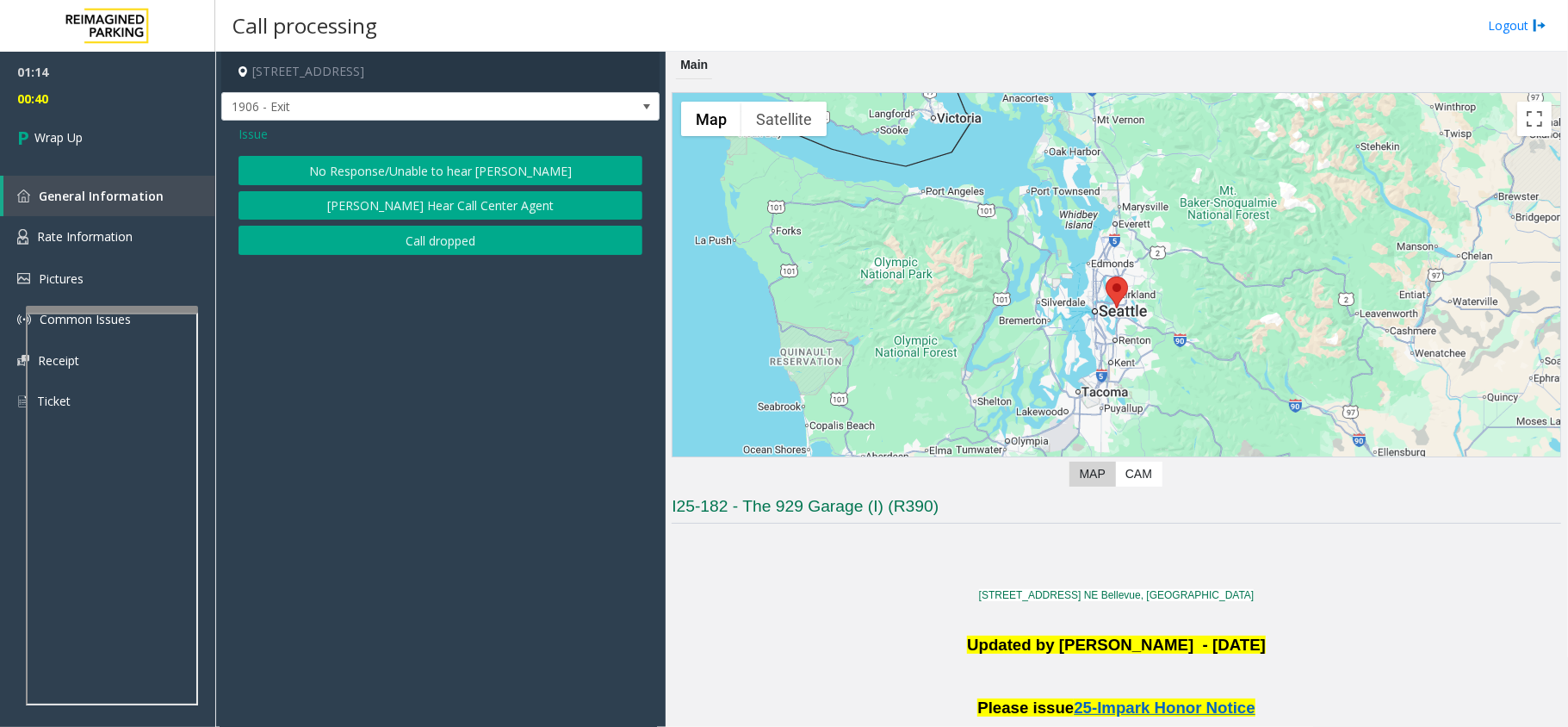
click at [256, 138] on span "Issue" at bounding box center [253, 133] width 29 height 18
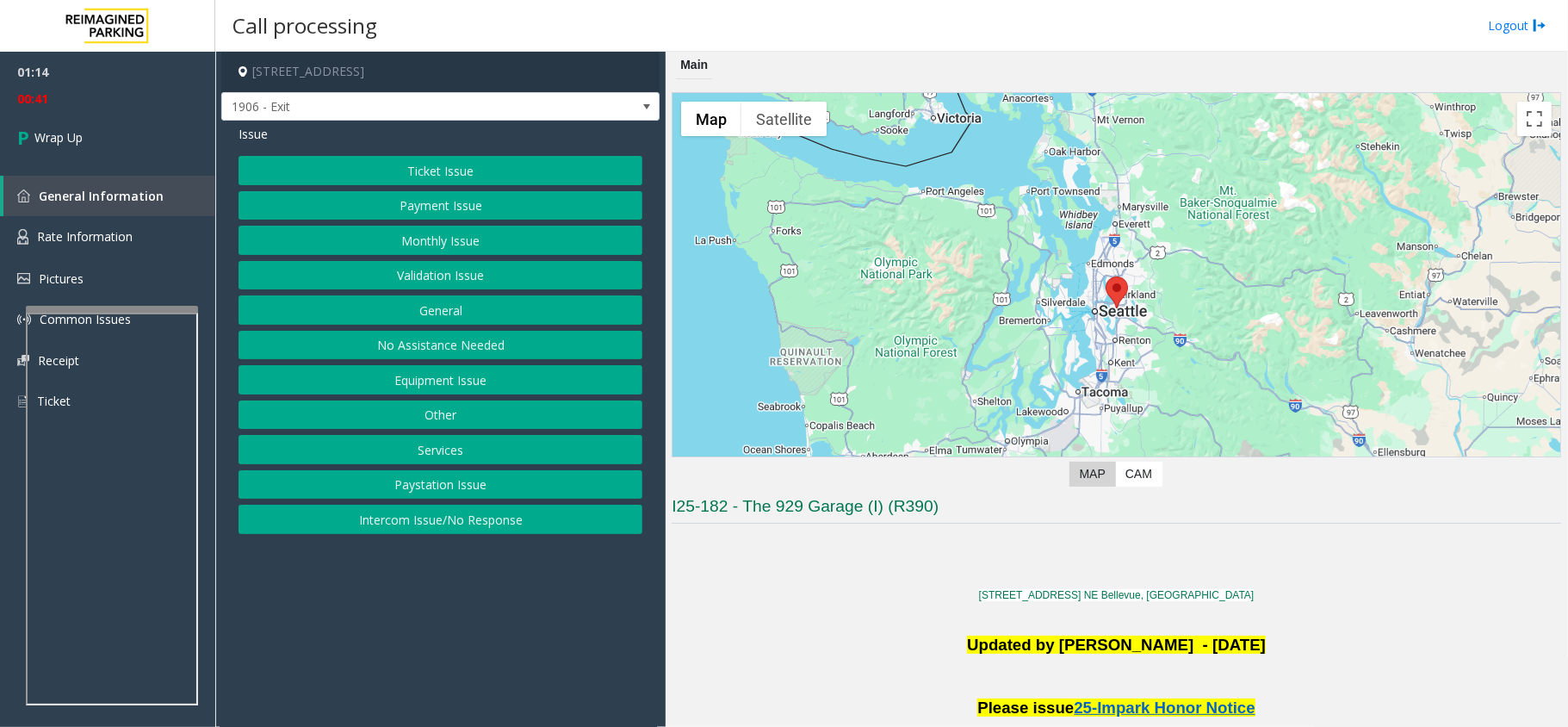
click at [399, 315] on button "General" at bounding box center [440, 310] width 404 height 29
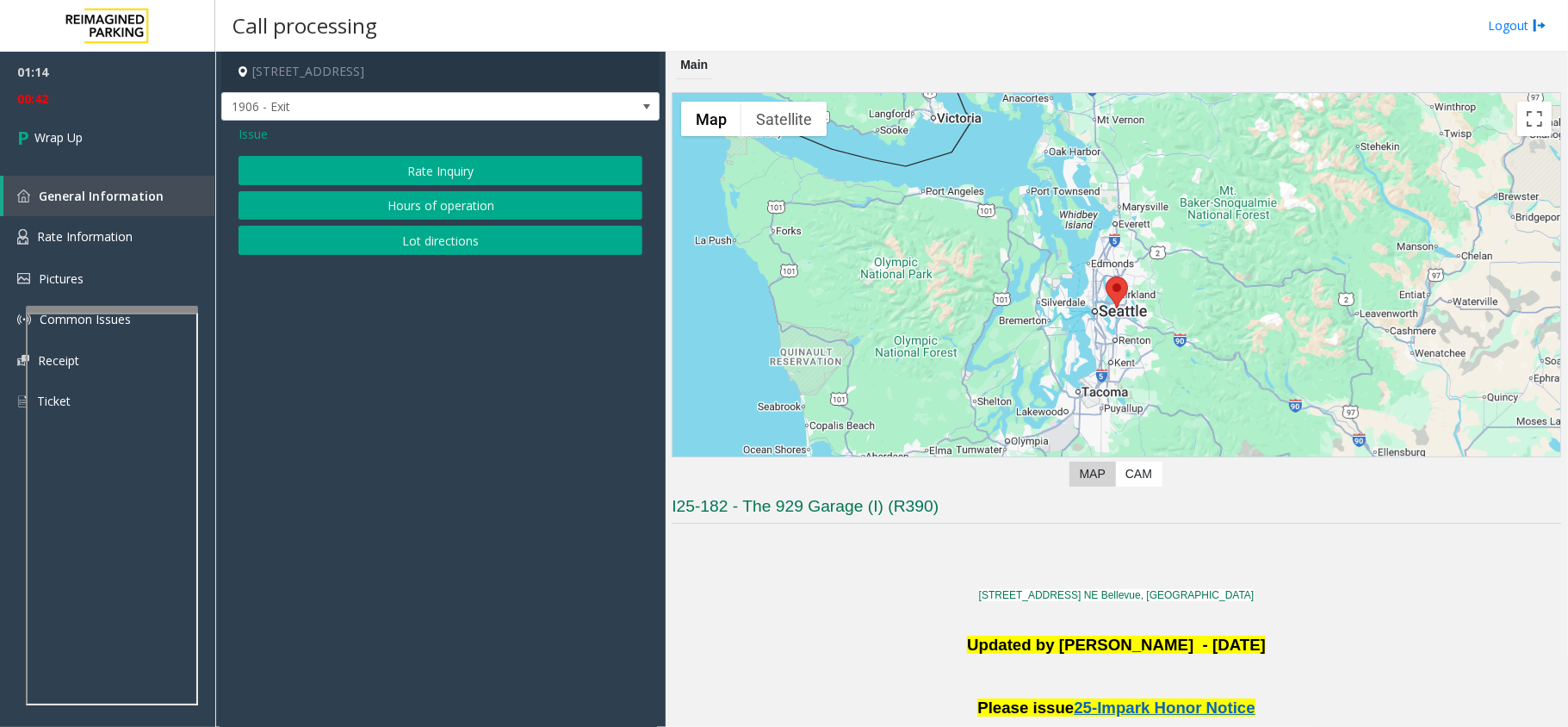
click at [257, 136] on span "Issue" at bounding box center [253, 133] width 29 height 18
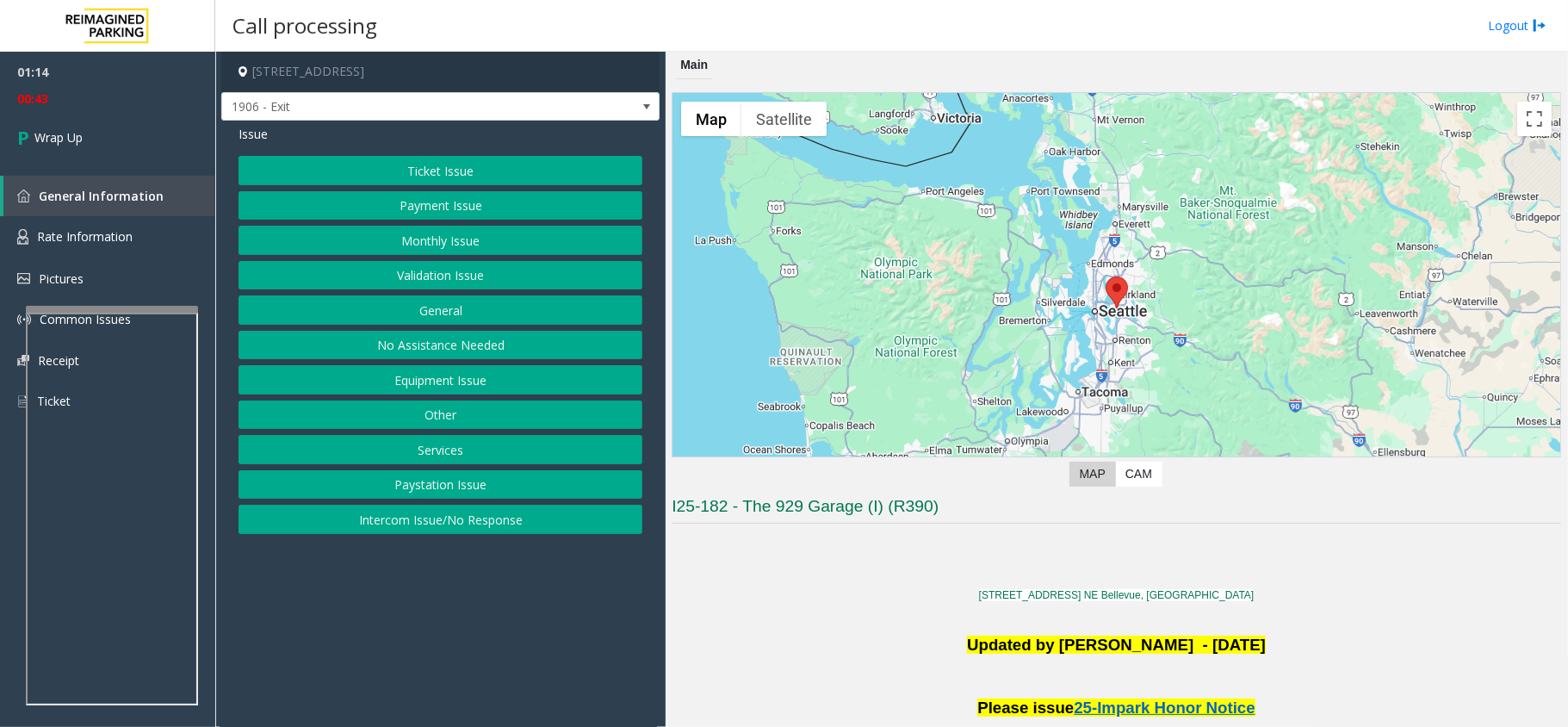
click at [240, 149] on div "Issue Ticket Issue Payment Issue Monthly Issue Validation Issue General No Assi…" at bounding box center [440, 331] width 438 height 422
click at [244, 142] on span "Issue" at bounding box center [253, 133] width 29 height 18
click at [248, 136] on span "Issue" at bounding box center [253, 133] width 29 height 18
drag, startPoint x: 397, startPoint y: 356, endPoint x: 407, endPoint y: 379, distance: 25.1
click at [407, 379] on div "Ticket Issue Payment Issue Monthly Issue Validation Issue General No Assistance…" at bounding box center [440, 344] width 404 height 378
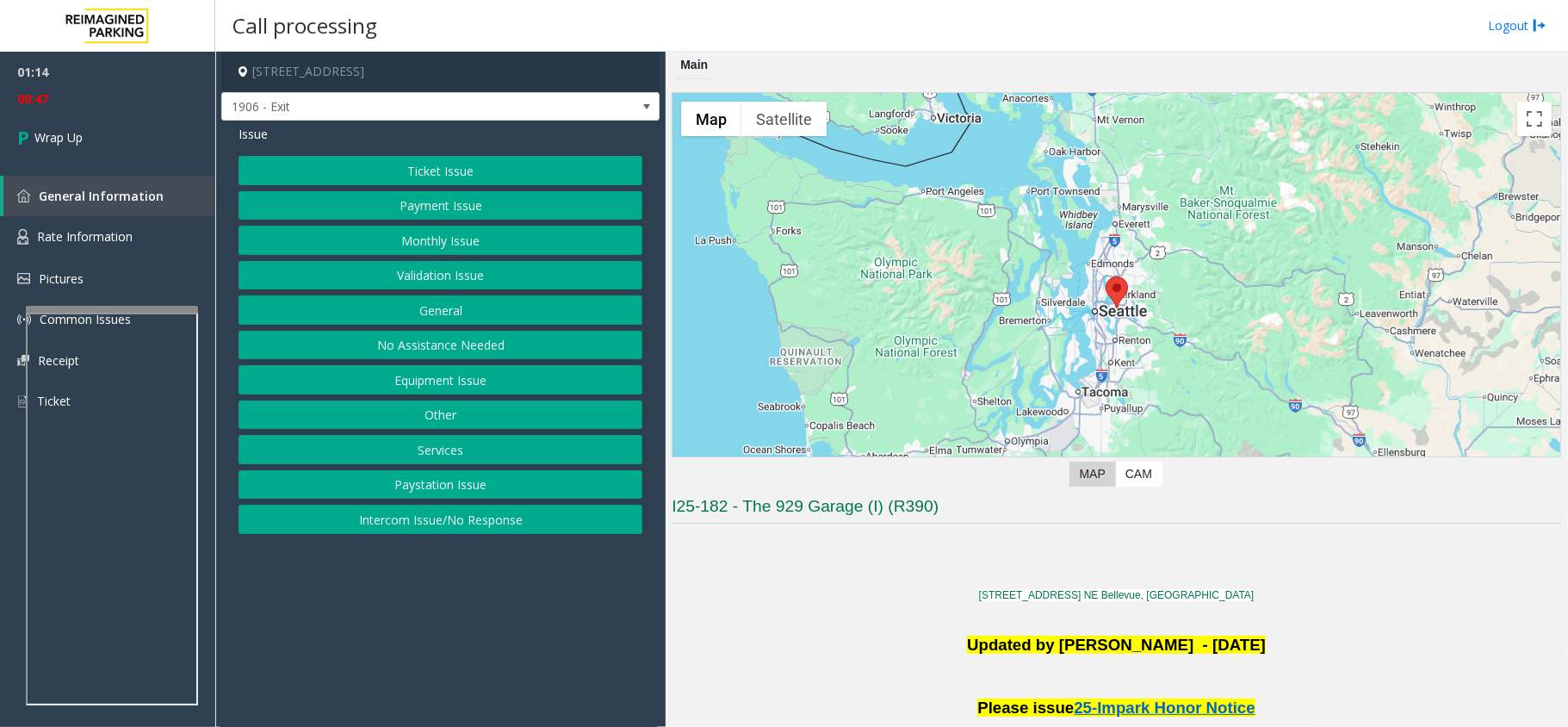
click at [407, 379] on button "Equipment Issue" at bounding box center [440, 379] width 404 height 29
click at [448, 315] on button "Gate / Door Won't Open" at bounding box center [440, 310] width 404 height 29
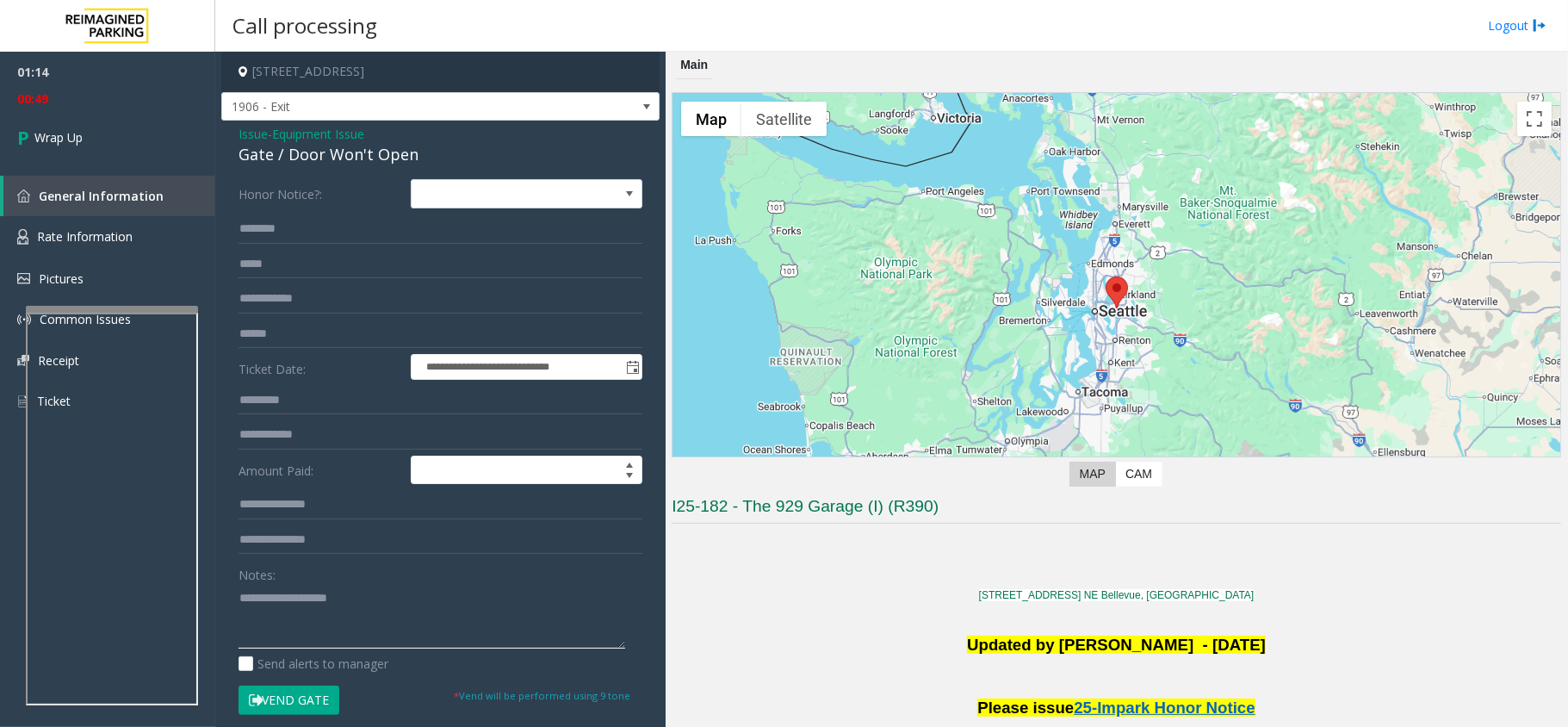
click at [307, 610] on textarea at bounding box center [432, 616] width 387 height 64
click at [410, 607] on textarea at bounding box center [432, 616] width 387 height 64
type textarea "**********"
click at [105, 135] on link "Wrap Up" at bounding box center [107, 137] width 215 height 50
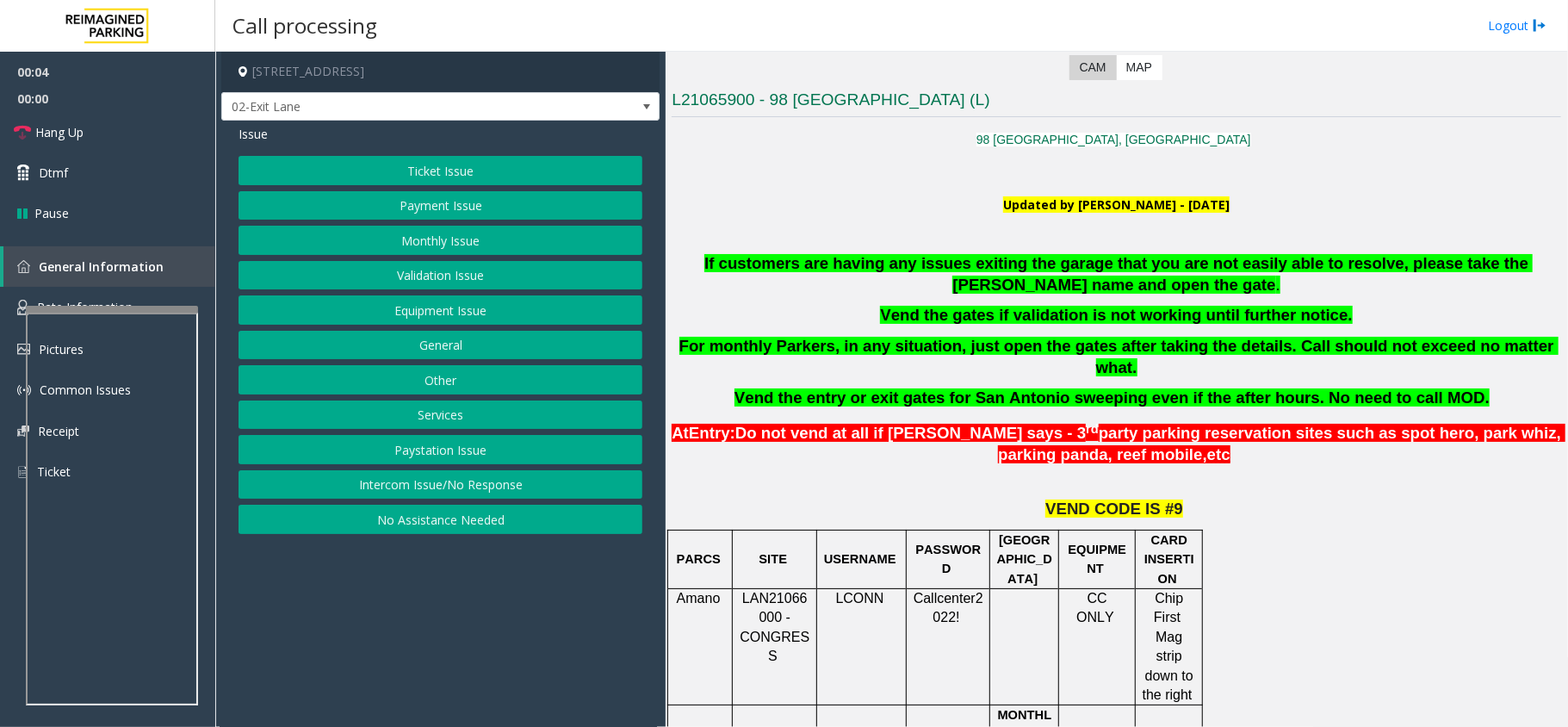
scroll to position [459, 0]
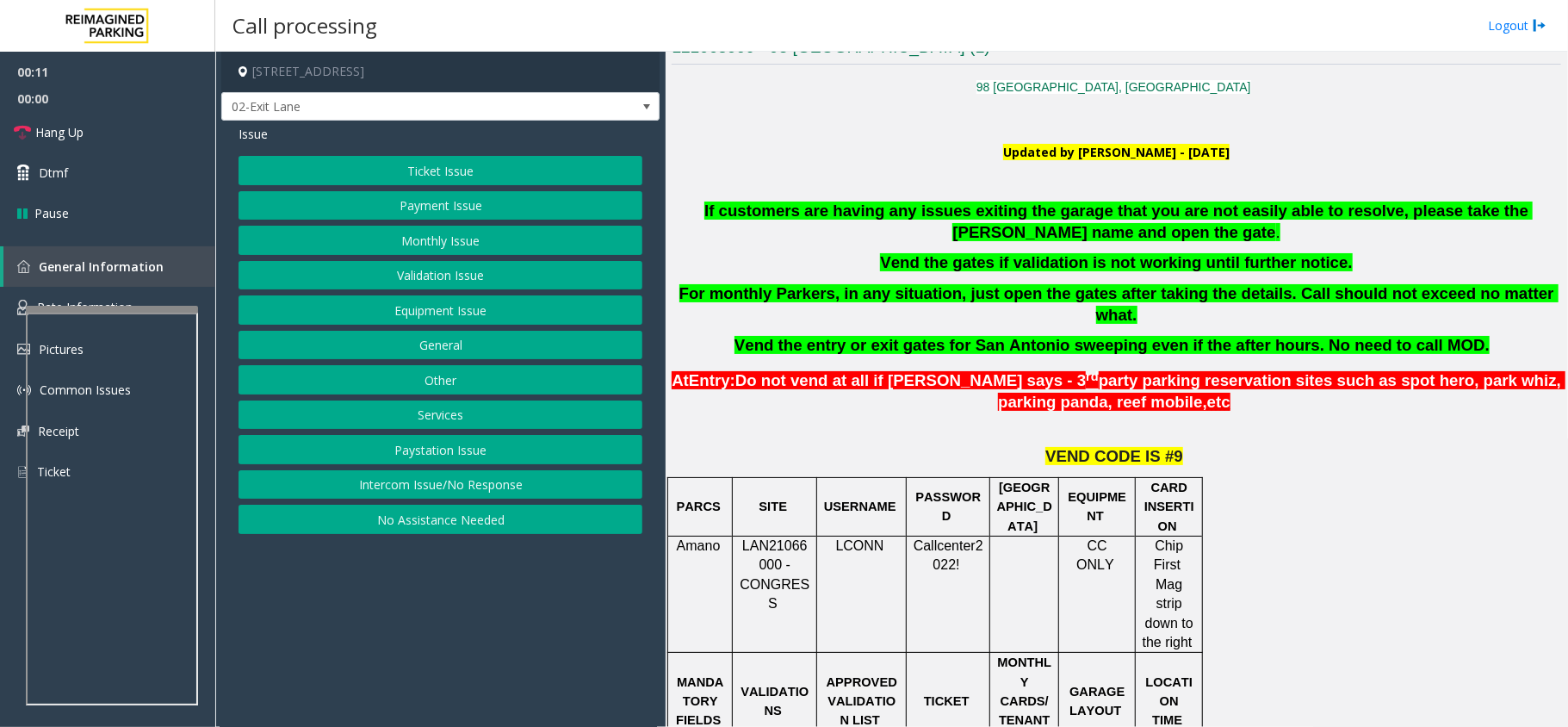
click at [477, 232] on button "Monthly Issue" at bounding box center [440, 240] width 404 height 29
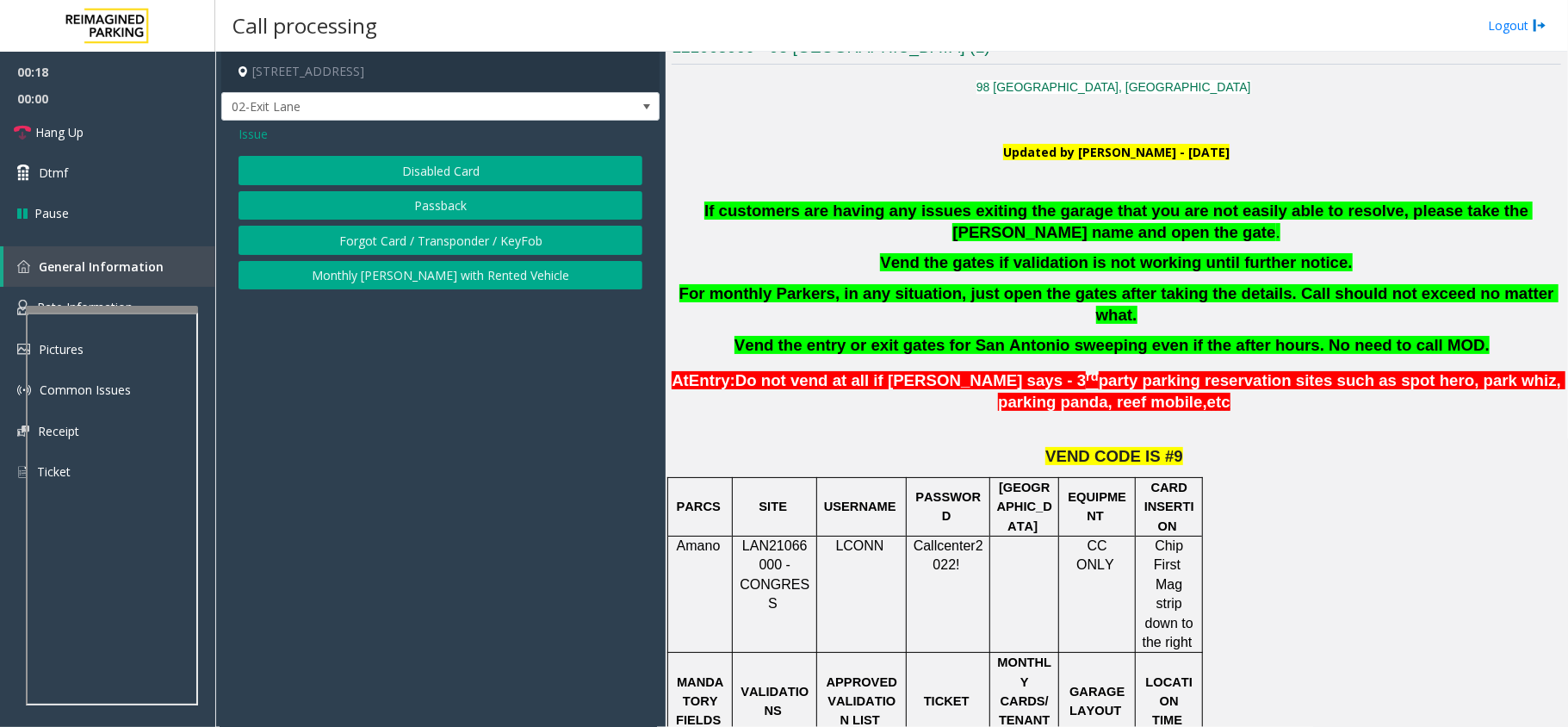
click at [396, 177] on button "Disabled Card" at bounding box center [440, 170] width 404 height 29
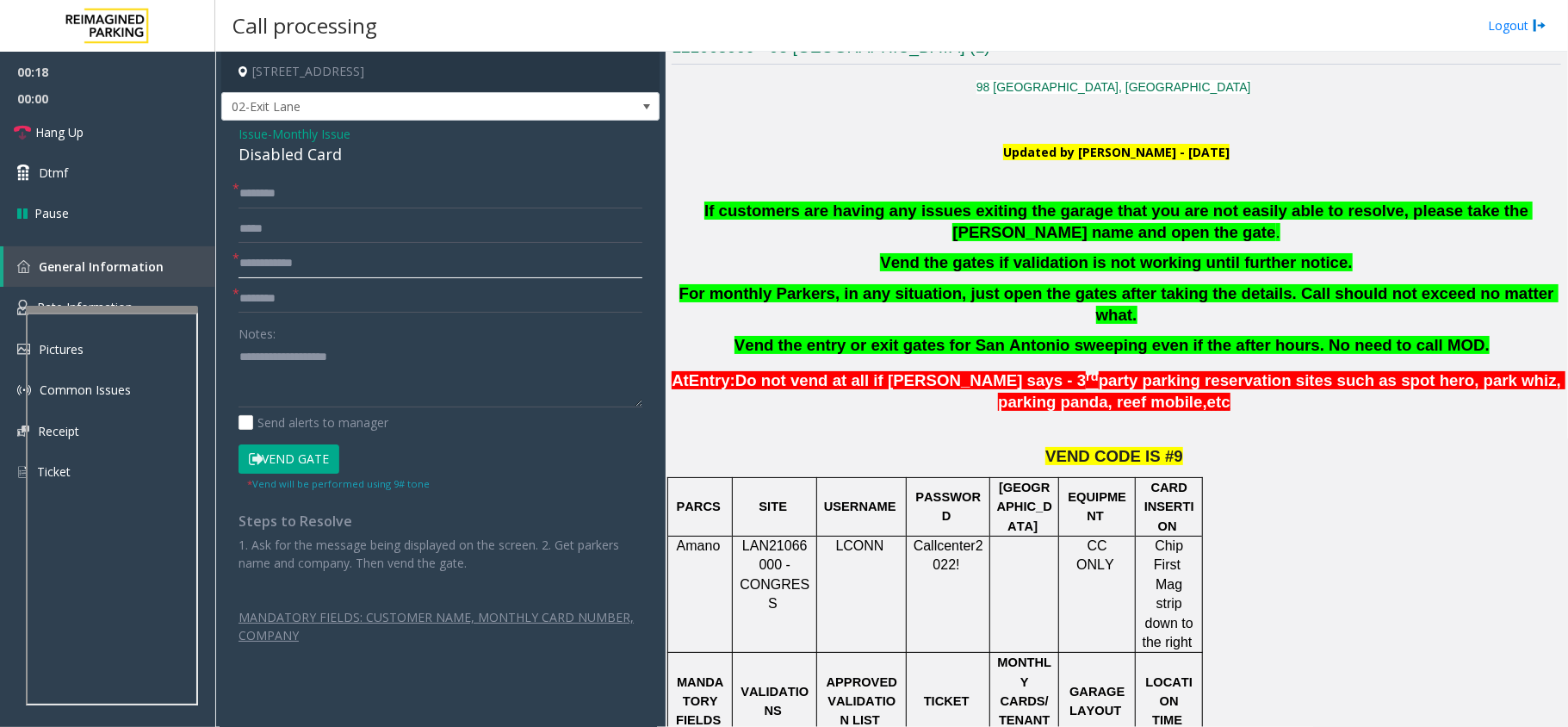
click at [314, 259] on input "text" at bounding box center [440, 263] width 404 height 29
type input "********"
type textarea "**********"
click at [331, 193] on input "text" at bounding box center [440, 193] width 404 height 29
type input "*****"
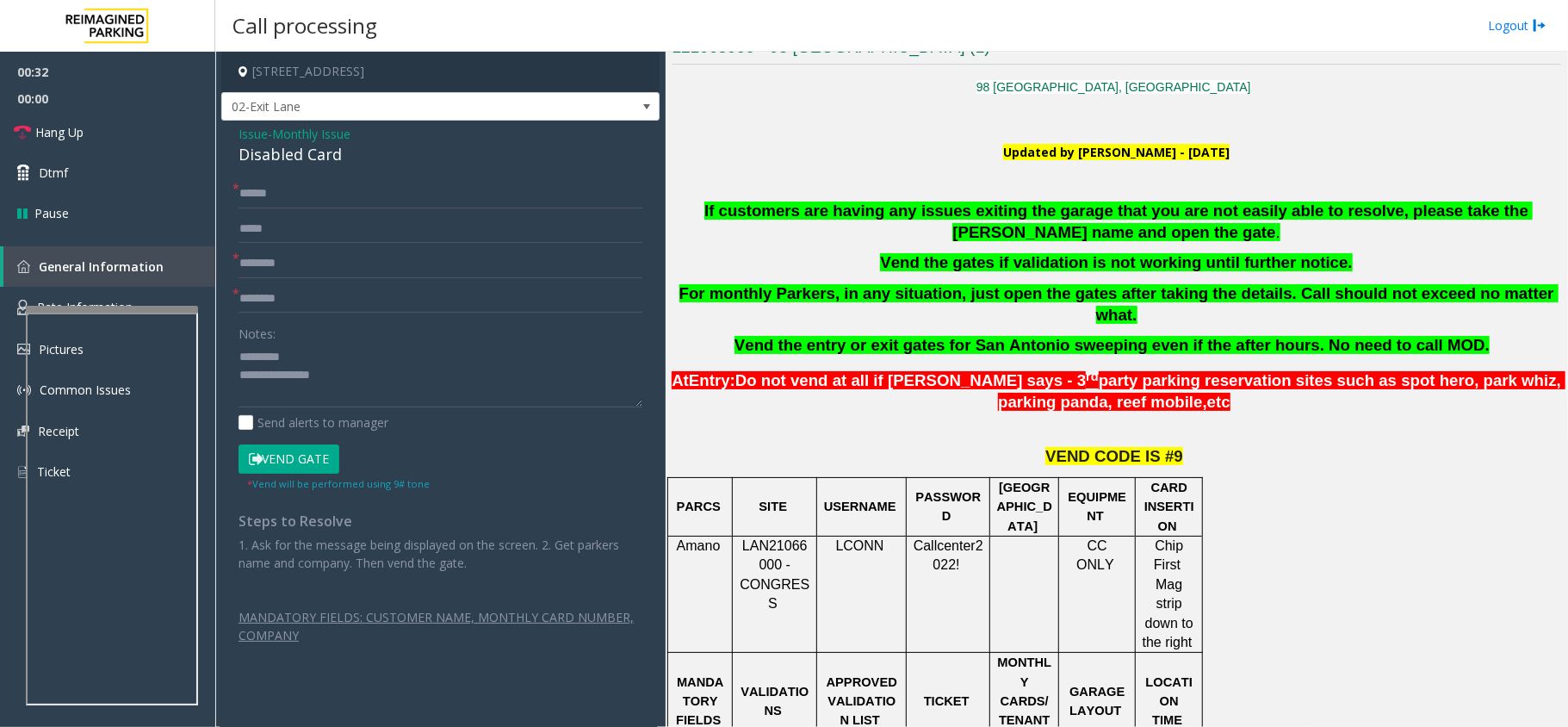
click at [317, 171] on div "Issue - Monthly Issue Disabled Card * ***** * ******** * Notes: Send alerts to …" at bounding box center [440, 399] width 438 height 559
click at [313, 150] on div "Disabled Card" at bounding box center [440, 154] width 404 height 23
type textarea "**********"
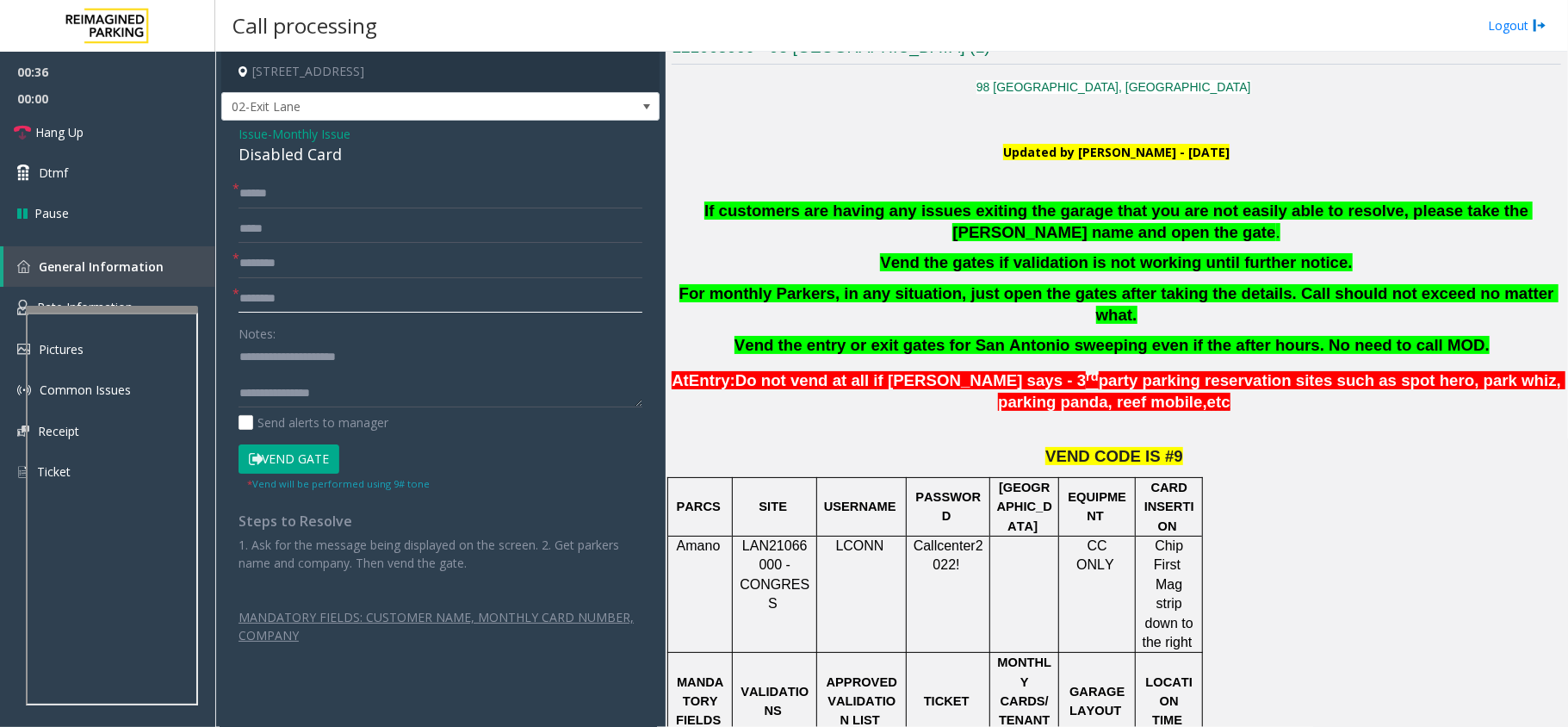
drag, startPoint x: 331, startPoint y: 303, endPoint x: 352, endPoint y: 325, distance: 30.4
click at [332, 304] on input "text" at bounding box center [440, 299] width 404 height 29
type input "*******"
click at [324, 456] on button "Vend Gate" at bounding box center [289, 458] width 101 height 29
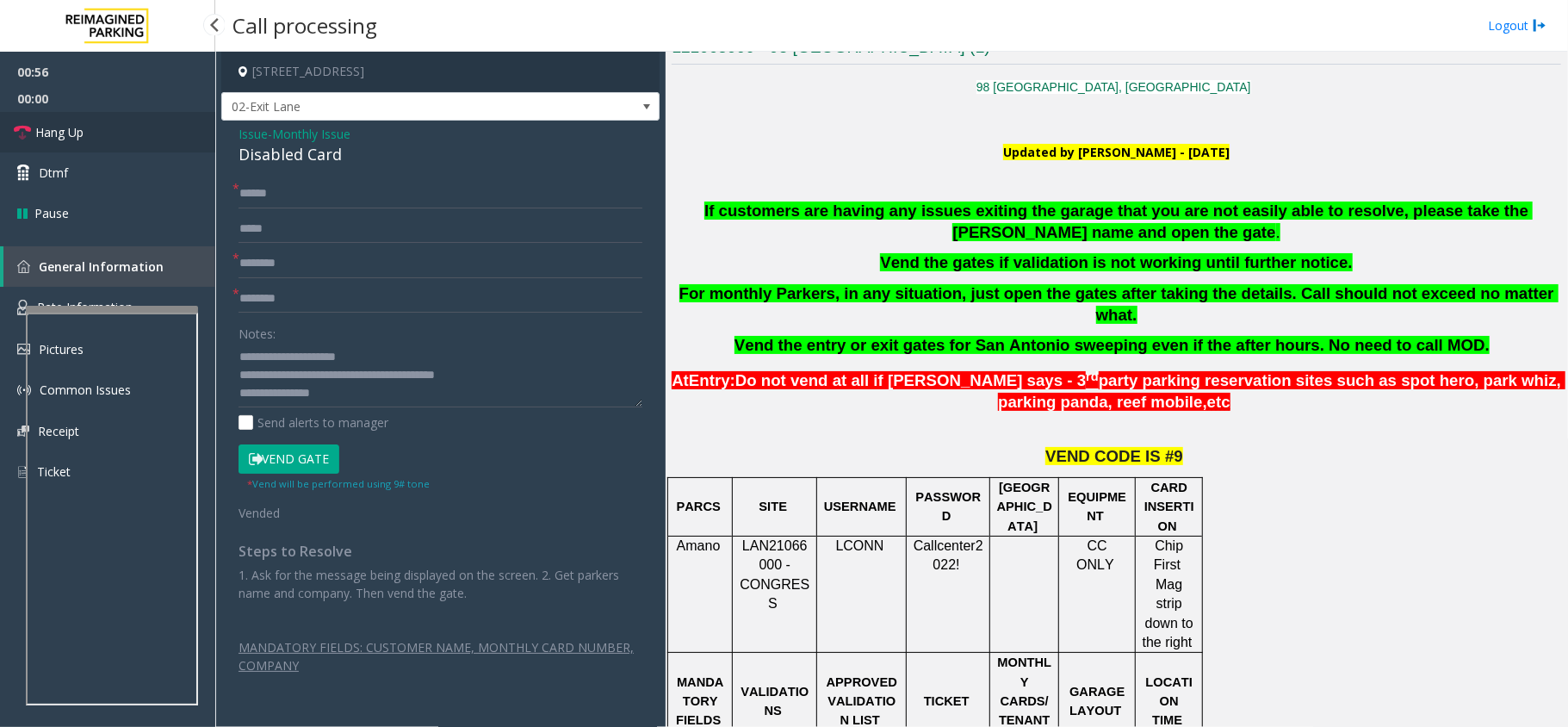
click at [146, 133] on link "Hang Up" at bounding box center [107, 132] width 215 height 40
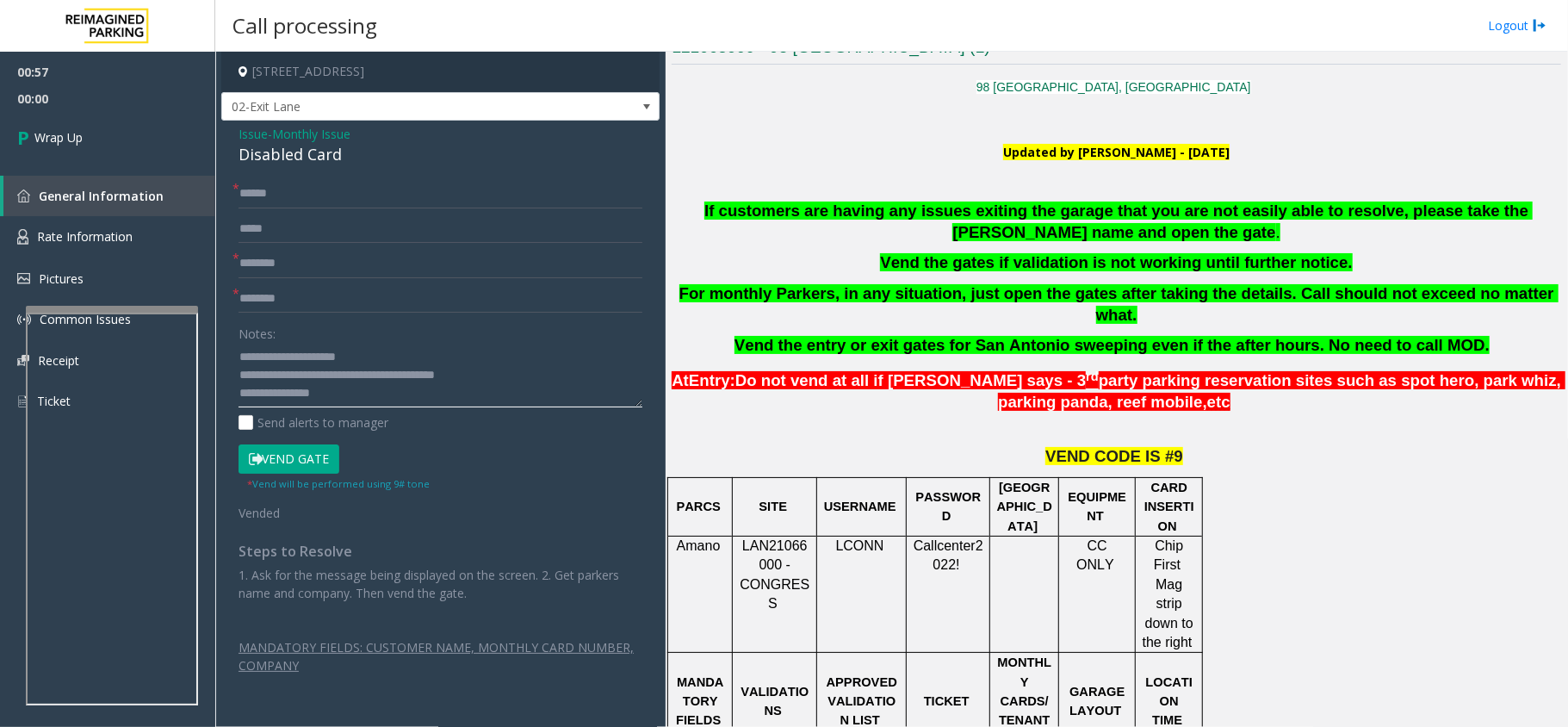
click at [321, 374] on textarea at bounding box center [440, 374] width 404 height 64
type textarea "**********"
click at [129, 139] on link "Wrap Up" at bounding box center [107, 137] width 215 height 50
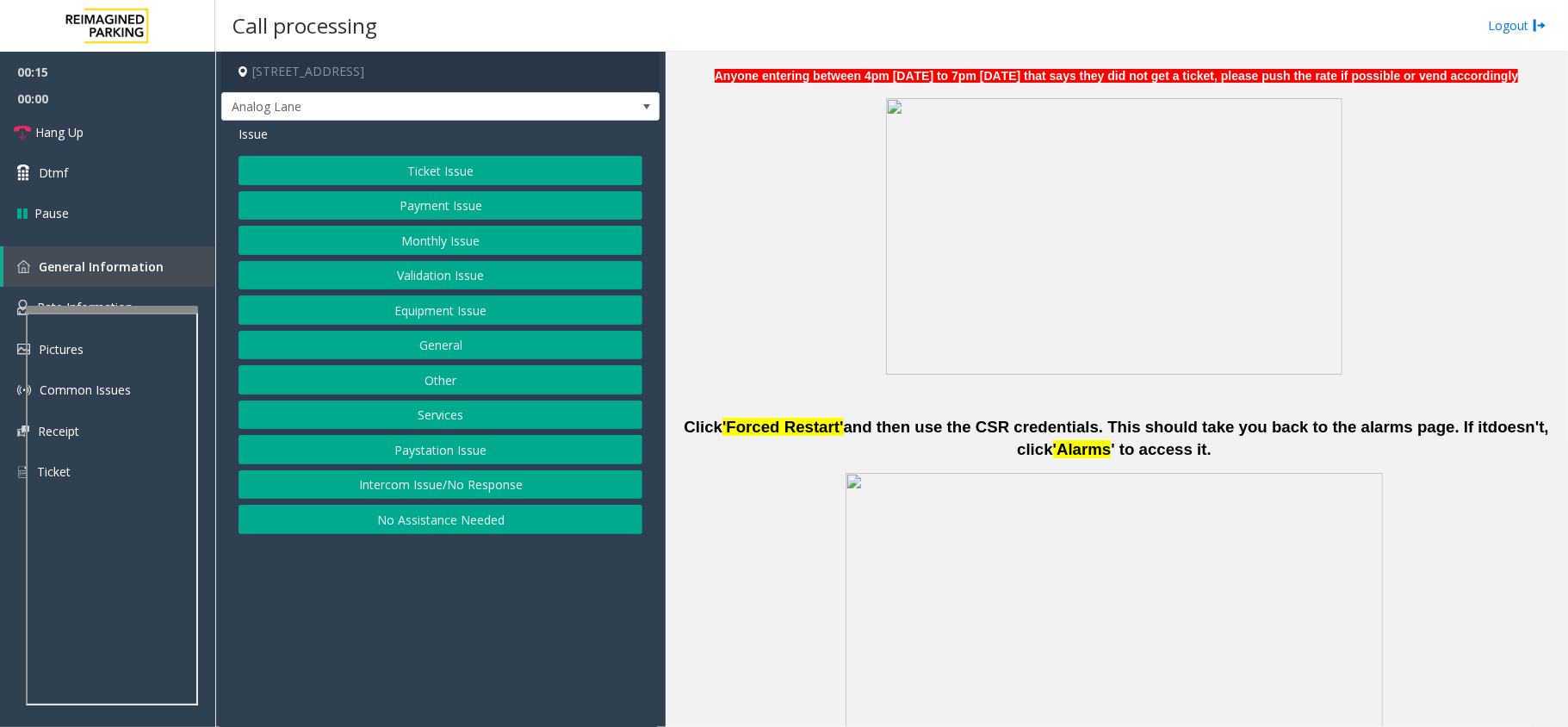
scroll to position [918, 0]
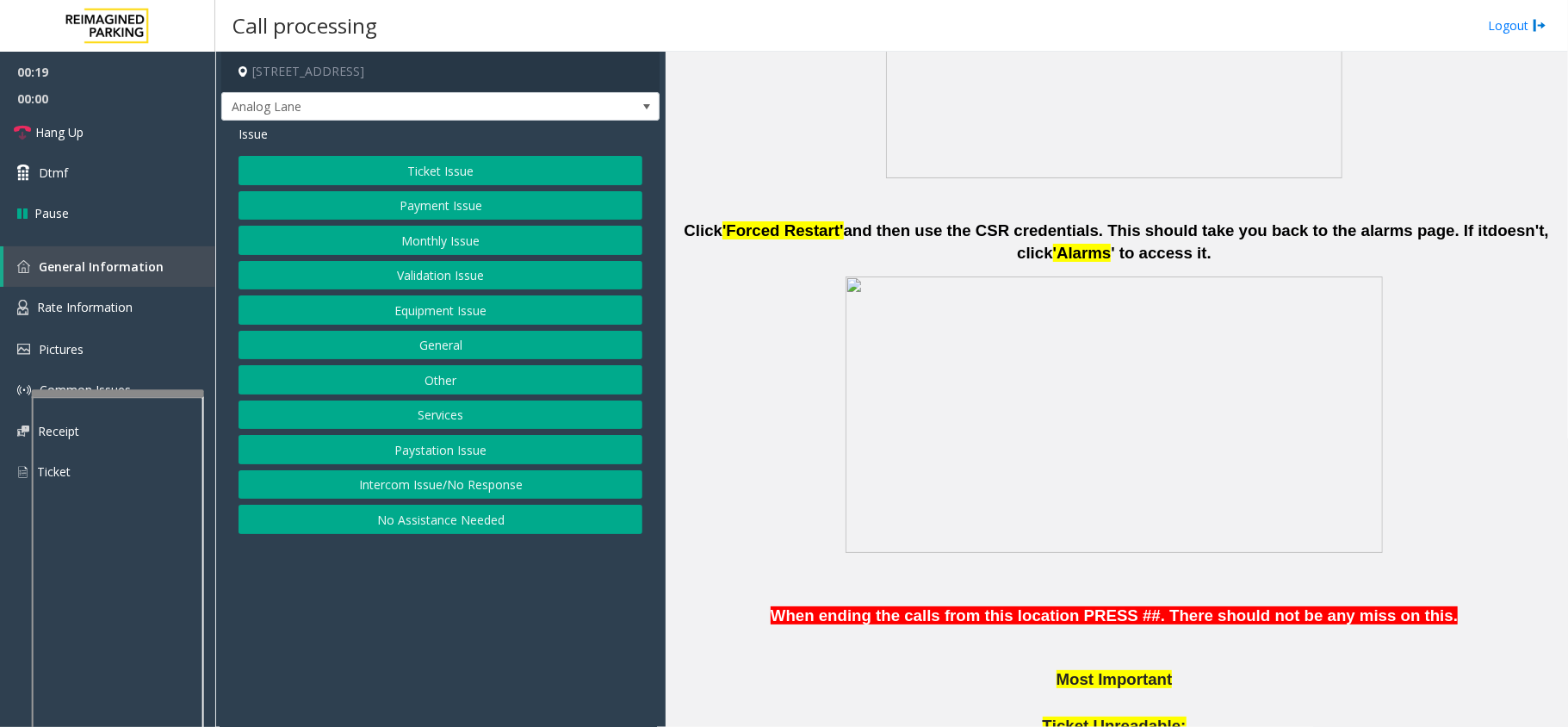
click at [176, 389] on div at bounding box center [118, 392] width 173 height 7
click at [138, 331] on link "Pictures" at bounding box center [107, 349] width 215 height 40
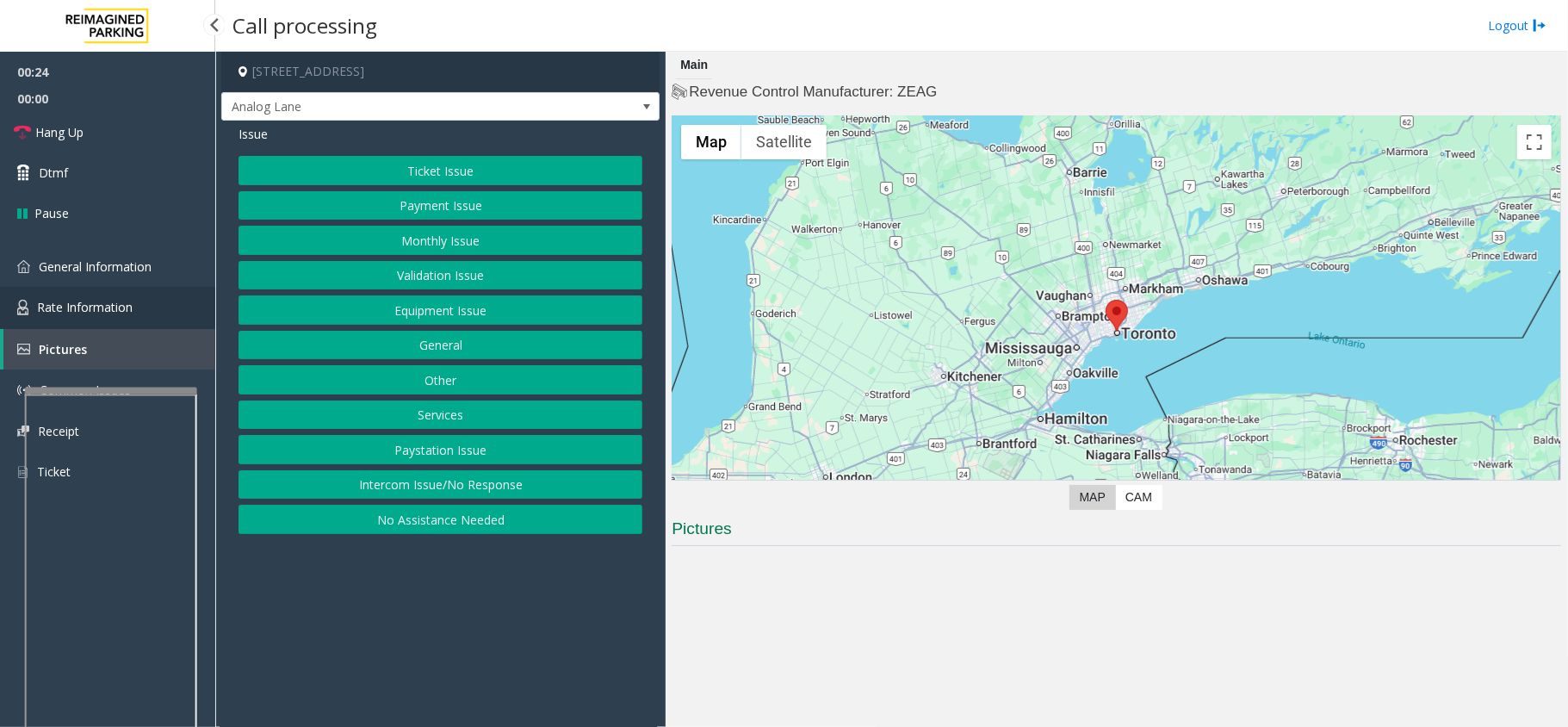
click at [141, 322] on link "Rate Information" at bounding box center [107, 307] width 215 height 42
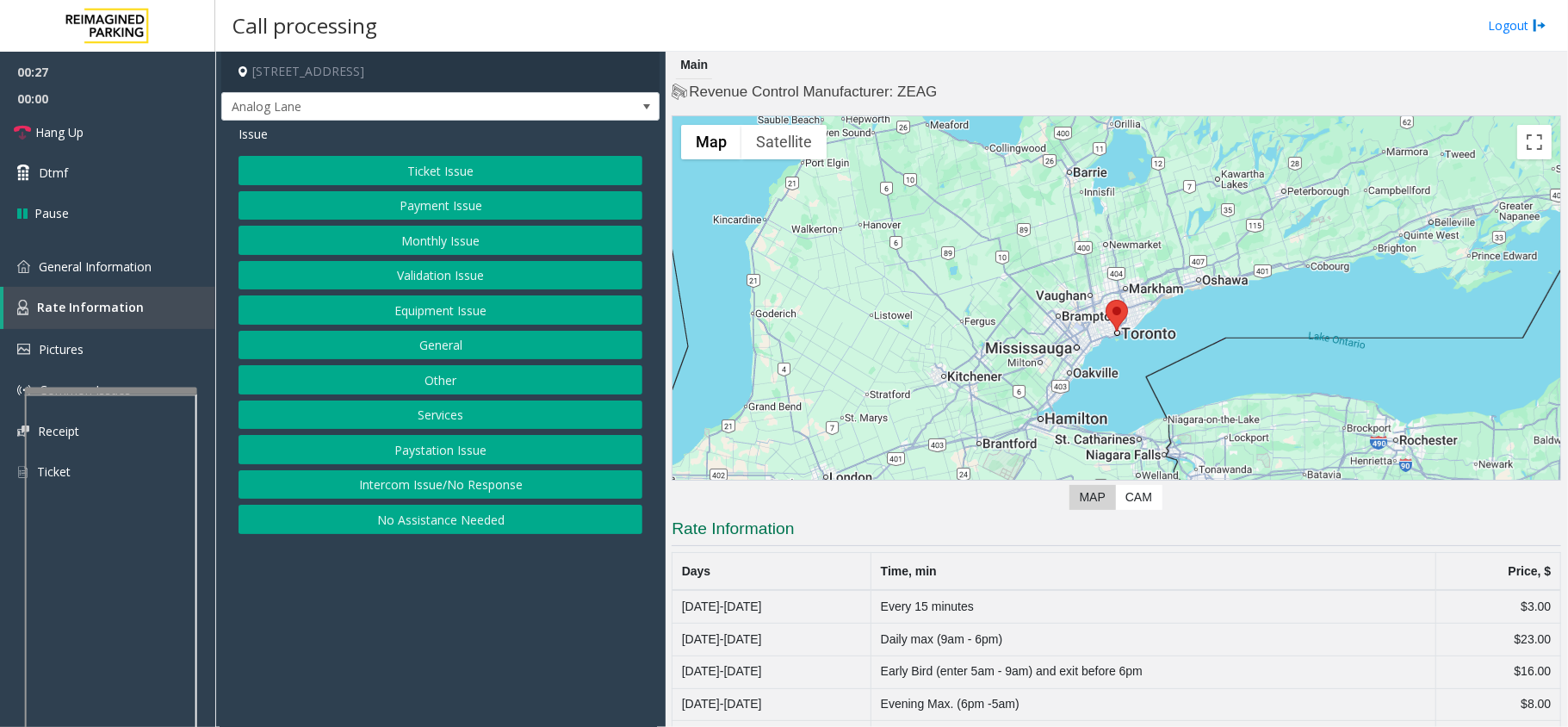
click at [450, 171] on button "Ticket Issue" at bounding box center [440, 170] width 404 height 29
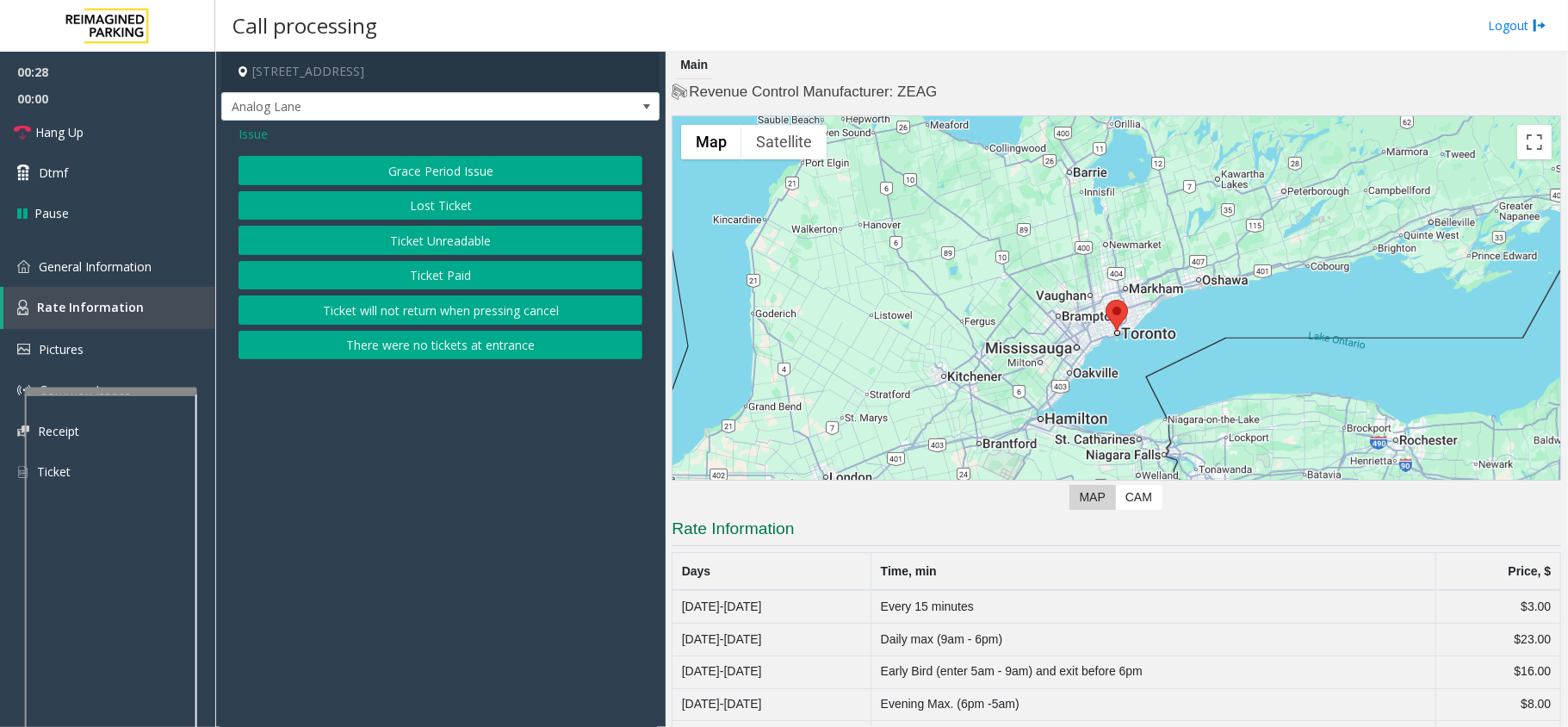
click at [432, 252] on button "Ticket Unreadable" at bounding box center [440, 240] width 404 height 29
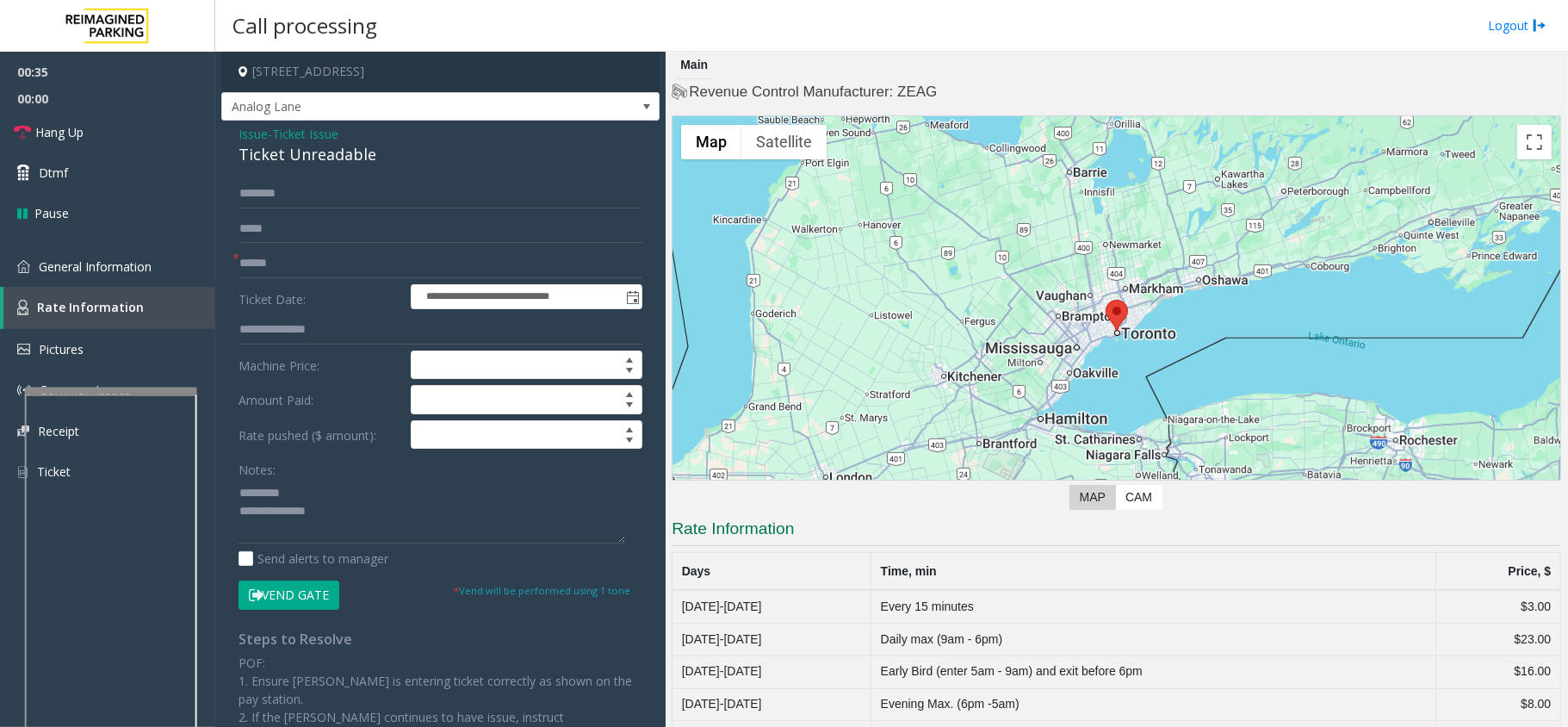
click at [373, 153] on div "Ticket Unreadable" at bounding box center [440, 154] width 404 height 23
click at [372, 155] on div "Ticket Unreadable" at bounding box center [440, 154] width 404 height 23
click at [76, 116] on link "Hang Up" at bounding box center [107, 132] width 215 height 40
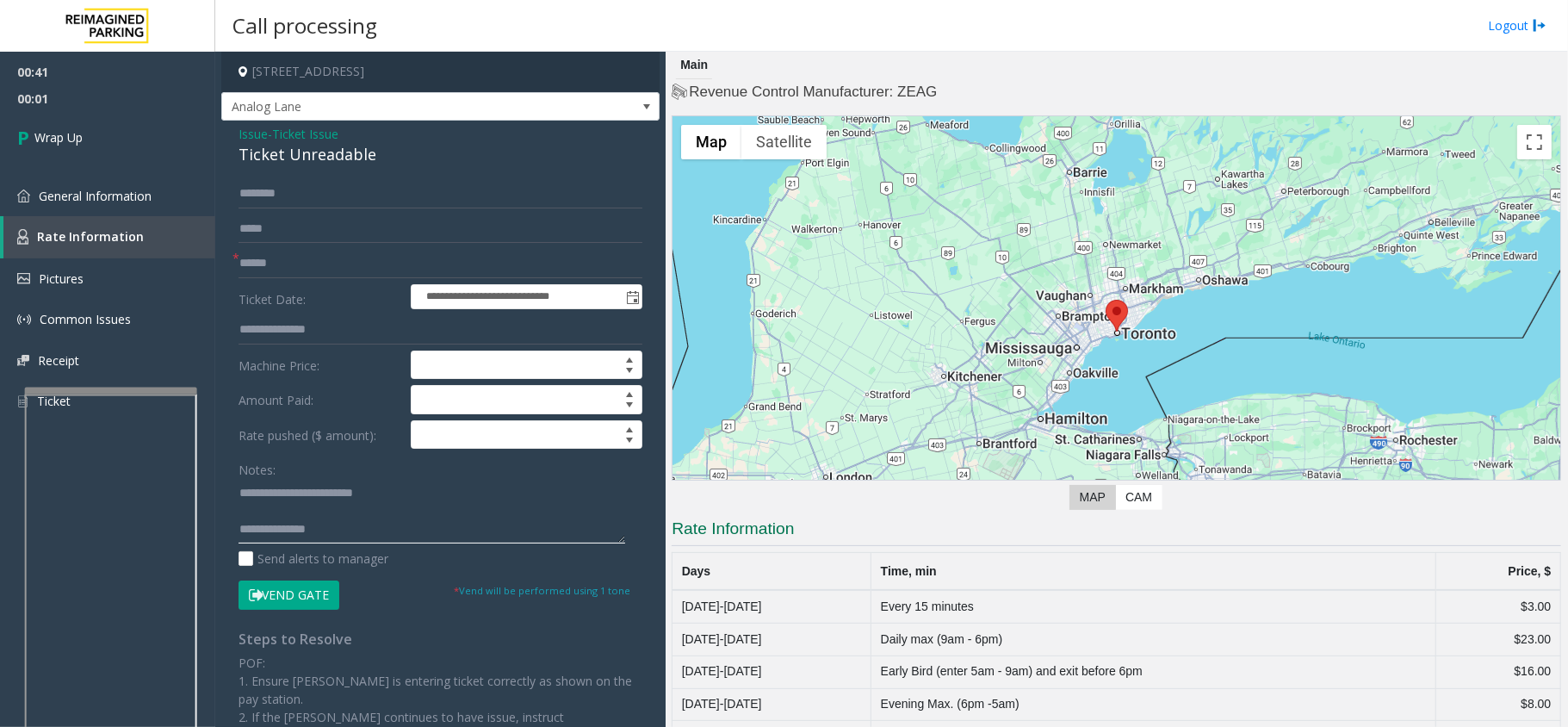
click at [431, 515] on textarea at bounding box center [432, 510] width 387 height 64
click at [408, 499] on textarea at bounding box center [432, 510] width 387 height 64
click at [356, 541] on textarea at bounding box center [432, 510] width 387 height 64
paste textarea "**********"
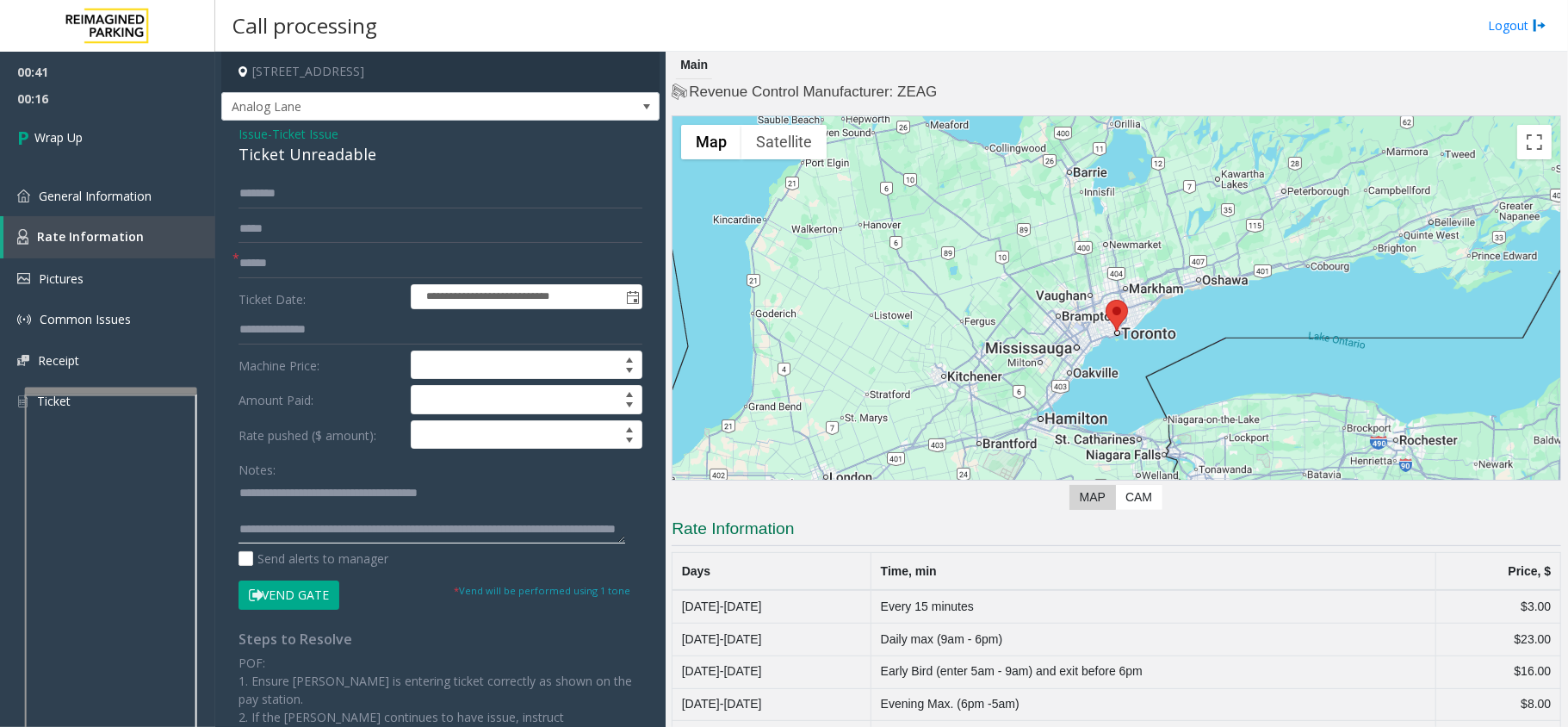
scroll to position [29, 0]
type textarea "**********"
click at [69, 120] on link "Wrap Up" at bounding box center [107, 137] width 215 height 50
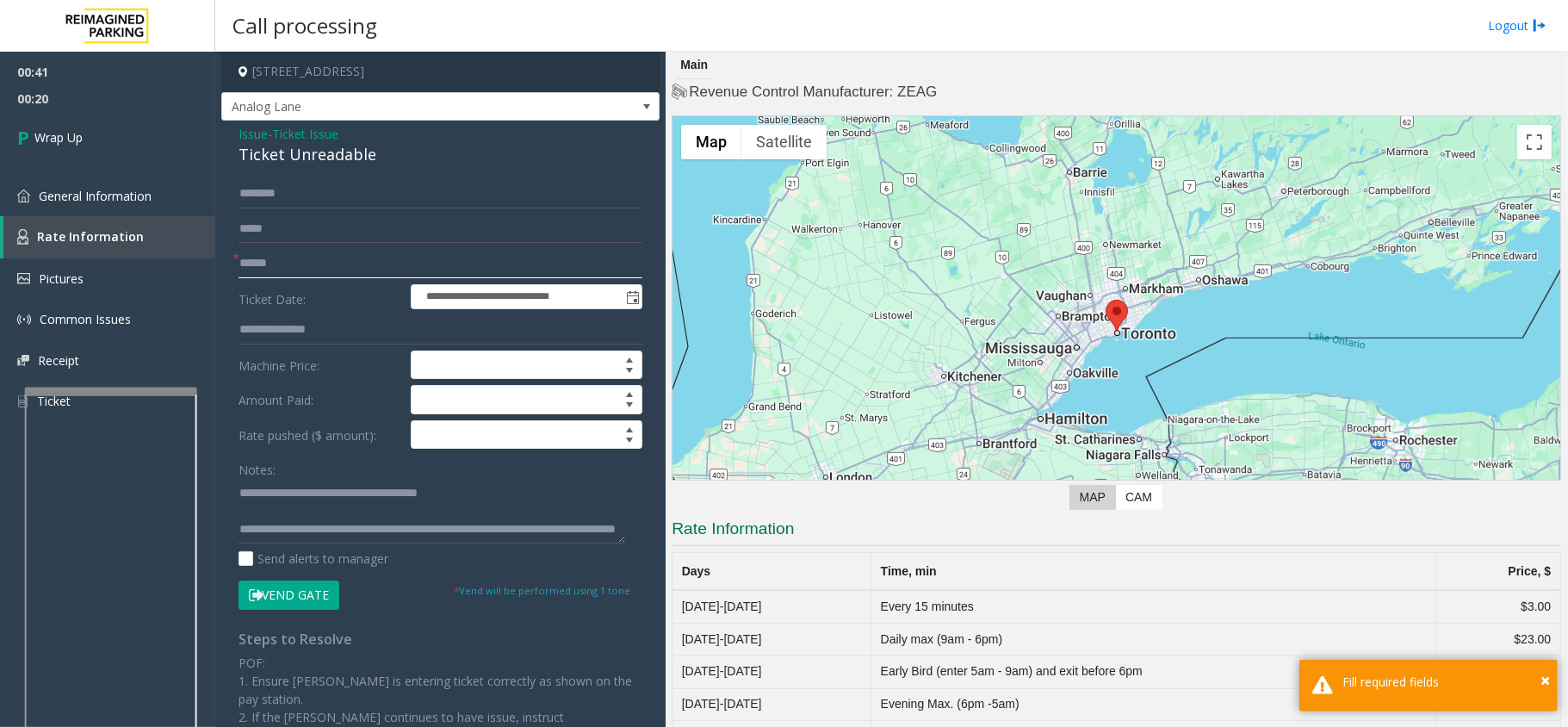
click at [344, 253] on input "text" at bounding box center [440, 263] width 404 height 29
type input "**"
click at [189, 155] on link "Wrap Up" at bounding box center [107, 137] width 215 height 50
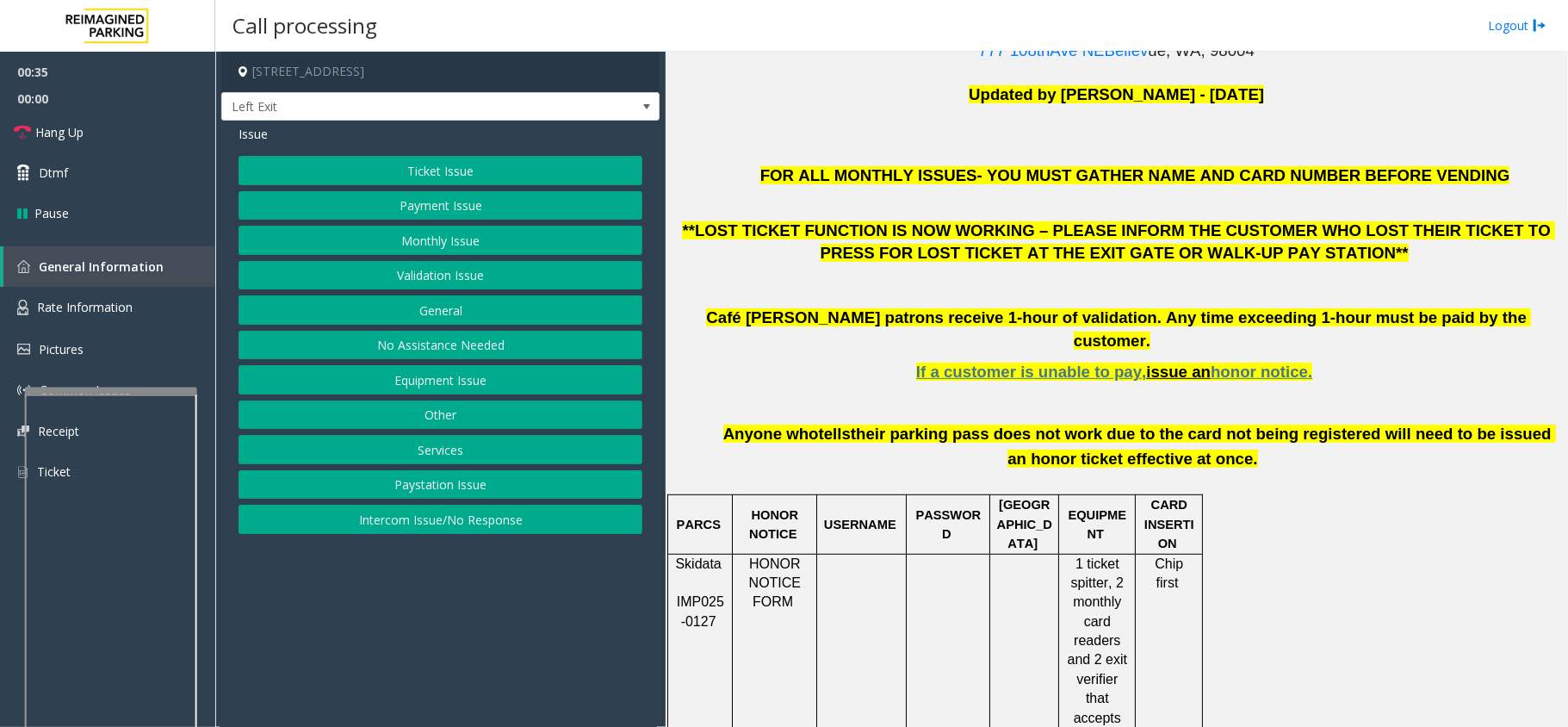
scroll to position [574, 0]
